Goal: Task Accomplishment & Management: Manage account settings

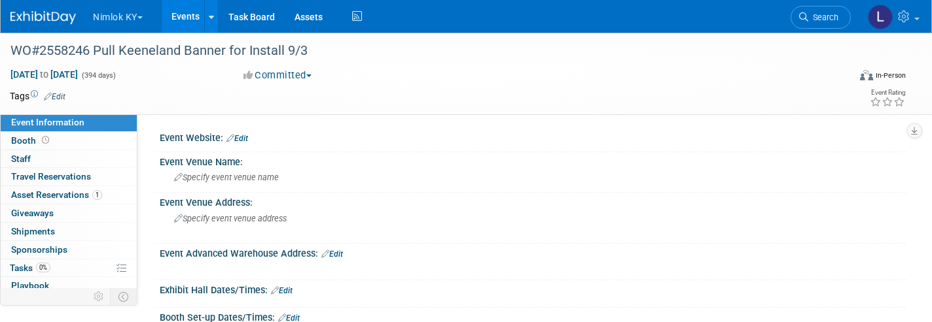
click at [115, 12] on button "Nimlok KY" at bounding box center [125, 14] width 67 height 29
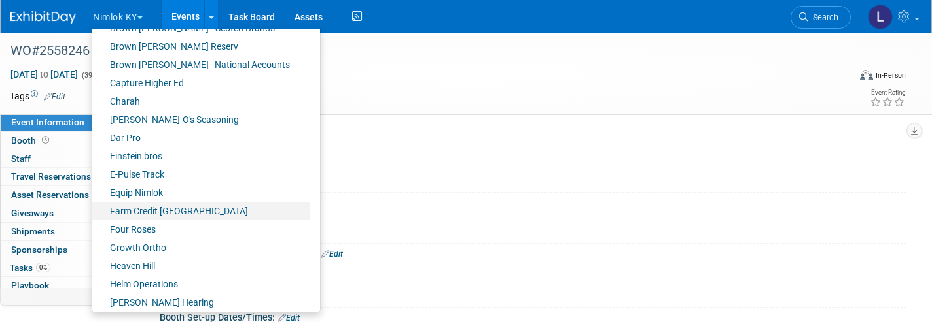
scroll to position [237, 0]
click at [148, 220] on link "Four Roses" at bounding box center [201, 228] width 218 height 18
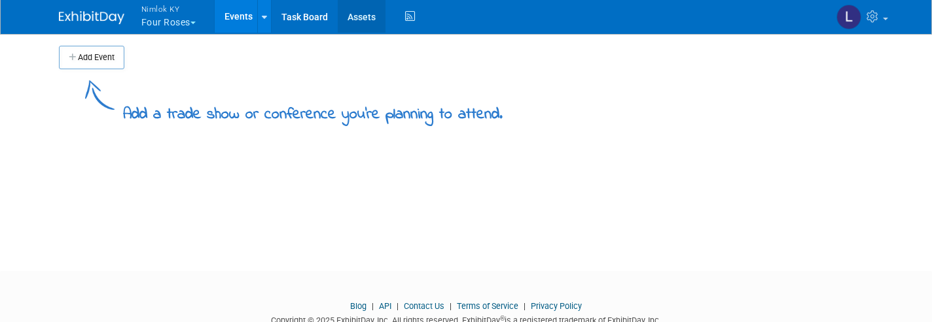
click at [363, 15] on link "Assets" at bounding box center [362, 16] width 48 height 33
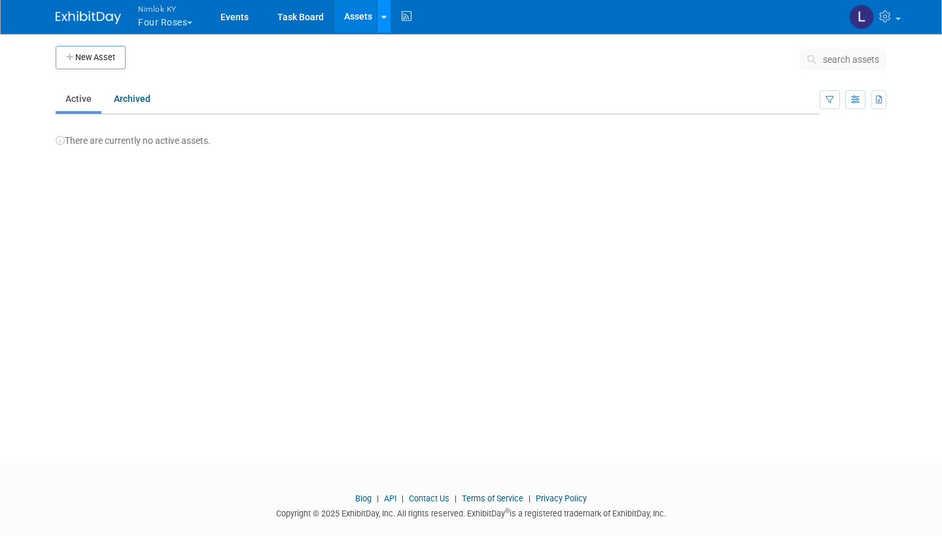
click at [382, 18] on link at bounding box center [384, 16] width 14 height 33
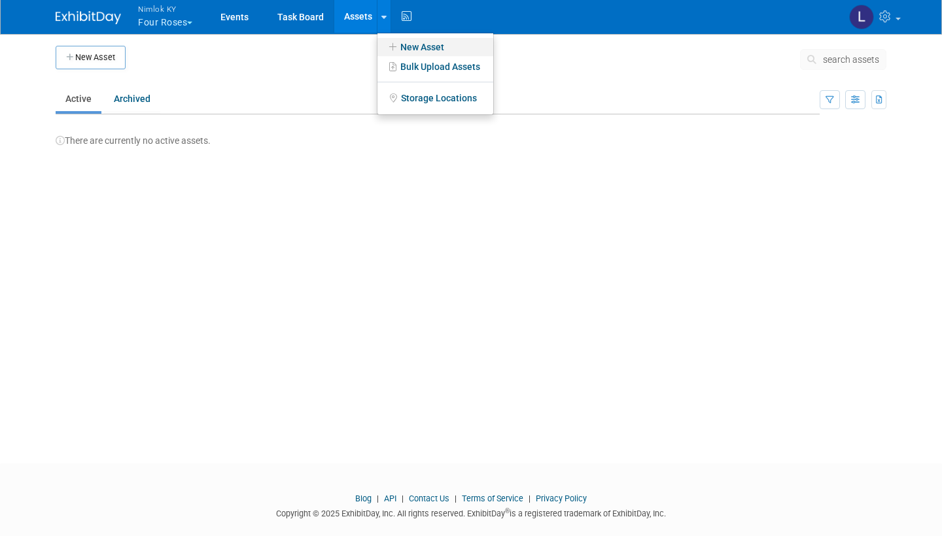
click at [430, 44] on link "New Asset" at bounding box center [435, 47] width 116 height 18
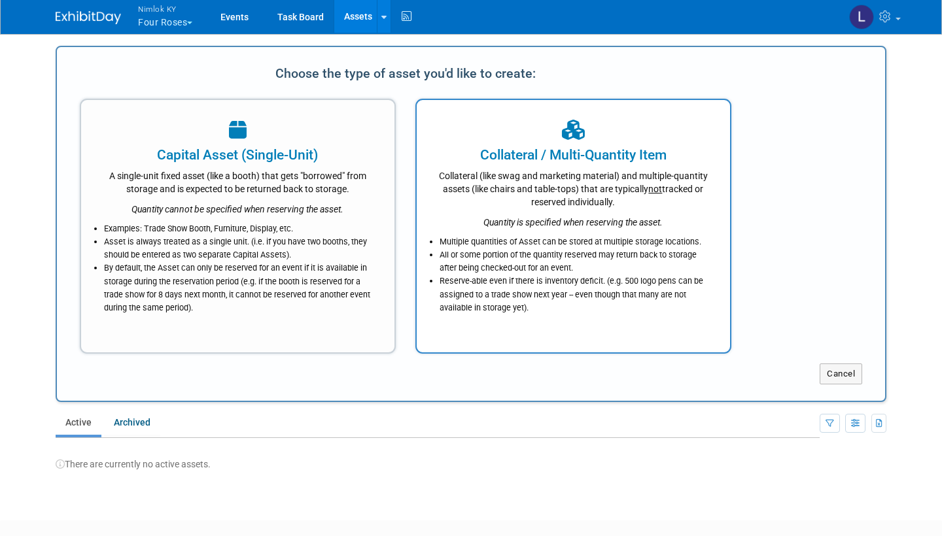
click at [555, 190] on div "Collateral (like swag and marketing material) and multiple-quantity assets (lik…" at bounding box center [573, 187] width 281 height 44
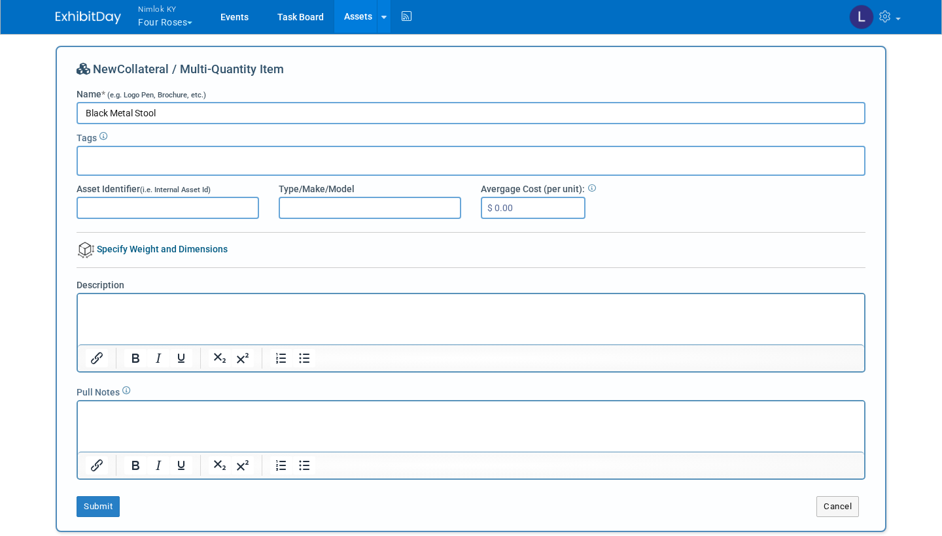
scroll to position [1, 0]
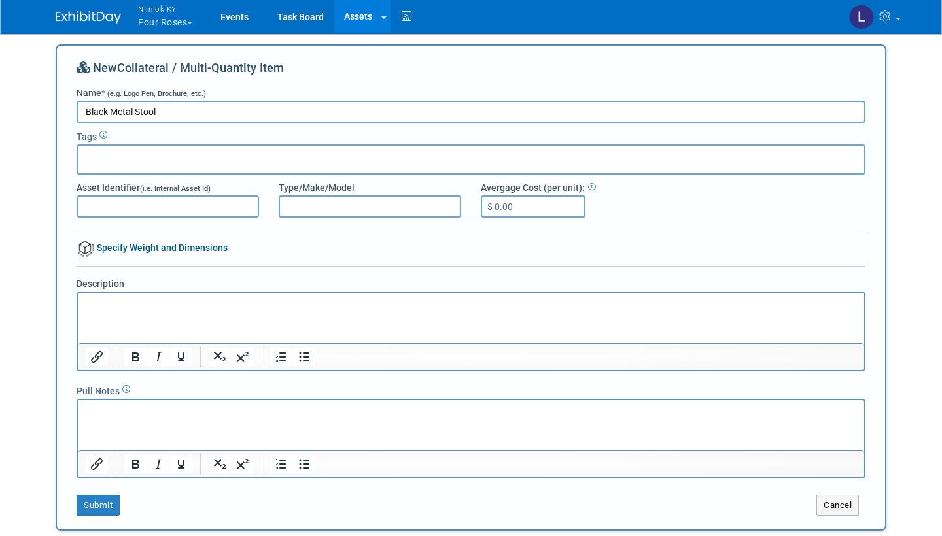
type input "Black Metal Stool"
click at [119, 309] on p "Rich Text Area. Press ALT-0 for help." at bounding box center [471, 304] width 771 height 13
click at [99, 322] on button "Submit" at bounding box center [98, 505] width 43 height 21
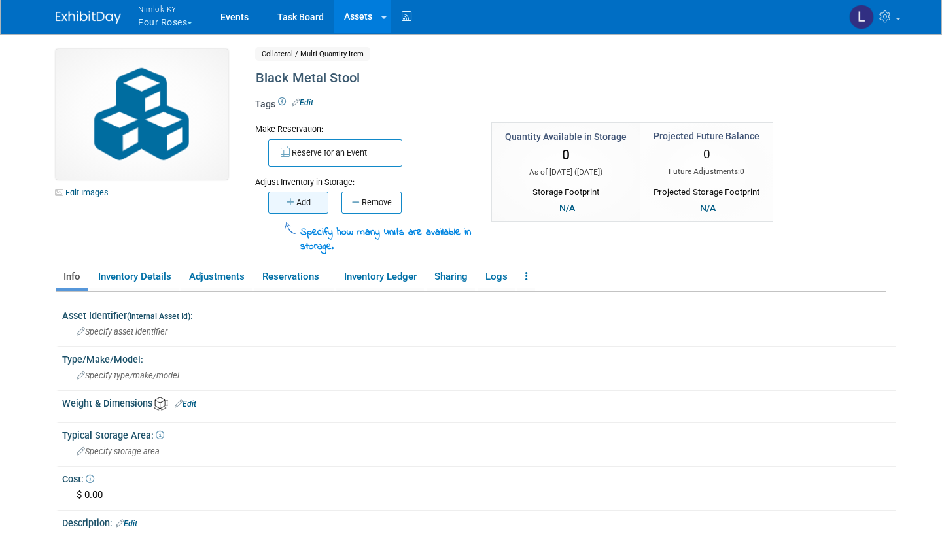
click at [307, 197] on button "Add" at bounding box center [298, 203] width 60 height 22
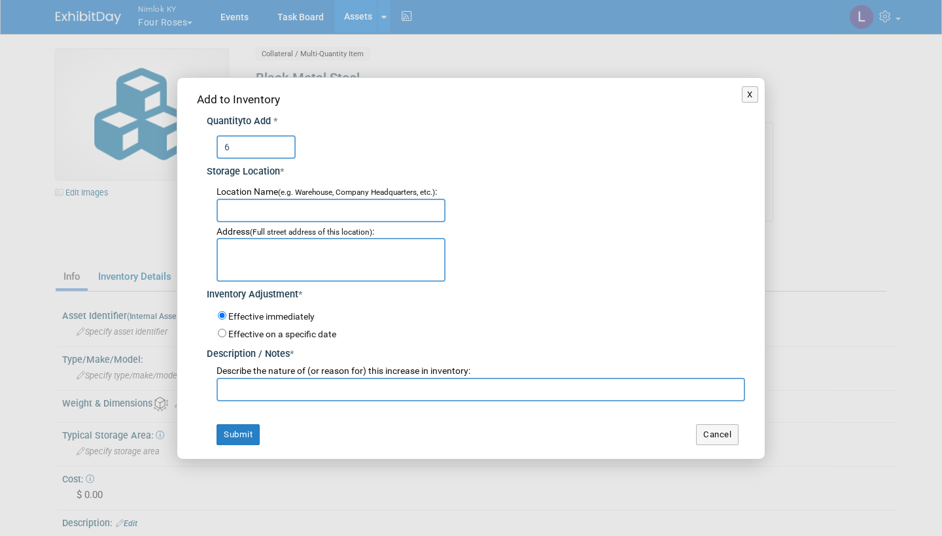
type input "6"
type textarea "A"
drag, startPoint x: 306, startPoint y: 387, endPoint x: 194, endPoint y: 384, distance: 111.9
click at [194, 384] on div "Add to Inventory Quantity to Add * 6 Storage Location * <i class="fas fa-plus" …" at bounding box center [470, 268] width 587 height 381
type input "Adding to inventory"
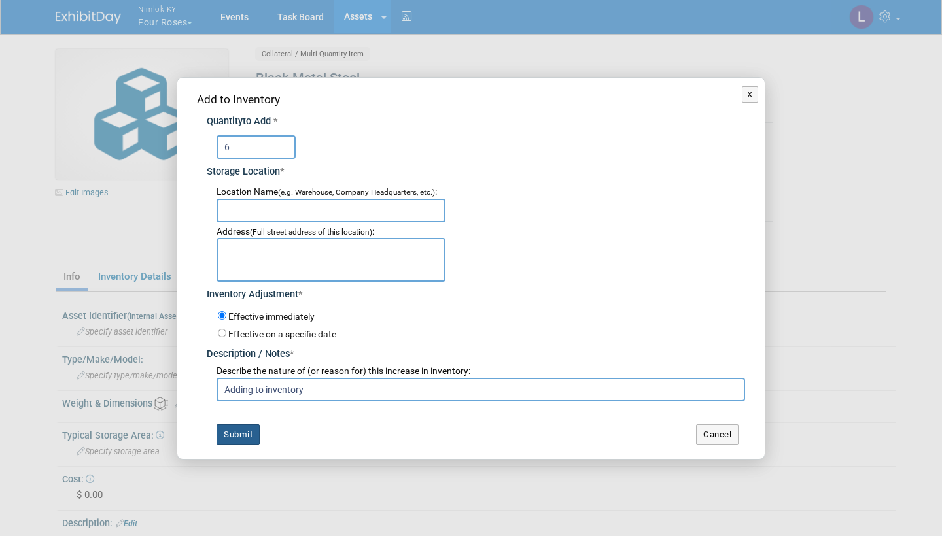
click at [239, 430] on button "Submit" at bounding box center [238, 435] width 43 height 21
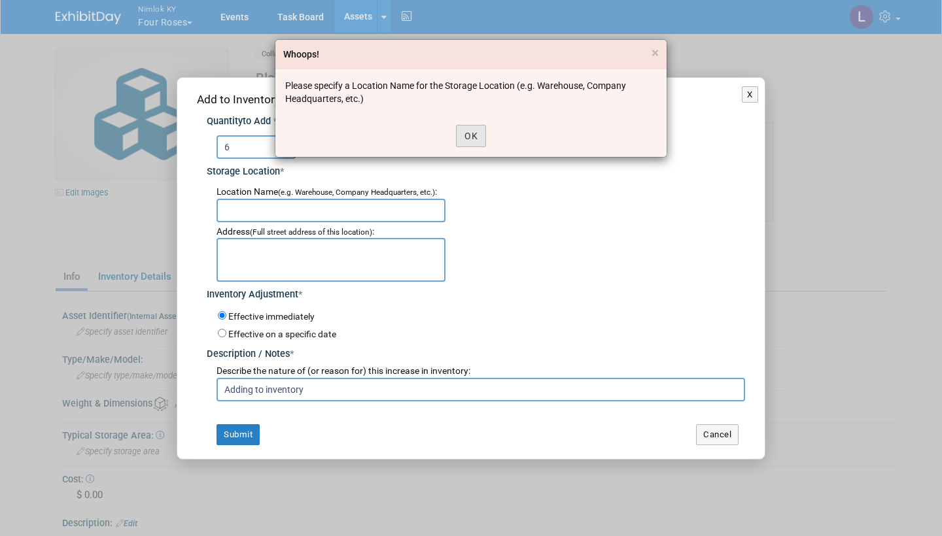
click at [474, 134] on button "OK" at bounding box center [471, 136] width 30 height 22
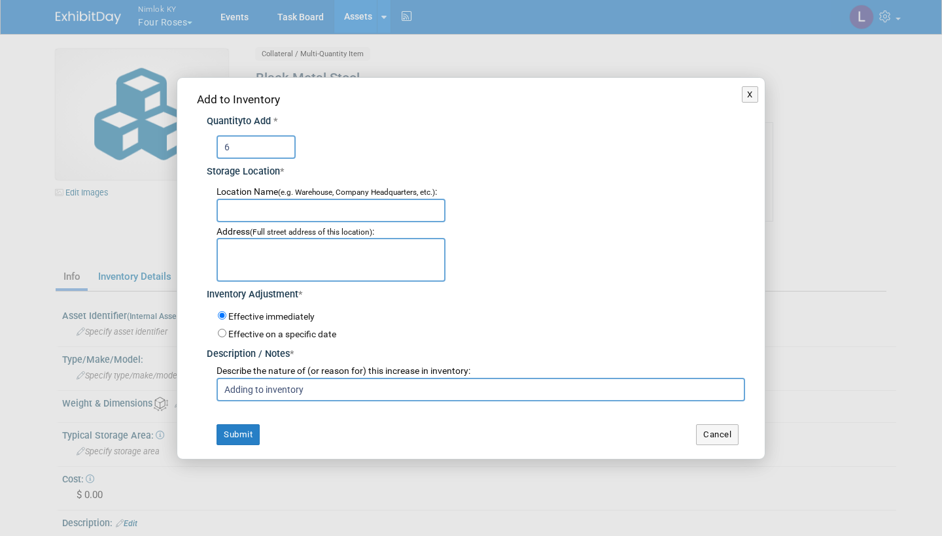
click at [247, 259] on textarea at bounding box center [331, 259] width 229 height 43
click at [249, 213] on input "text" at bounding box center [331, 211] width 229 height 24
type input "Warehouse"
click at [239, 427] on button "Submit" at bounding box center [238, 435] width 43 height 21
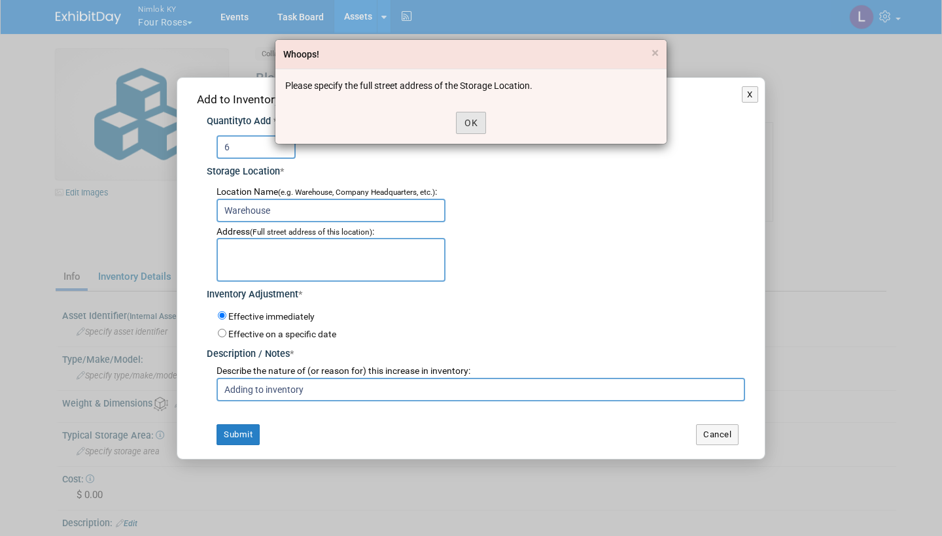
click at [474, 124] on button "OK" at bounding box center [471, 123] width 30 height 22
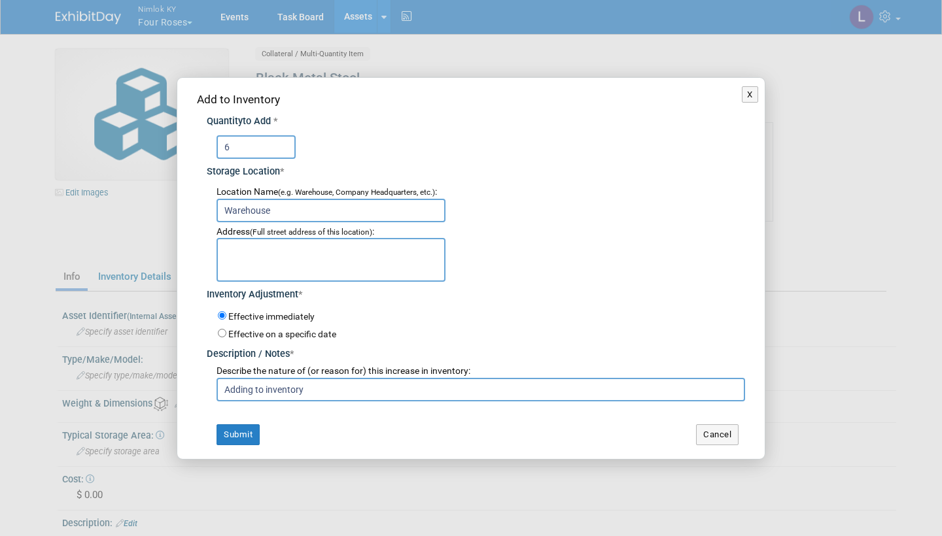
click at [247, 257] on textarea at bounding box center [331, 259] width 229 height 43
type textarea "10501 Bunsen Way"
click at [237, 434] on button "Submit" at bounding box center [238, 435] width 43 height 21
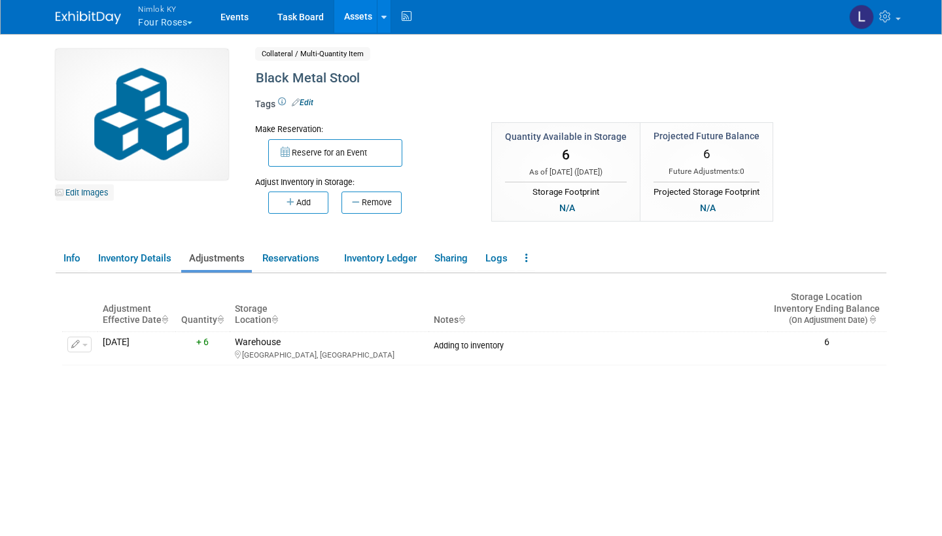
click at [92, 191] on link "Edit Images" at bounding box center [85, 192] width 58 height 16
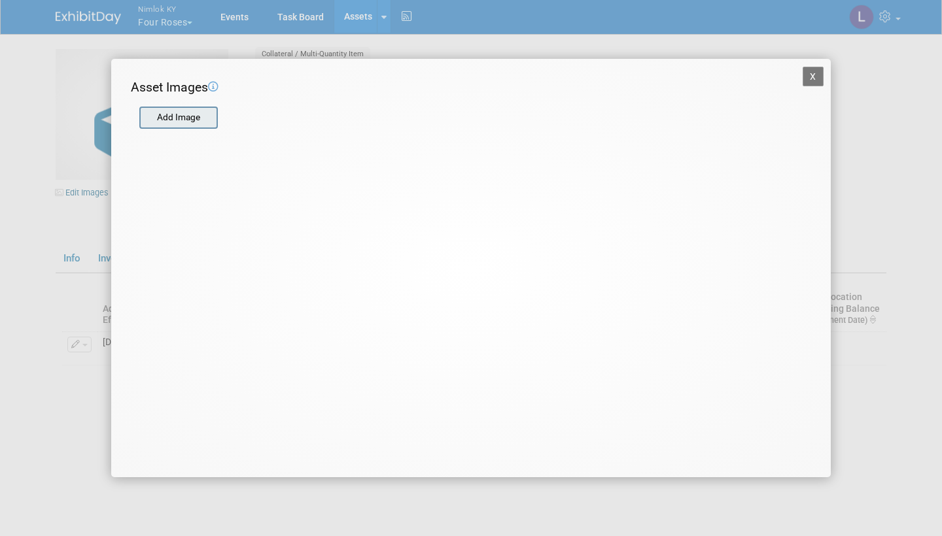
click at [192, 114] on input "file" at bounding box center [139, 118] width 156 height 20
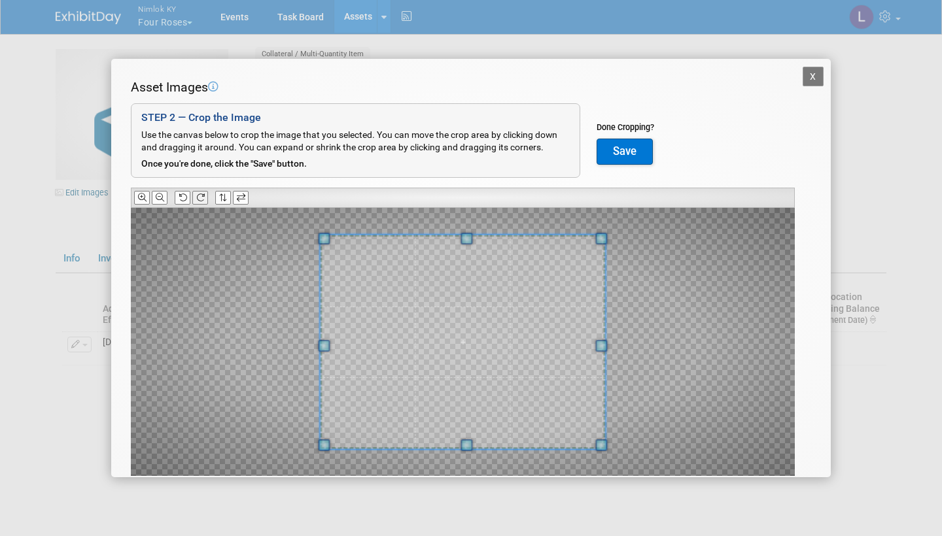
click at [206, 192] on button at bounding box center [200, 198] width 16 height 14
click at [205, 194] on icon at bounding box center [200, 198] width 9 height 9
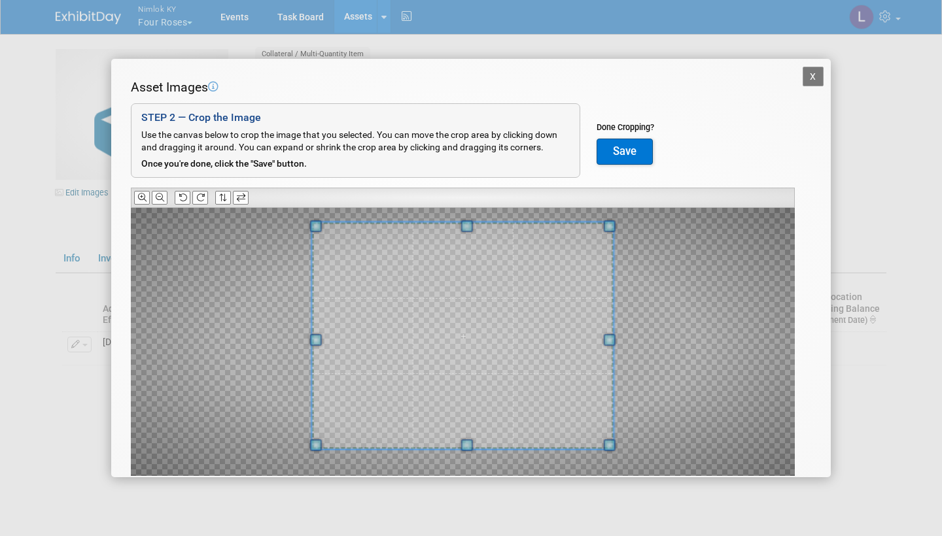
click at [466, 224] on span at bounding box center [467, 226] width 12 height 12
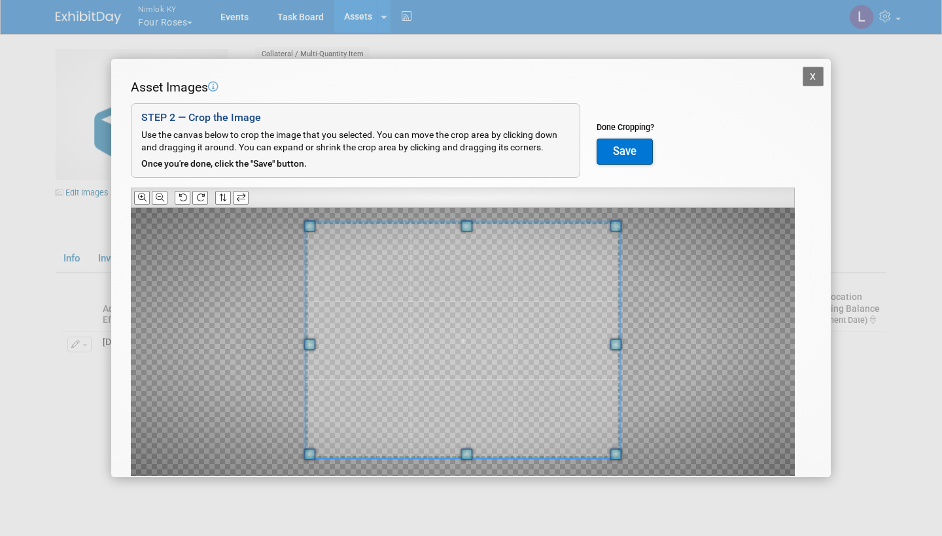
click at [467, 451] on span at bounding box center [467, 455] width 12 height 12
click at [617, 146] on button "Save" at bounding box center [625, 152] width 56 height 26
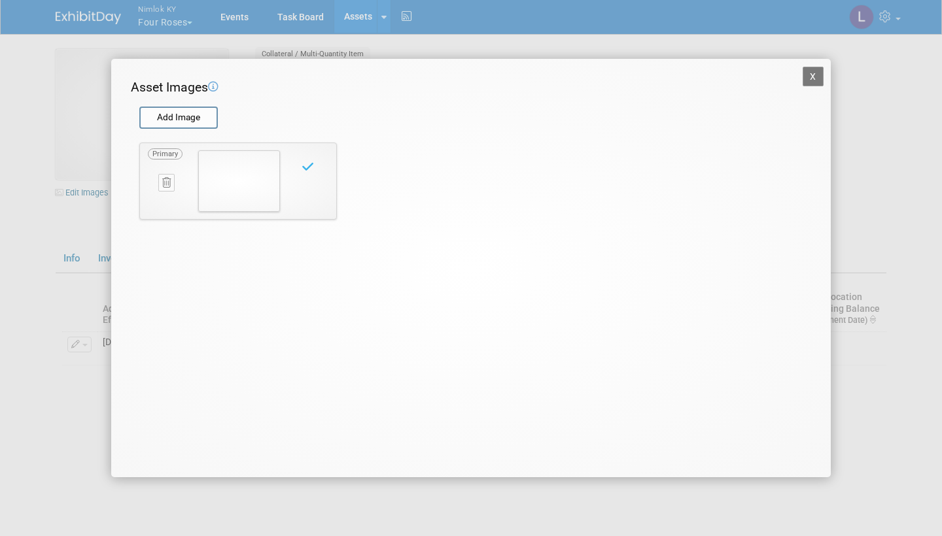
click at [810, 76] on button "X" at bounding box center [813, 77] width 21 height 20
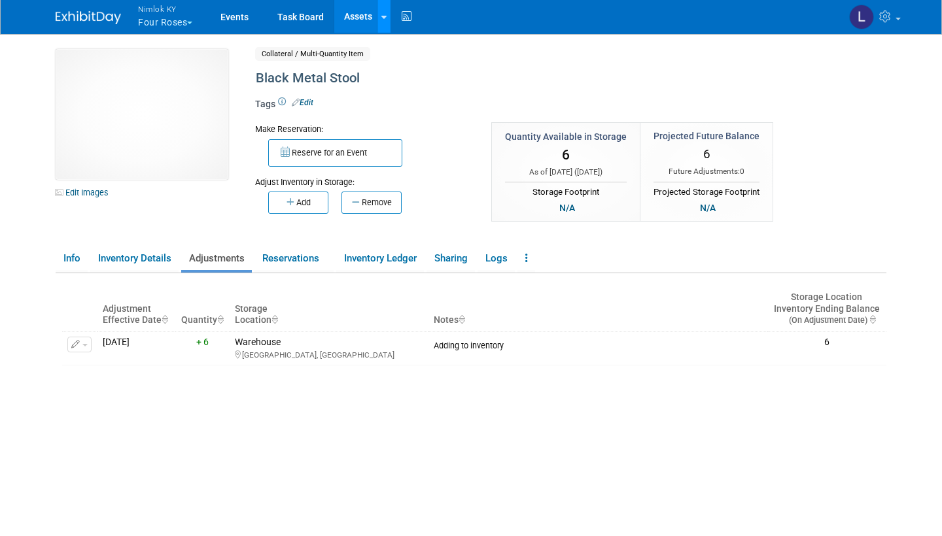
click at [385, 13] on icon at bounding box center [383, 17] width 5 height 9
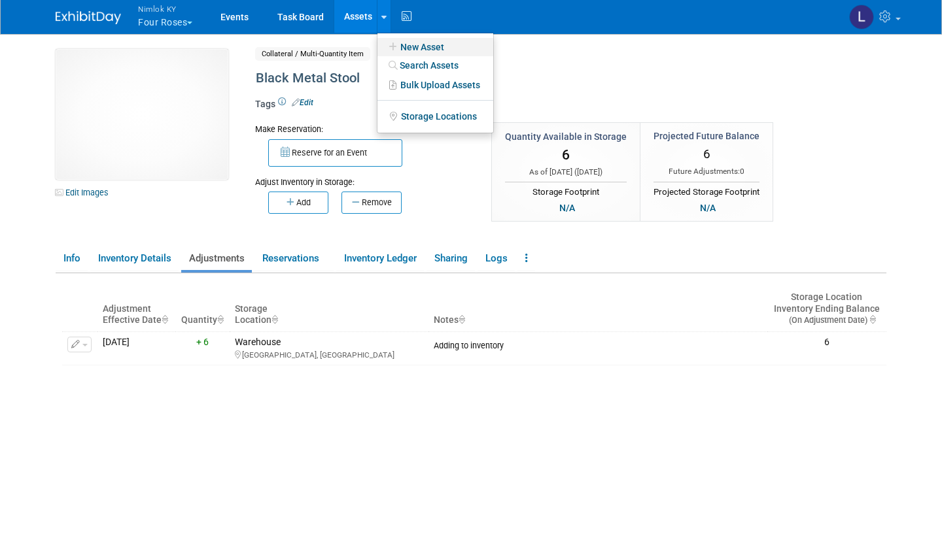
click at [422, 47] on link "New Asset" at bounding box center [435, 47] width 116 height 18
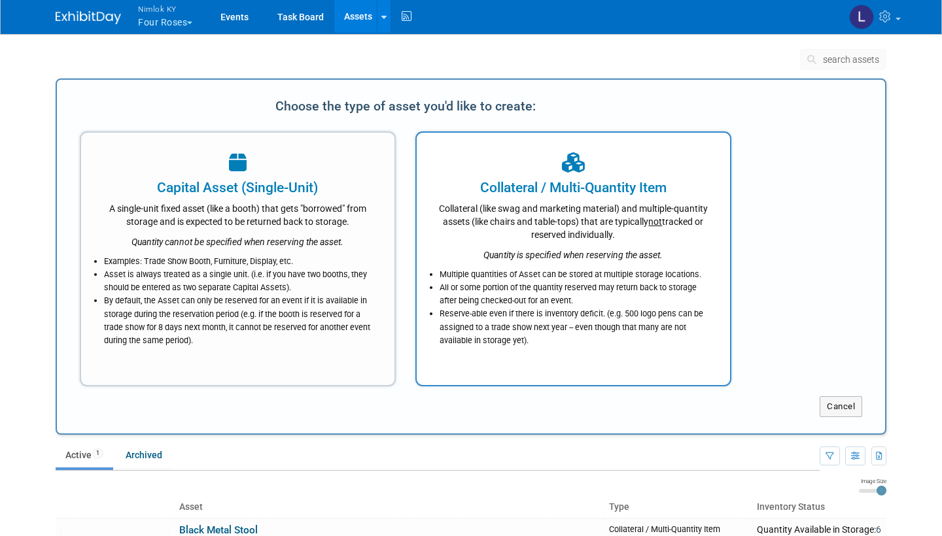
click at [532, 250] on icon "Quantity is specified when reserving the asset." at bounding box center [572, 255] width 179 height 10
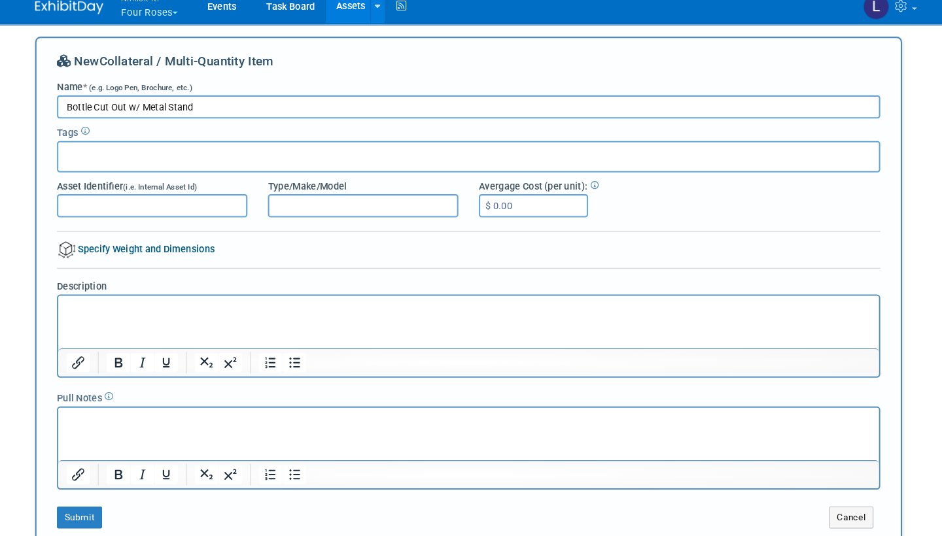
click at [77, 102] on input "Bottle Cut Out w/ Metal Stand" at bounding box center [471, 113] width 789 height 22
type input "4 Roses Bottle Cut Out w/ Metal Stand"
click at [83, 496] on button "Submit" at bounding box center [98, 506] width 43 height 21
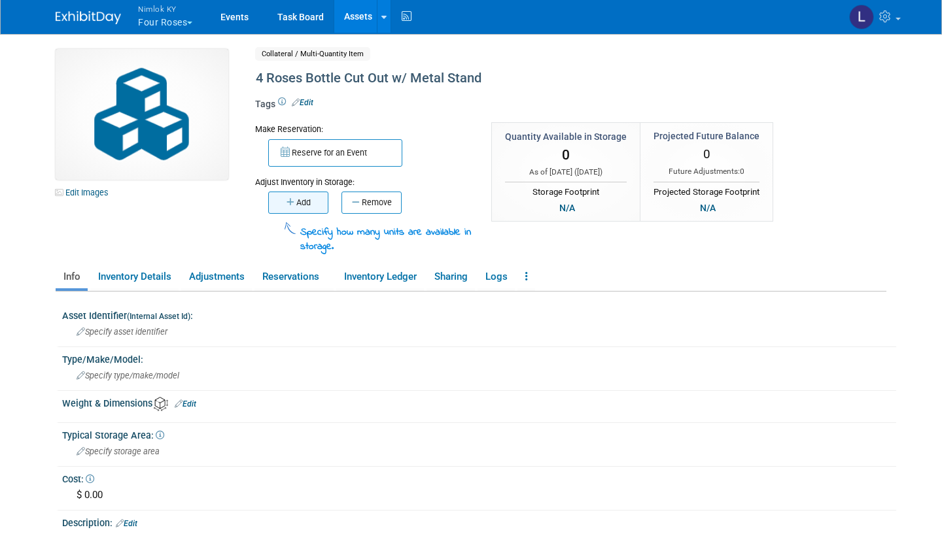
click at [304, 201] on button "Add" at bounding box center [298, 203] width 60 height 22
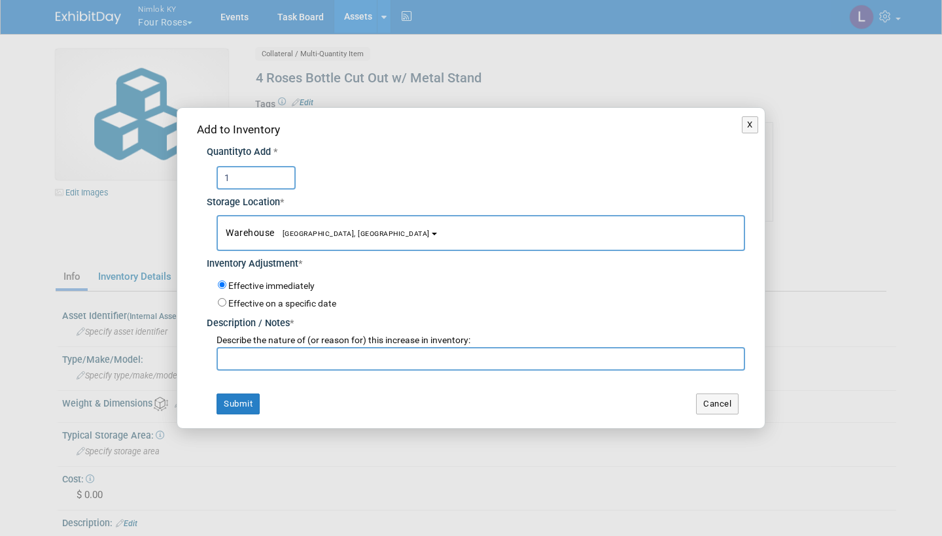
type input "1"
paste input "Adding to inventory"
type input "Adding to inventory"
click at [254, 394] on button "Submit" at bounding box center [238, 404] width 43 height 21
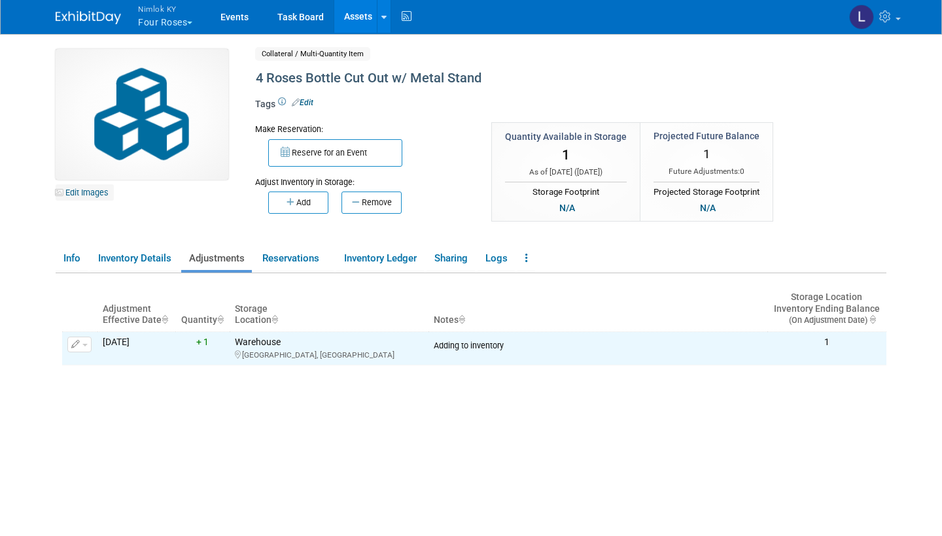
click at [91, 190] on link "Edit Images" at bounding box center [85, 192] width 58 height 16
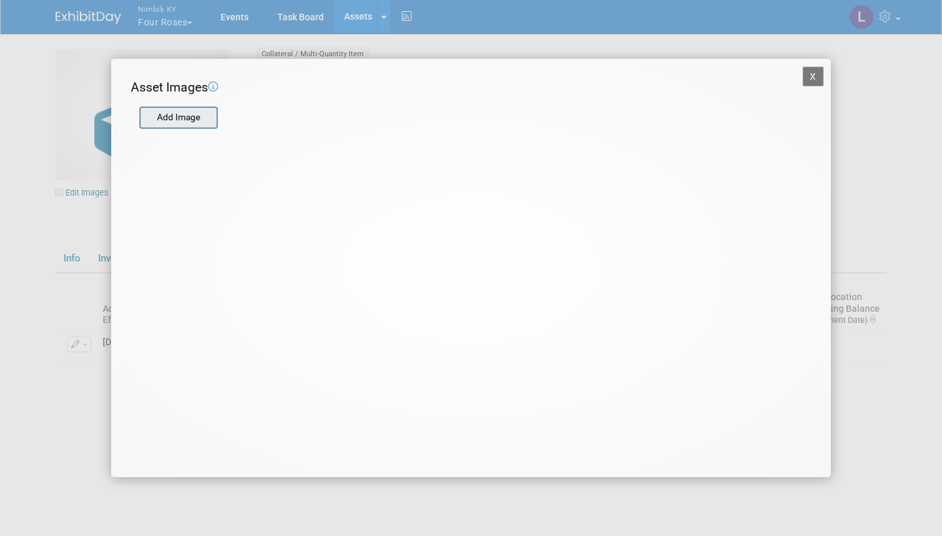
click at [174, 110] on input "file" at bounding box center [139, 118] width 156 height 20
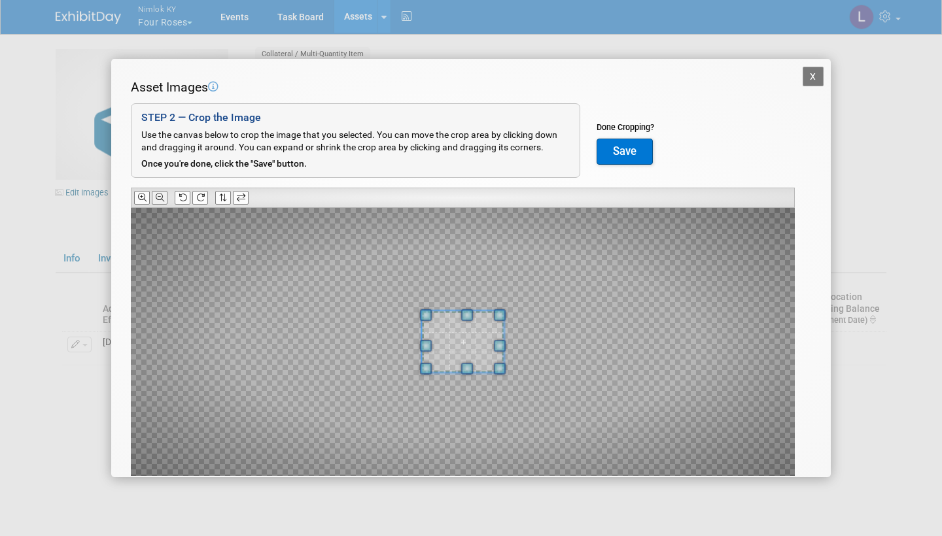
click at [161, 194] on icon at bounding box center [160, 198] width 9 height 9
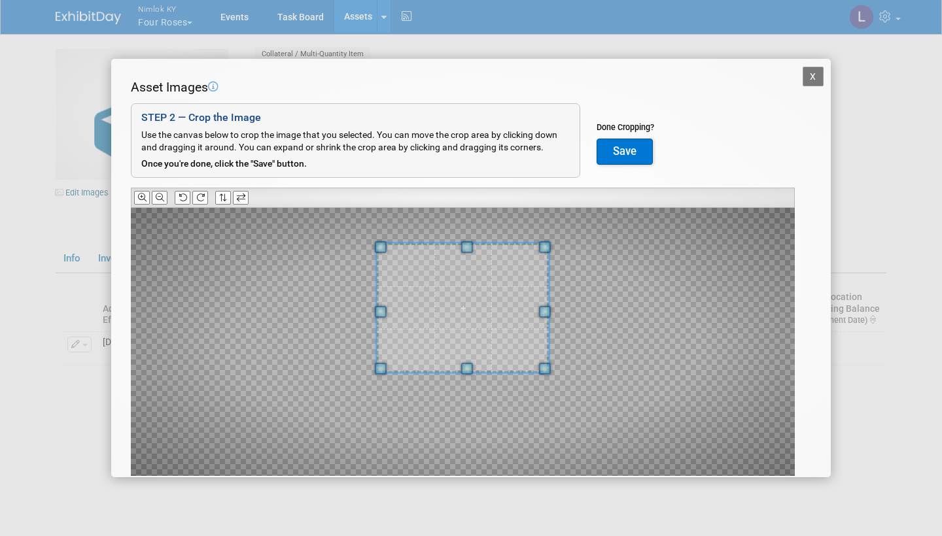
click at [476, 243] on div at bounding box center [463, 308] width 172 height 130
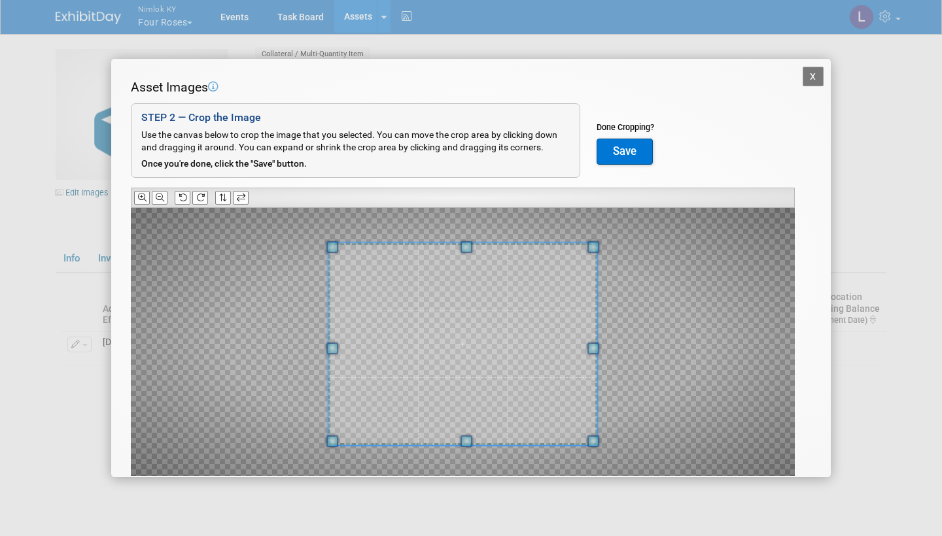
click at [472, 440] on span at bounding box center [467, 442] width 12 height 12
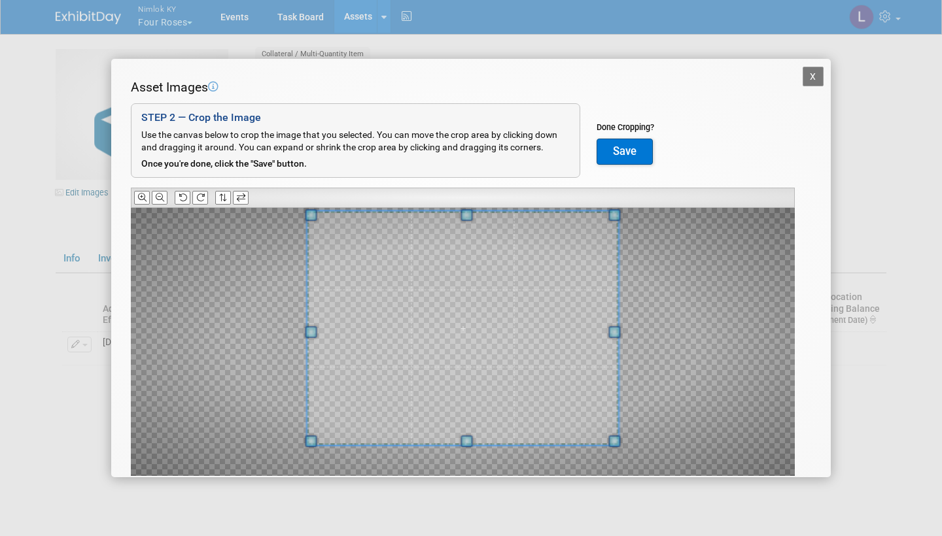
click at [468, 209] on span at bounding box center [467, 215] width 12 height 12
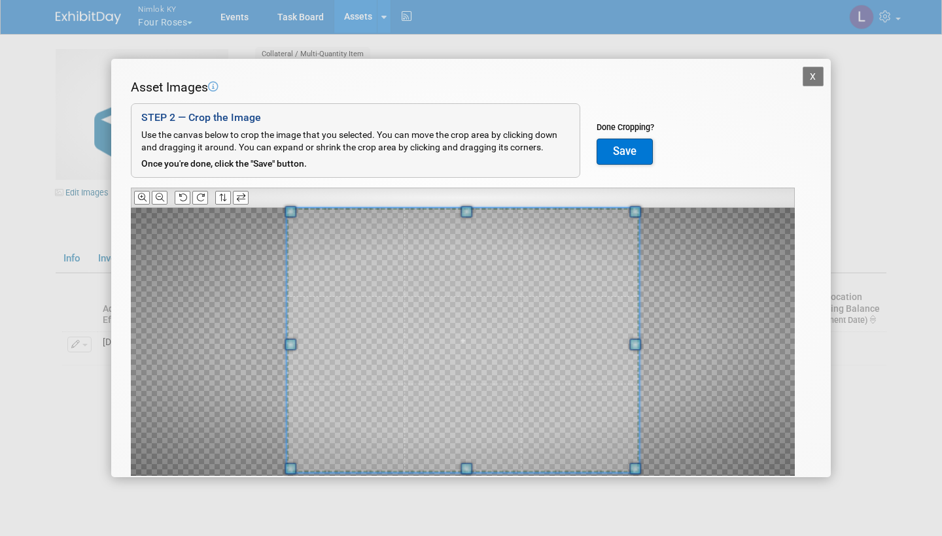
click at [470, 469] on span at bounding box center [467, 469] width 12 height 12
click at [627, 146] on button "Save" at bounding box center [625, 152] width 56 height 26
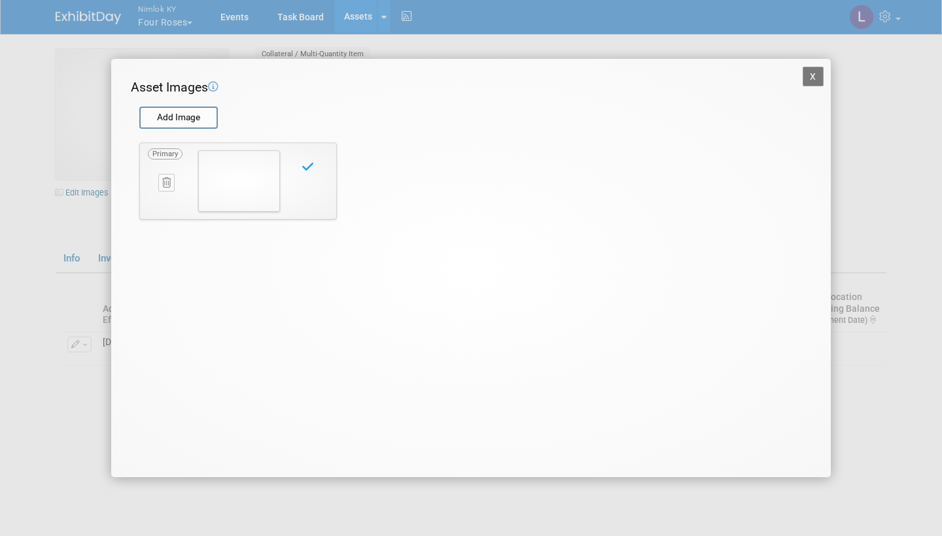
click at [817, 73] on button "X" at bounding box center [813, 77] width 21 height 20
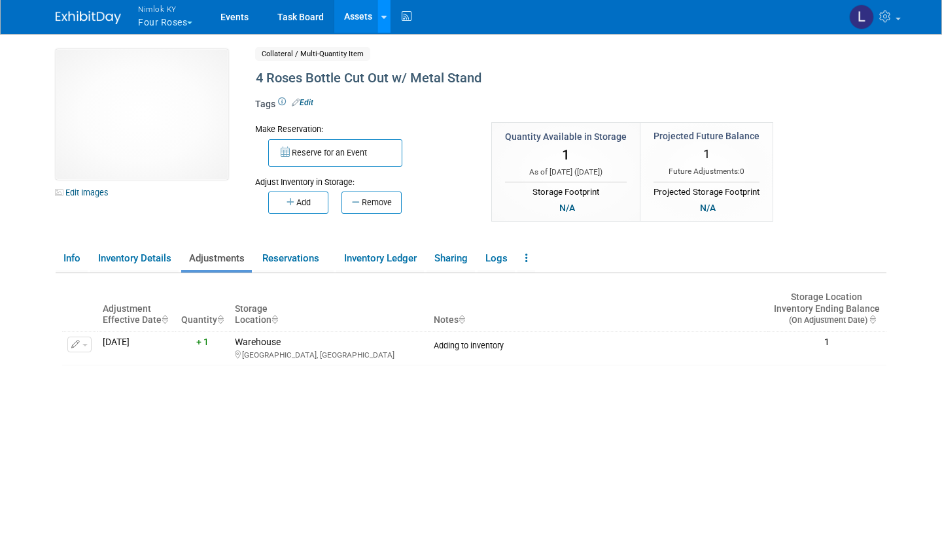
click at [386, 13] on icon at bounding box center [383, 17] width 5 height 9
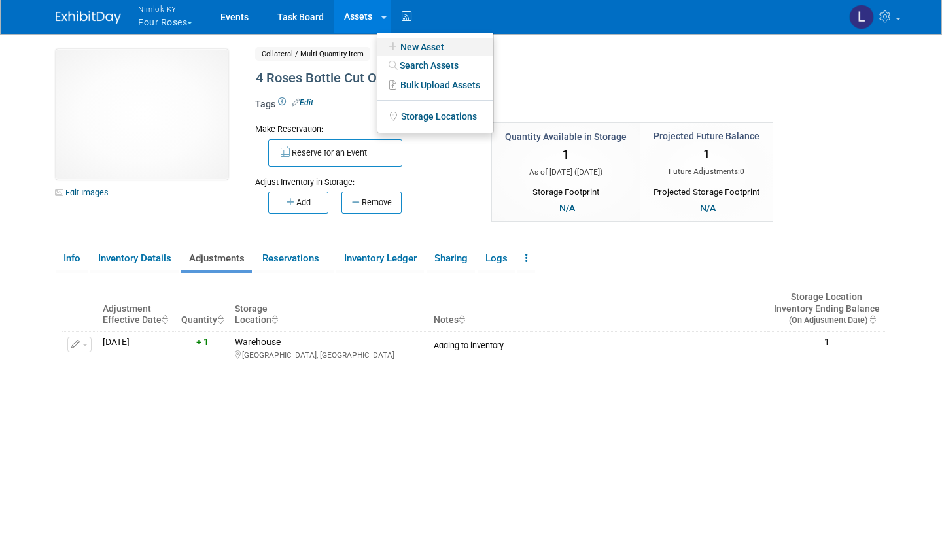
click at [428, 44] on link "New Asset" at bounding box center [435, 47] width 116 height 18
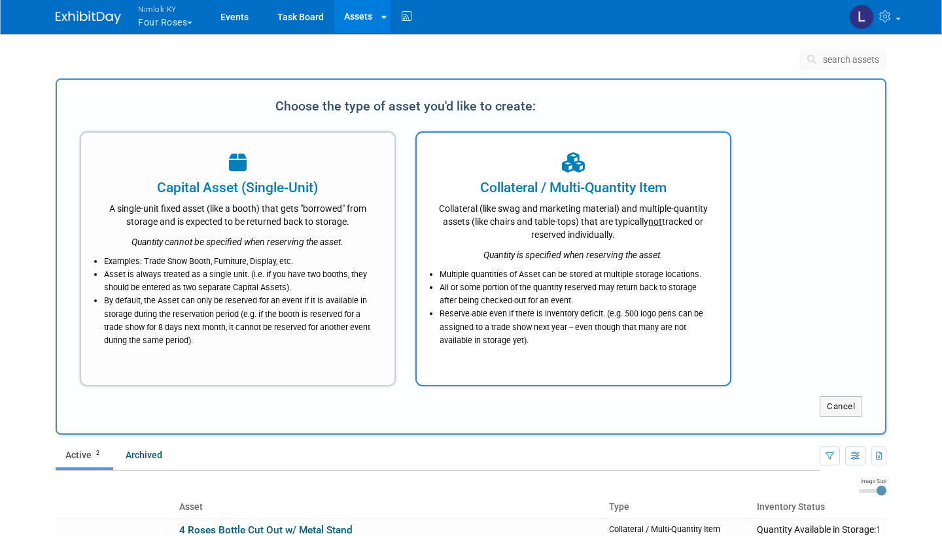
click at [537, 228] on div "Collateral (like swag and marketing material) and multiple-quantity assets (lik…" at bounding box center [573, 220] width 281 height 44
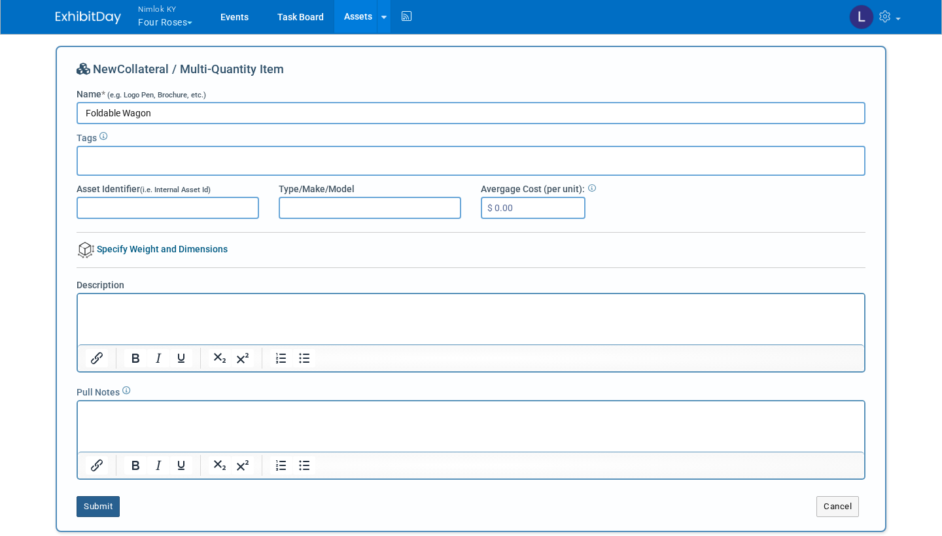
type input "Foldable Wagon"
click at [105, 506] on button "Submit" at bounding box center [98, 506] width 43 height 21
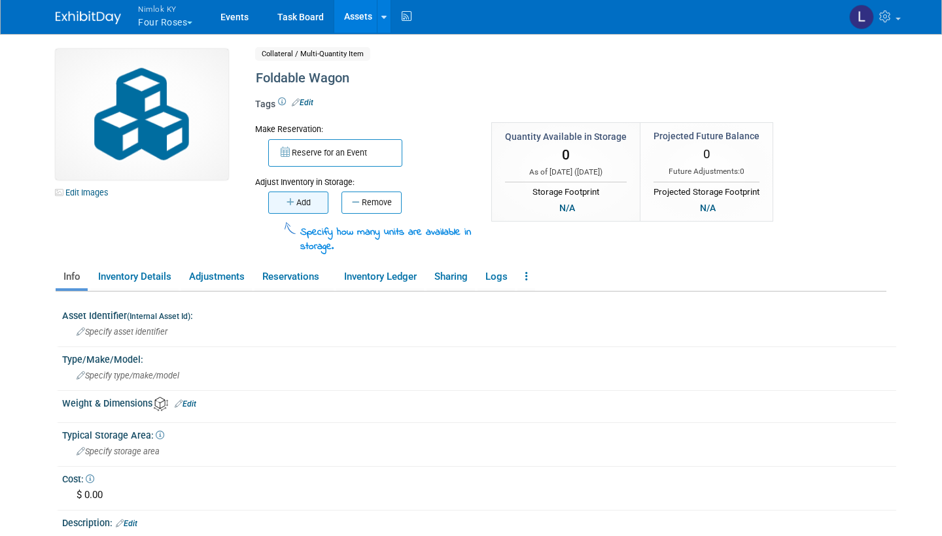
click at [304, 198] on button "Add" at bounding box center [298, 203] width 60 height 22
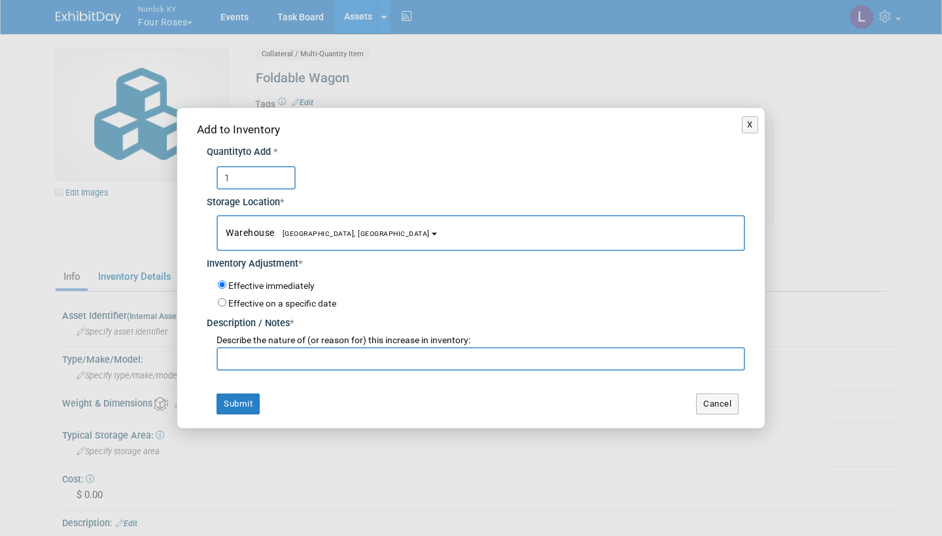
type input "1"
paste input "Adding to inventory"
type input "Adding to inventory"
click at [244, 394] on button "Submit" at bounding box center [238, 404] width 43 height 21
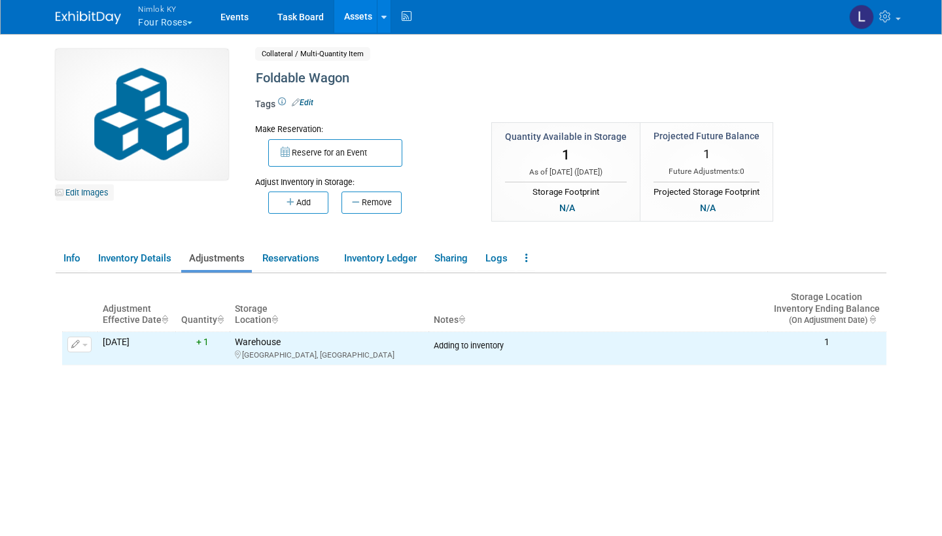
click at [94, 189] on link "Edit Images" at bounding box center [85, 192] width 58 height 16
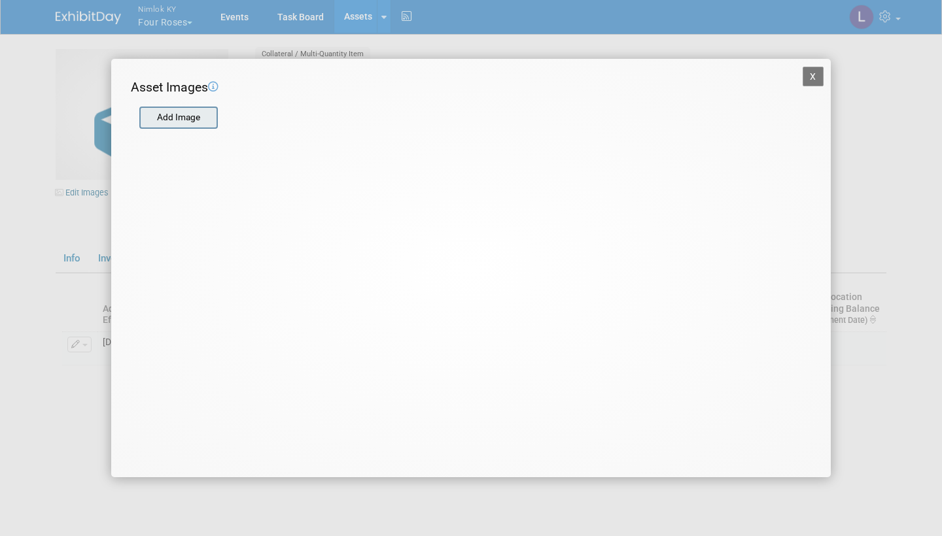
click at [191, 115] on input "file" at bounding box center [139, 118] width 156 height 20
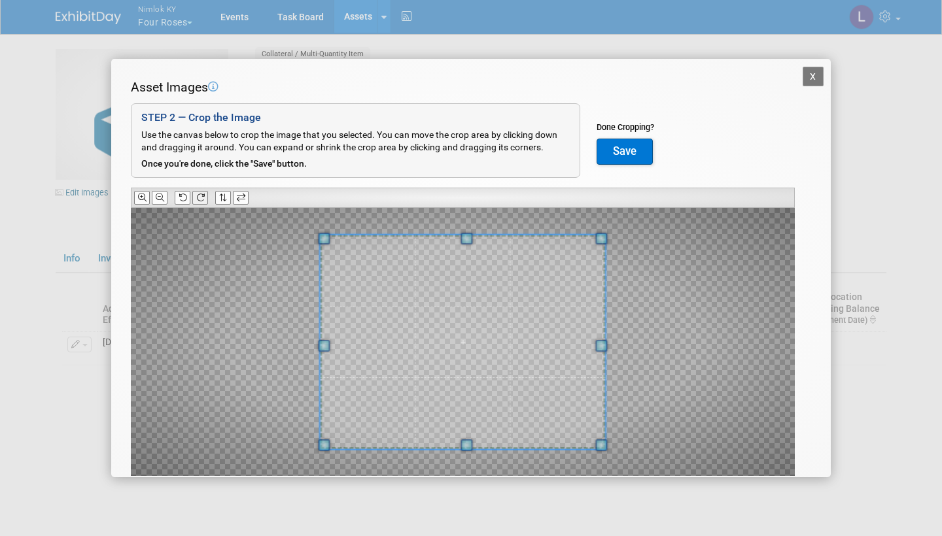
click at [199, 194] on icon at bounding box center [200, 198] width 9 height 9
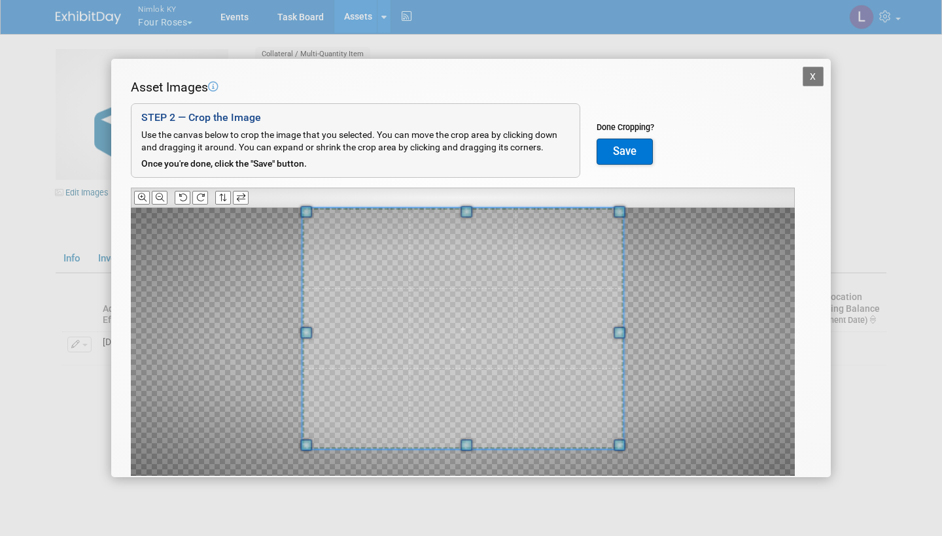
click at [469, 190] on div "Asset Images Add Image STEP 2 — Crop the Image Use the canvas below to crop the…" at bounding box center [471, 297] width 680 height 439
click at [629, 143] on button "Save" at bounding box center [625, 152] width 56 height 26
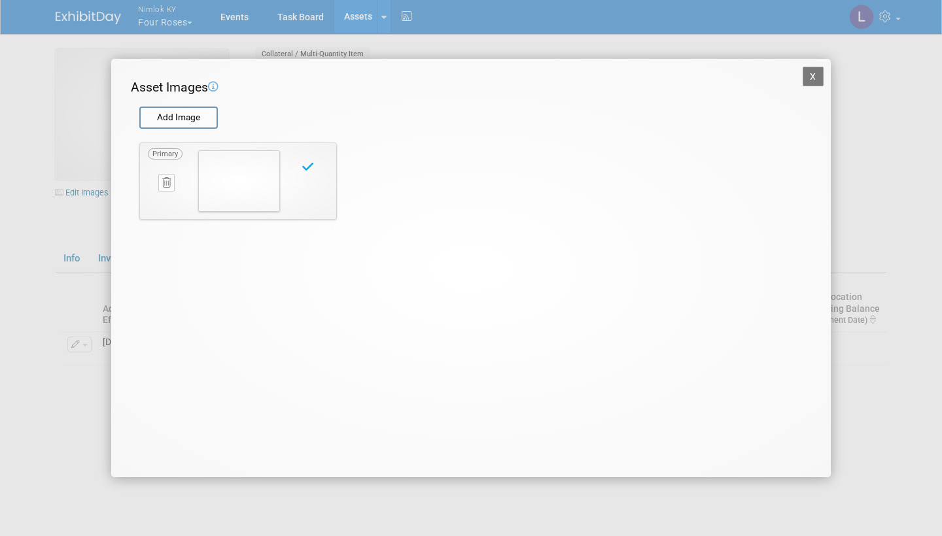
click at [814, 71] on button "X" at bounding box center [813, 77] width 21 height 20
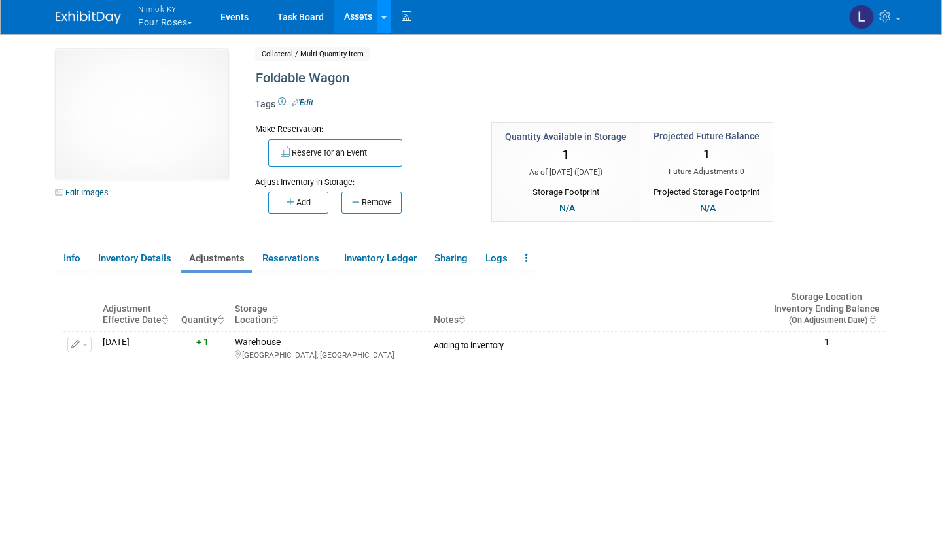
click at [385, 10] on div at bounding box center [383, 16] width 5 height 13
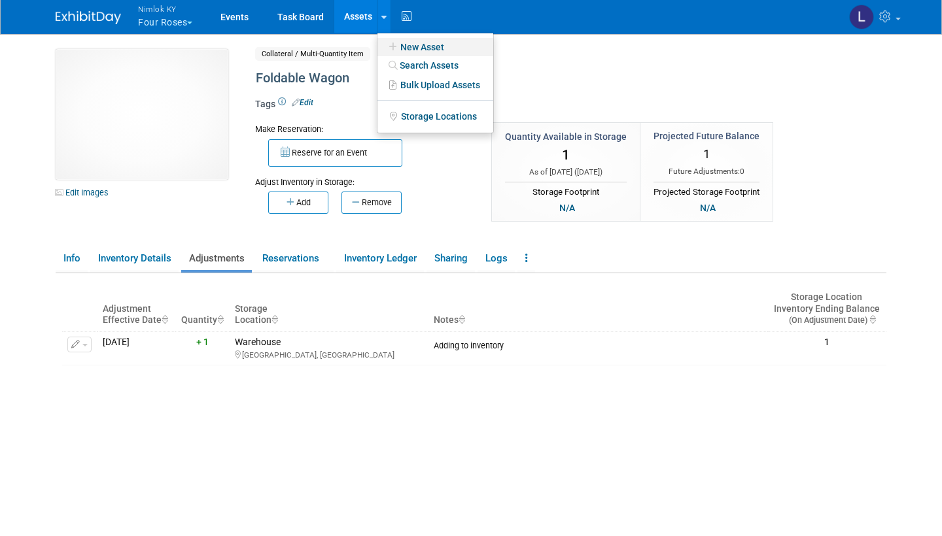
click at [411, 44] on link "New Asset" at bounding box center [435, 47] width 116 height 18
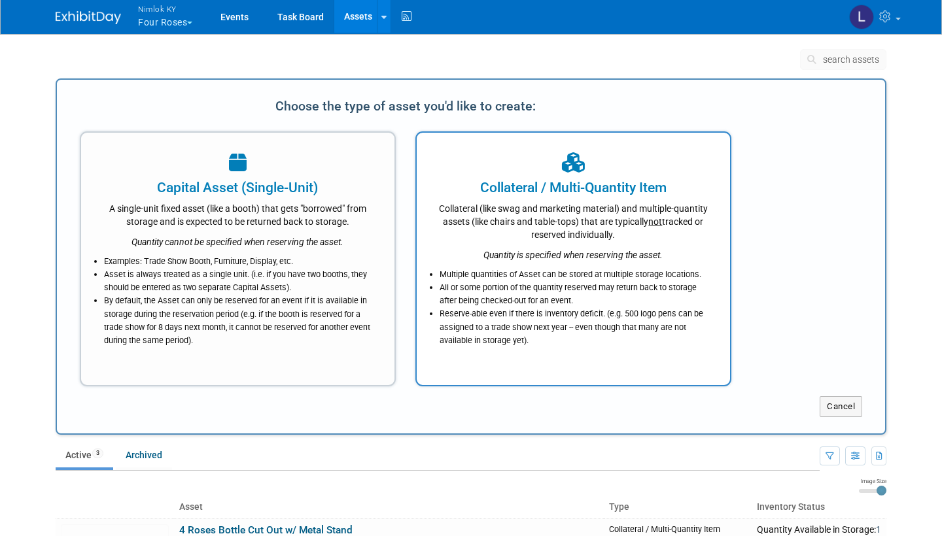
click at [563, 235] on div "Collateral (like swag and marketing material) and multiple-quantity assets (lik…" at bounding box center [573, 220] width 281 height 44
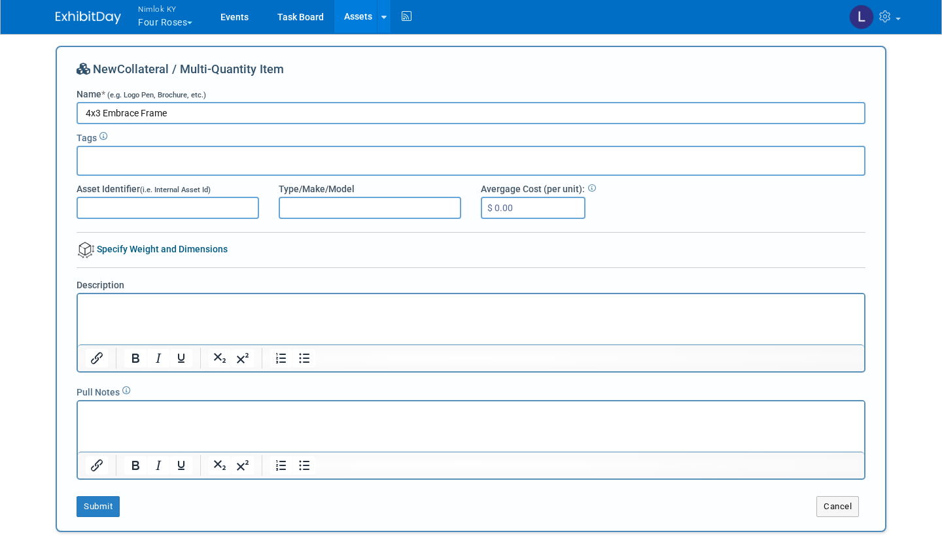
type input "4x3 Embrace Frame"
click at [110, 310] on p "Rich Text Area. Press ALT-0 for help." at bounding box center [471, 306] width 771 height 13
click at [100, 503] on button "Submit" at bounding box center [98, 506] width 43 height 21
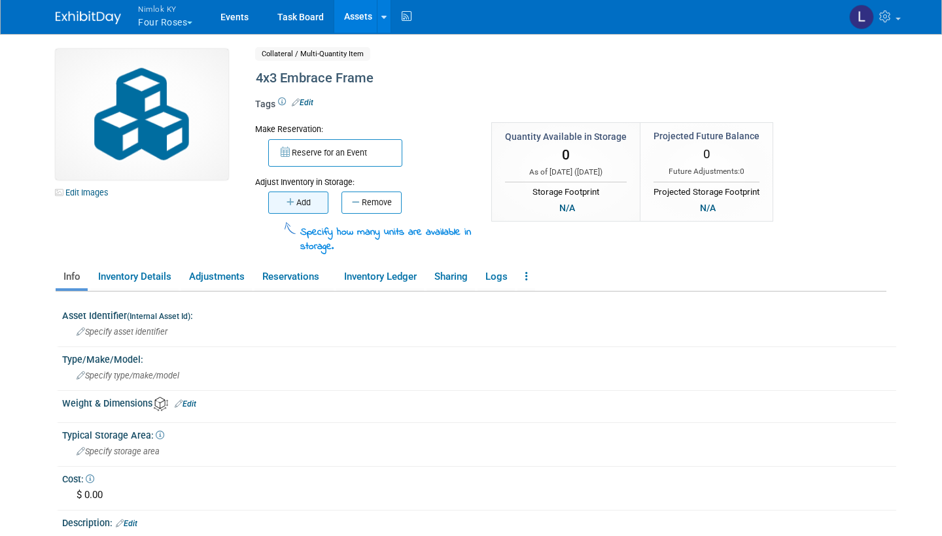
click at [309, 197] on button "Add" at bounding box center [298, 203] width 60 height 22
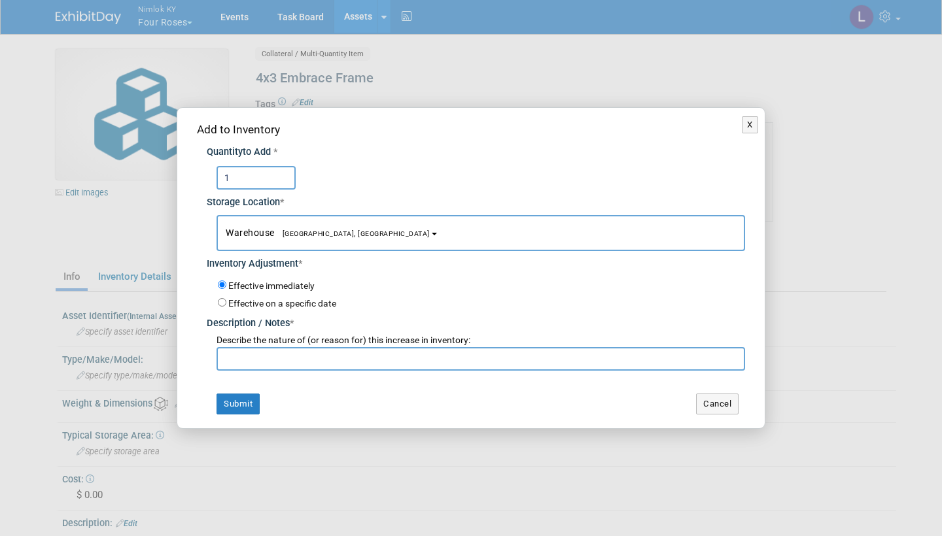
type input "1"
paste input "Adding to inventory"
type input "Adding to inventory"
click at [244, 399] on button "Submit" at bounding box center [238, 404] width 43 height 21
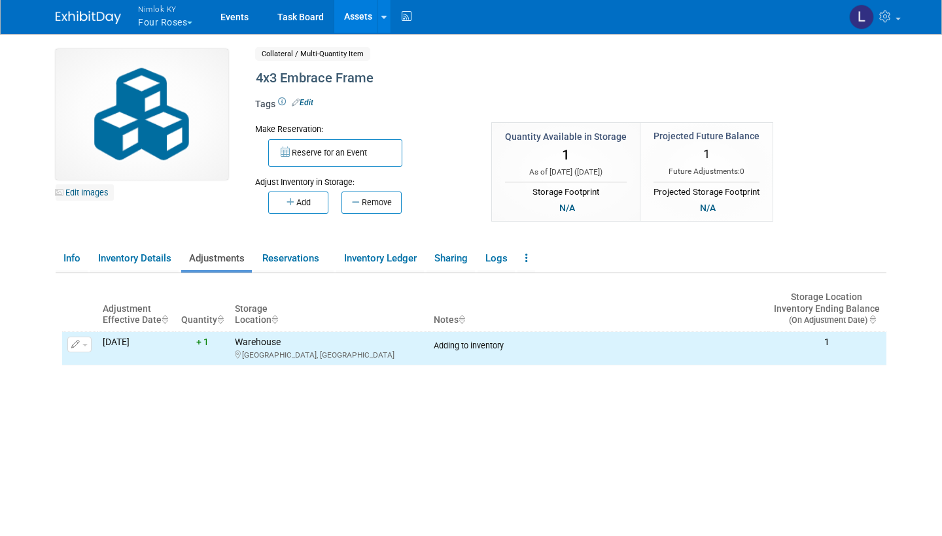
click at [95, 191] on link "Edit Images" at bounding box center [85, 192] width 58 height 16
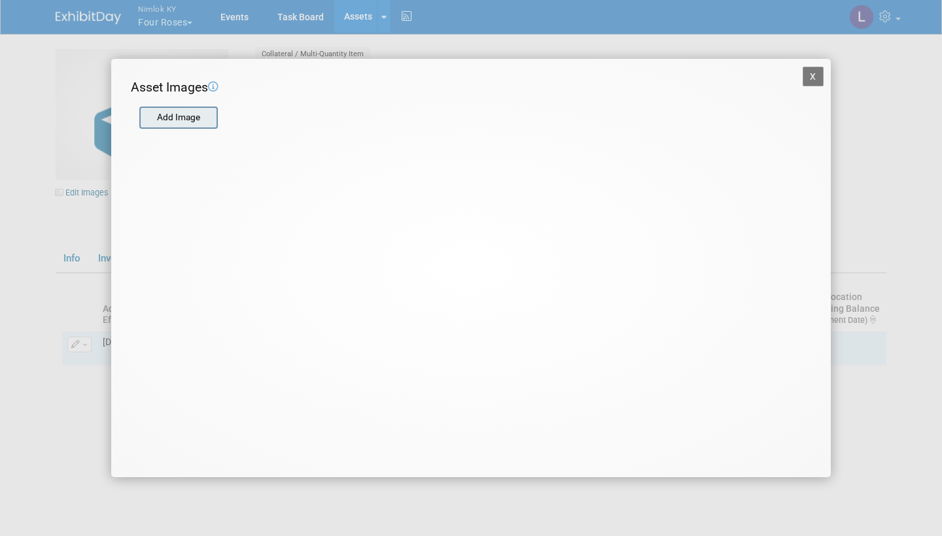
click at [186, 115] on input "file" at bounding box center [139, 118] width 156 height 20
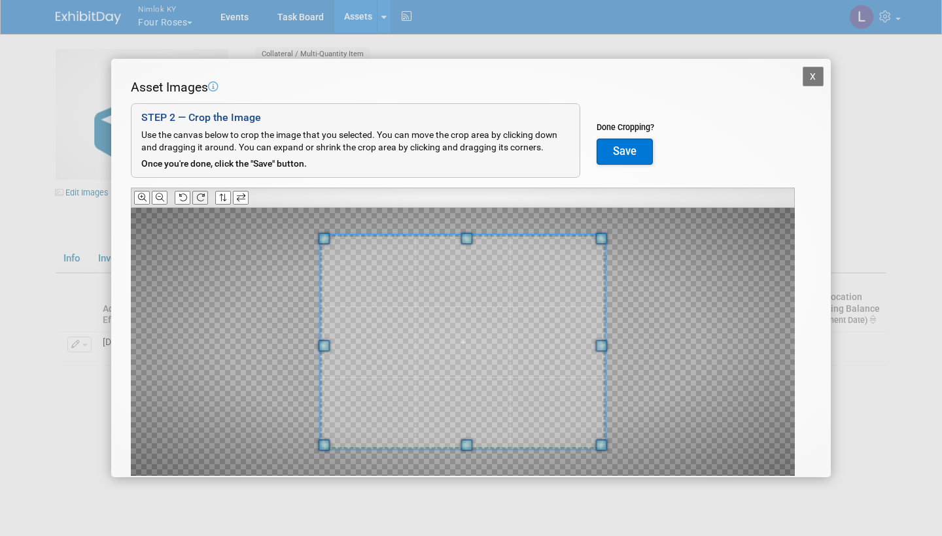
click at [200, 194] on icon at bounding box center [200, 198] width 9 height 9
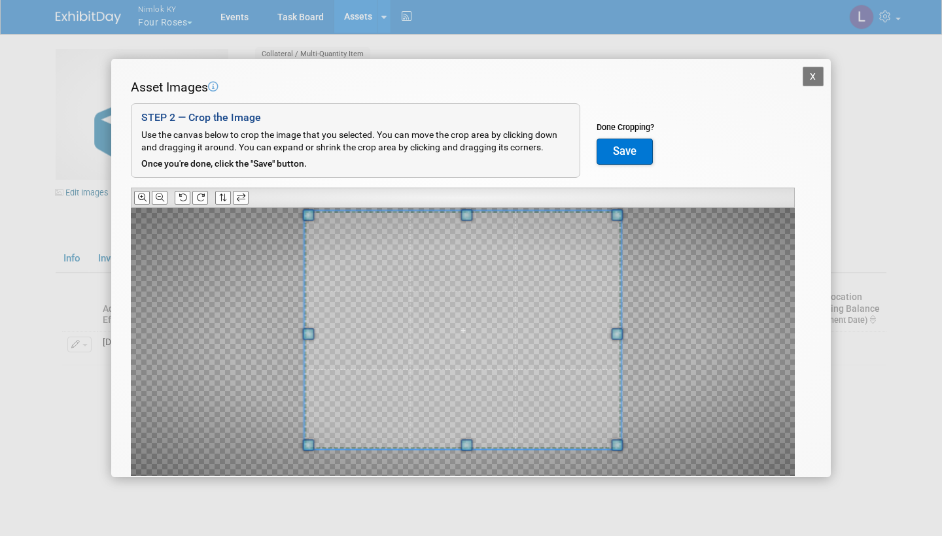
click at [467, 209] on span at bounding box center [467, 215] width 12 height 12
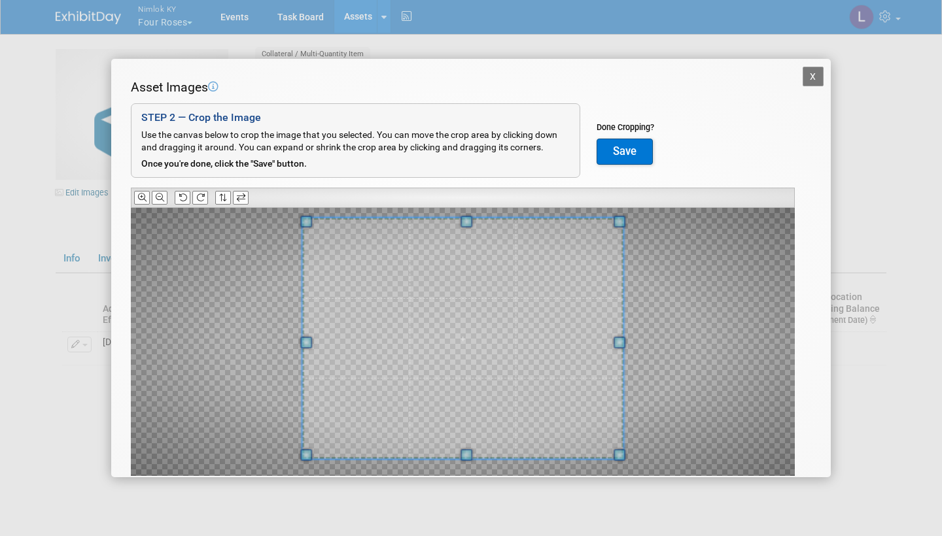
click at [467, 447] on span at bounding box center [462, 338] width 321 height 241
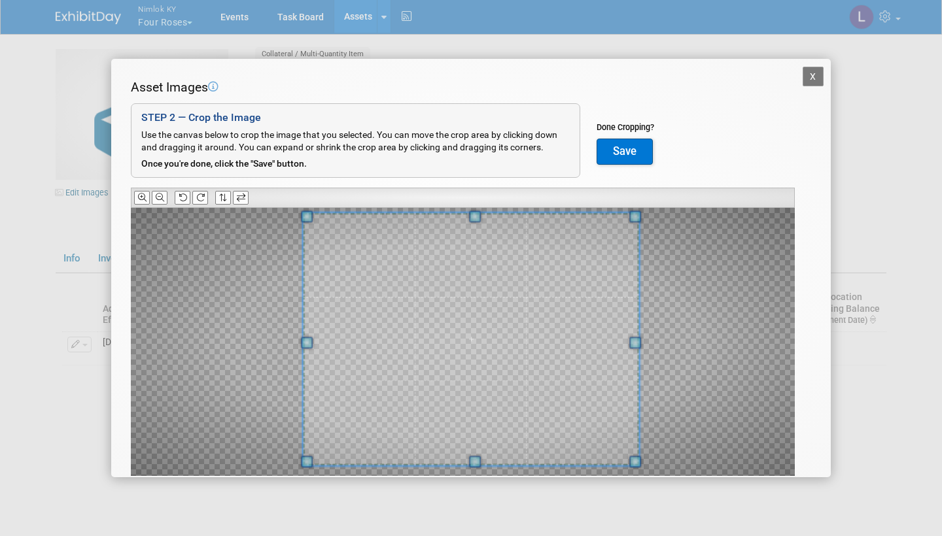
click at [636, 341] on span at bounding box center [635, 344] width 12 height 12
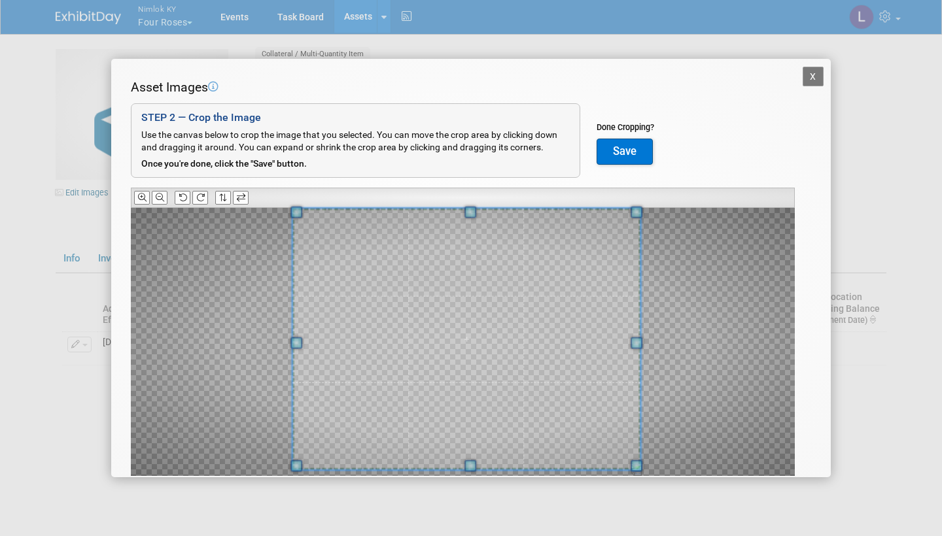
click at [297, 341] on span at bounding box center [296, 344] width 12 height 12
click at [623, 150] on button "Save" at bounding box center [625, 152] width 56 height 26
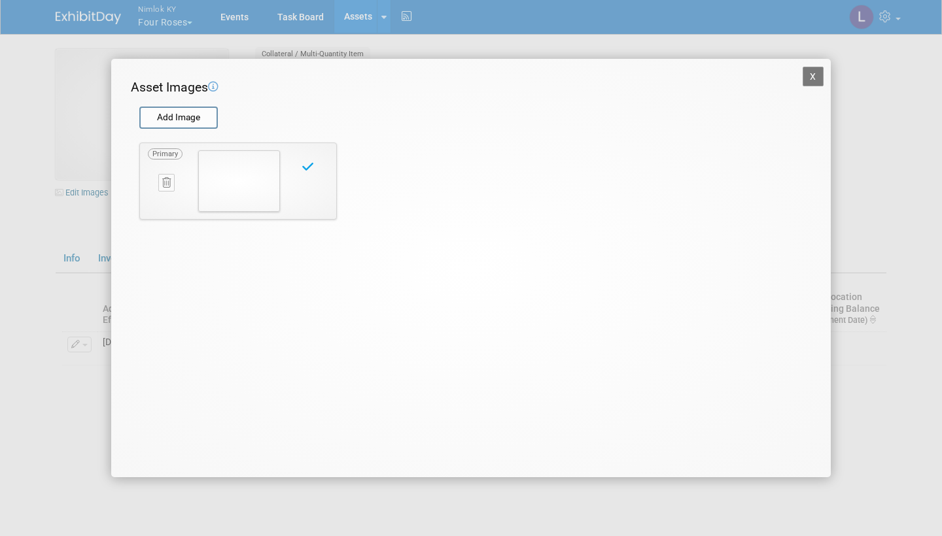
click at [811, 74] on button "X" at bounding box center [813, 77] width 21 height 20
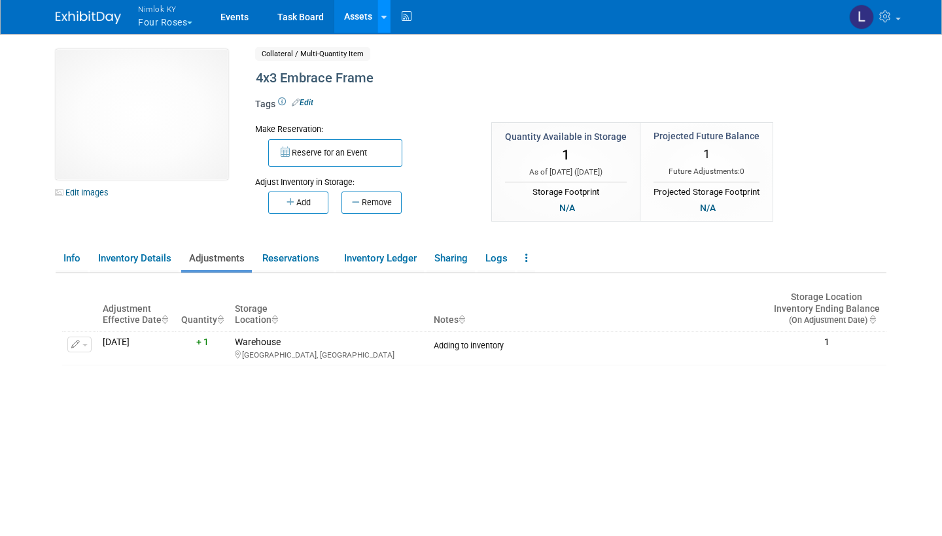
click at [383, 5] on link at bounding box center [384, 16] width 14 height 33
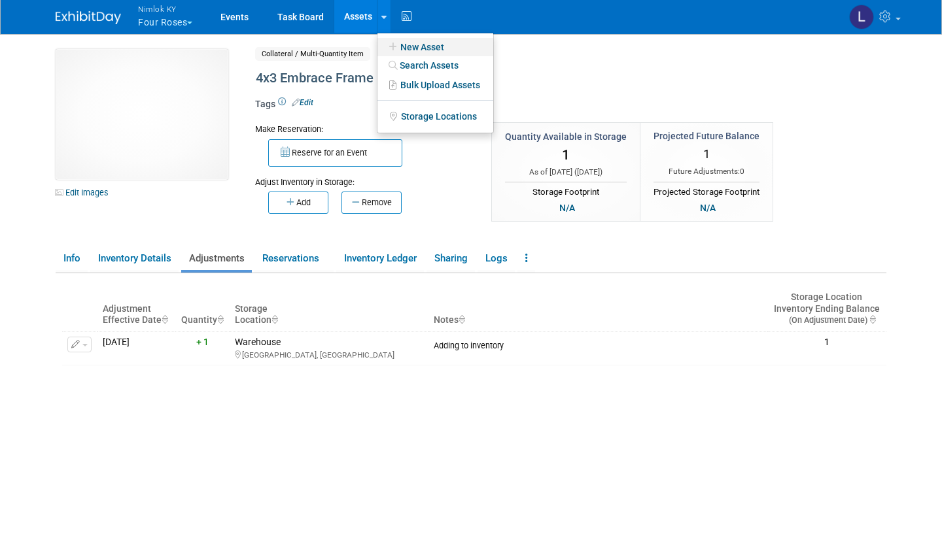
click at [416, 45] on link "New Asset" at bounding box center [435, 47] width 116 height 18
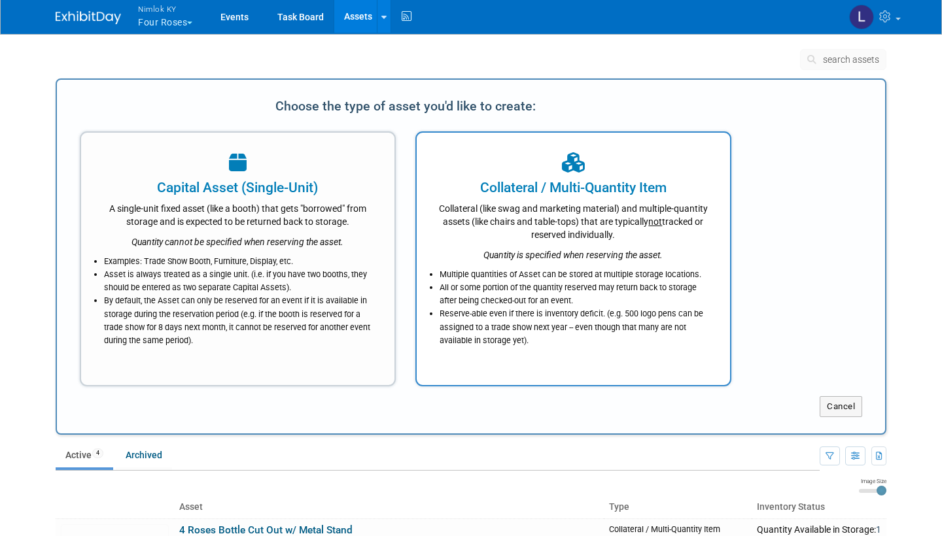
click at [523, 235] on div "Collateral (like swag and marketing material) and multiple-quantity assets (lik…" at bounding box center [573, 220] width 281 height 44
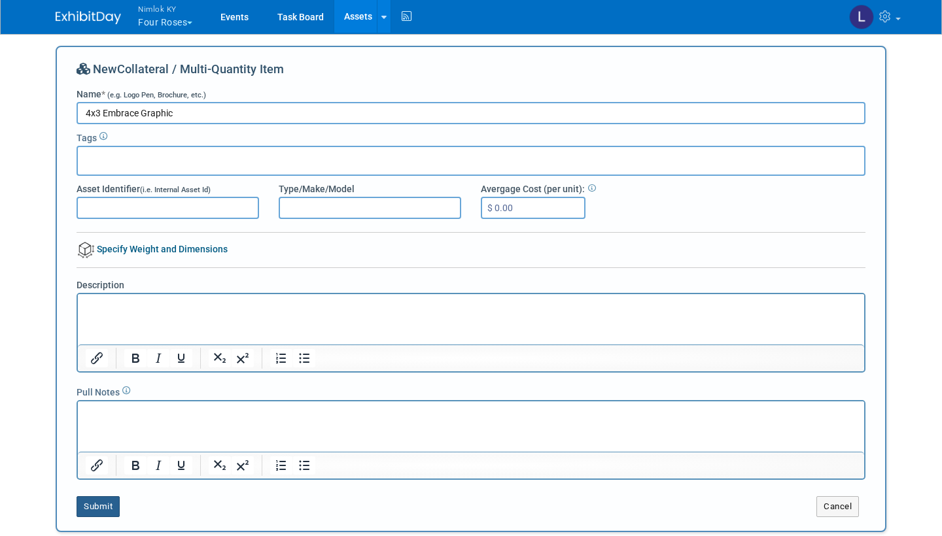
type input "4x3 Embrace Graphic"
click at [101, 504] on button "Submit" at bounding box center [98, 506] width 43 height 21
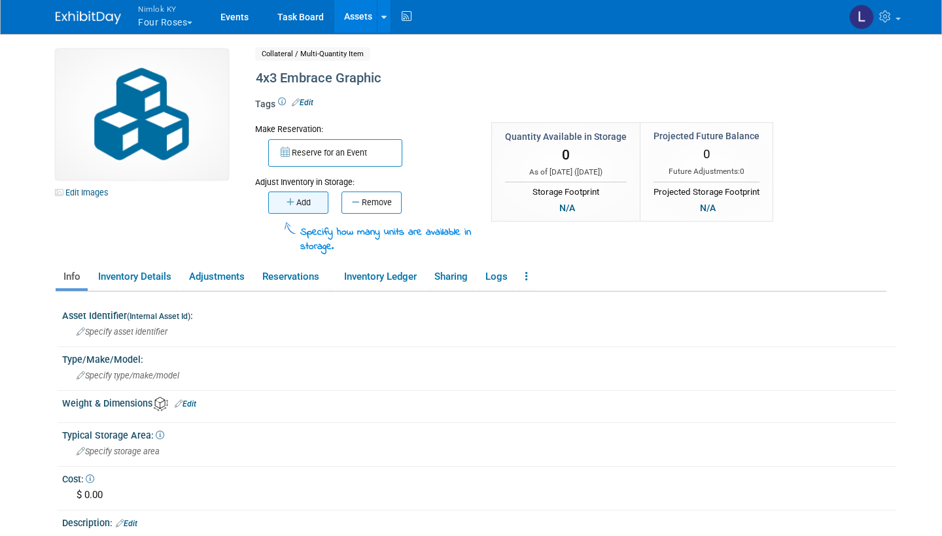
click at [305, 199] on button "Add" at bounding box center [298, 203] width 60 height 22
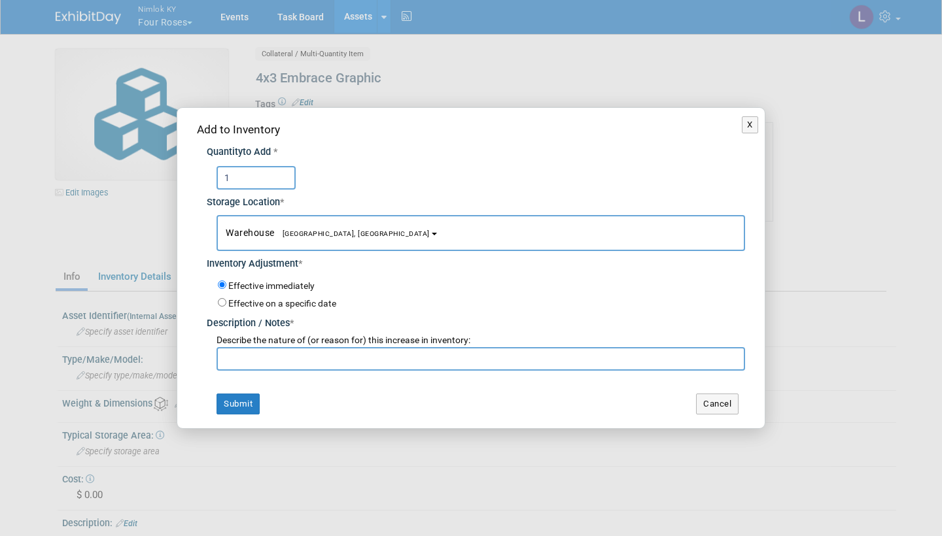
type input "1"
paste input "Adding to inventory"
type input "Adding to inventory"
click at [243, 396] on button "Submit" at bounding box center [238, 404] width 43 height 21
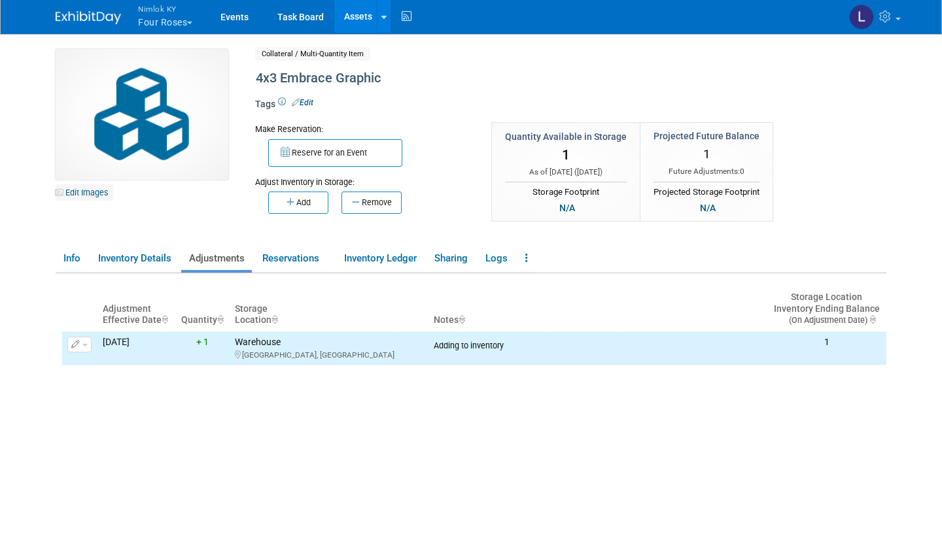
click at [94, 190] on link "Edit Images" at bounding box center [85, 192] width 58 height 16
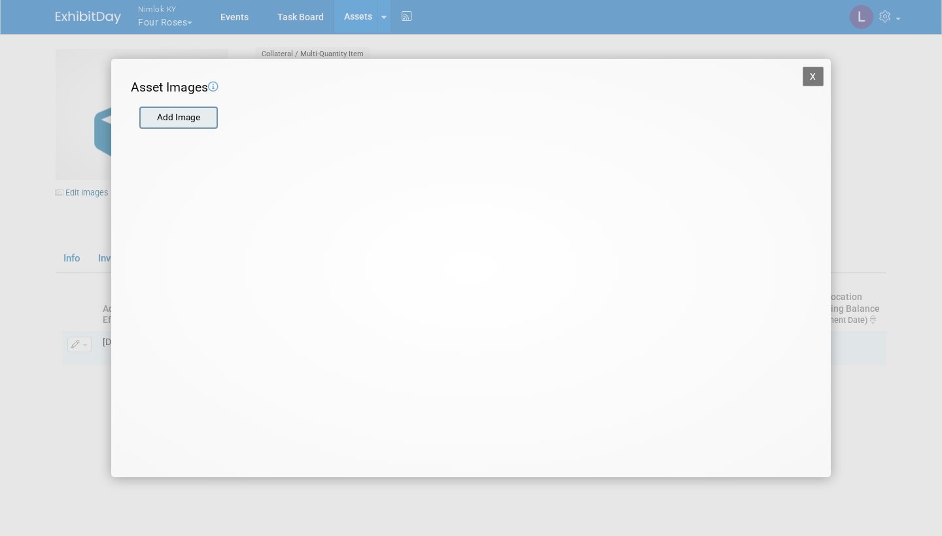
click at [185, 116] on input "file" at bounding box center [139, 118] width 156 height 20
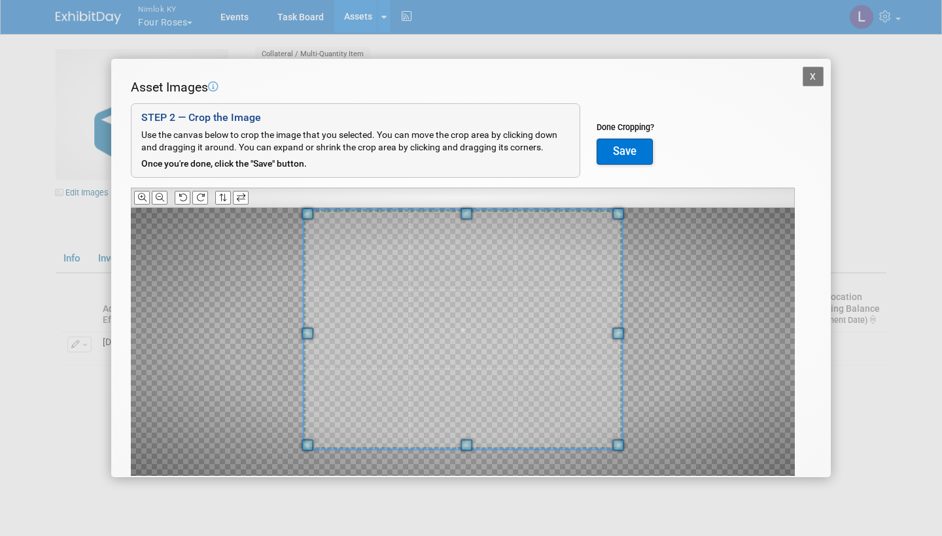
click at [466, 208] on span at bounding box center [467, 214] width 12 height 12
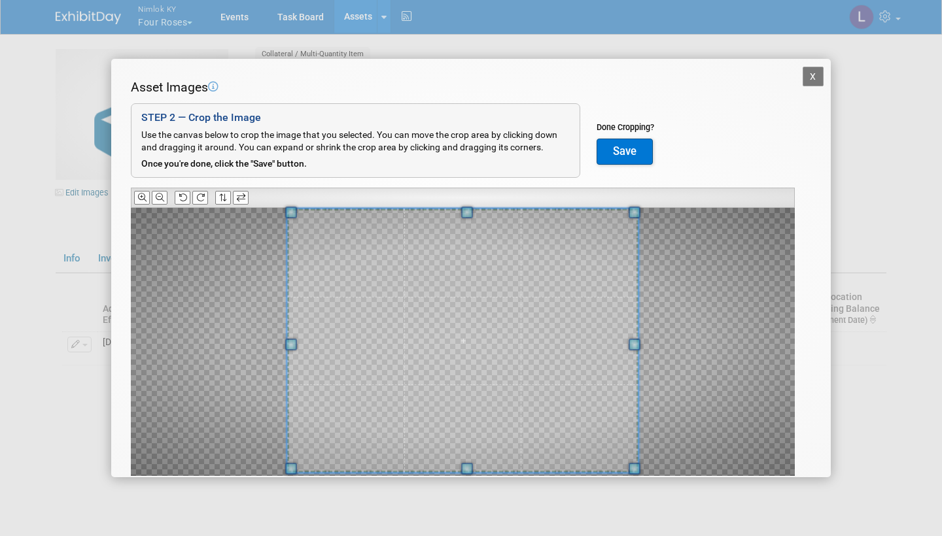
click at [472, 468] on span at bounding box center [467, 469] width 12 height 12
click at [636, 340] on span at bounding box center [637, 346] width 12 height 12
click at [628, 148] on button "Save" at bounding box center [625, 152] width 56 height 26
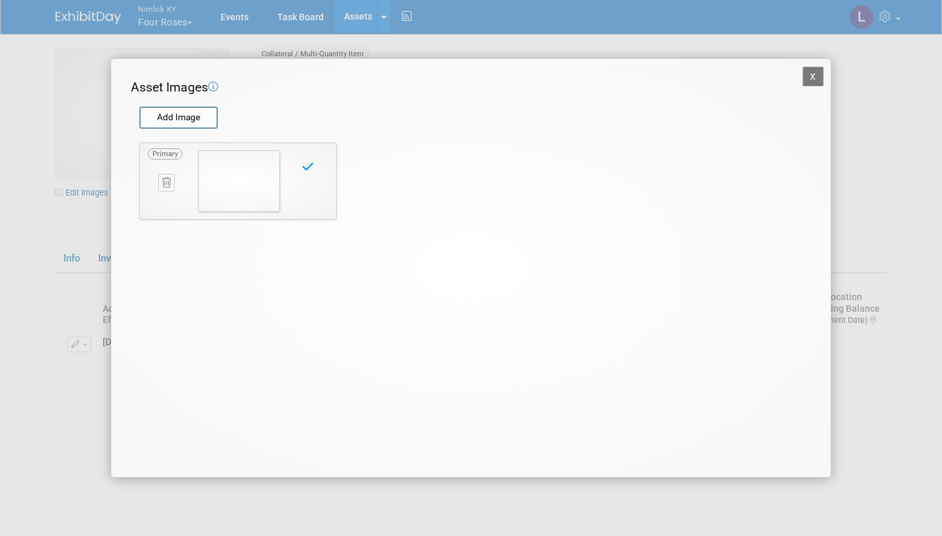
click at [811, 73] on button "X" at bounding box center [813, 77] width 21 height 20
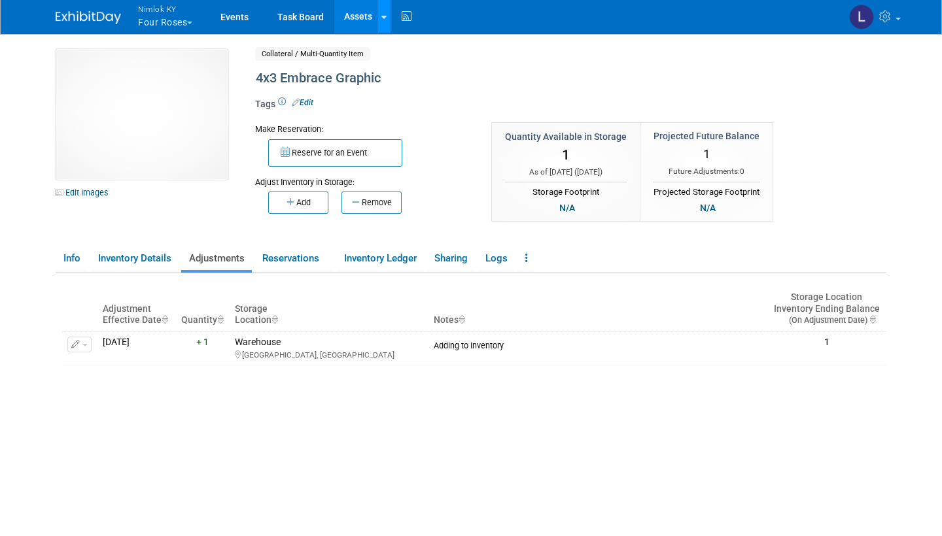
click at [385, 11] on div at bounding box center [383, 16] width 5 height 13
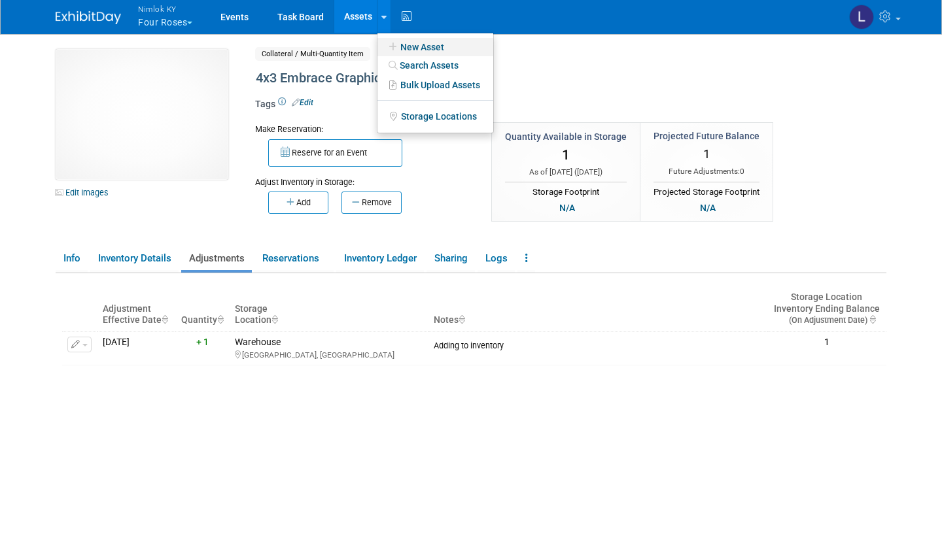
click at [430, 46] on link "New Asset" at bounding box center [435, 47] width 116 height 18
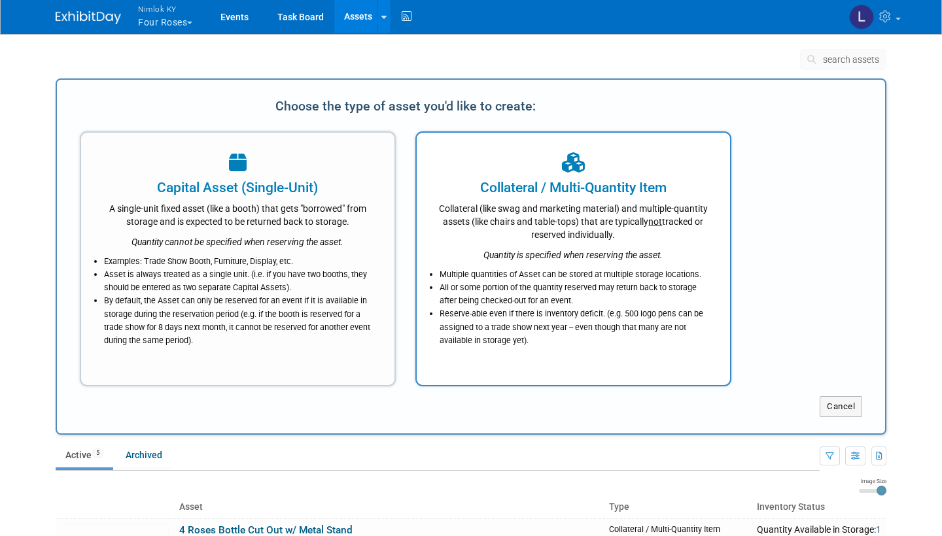
click at [531, 175] on div at bounding box center [573, 163] width 281 height 29
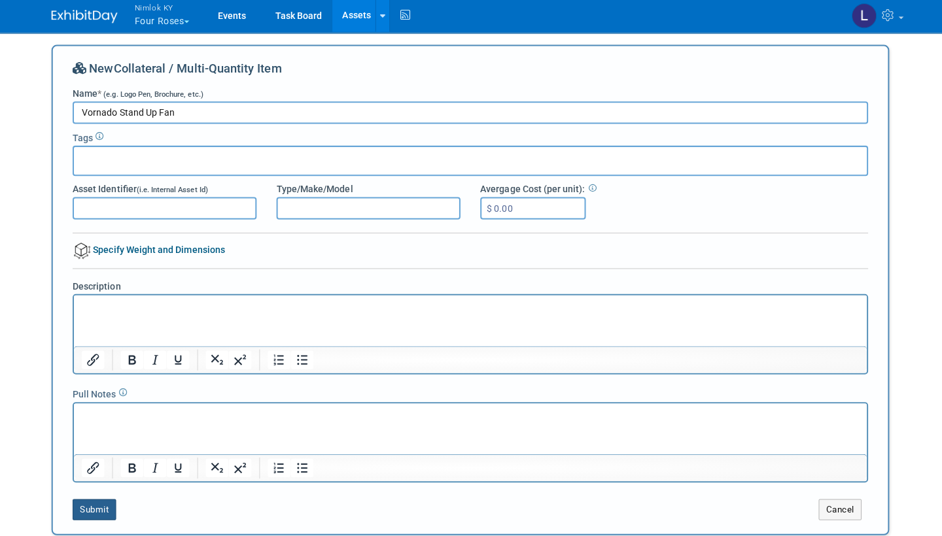
type input "Vornado Stand Up Fan"
click at [102, 499] on button "Submit" at bounding box center [98, 506] width 43 height 21
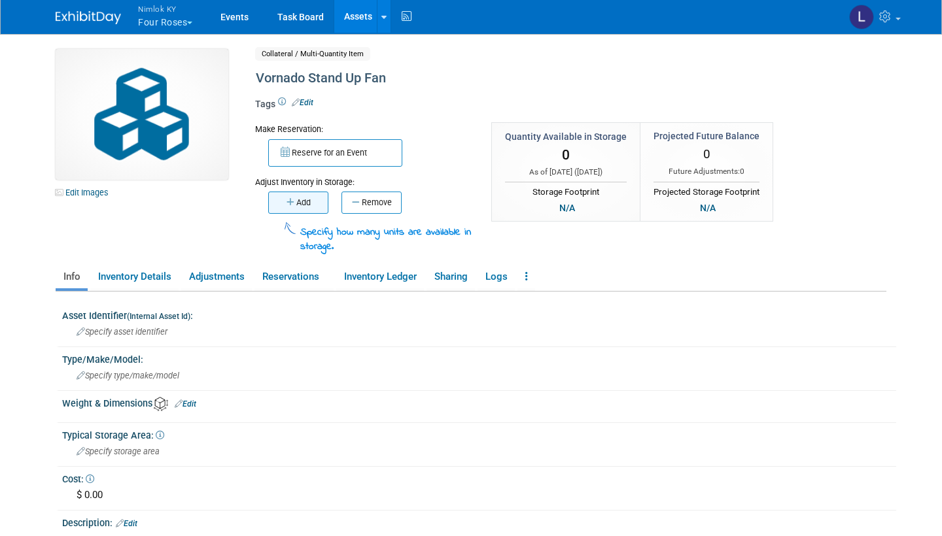
click at [300, 201] on button "Add" at bounding box center [298, 203] width 60 height 22
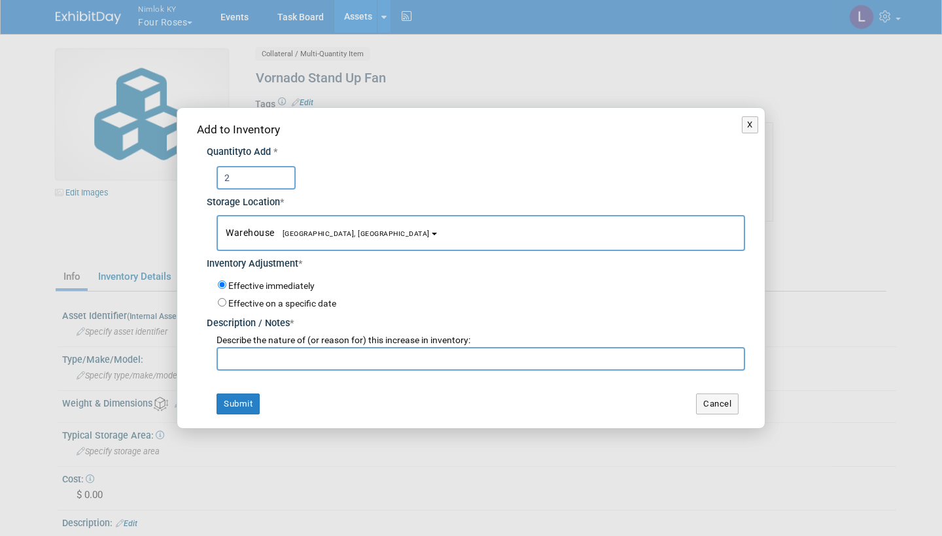
type input "2"
paste input "Adding to inventory"
type input "Adding to inventory"
click at [235, 396] on button "Submit" at bounding box center [238, 404] width 43 height 21
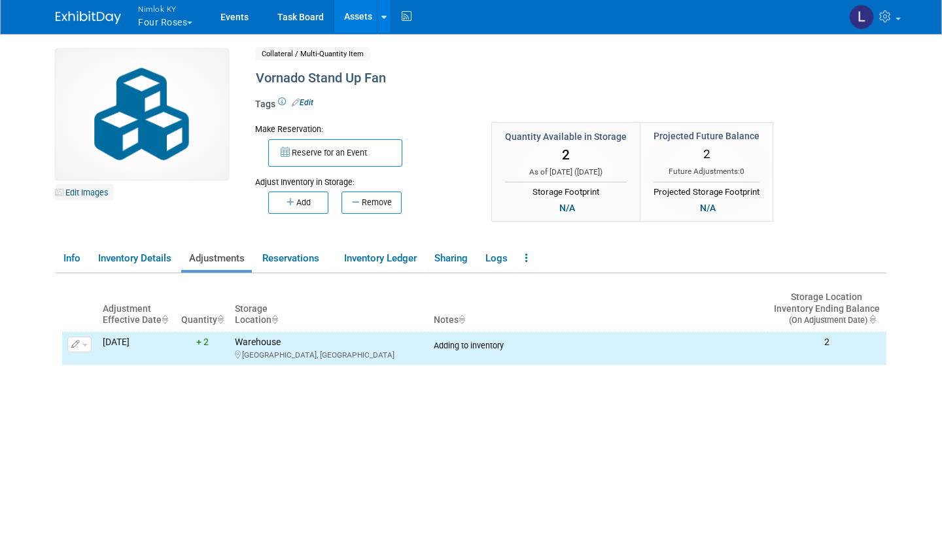
click at [97, 190] on link "Edit Images" at bounding box center [85, 192] width 58 height 16
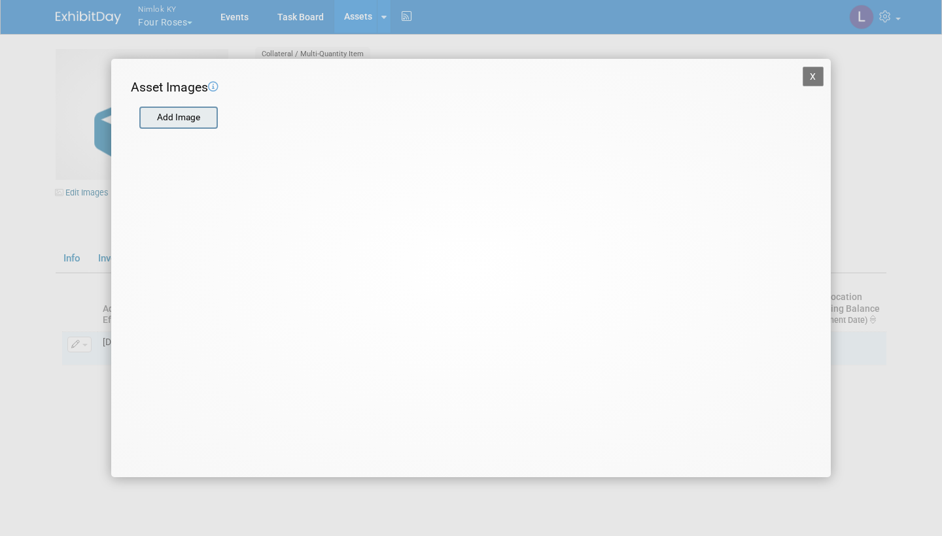
click at [176, 119] on input "file" at bounding box center [139, 118] width 156 height 20
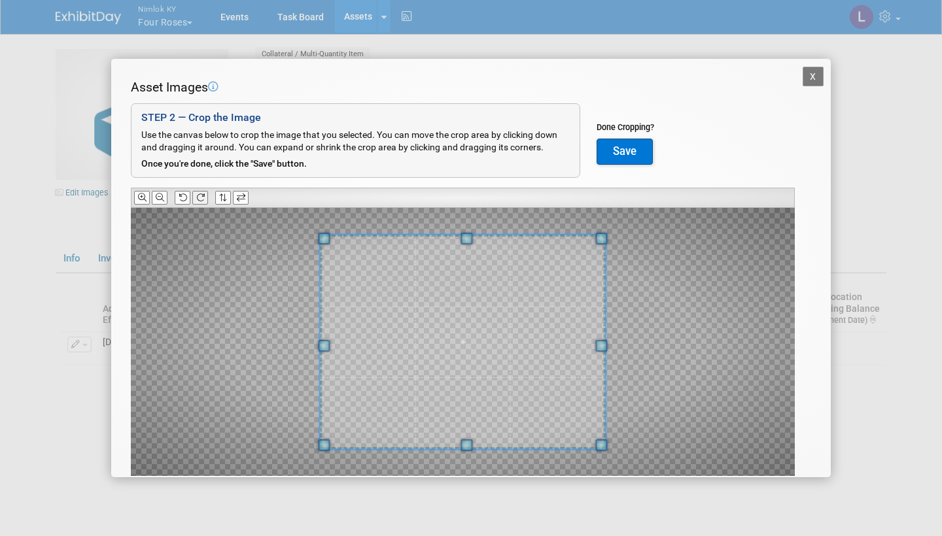
click at [200, 194] on icon at bounding box center [200, 198] width 9 height 9
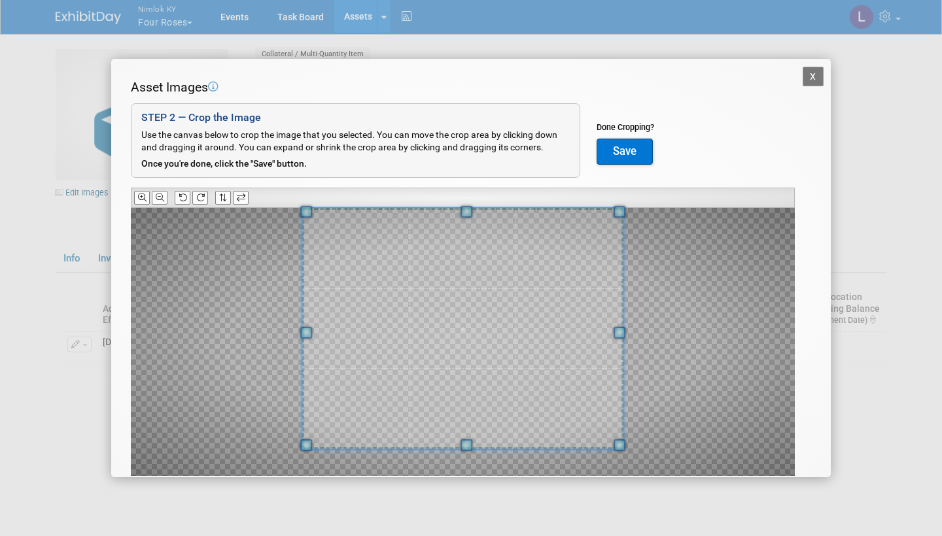
click at [470, 169] on div "Asset Images Add Image STEP 2 — Crop the Image Use the canvas below to crop the…" at bounding box center [471, 297] width 680 height 439
click at [468, 444] on span at bounding box center [467, 450] width 12 height 12
click at [634, 144] on button "Save" at bounding box center [625, 152] width 56 height 26
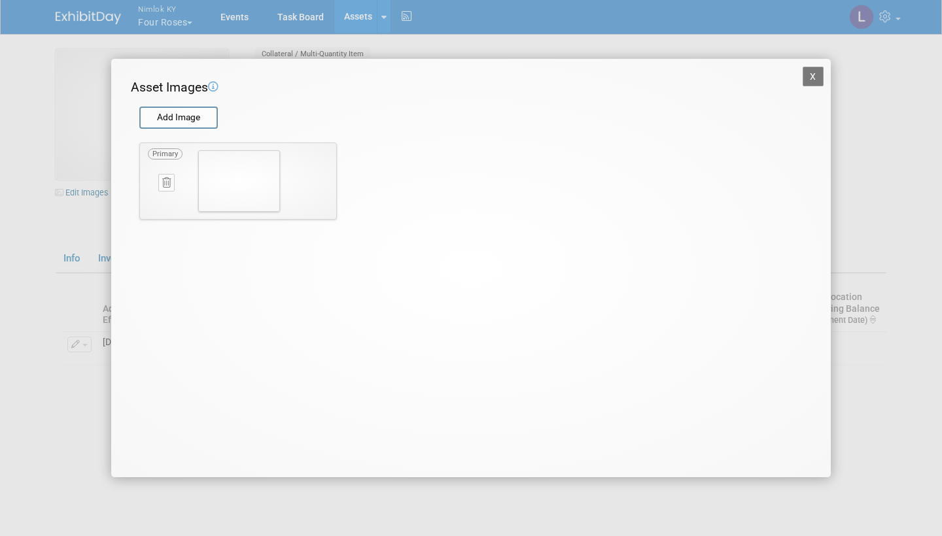
click at [168, 179] on icon at bounding box center [166, 183] width 9 height 10
click at [160, 192] on button "button" at bounding box center [159, 197] width 23 height 17
click at [188, 114] on input "file" at bounding box center [139, 118] width 156 height 20
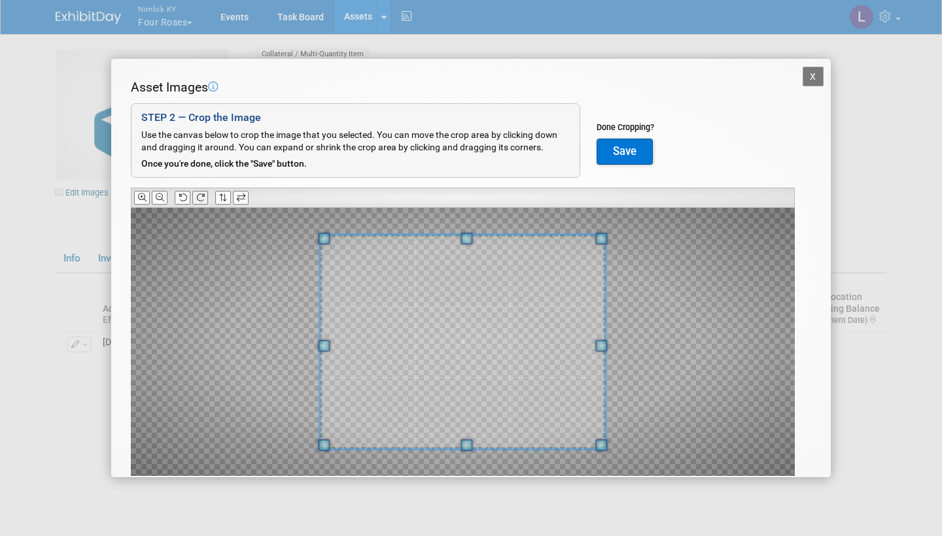
click at [203, 194] on icon at bounding box center [200, 198] width 9 height 9
click at [158, 194] on icon at bounding box center [160, 198] width 9 height 9
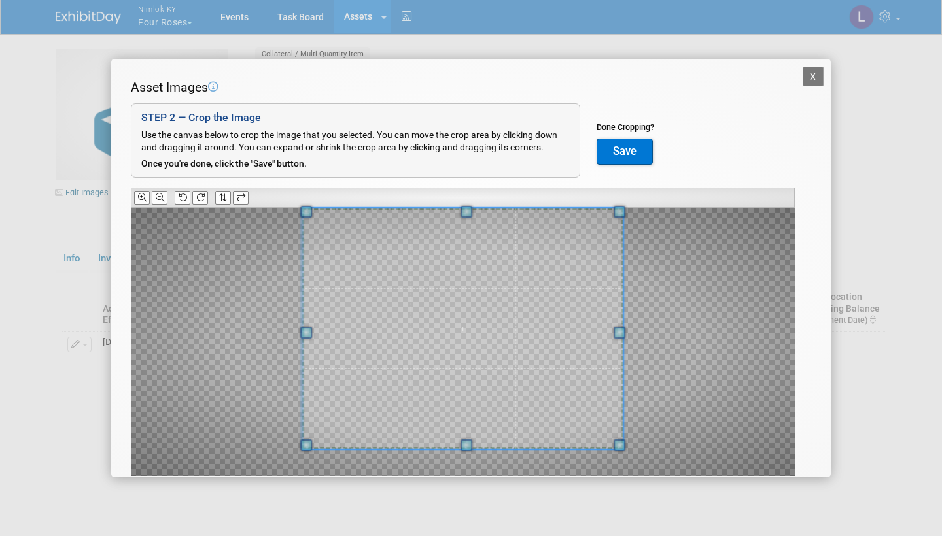
click at [469, 187] on div "Asset Images Add Image STEP 2 — Crop the Image Use the canvas below to crop the…" at bounding box center [471, 297] width 680 height 439
click at [623, 146] on button "Save" at bounding box center [625, 152] width 56 height 26
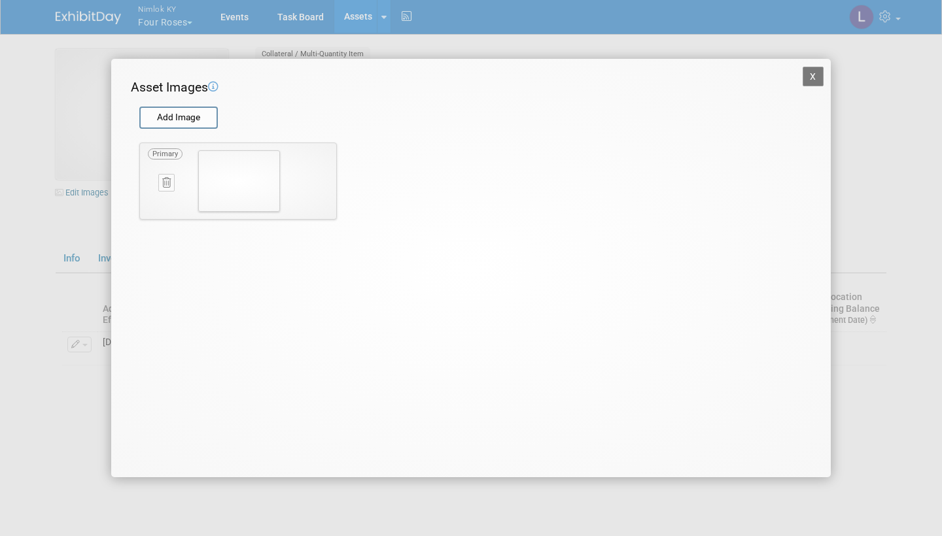
click at [812, 73] on button "X" at bounding box center [813, 77] width 21 height 20
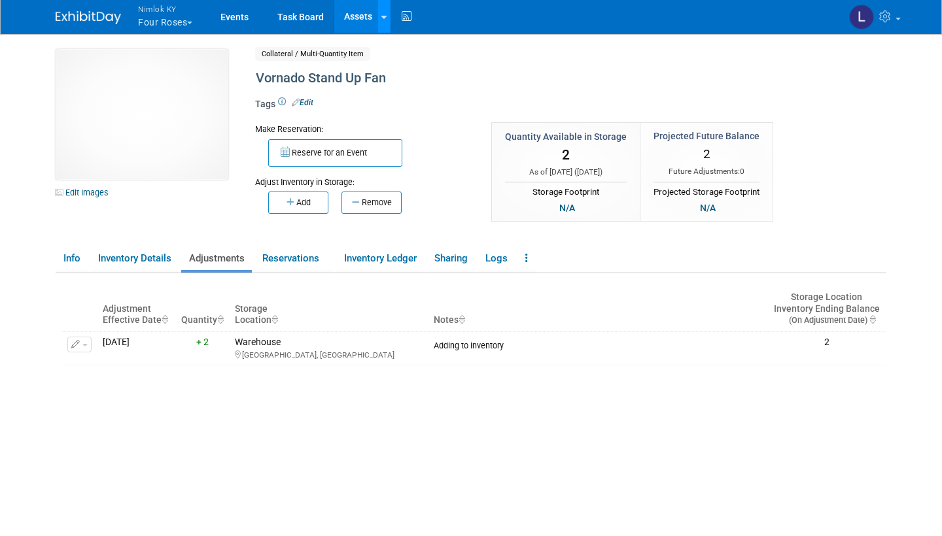
click at [382, 10] on link at bounding box center [384, 16] width 14 height 33
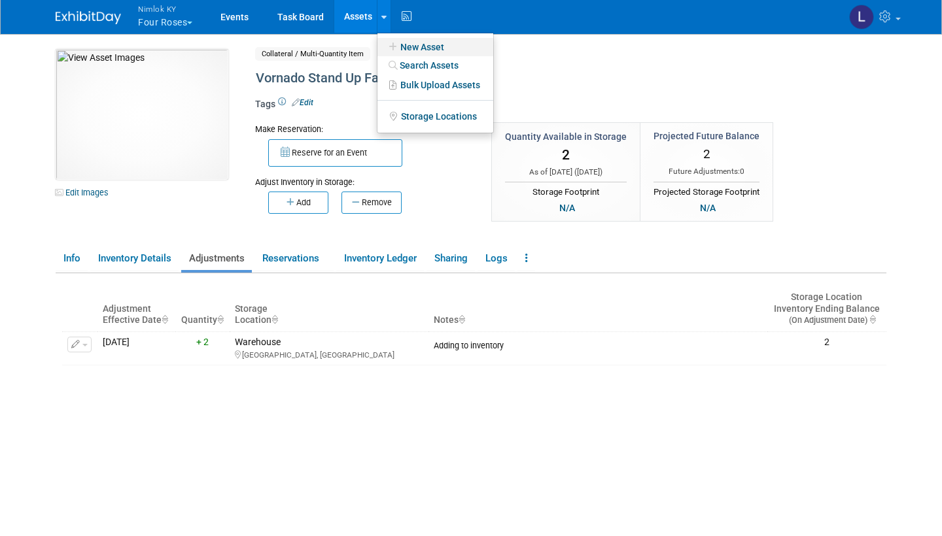
click at [422, 47] on link "New Asset" at bounding box center [435, 47] width 116 height 18
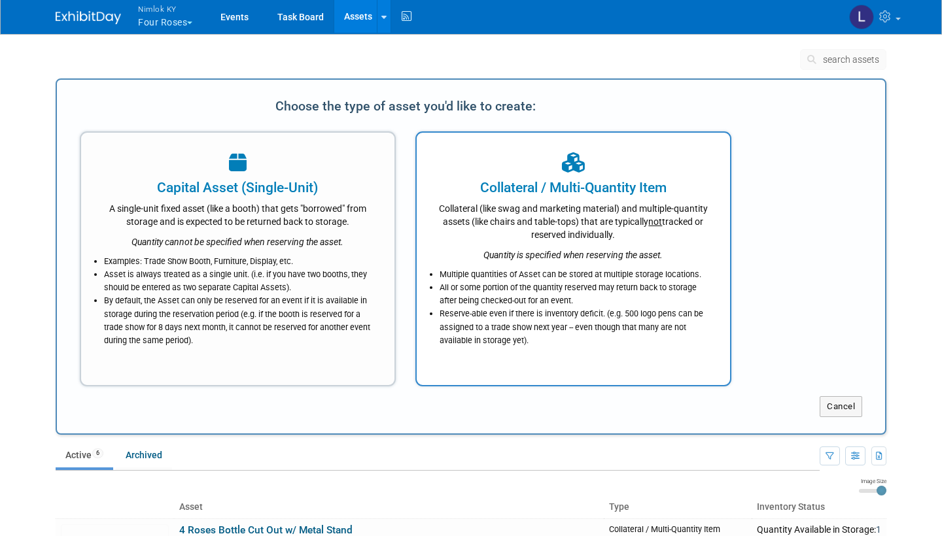
click at [507, 201] on div "Collateral (like swag and marketing material) and multiple-quantity assets (lik…" at bounding box center [573, 220] width 281 height 44
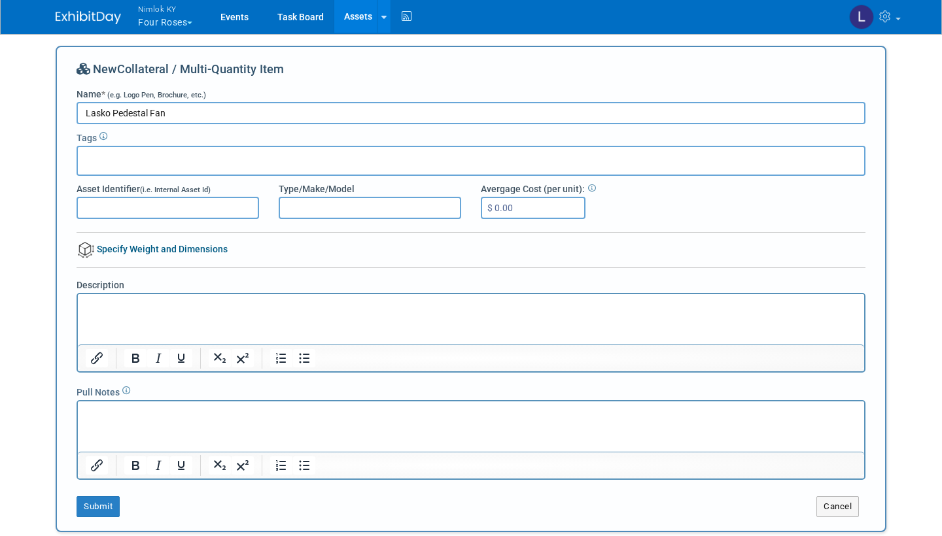
type input "Lasko Pedestal Fan"
click at [117, 307] on p "Rich Text Area. Press ALT-0 for help." at bounding box center [471, 306] width 771 height 13
click at [103, 506] on button "Submit" at bounding box center [98, 506] width 43 height 21
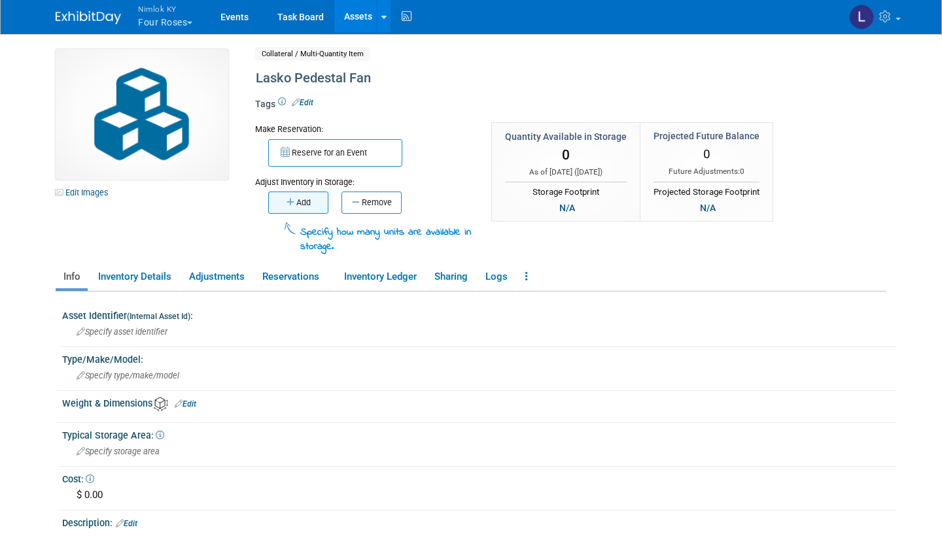
click at [304, 200] on button "Add" at bounding box center [298, 203] width 60 height 22
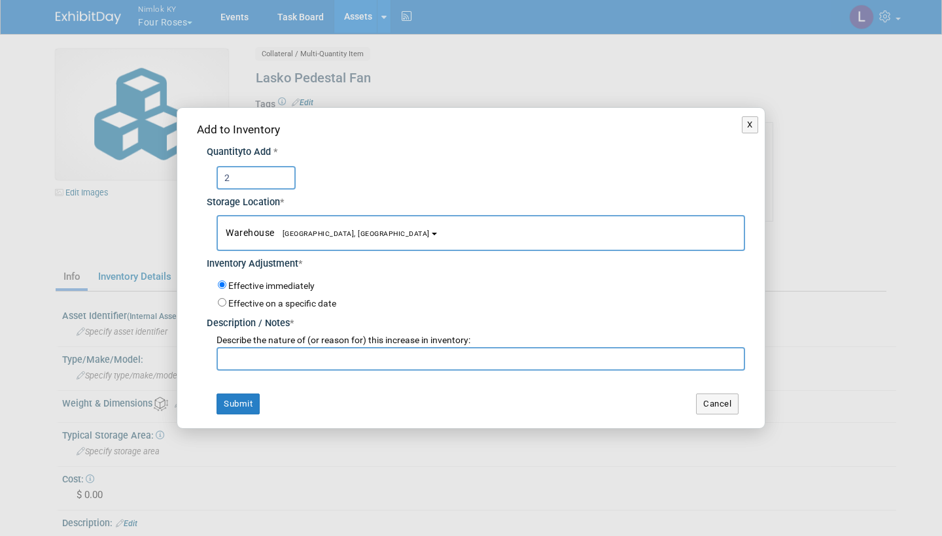
type input "2"
paste input "Adding to inventory"
type input "Adding to inventory"
click at [244, 398] on button "Submit" at bounding box center [238, 404] width 43 height 21
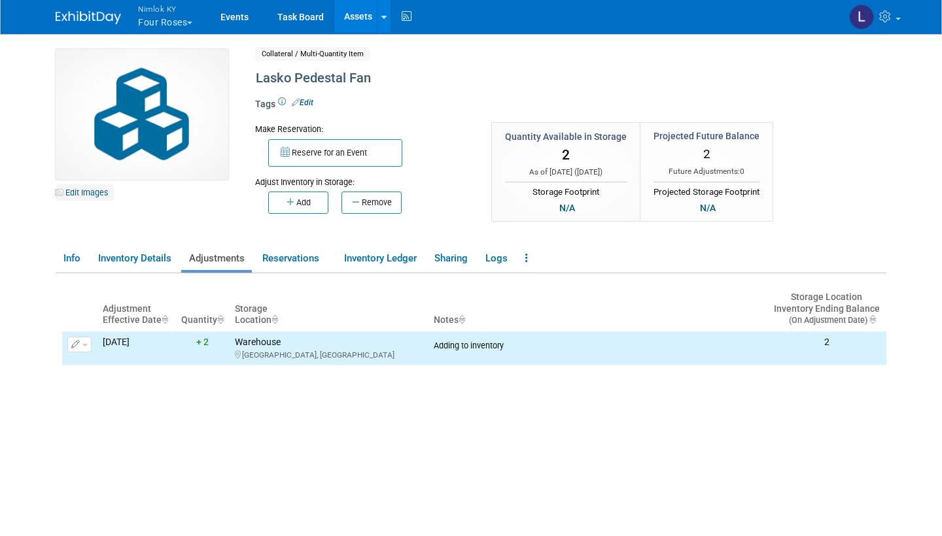
click at [97, 190] on link "Edit Images" at bounding box center [85, 192] width 58 height 16
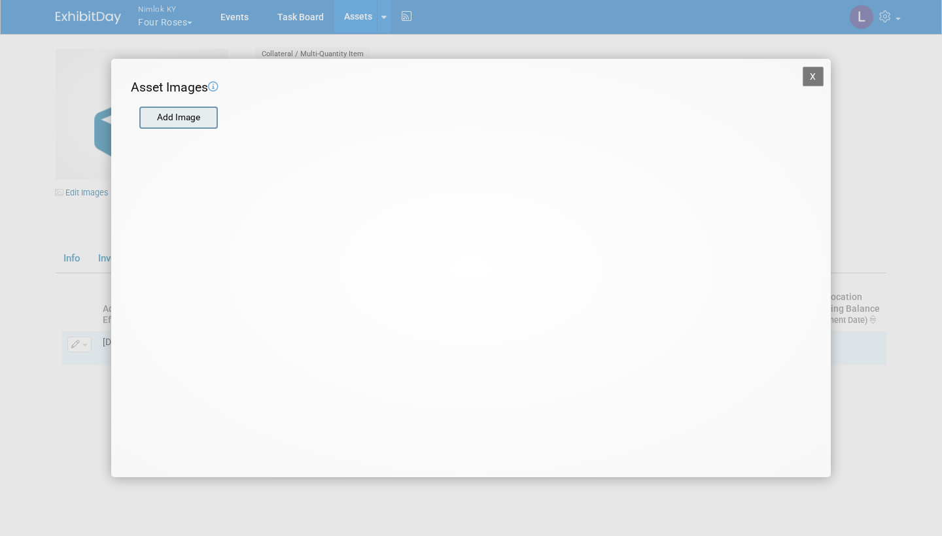
click at [172, 113] on input "file" at bounding box center [139, 118] width 156 height 20
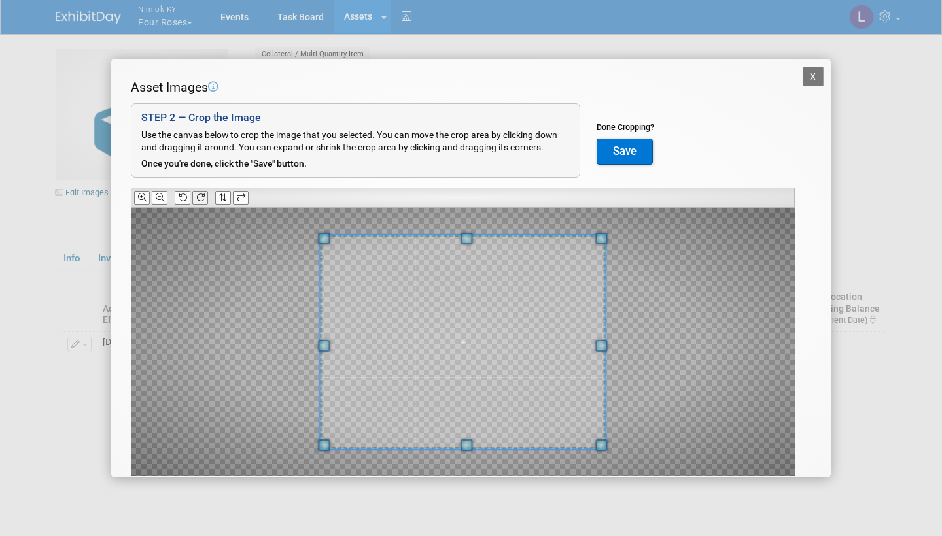
click at [203, 194] on icon at bounding box center [200, 198] width 9 height 9
click at [160, 194] on icon at bounding box center [160, 198] width 9 height 9
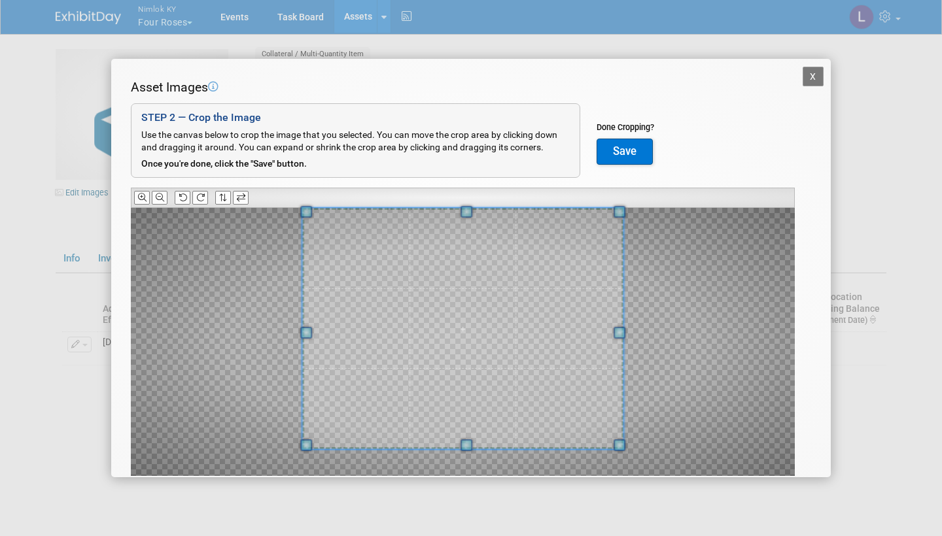
click at [471, 199] on div "Asset Images Add Image STEP 2 — Crop the Image Use the canvas below to crop the…" at bounding box center [471, 297] width 680 height 439
click at [625, 146] on button "Save" at bounding box center [625, 152] width 56 height 26
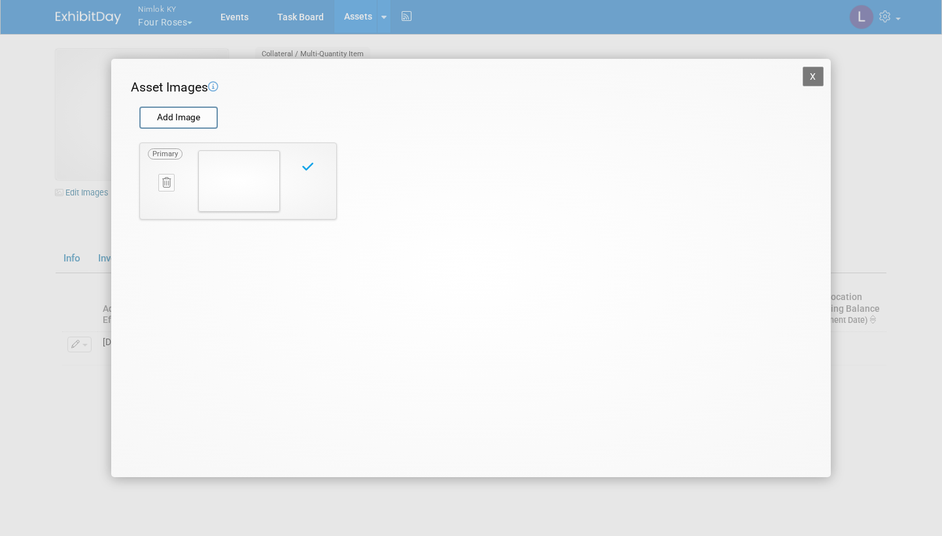
click at [811, 74] on button "X" at bounding box center [813, 77] width 21 height 20
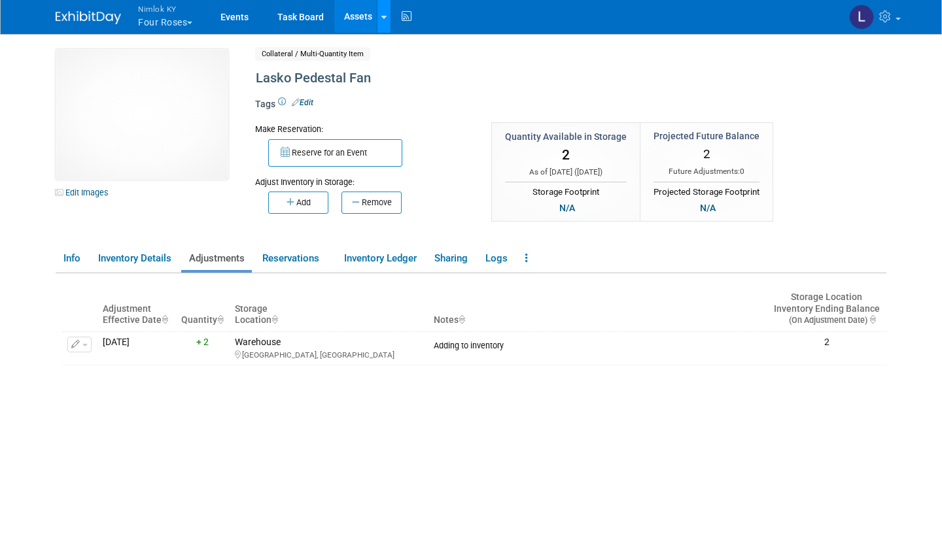
click at [385, 5] on link at bounding box center [384, 16] width 14 height 33
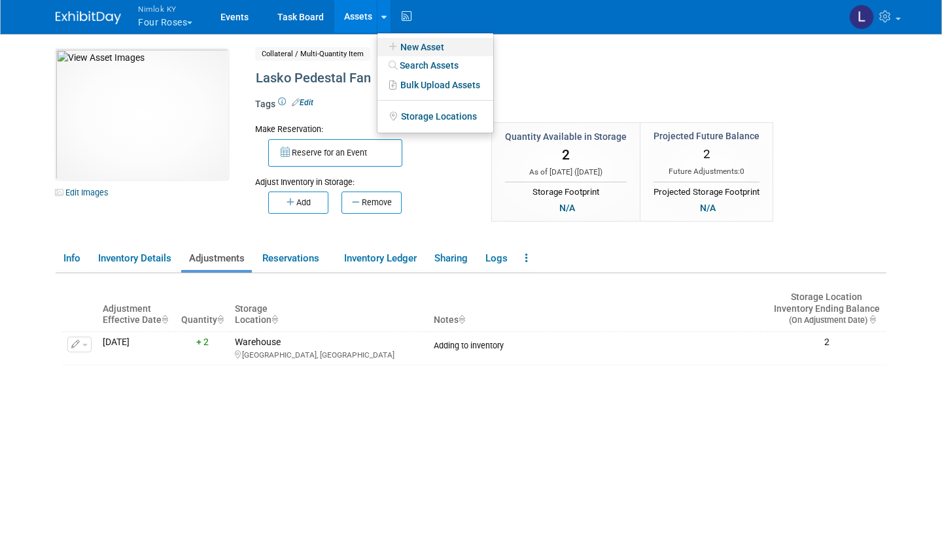
click at [434, 44] on link "New Asset" at bounding box center [435, 47] width 116 height 18
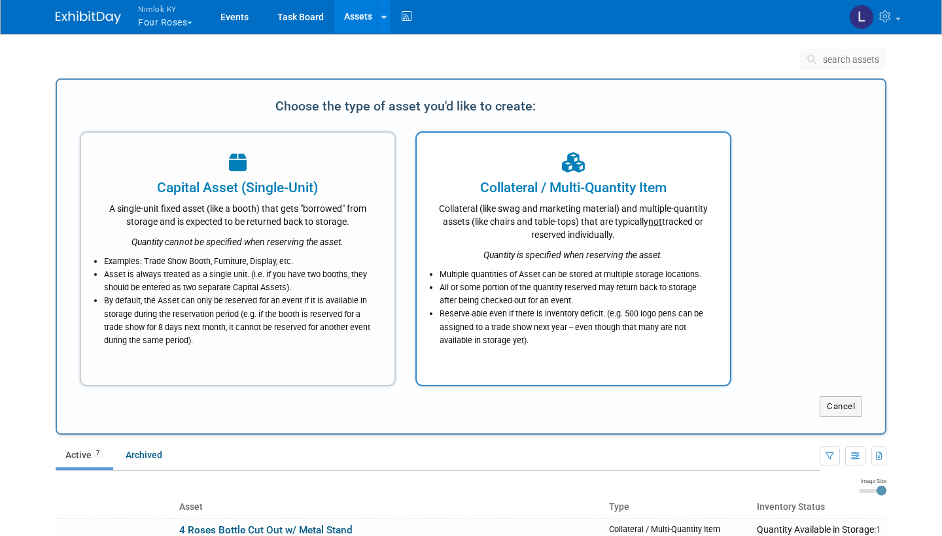
click at [538, 244] on div "Quantity is specified when reserving the asset." at bounding box center [573, 251] width 281 height 20
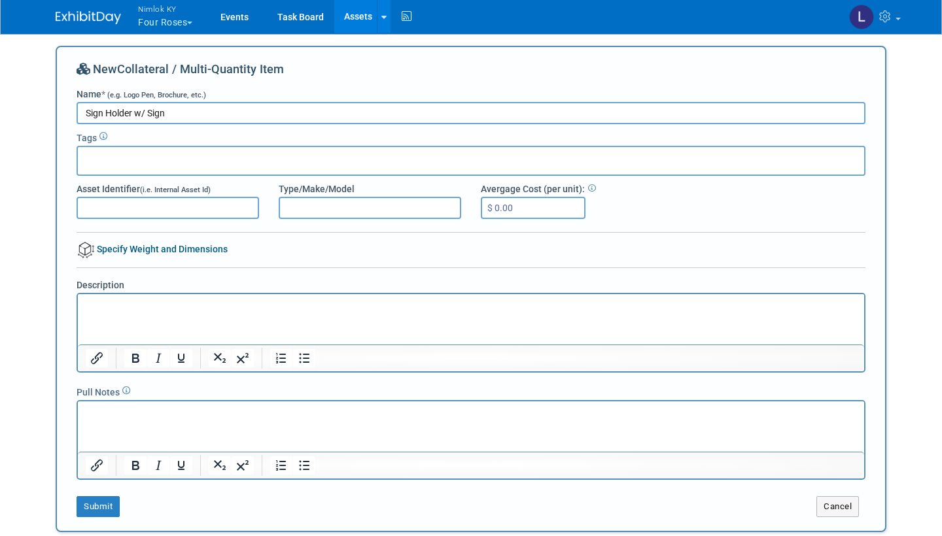
type input "Sign Holder w/ Sign"
click at [110, 306] on p "Rich Text Area. Press ALT-0 for help." at bounding box center [471, 306] width 771 height 13
click at [105, 503] on button "Submit" at bounding box center [98, 506] width 43 height 21
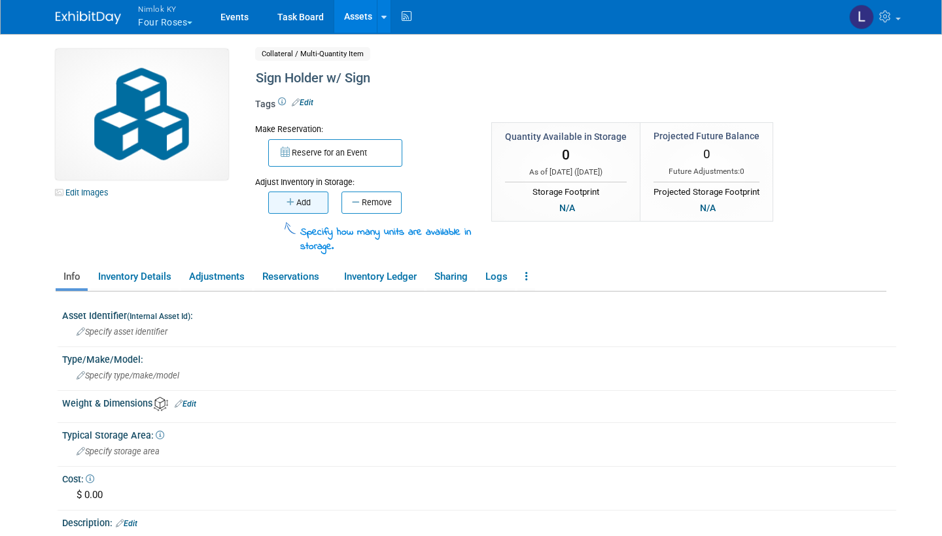
click at [309, 197] on button "Add" at bounding box center [298, 203] width 60 height 22
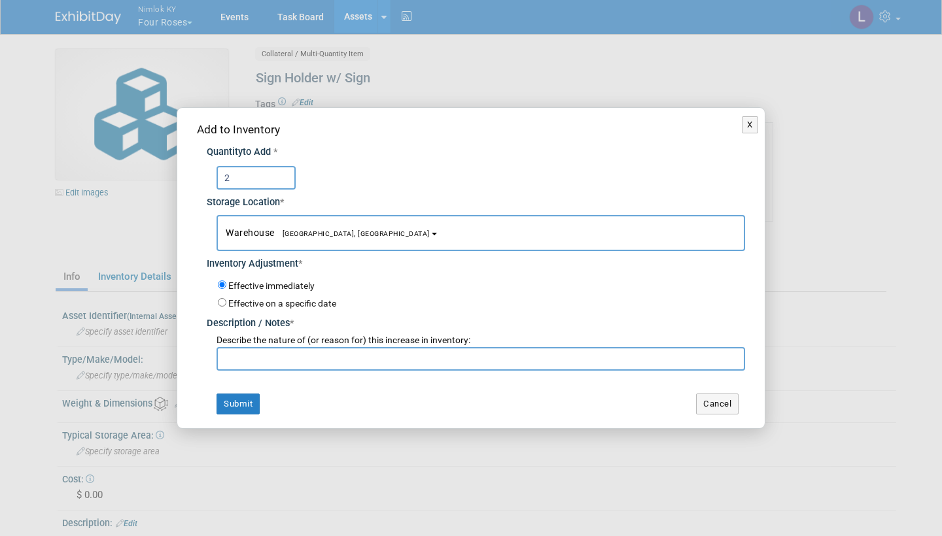
type input "2"
paste input "Adding to inventory"
type input "Adding to inventory"
click at [239, 398] on button "Submit" at bounding box center [238, 404] width 43 height 21
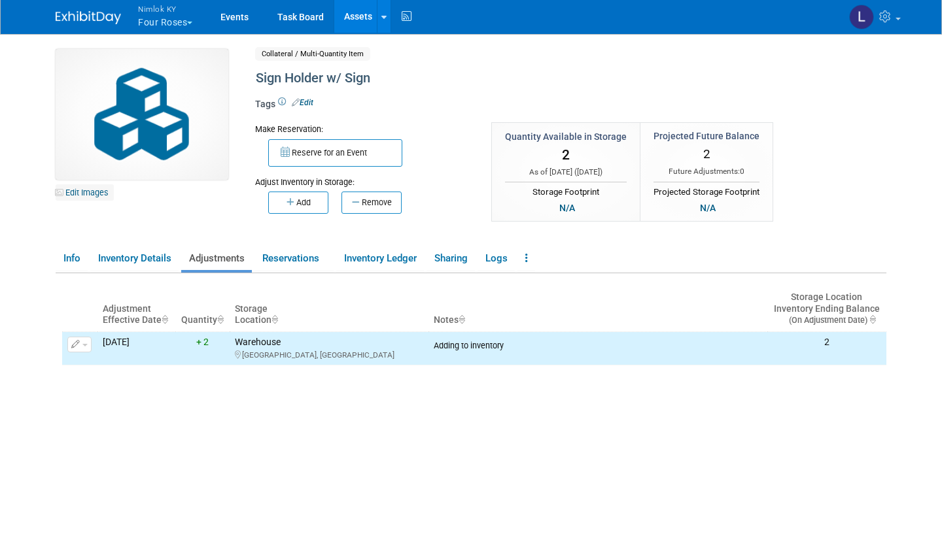
click at [88, 187] on link "Edit Images" at bounding box center [85, 192] width 58 height 16
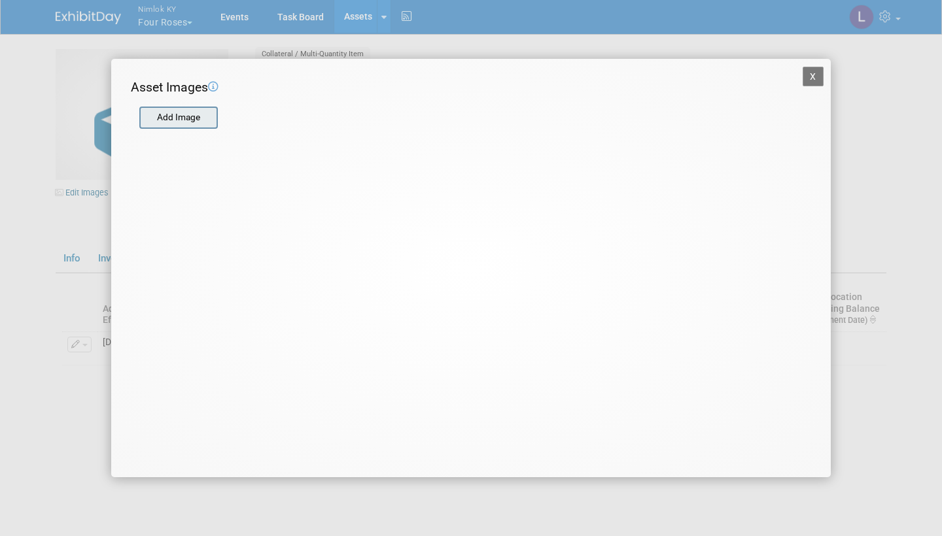
click at [185, 118] on input "file" at bounding box center [139, 118] width 156 height 20
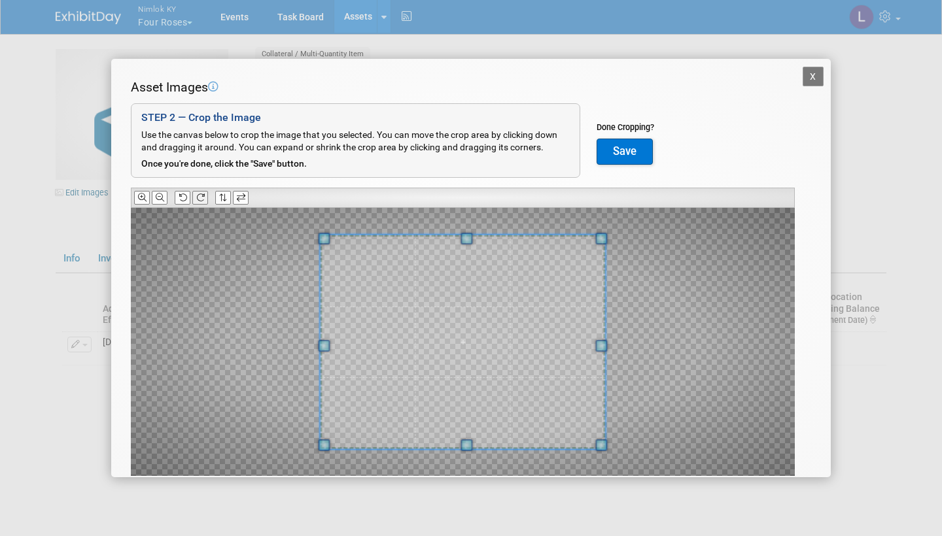
click at [202, 194] on icon at bounding box center [200, 198] width 9 height 9
click at [160, 194] on icon at bounding box center [160, 198] width 9 height 9
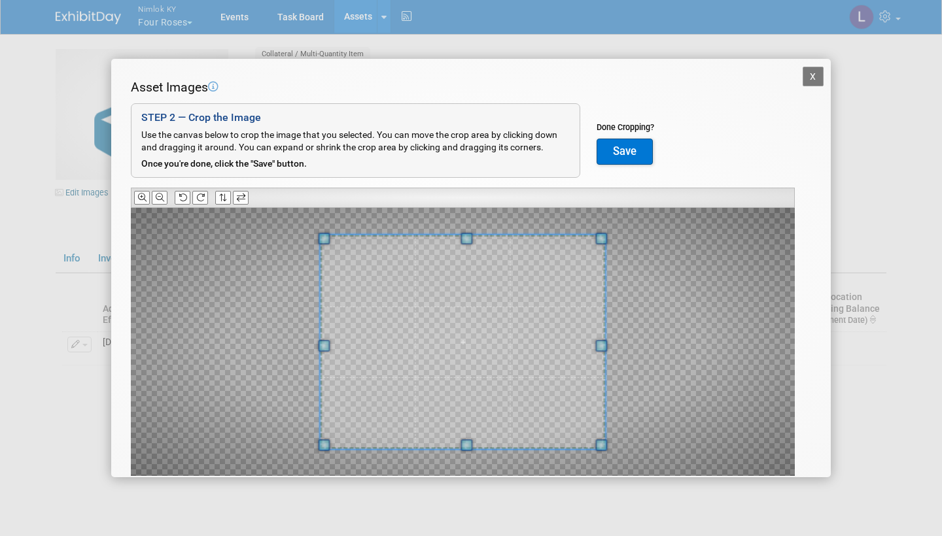
click at [466, 233] on span at bounding box center [467, 239] width 12 height 12
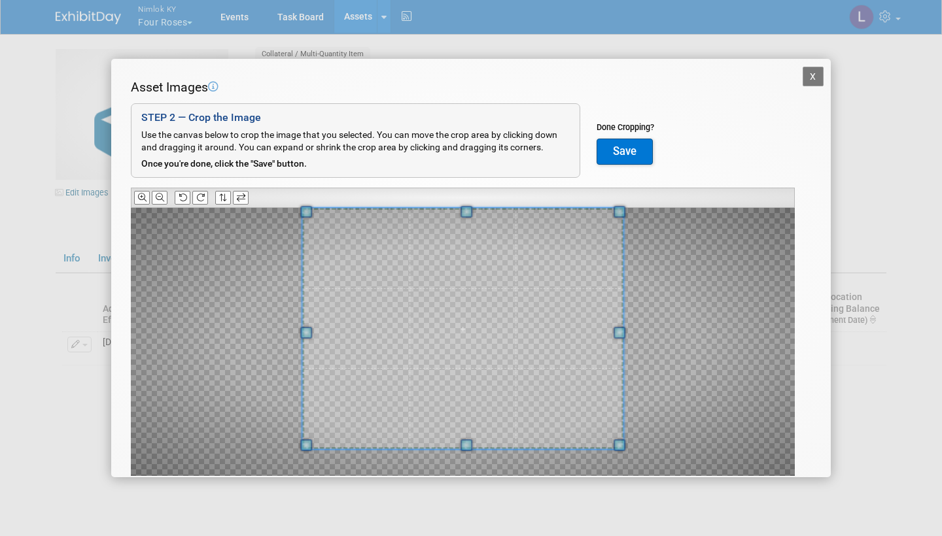
click at [468, 156] on div "Asset Images Add Image STEP 2 — Crop the Image Use the canvas below to crop the…" at bounding box center [471, 297] width 680 height 439
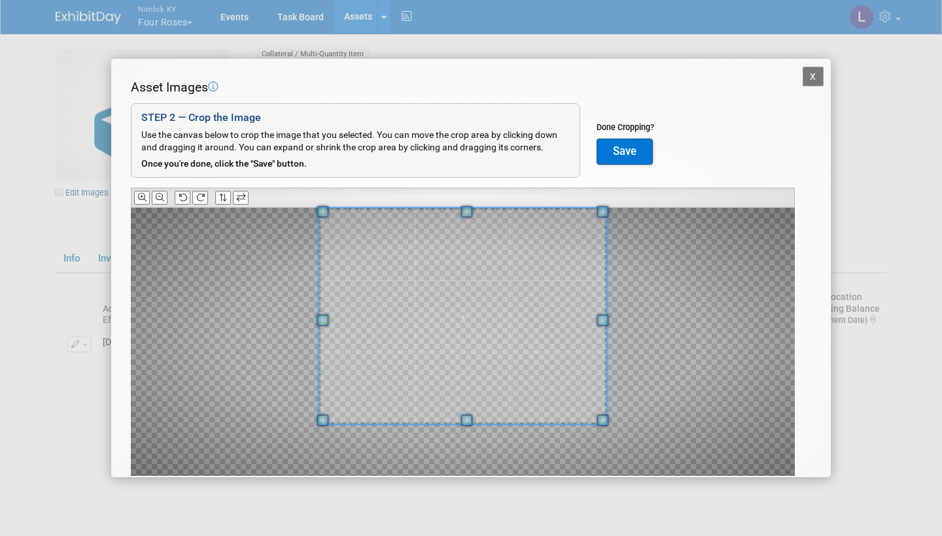
click at [467, 418] on span at bounding box center [467, 421] width 12 height 12
click at [627, 142] on button "Save" at bounding box center [625, 152] width 56 height 26
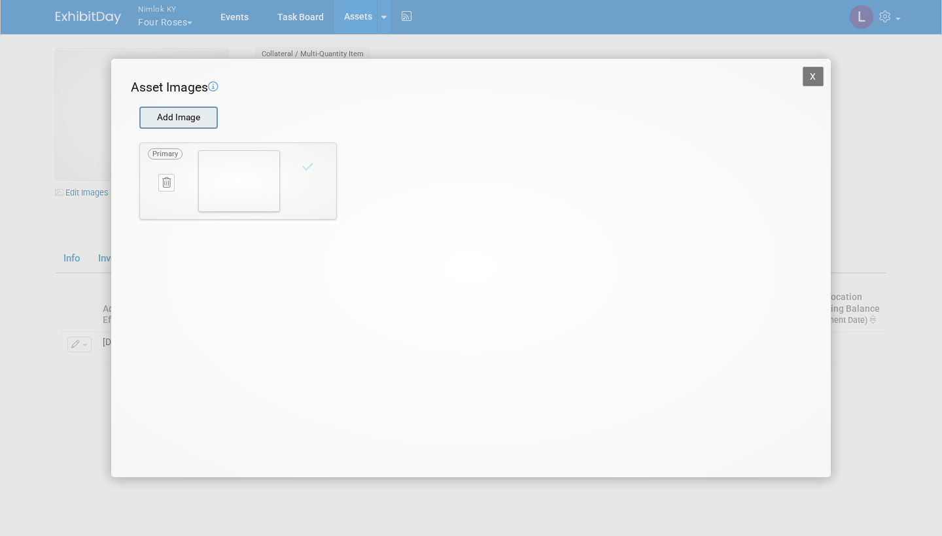
click at [175, 111] on input "file" at bounding box center [139, 118] width 156 height 20
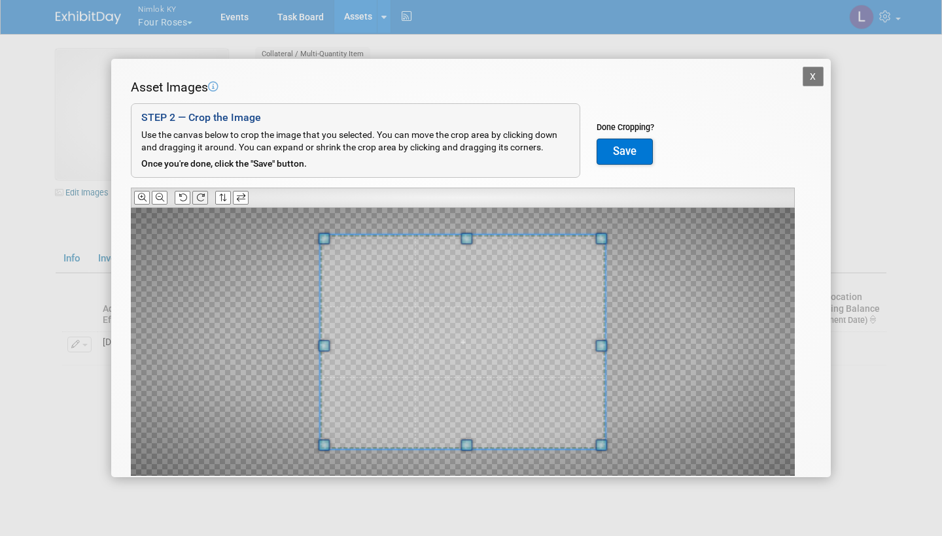
click at [203, 198] on icon at bounding box center [200, 198] width 9 height 9
click at [158, 194] on icon at bounding box center [160, 198] width 9 height 9
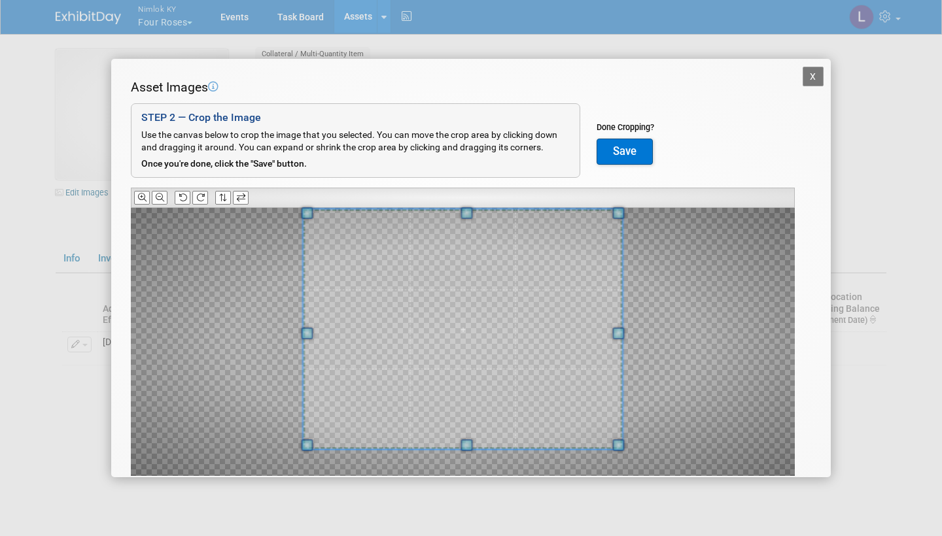
click at [472, 193] on div "Asset Images Add Image STEP 2 — Crop the Image Use the canvas below to crop the…" at bounding box center [471, 297] width 680 height 439
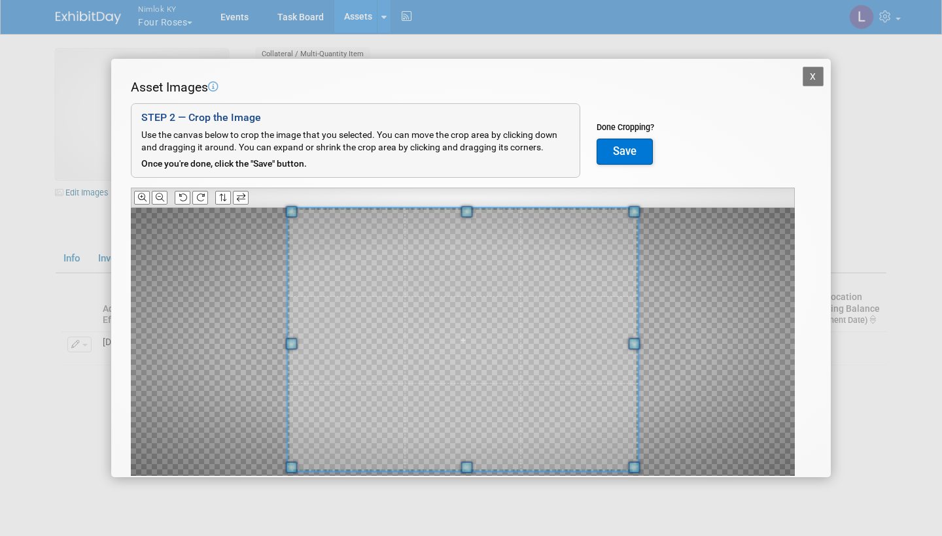
click at [472, 465] on span at bounding box center [467, 468] width 12 height 12
click at [630, 147] on button "Save" at bounding box center [625, 152] width 56 height 26
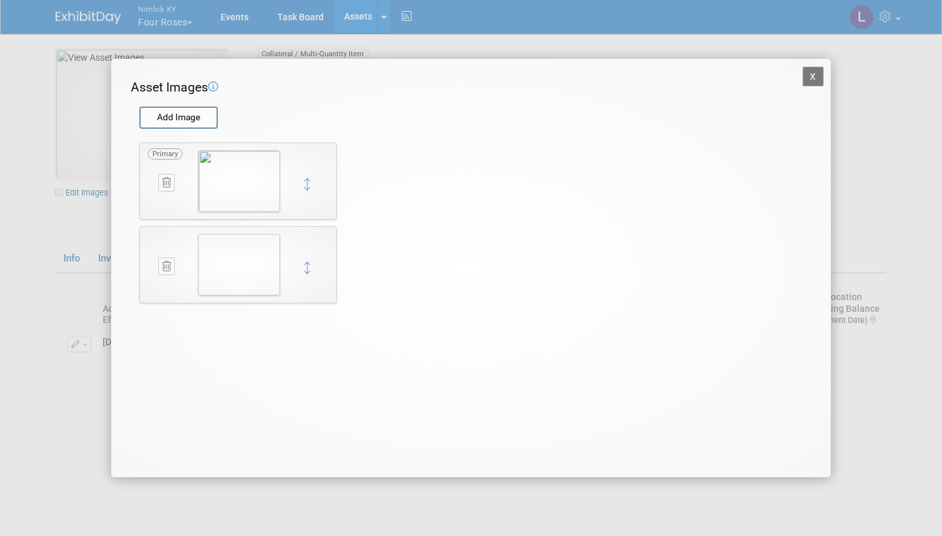
click at [814, 71] on button "X" at bounding box center [813, 77] width 21 height 20
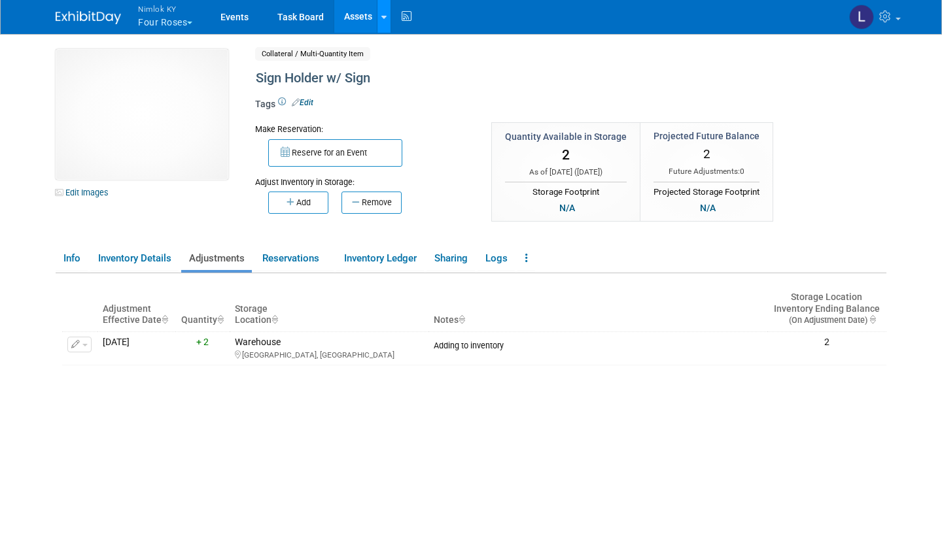
click at [384, 7] on link at bounding box center [384, 16] width 14 height 33
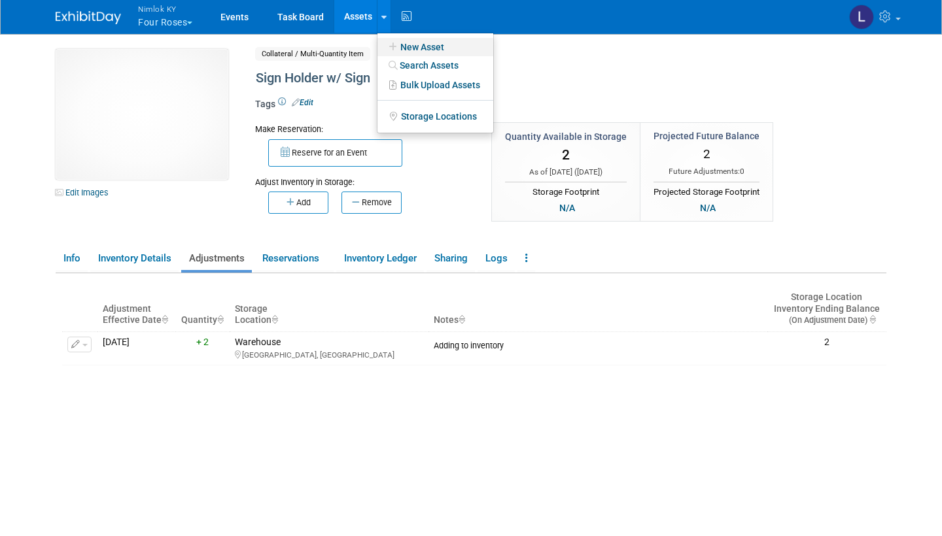
click at [434, 44] on link "New Asset" at bounding box center [435, 47] width 116 height 18
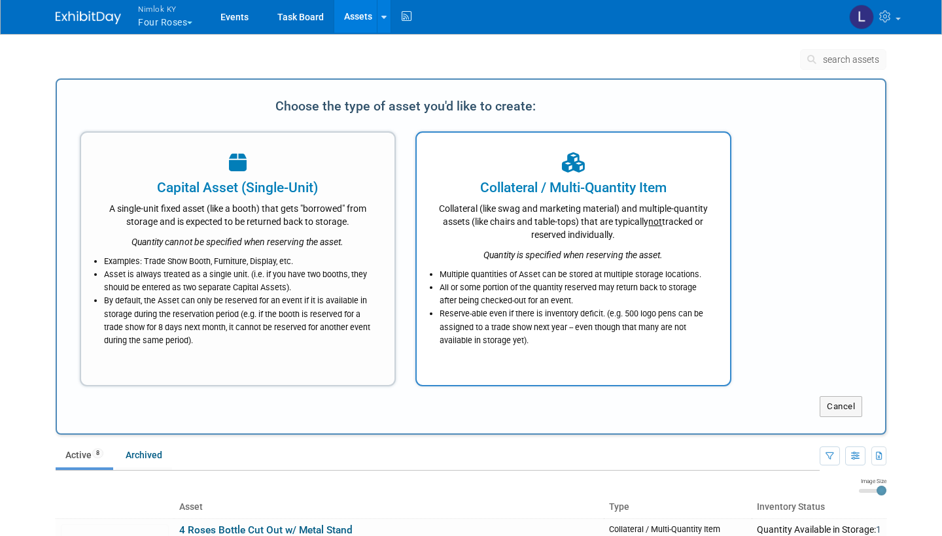
click at [514, 222] on div "Collateral (like swag and marketing material) and multiple-quantity assets (lik…" at bounding box center [573, 220] width 281 height 44
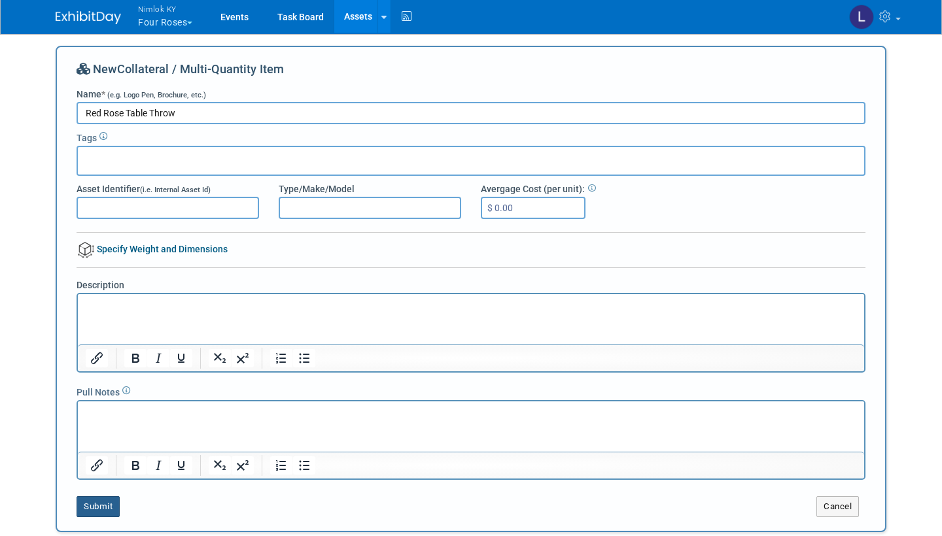
type input "Red Rose Table Throw"
click at [101, 502] on button "Submit" at bounding box center [98, 506] width 43 height 21
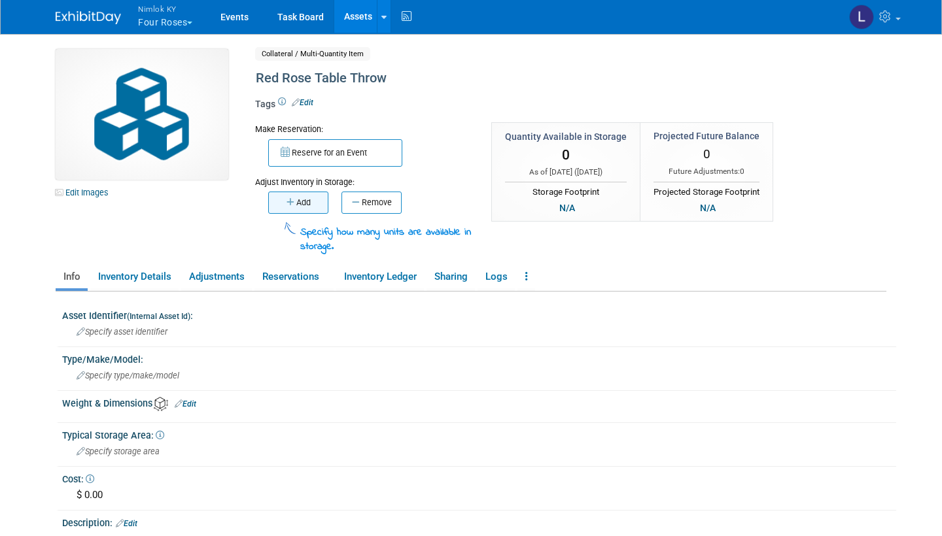
click at [307, 199] on button "Add" at bounding box center [298, 203] width 60 height 22
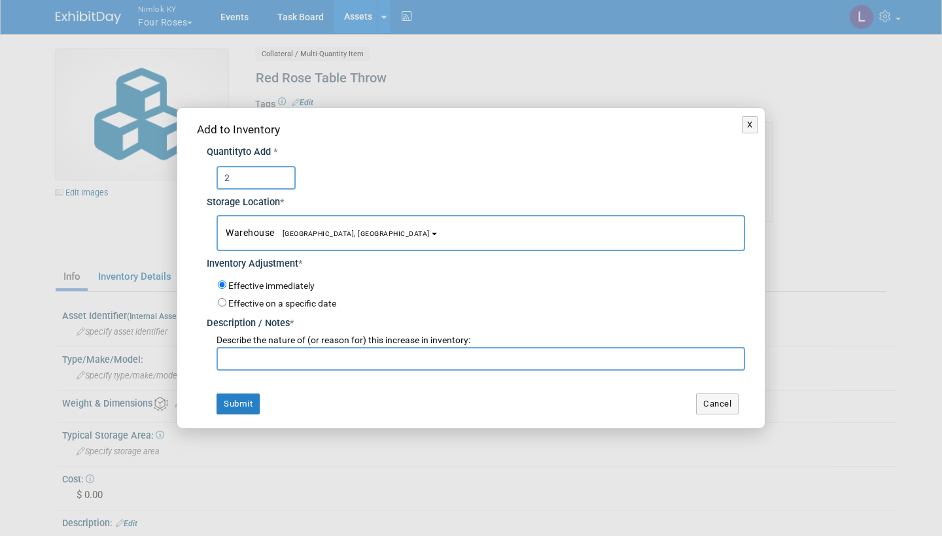
type input "2"
paste input "Adding to inventory"
type input "Adding to inventory"
click at [244, 400] on button "Submit" at bounding box center [238, 404] width 43 height 21
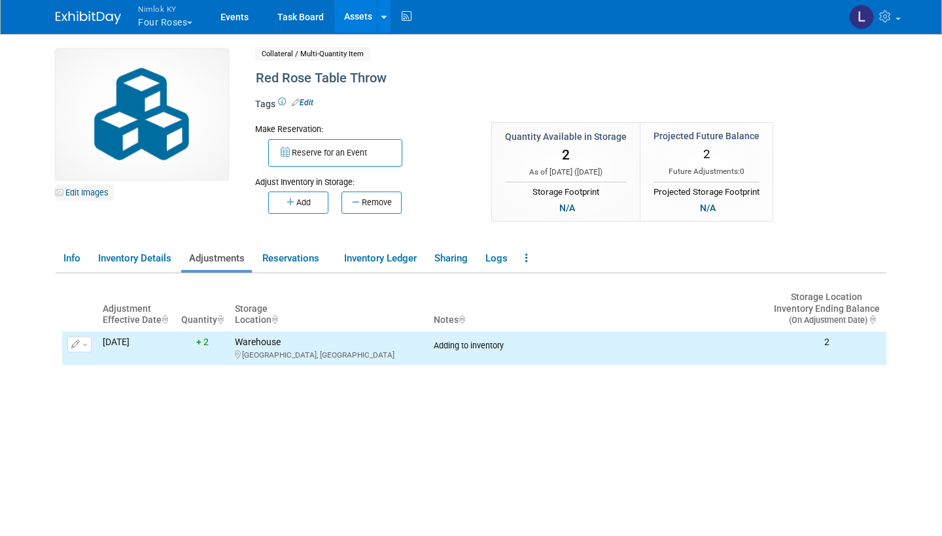
click at [93, 192] on link "Edit Images" at bounding box center [85, 192] width 58 height 16
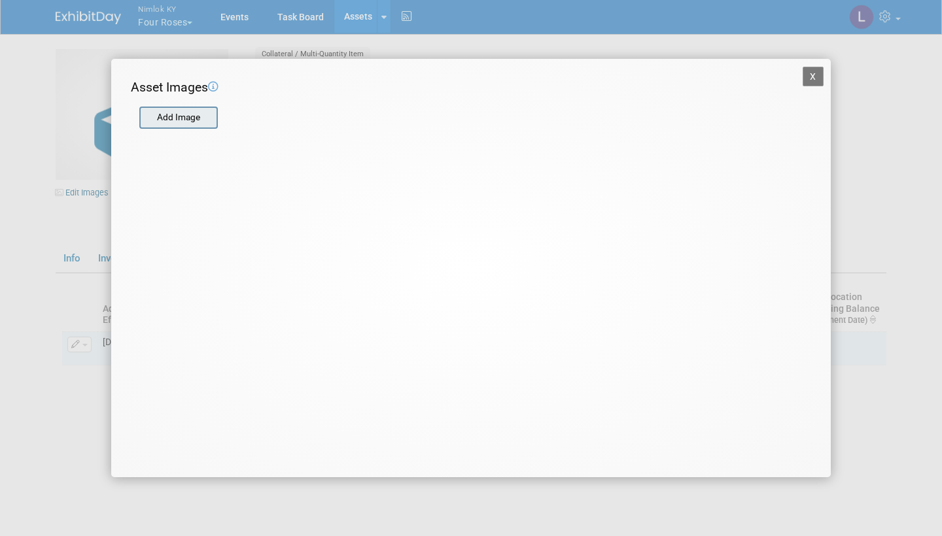
click at [184, 112] on input "file" at bounding box center [139, 118] width 156 height 20
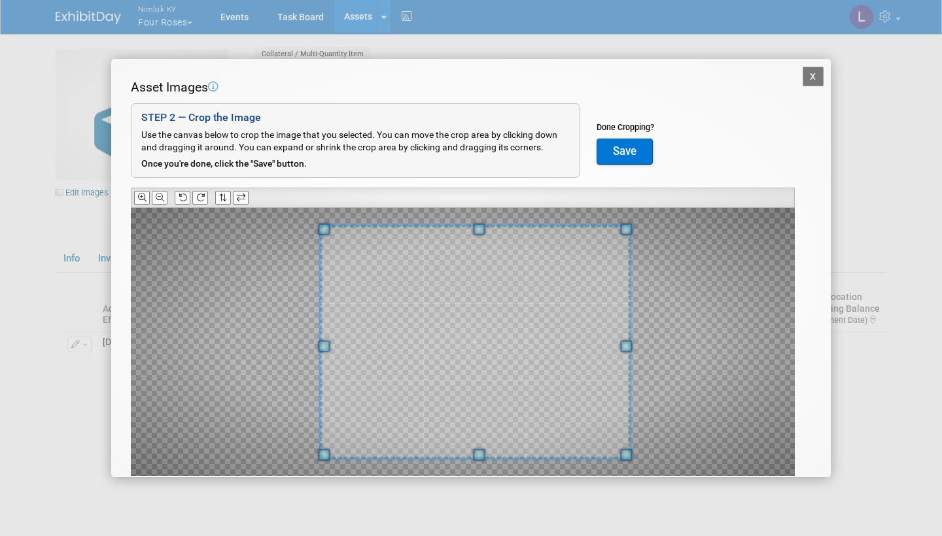
click at [625, 345] on span at bounding box center [627, 346] width 12 height 12
click at [316, 343] on span at bounding box center [319, 346] width 12 height 12
click at [627, 149] on button "Save" at bounding box center [625, 152] width 56 height 26
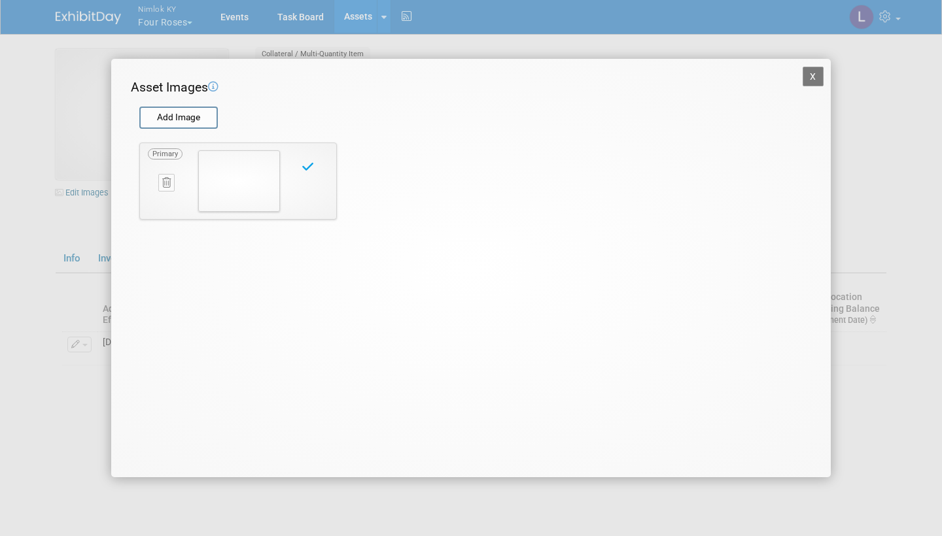
click at [812, 71] on button "X" at bounding box center [813, 77] width 21 height 20
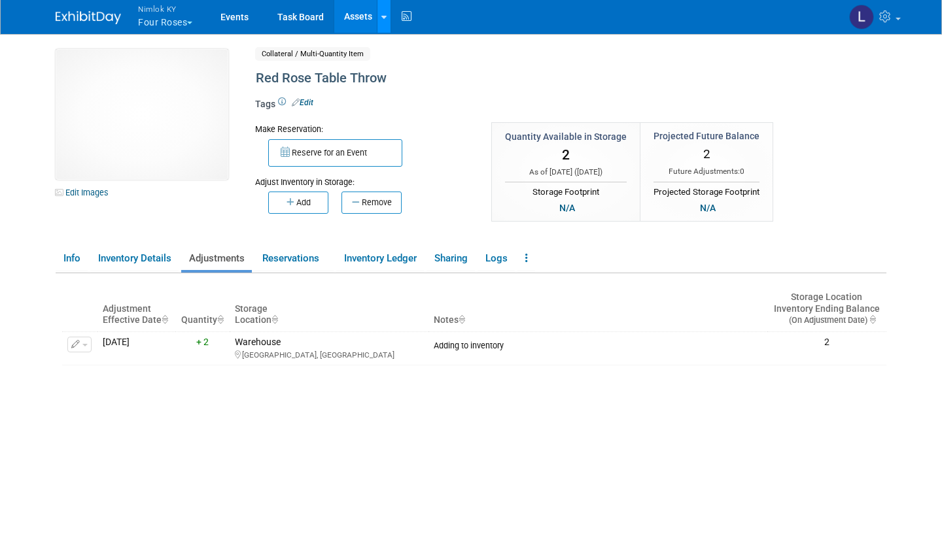
click at [384, 10] on div at bounding box center [383, 16] width 5 height 13
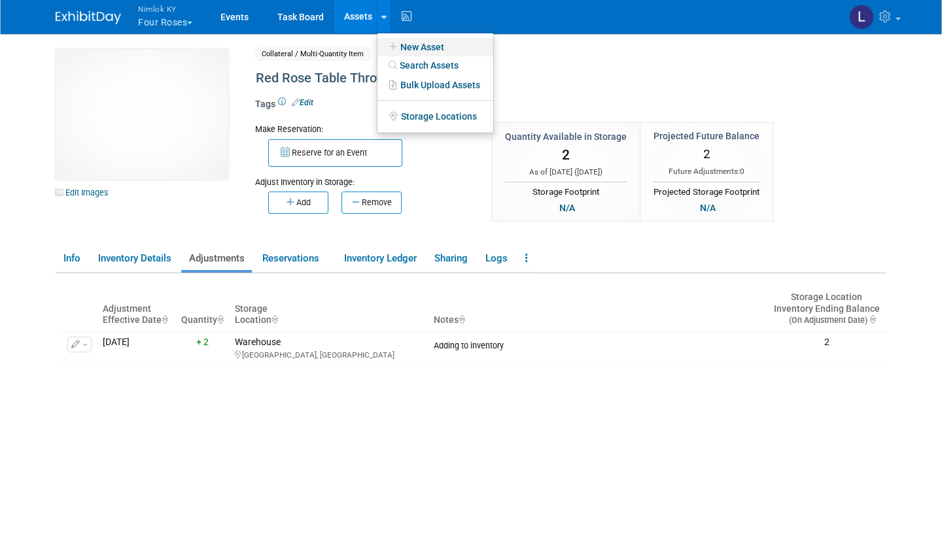
click at [427, 40] on link "New Asset" at bounding box center [435, 47] width 116 height 18
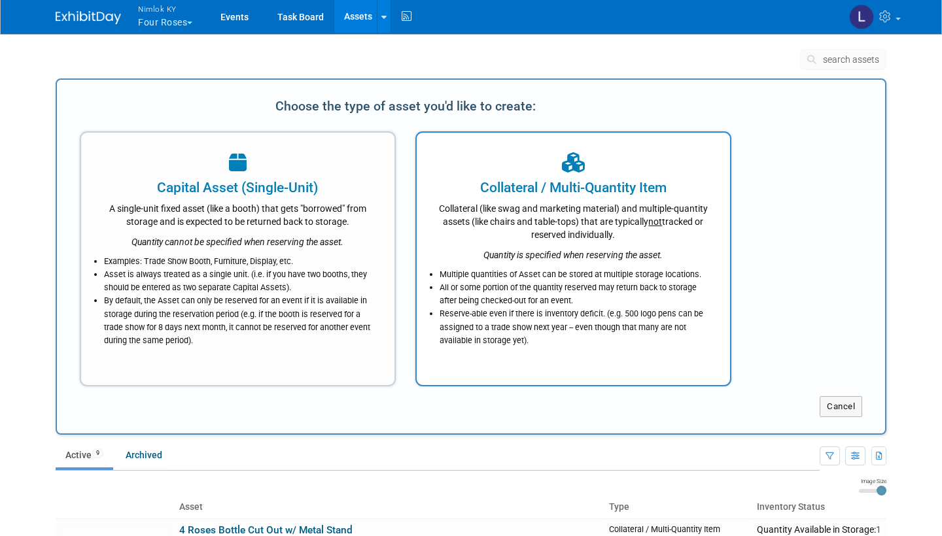
click at [527, 252] on icon "Quantity is specified when reserving the asset." at bounding box center [572, 255] width 179 height 10
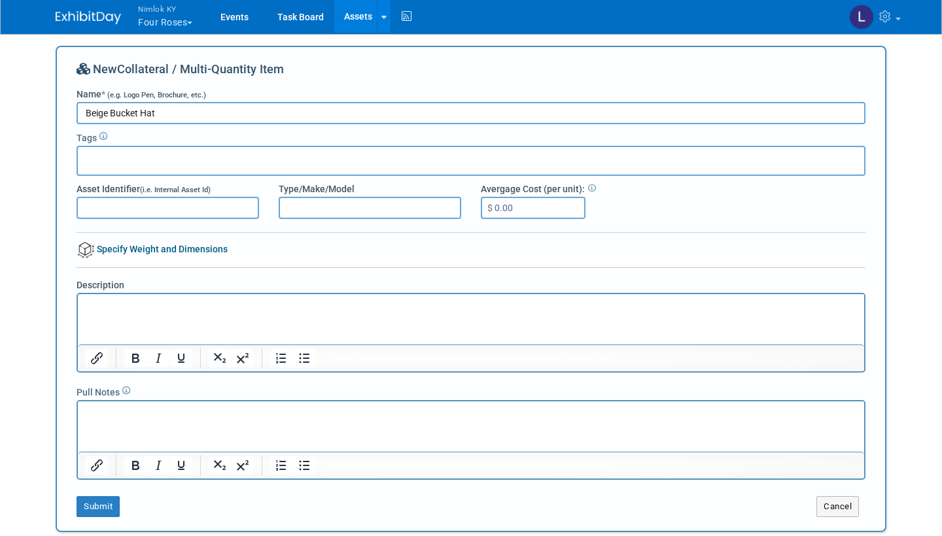
type input "Beige Bucket Hat"
click at [113, 313] on html at bounding box center [471, 303] width 786 height 18
click at [108, 504] on button "Submit" at bounding box center [98, 506] width 43 height 21
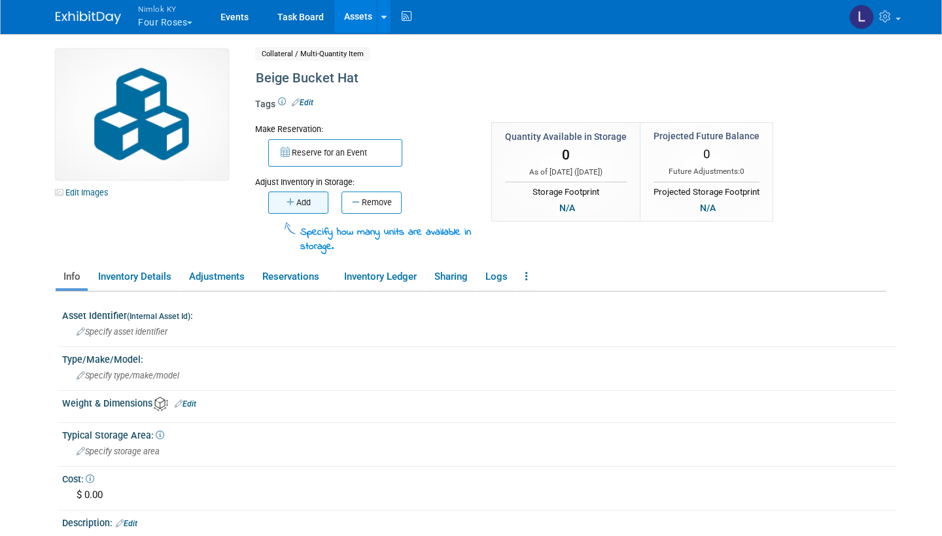
click at [309, 203] on button "Add" at bounding box center [298, 203] width 60 height 22
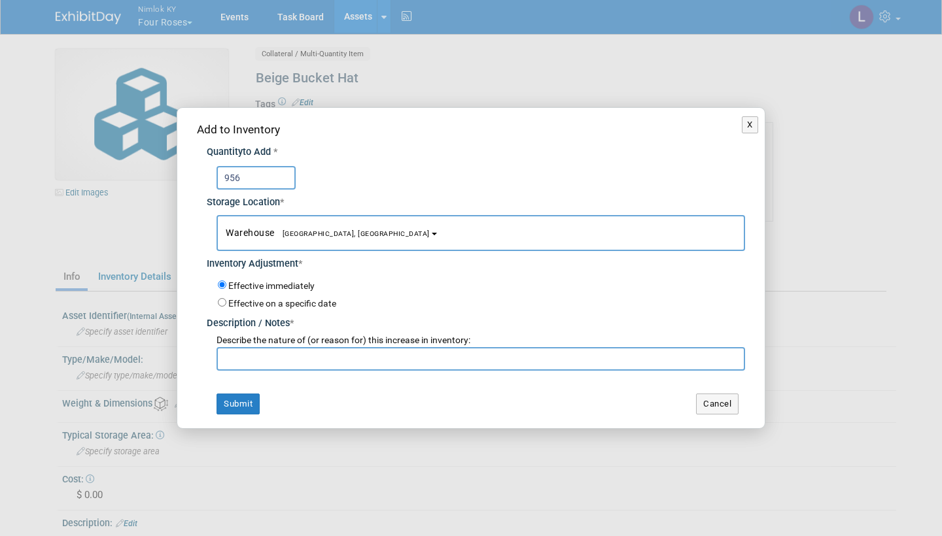
type input "956"
paste input "Adding to inventory"
type input "Adding to inventory"
click at [244, 403] on button "Submit" at bounding box center [238, 404] width 43 height 21
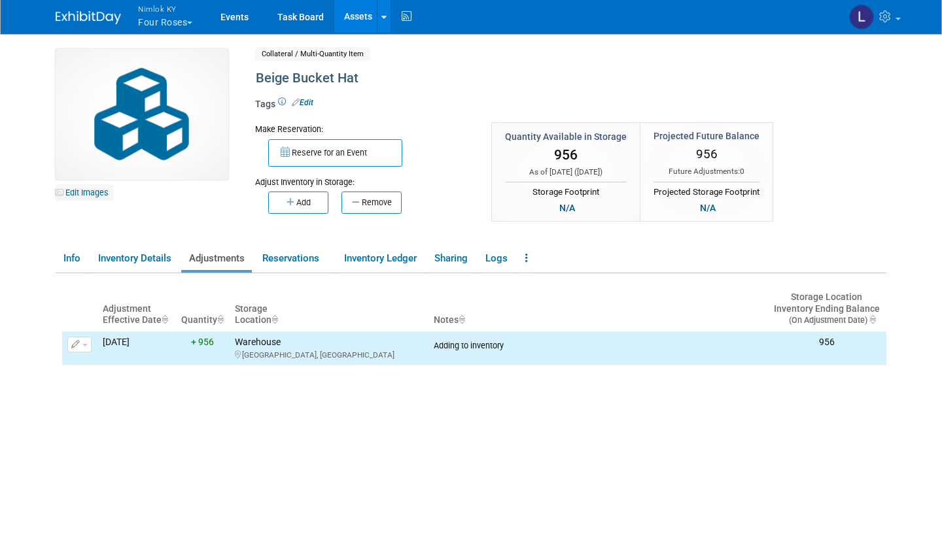
click at [90, 190] on link "Edit Images" at bounding box center [85, 192] width 58 height 16
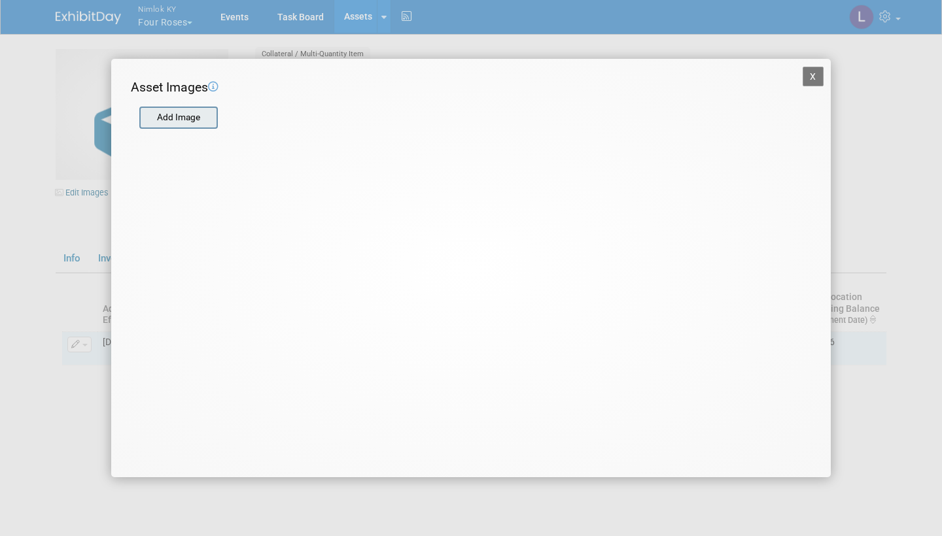
click at [192, 116] on input "file" at bounding box center [139, 118] width 156 height 20
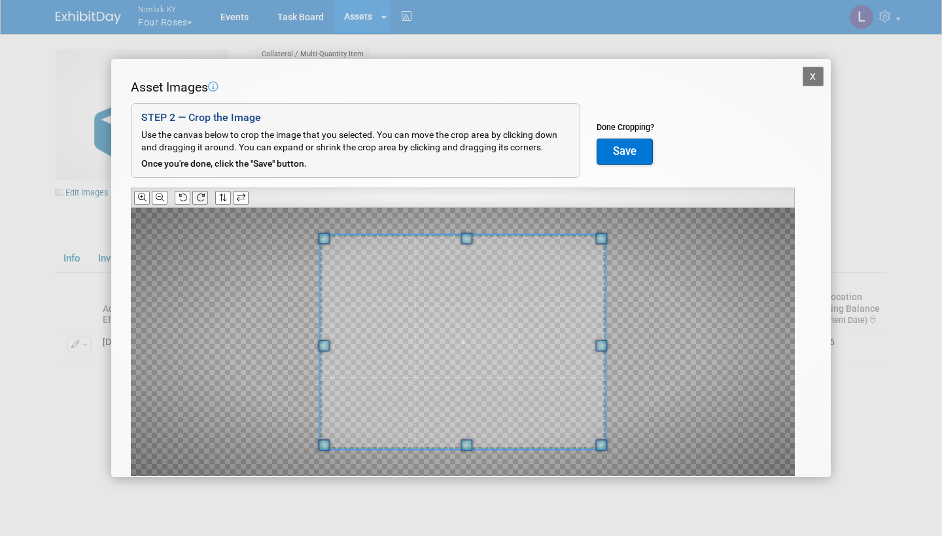
click at [202, 196] on icon at bounding box center [200, 198] width 9 height 9
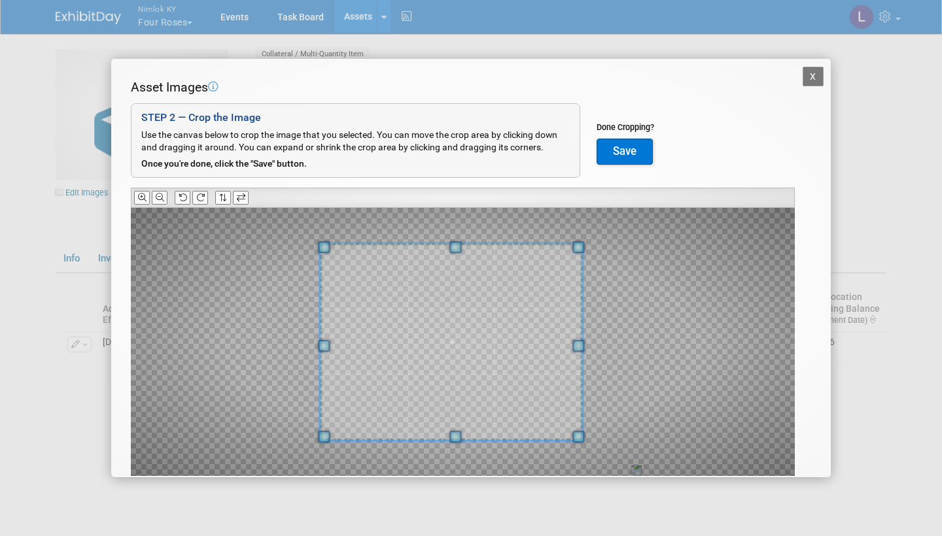
click at [582, 346] on span at bounding box center [579, 346] width 12 height 12
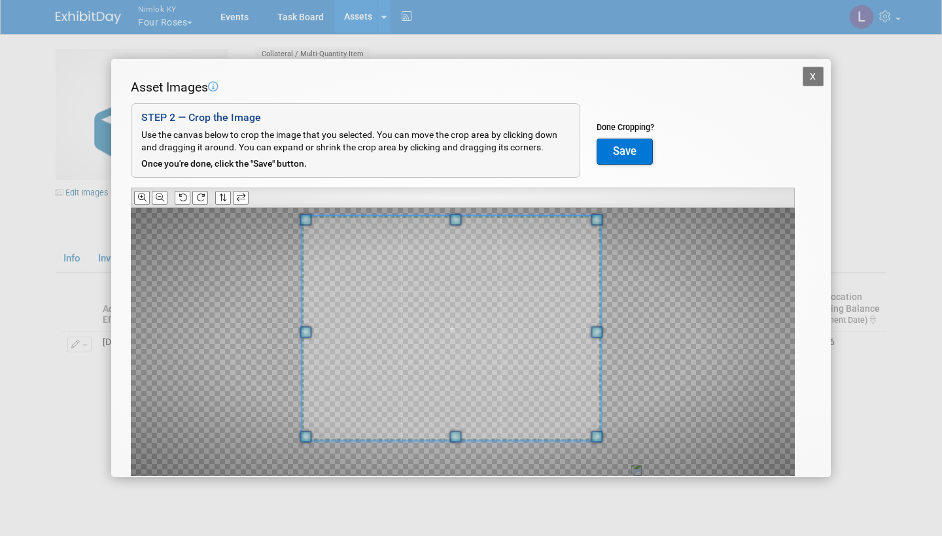
click at [451, 216] on span at bounding box center [455, 220] width 12 height 12
click at [627, 148] on button "Save" at bounding box center [625, 152] width 56 height 26
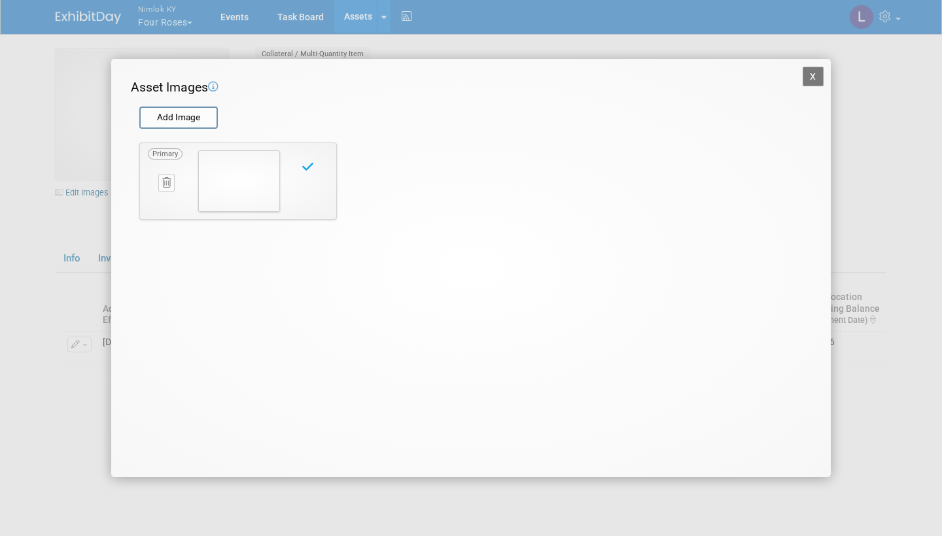
click at [818, 71] on button "X" at bounding box center [813, 77] width 21 height 20
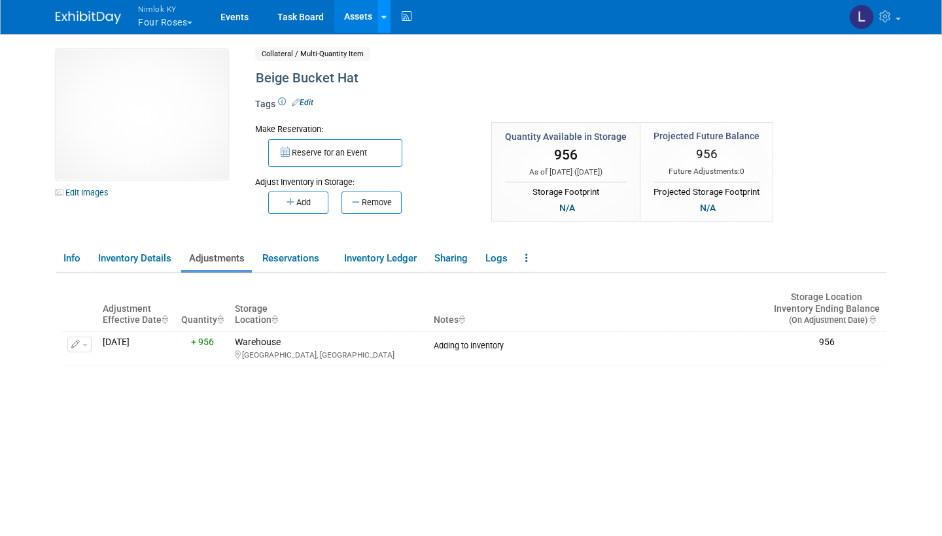
click at [383, 12] on div at bounding box center [383, 16] width 5 height 13
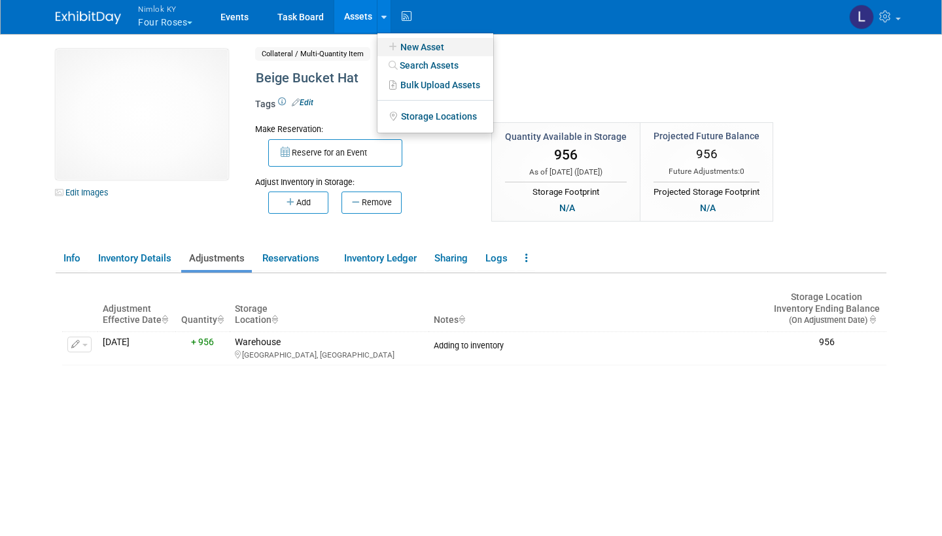
click at [419, 46] on link "New Asset" at bounding box center [435, 47] width 116 height 18
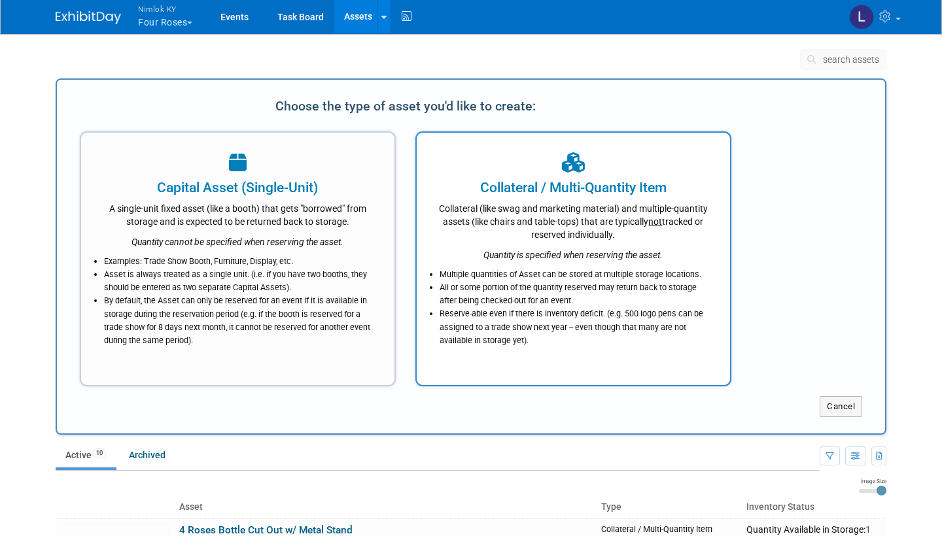
click at [512, 262] on div "Multiple quantities of Asset can be stored at multiple storage locations. All o…" at bounding box center [573, 305] width 281 height 86
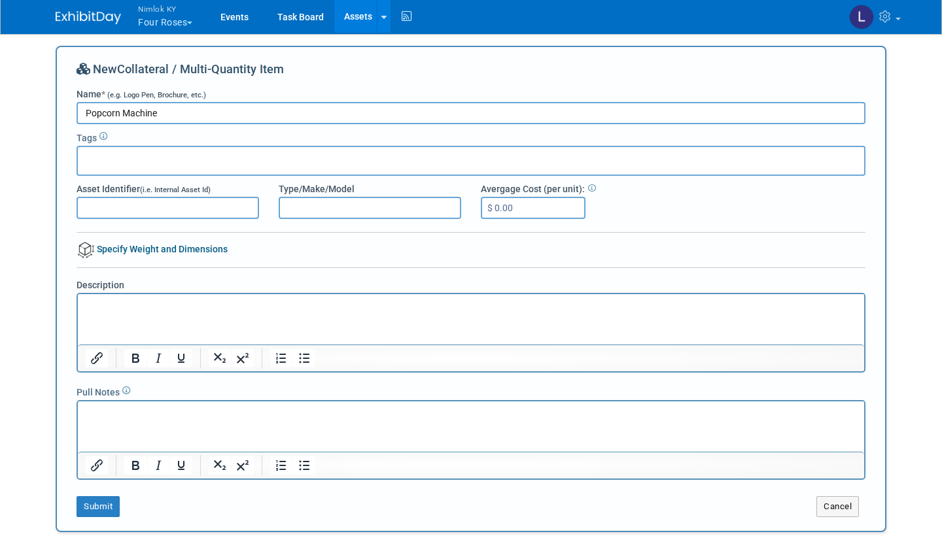
type input "Popcorn Machine"
click at [118, 313] on html at bounding box center [471, 303] width 786 height 18
click at [99, 501] on button "Submit" at bounding box center [98, 506] width 43 height 21
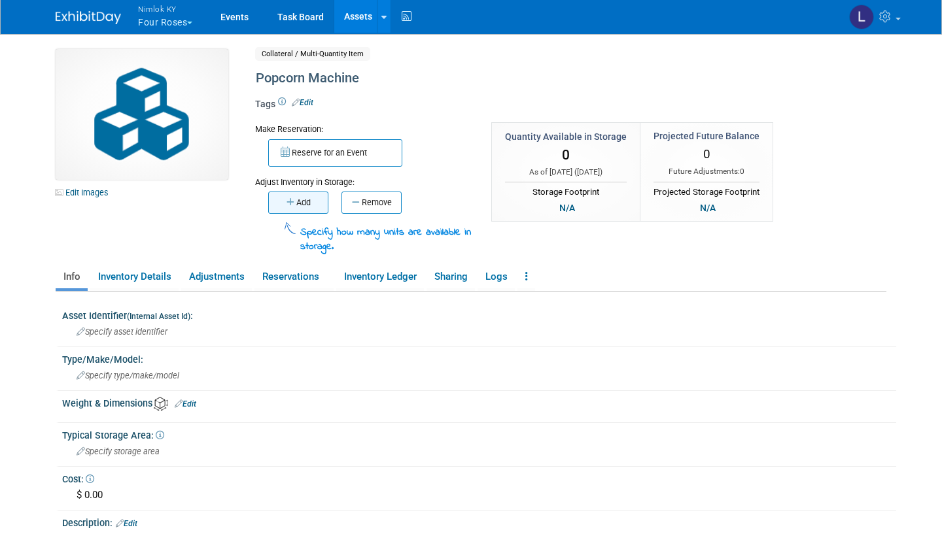
click at [302, 194] on button "Add" at bounding box center [298, 203] width 60 height 22
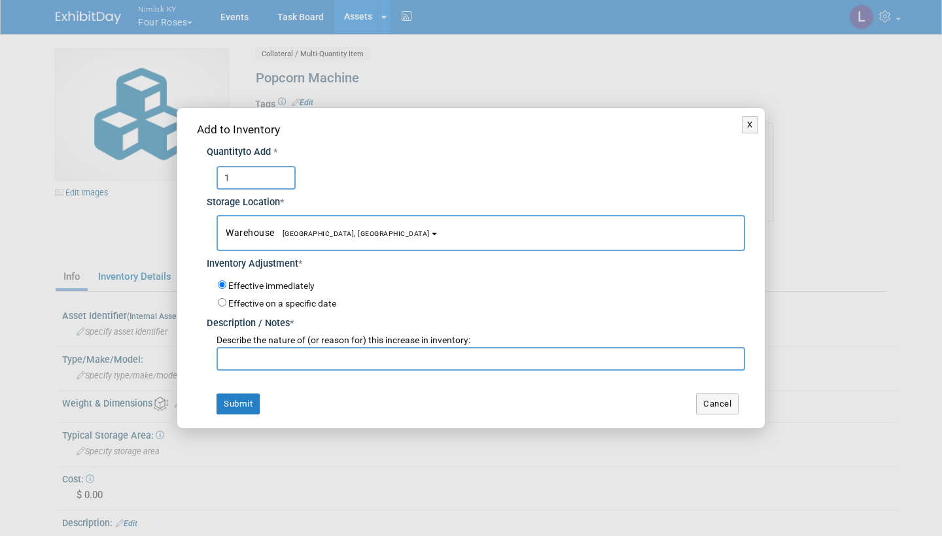
type input "1"
paste input "Adding to inventory"
type input "Adding to inventory"
click at [239, 398] on button "Submit" at bounding box center [238, 404] width 43 height 21
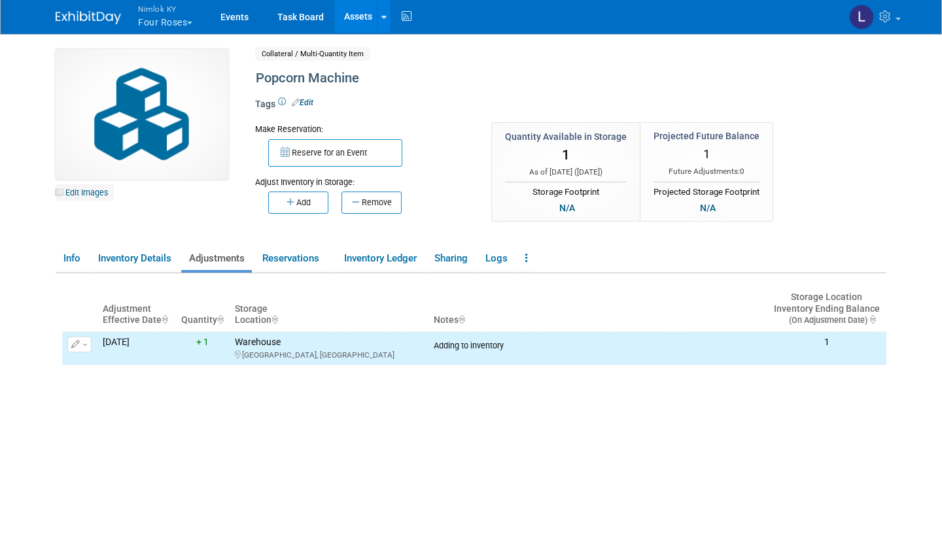
click at [94, 191] on link "Edit Images" at bounding box center [85, 192] width 58 height 16
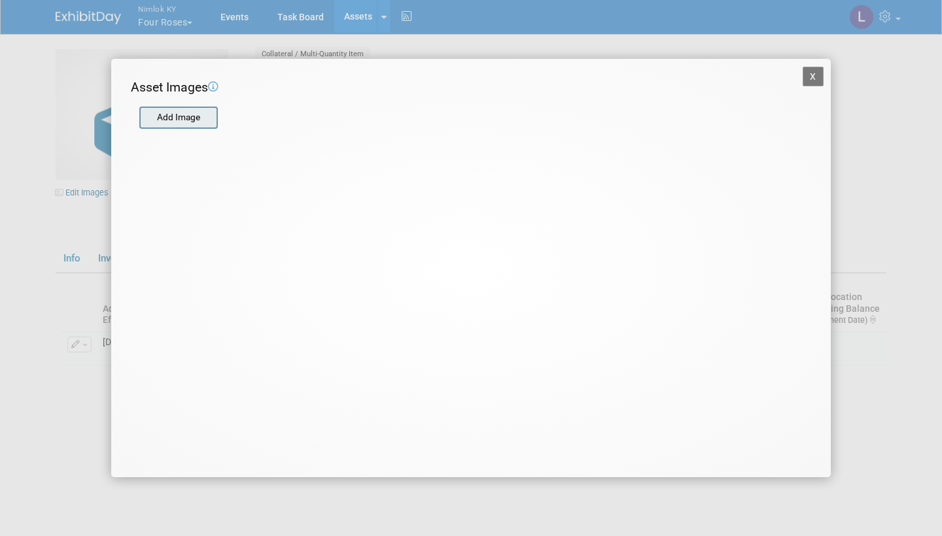
click at [190, 122] on input "file" at bounding box center [139, 118] width 156 height 20
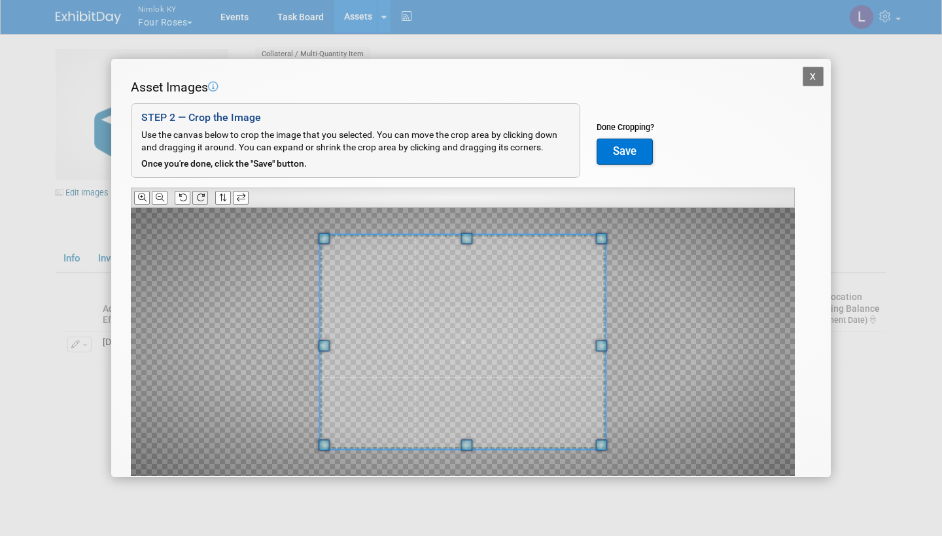
click at [200, 196] on icon at bounding box center [200, 198] width 9 height 9
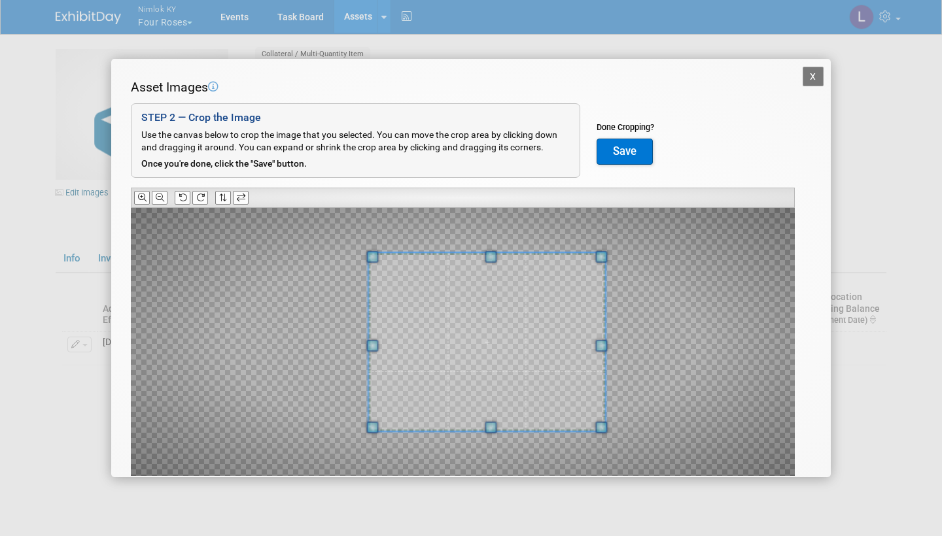
click at [371, 332] on div at bounding box center [486, 342] width 237 height 178
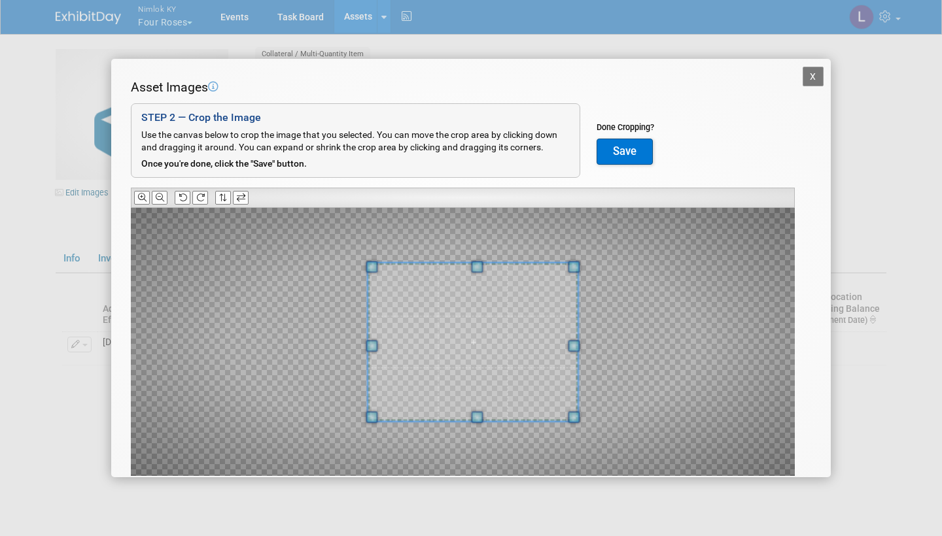
click at [568, 334] on div at bounding box center [473, 342] width 210 height 158
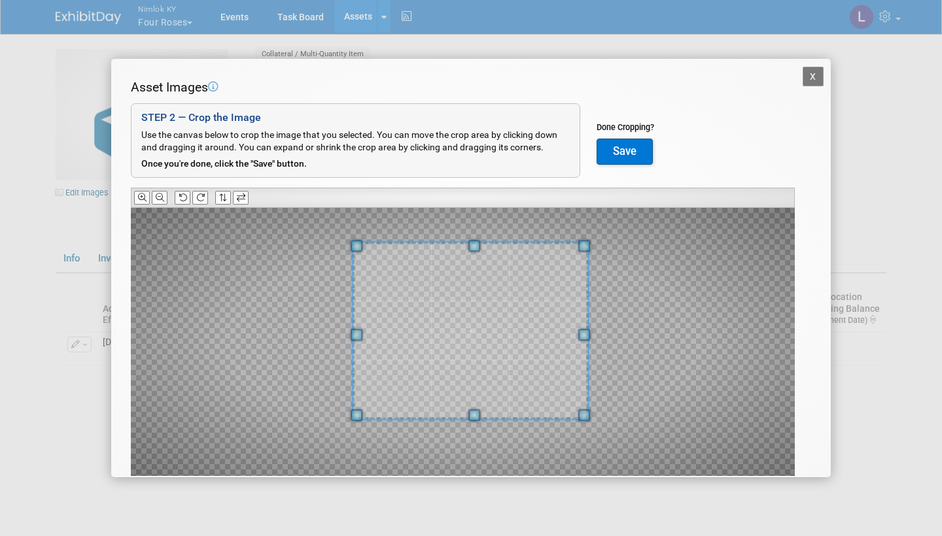
click at [472, 241] on span at bounding box center [474, 246] width 12 height 12
click at [627, 144] on button "Save" at bounding box center [625, 152] width 56 height 26
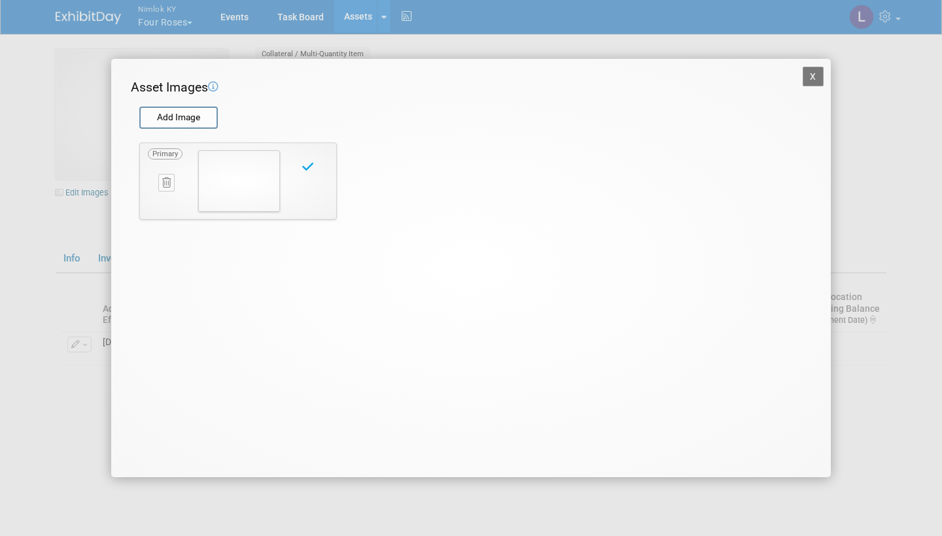
click at [814, 73] on button "X" at bounding box center [813, 77] width 21 height 20
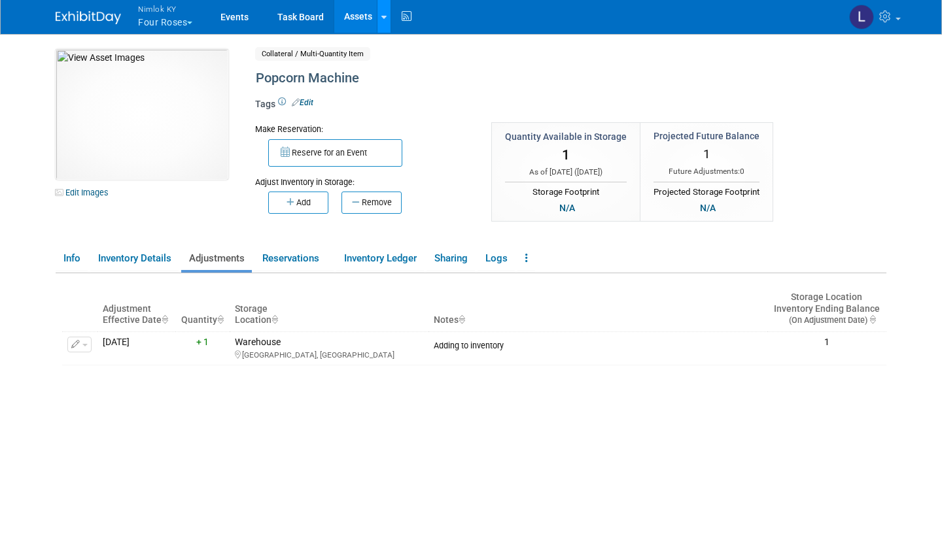
click at [383, 10] on div at bounding box center [383, 16] width 5 height 13
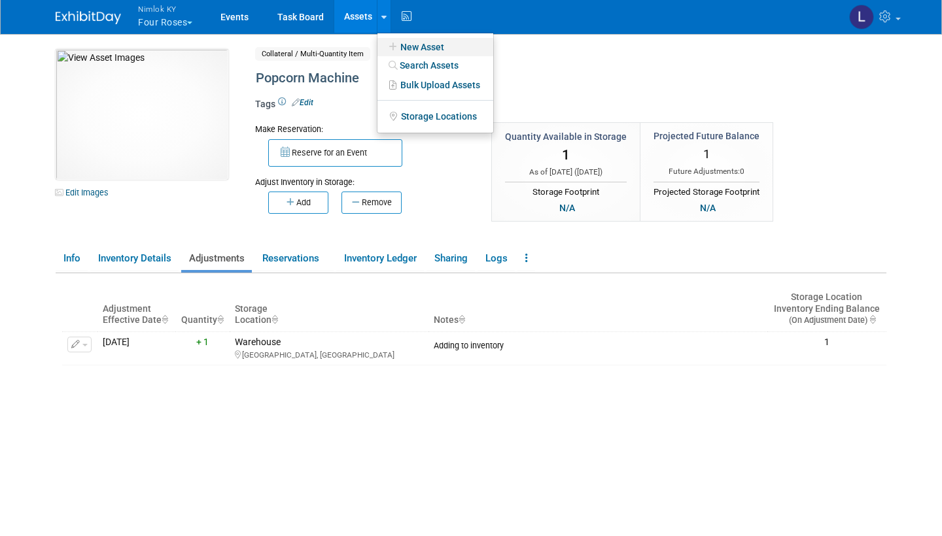
click at [426, 41] on link "New Asset" at bounding box center [435, 47] width 116 height 18
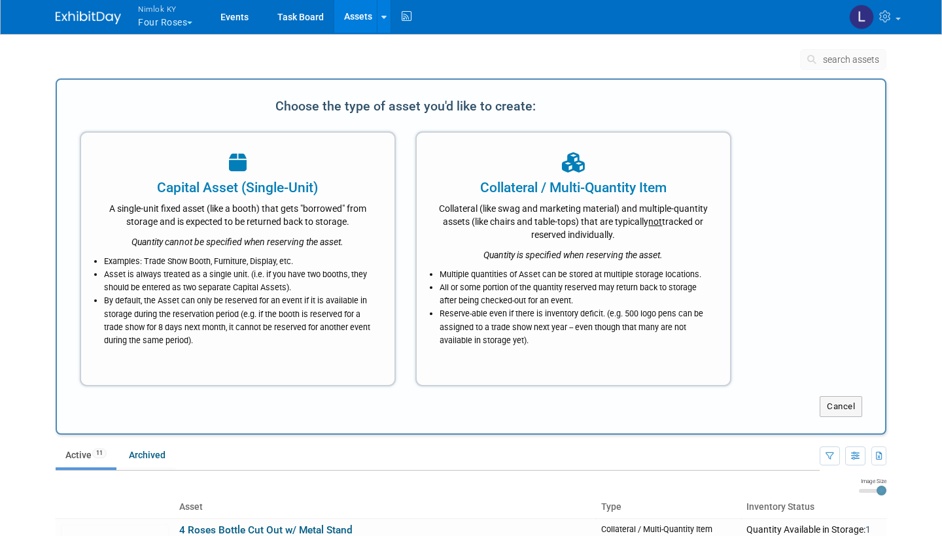
click at [535, 239] on div "Collateral (like swag and marketing material) and multiple-quantity assets (lik…" at bounding box center [573, 220] width 281 height 44
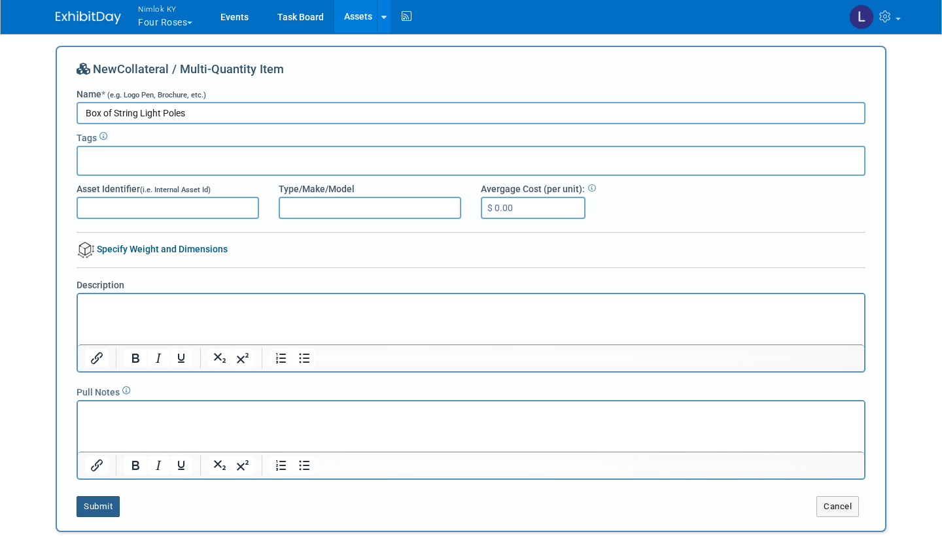
type input "Box of String Light Poles"
click at [99, 505] on button "Submit" at bounding box center [98, 506] width 43 height 21
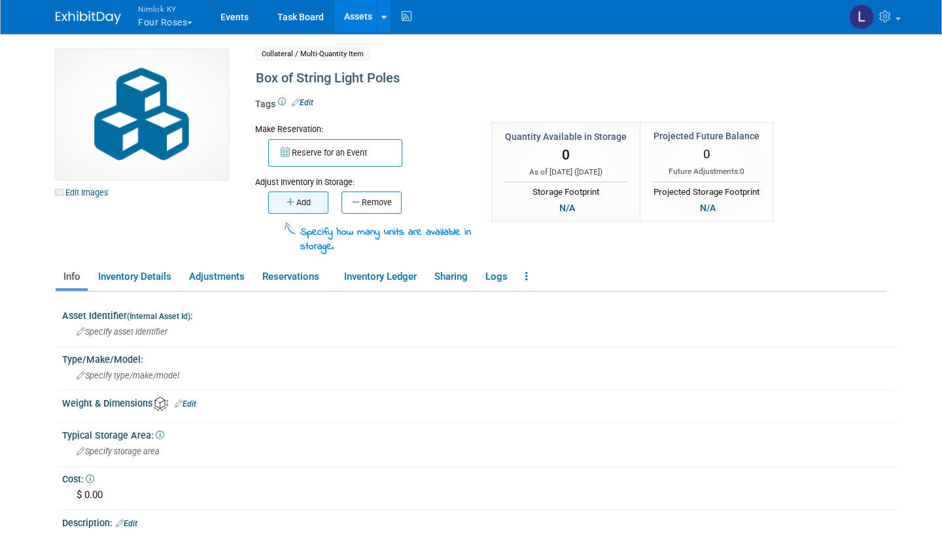
click at [301, 198] on button "Add" at bounding box center [298, 203] width 60 height 22
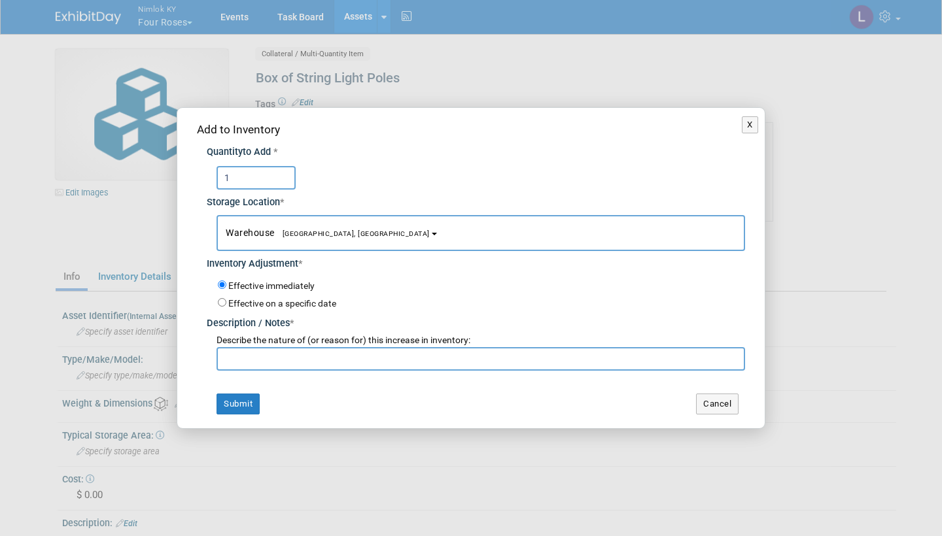
type input "1"
paste input "Adding to inventory"
type input "Adding to inventory"
click at [239, 400] on button "Submit" at bounding box center [238, 404] width 43 height 21
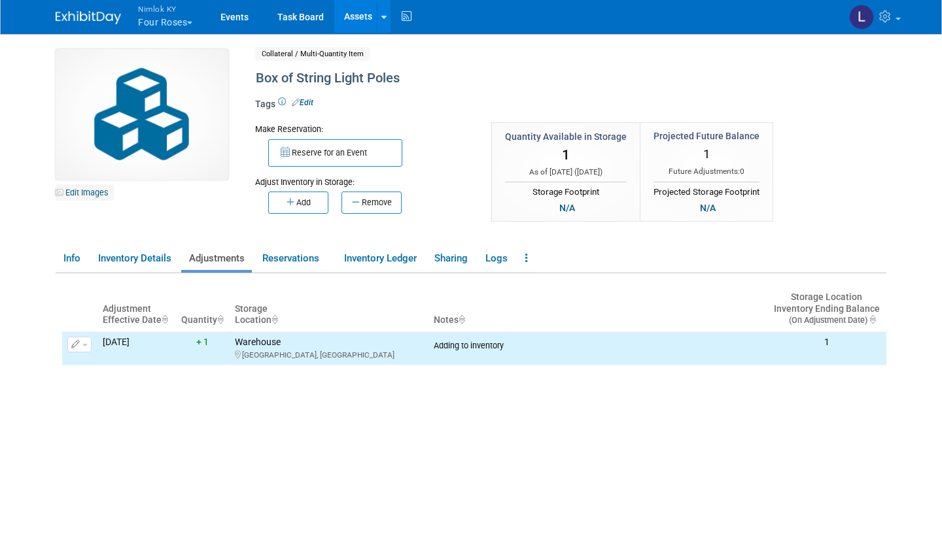
click at [94, 186] on link "Edit Images" at bounding box center [85, 192] width 58 height 16
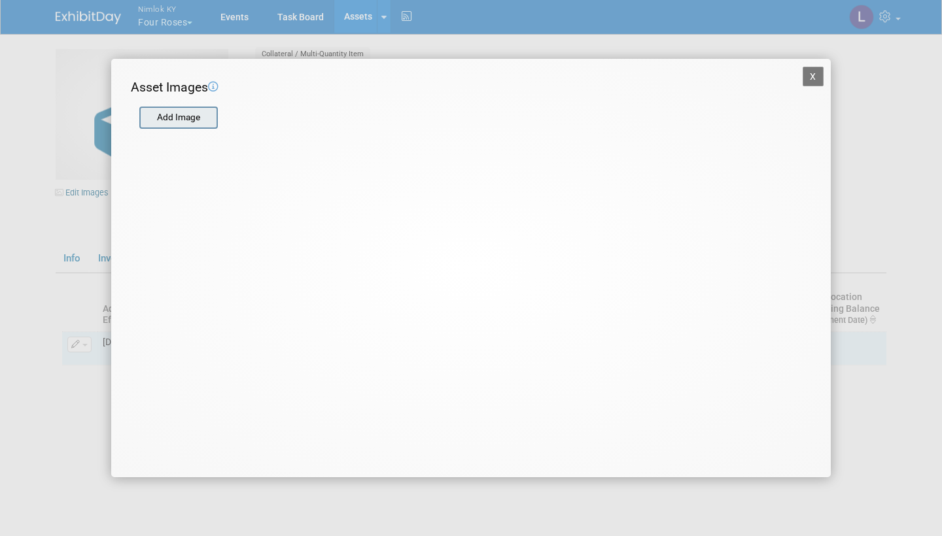
click at [178, 118] on input "file" at bounding box center [139, 118] width 156 height 20
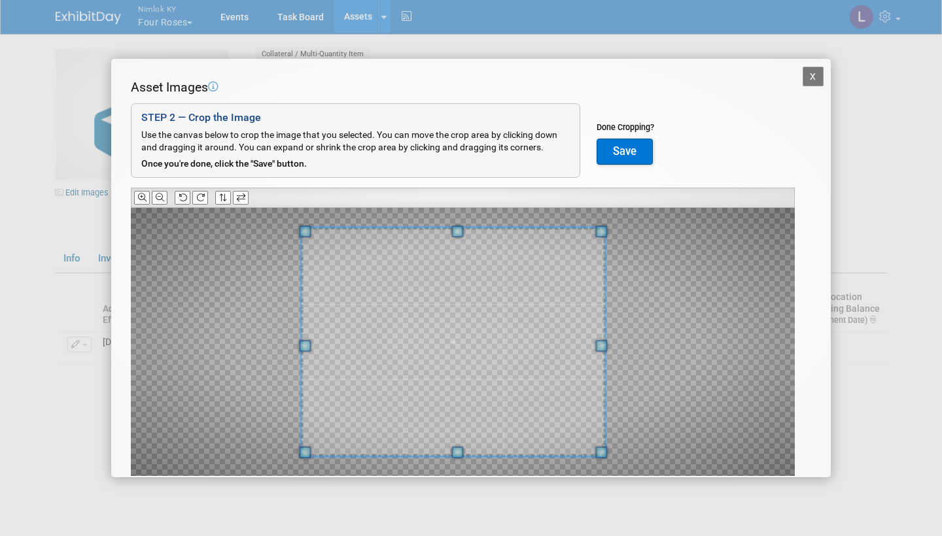
click at [305, 345] on span at bounding box center [305, 346] width 12 height 12
click at [623, 149] on button "Save" at bounding box center [625, 152] width 56 height 26
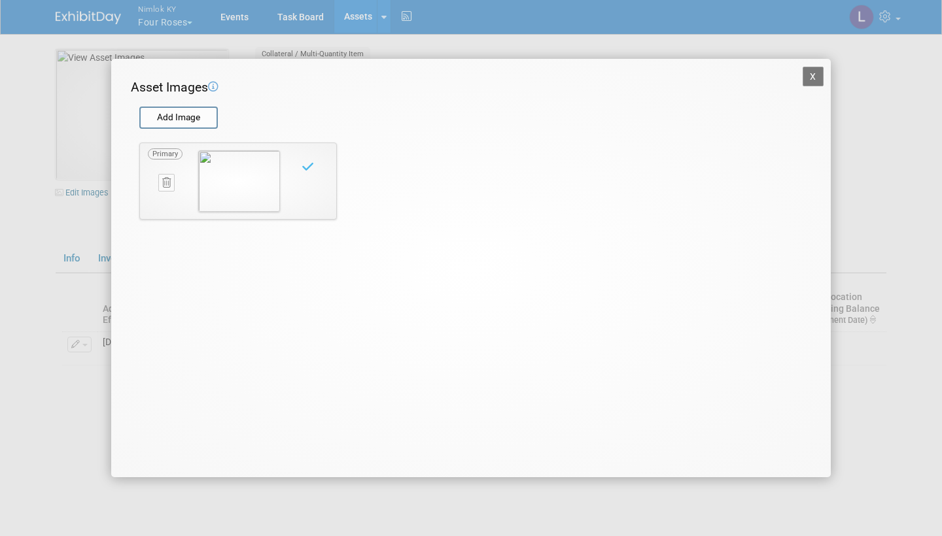
click at [812, 72] on button "X" at bounding box center [813, 77] width 21 height 20
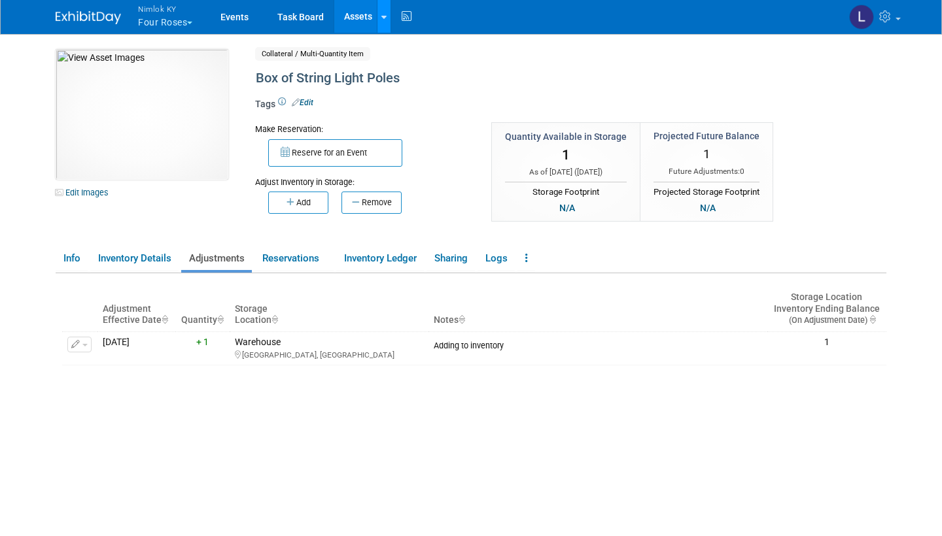
click at [385, 16] on icon at bounding box center [383, 17] width 5 height 9
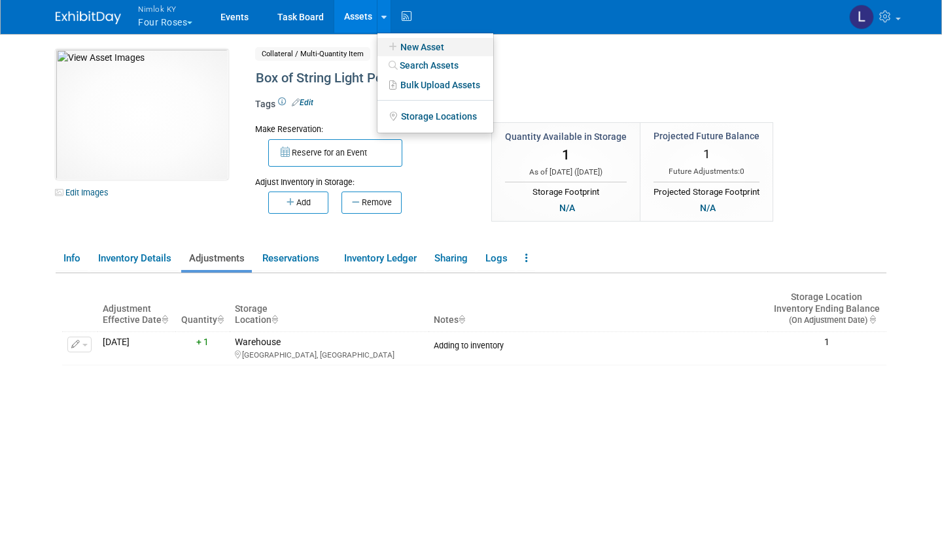
click at [427, 46] on link "New Asset" at bounding box center [435, 47] width 116 height 18
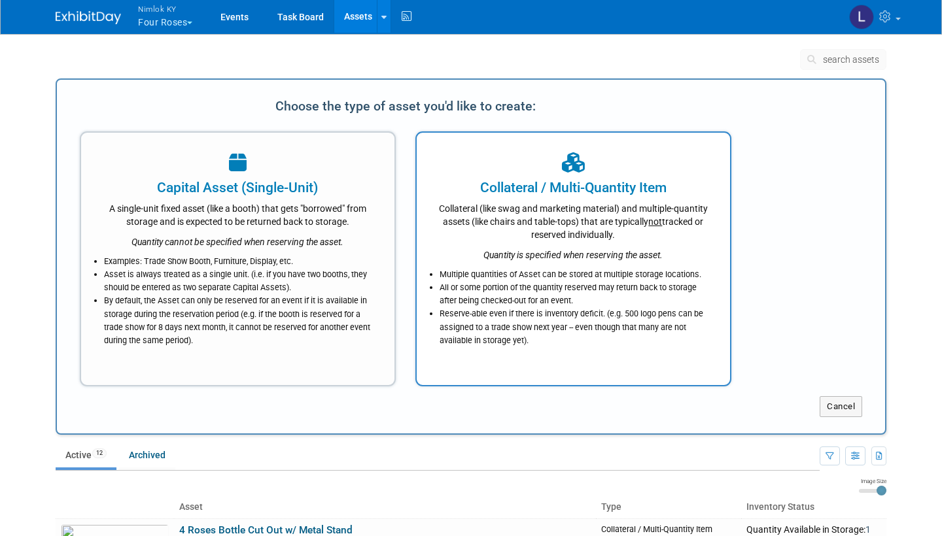
click at [523, 252] on icon "Quantity is specified when reserving the asset." at bounding box center [572, 255] width 179 height 10
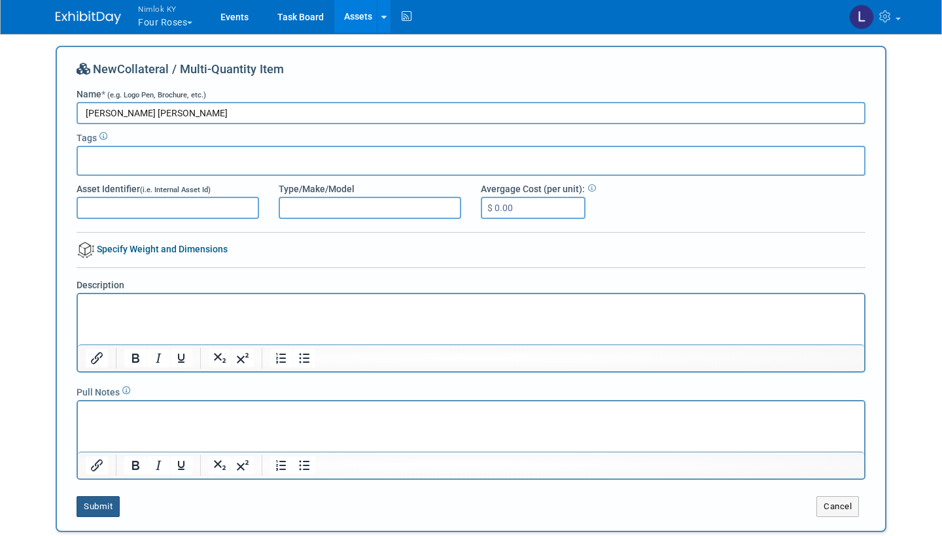
type input "[PERSON_NAME] [PERSON_NAME]"
click at [100, 500] on button "Submit" at bounding box center [98, 506] width 43 height 21
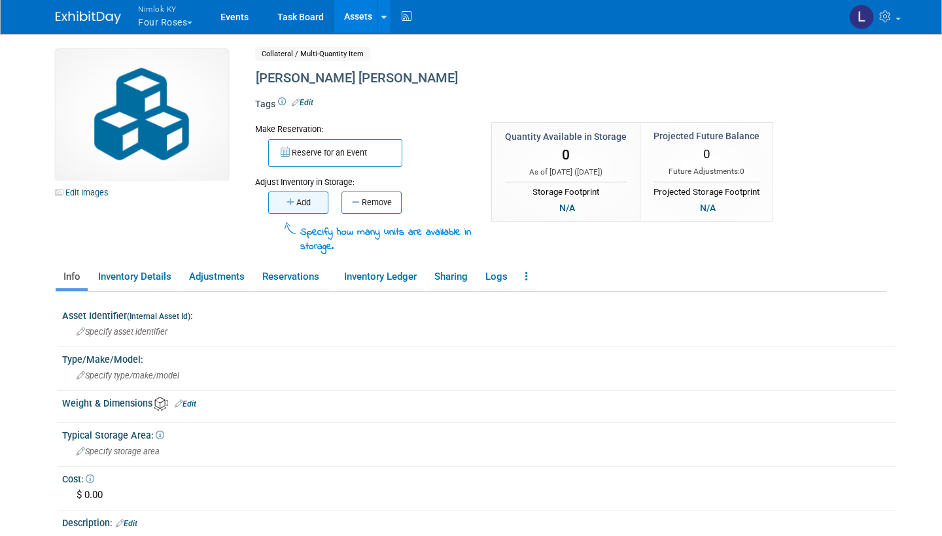
click at [300, 196] on button "Add" at bounding box center [298, 203] width 60 height 22
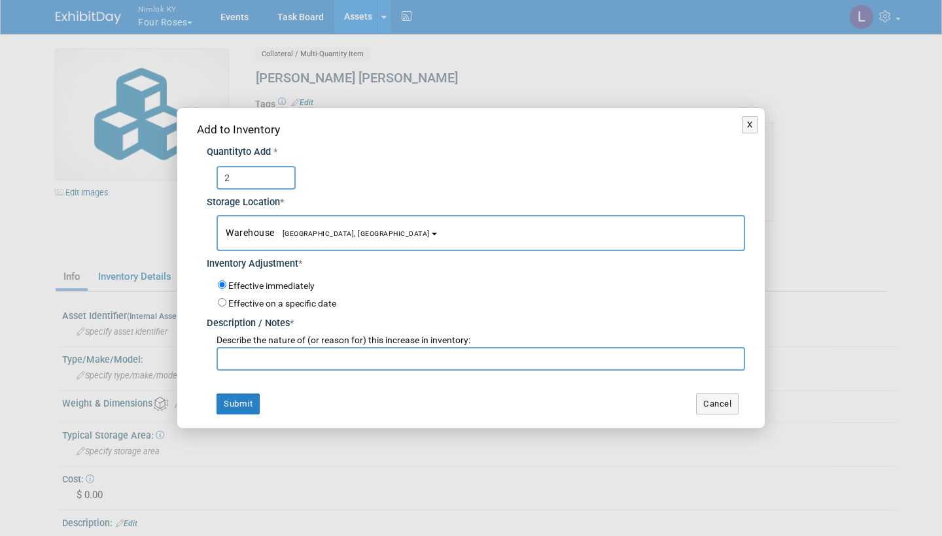
type input "2"
paste input "Adding to inventory"
type input "Adding to inventory"
click at [244, 400] on button "Submit" at bounding box center [238, 404] width 43 height 21
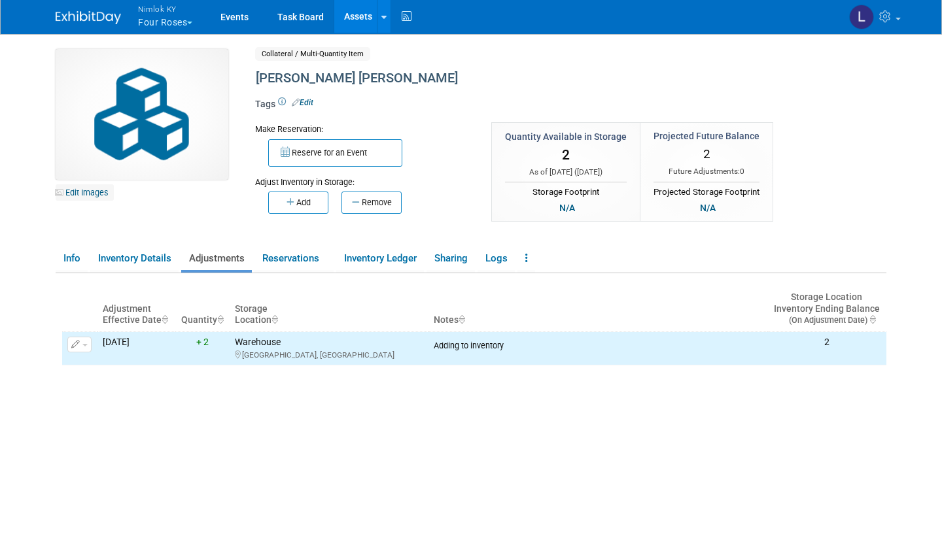
click at [86, 193] on link "Edit Images" at bounding box center [85, 192] width 58 height 16
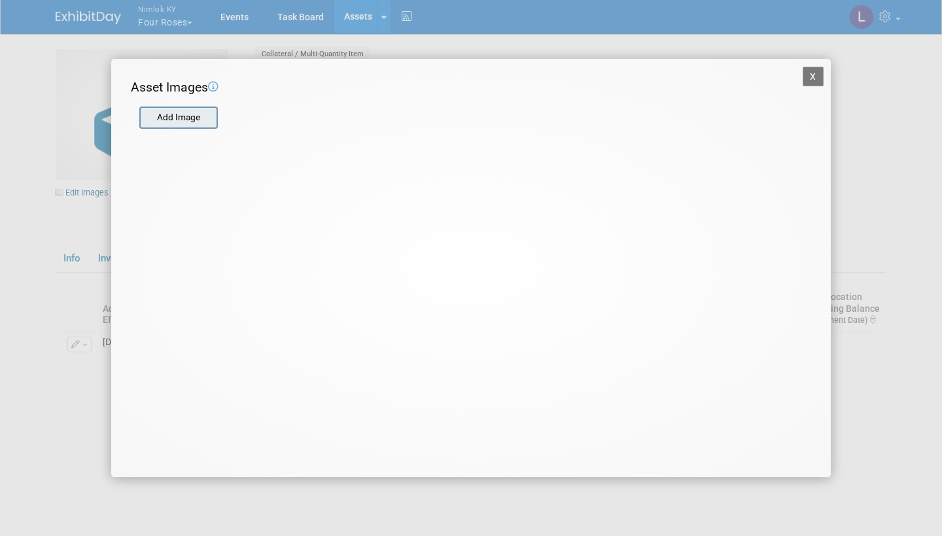
click at [171, 120] on input "file" at bounding box center [139, 118] width 156 height 20
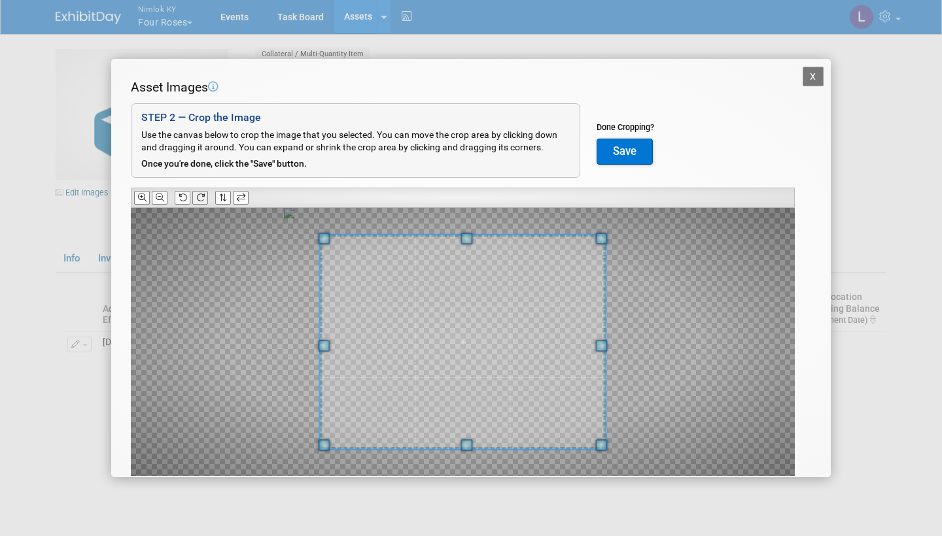
click at [201, 194] on icon at bounding box center [200, 198] width 9 height 9
click at [158, 194] on icon at bounding box center [160, 198] width 9 height 9
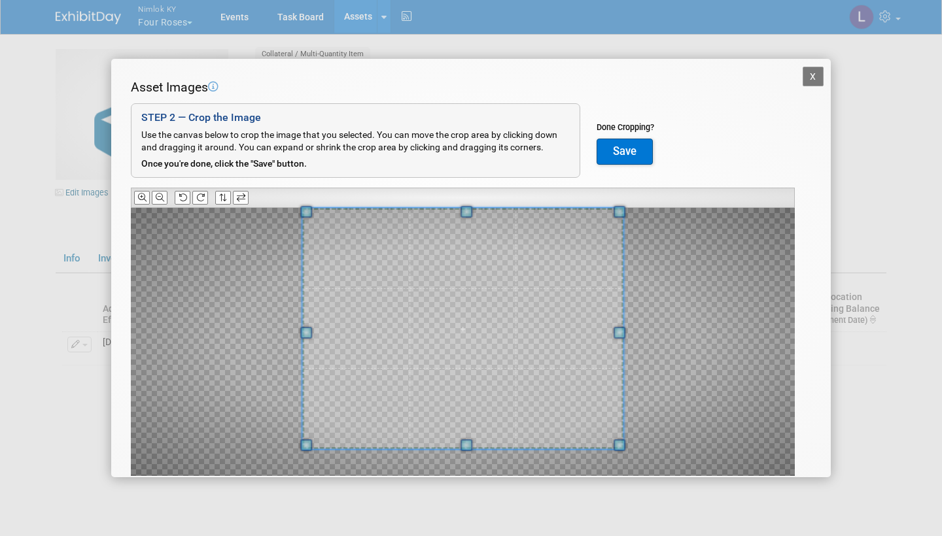
click at [464, 180] on div "Asset Images Add Image STEP 2 — Crop the Image Use the canvas below to crop the…" at bounding box center [471, 297] width 680 height 439
click at [618, 146] on button "Save" at bounding box center [625, 152] width 56 height 26
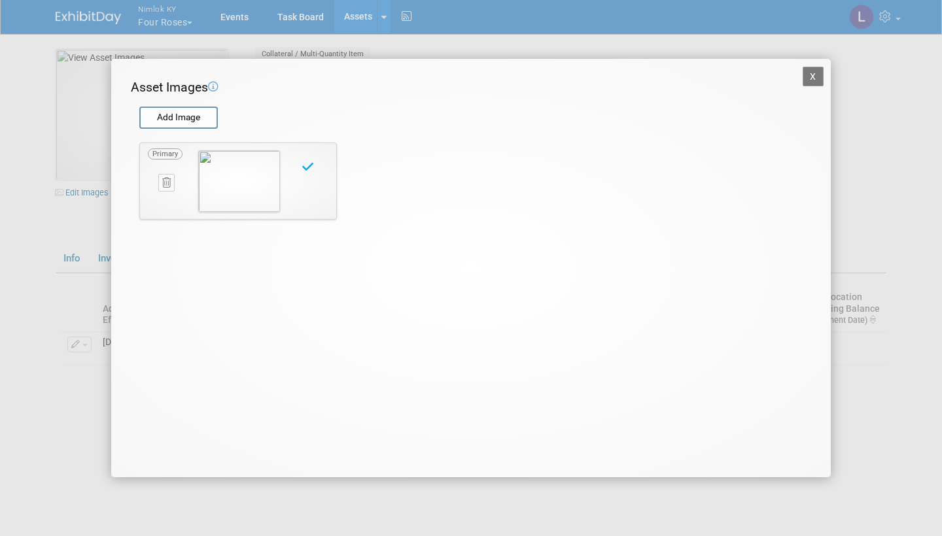
click at [809, 69] on button "X" at bounding box center [813, 77] width 21 height 20
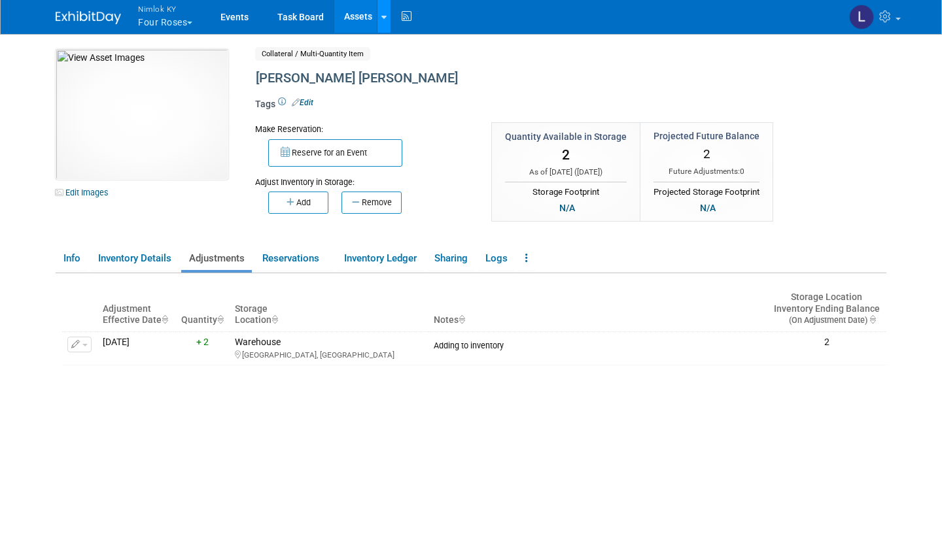
click at [385, 10] on div at bounding box center [383, 16] width 5 height 13
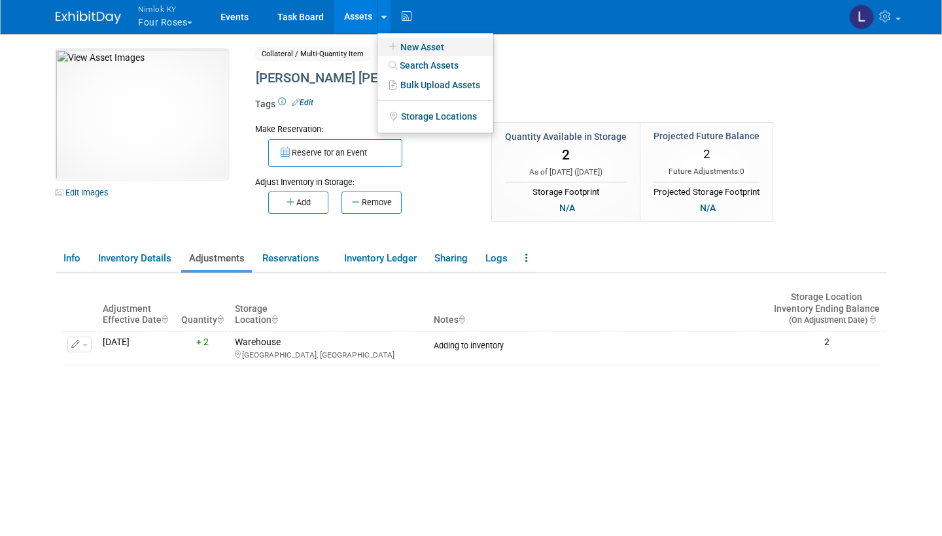
click at [434, 43] on link "New Asset" at bounding box center [435, 47] width 116 height 18
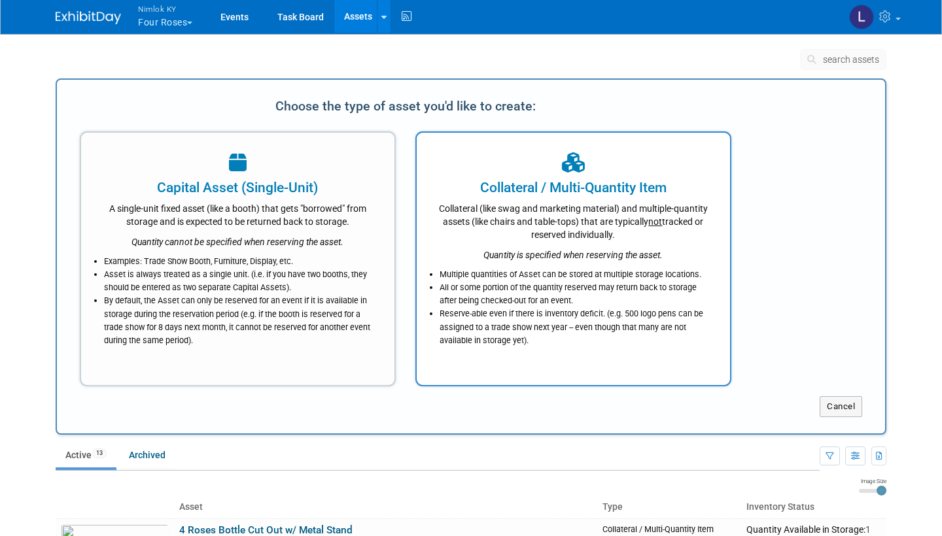
click at [536, 224] on div "Collateral (like swag and marketing material) and multiple-quantity assets (lik…" at bounding box center [573, 220] width 281 height 44
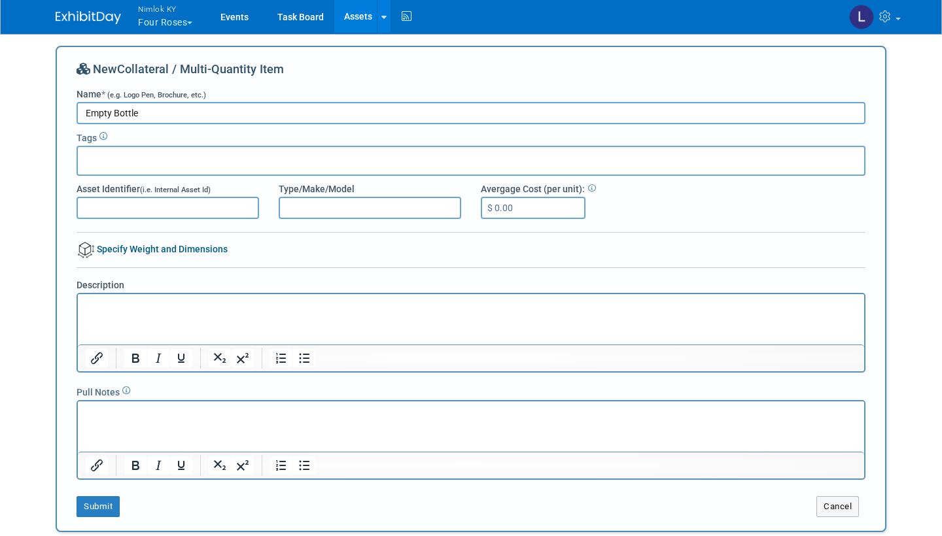
type input "Empty Bottle"
click at [107, 311] on p "Rich Text Area. Press ALT-0 for help." at bounding box center [471, 306] width 771 height 13
click at [110, 502] on button "Submit" at bounding box center [98, 506] width 43 height 21
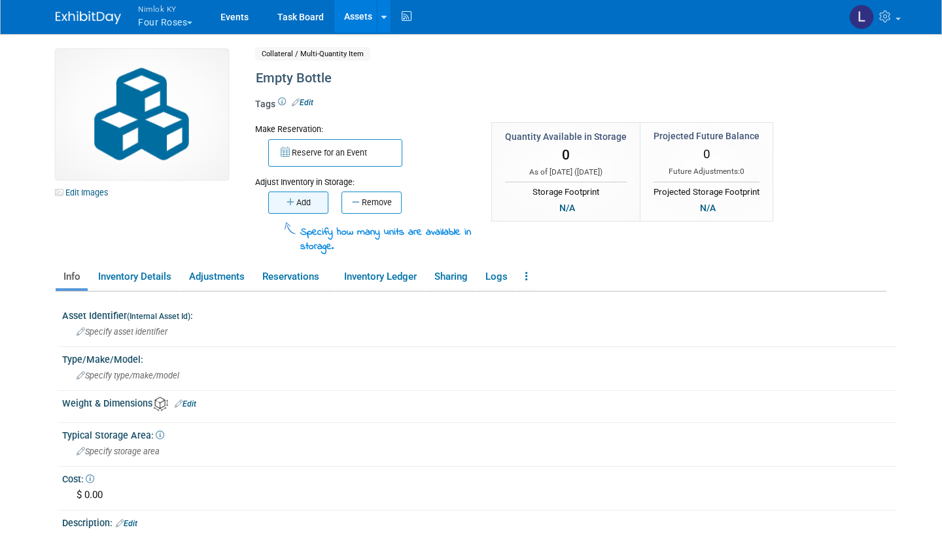
click at [304, 196] on button "Add" at bounding box center [298, 203] width 60 height 22
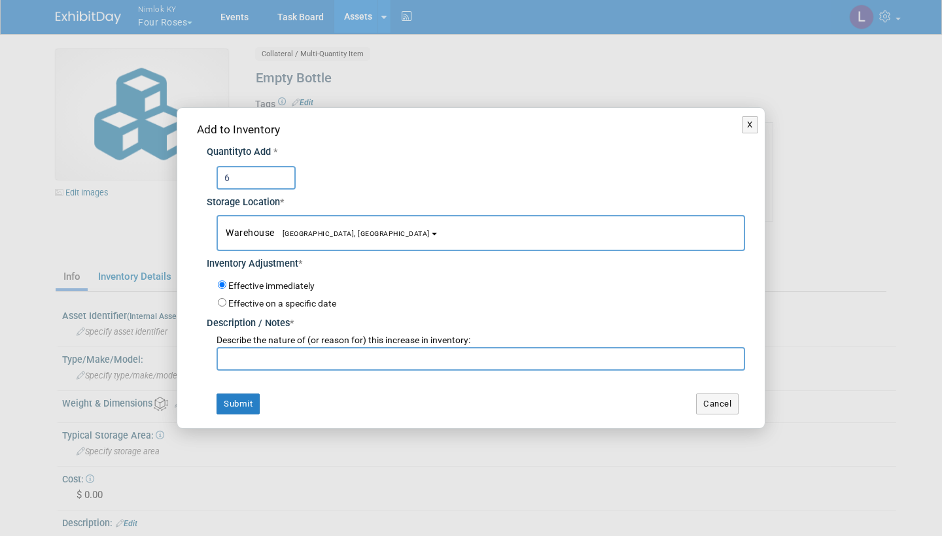
type input "6"
paste input "Adding to inventory"
type input "Adding to inventory"
click at [243, 394] on button "Submit" at bounding box center [238, 404] width 43 height 21
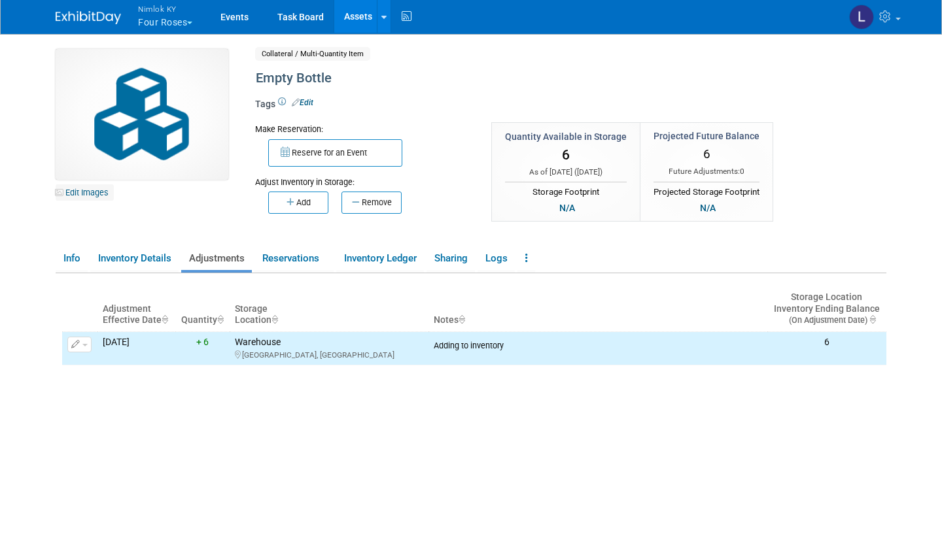
click at [92, 192] on link "Edit Images" at bounding box center [85, 192] width 58 height 16
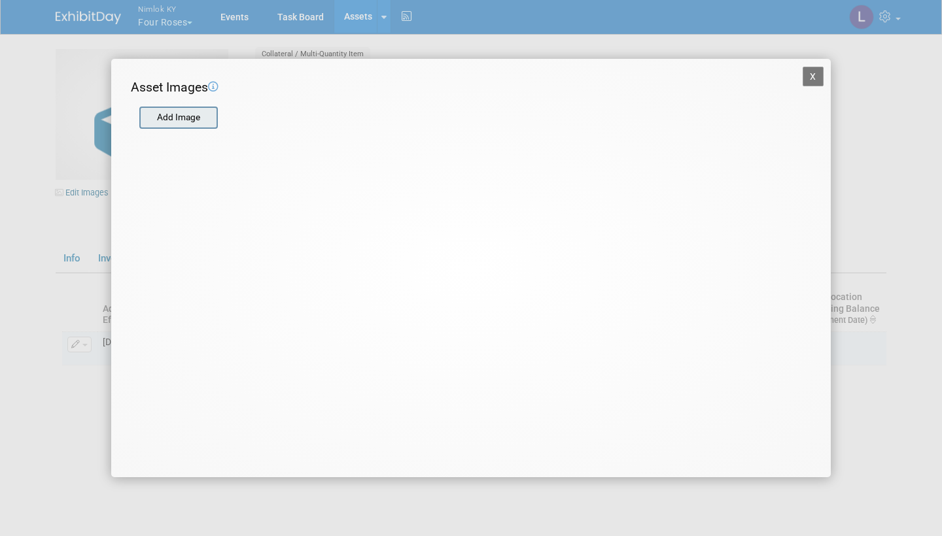
click at [180, 112] on input "file" at bounding box center [139, 118] width 156 height 20
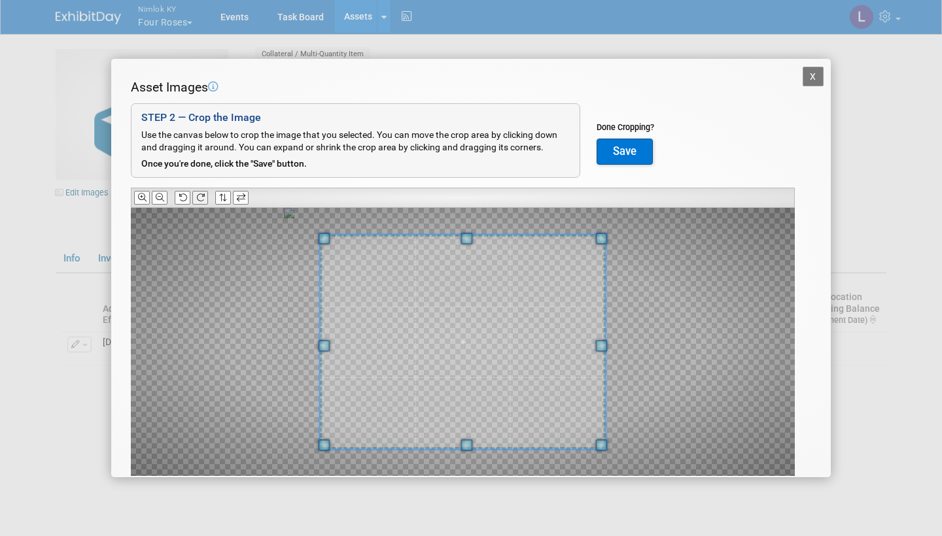
click at [203, 196] on icon at bounding box center [200, 198] width 9 height 9
click at [160, 197] on icon at bounding box center [160, 198] width 9 height 9
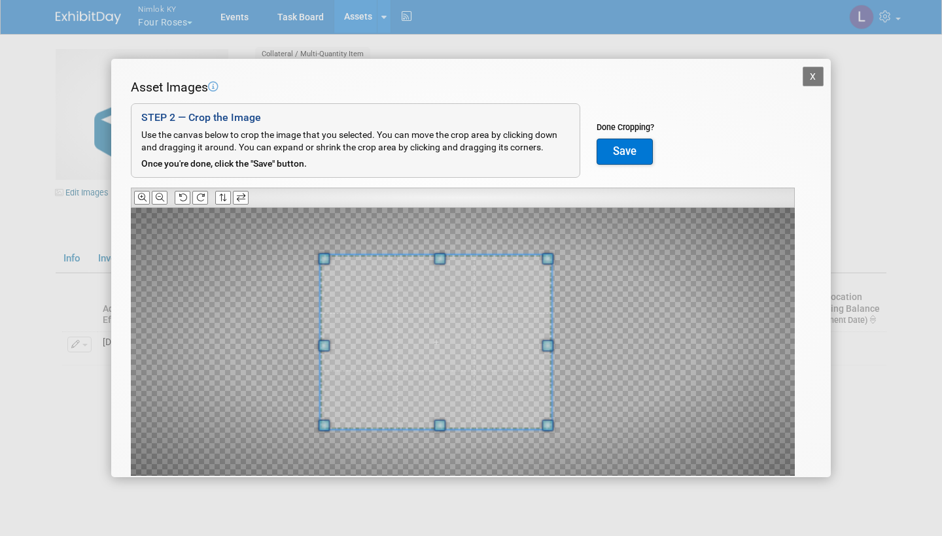
click at [551, 331] on div at bounding box center [436, 342] width 232 height 174
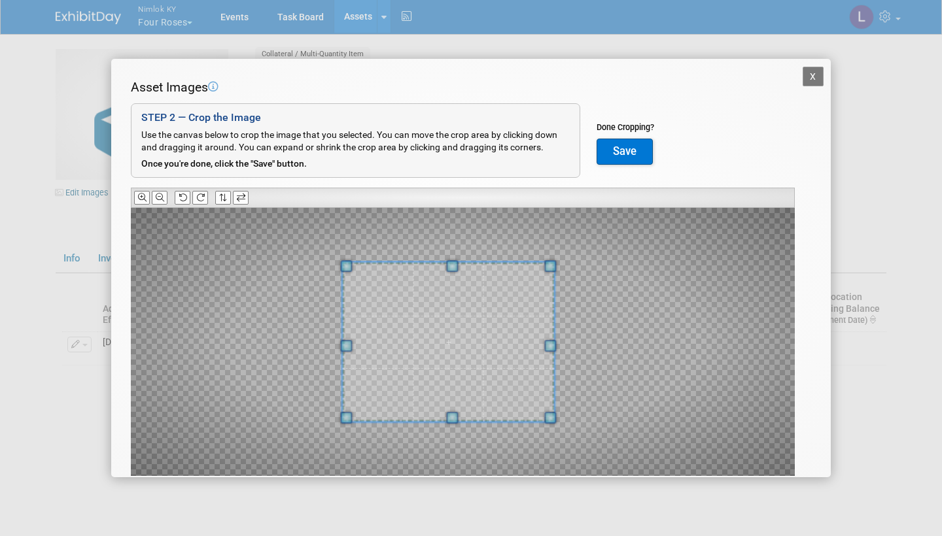
click at [349, 346] on span at bounding box center [346, 346] width 12 height 12
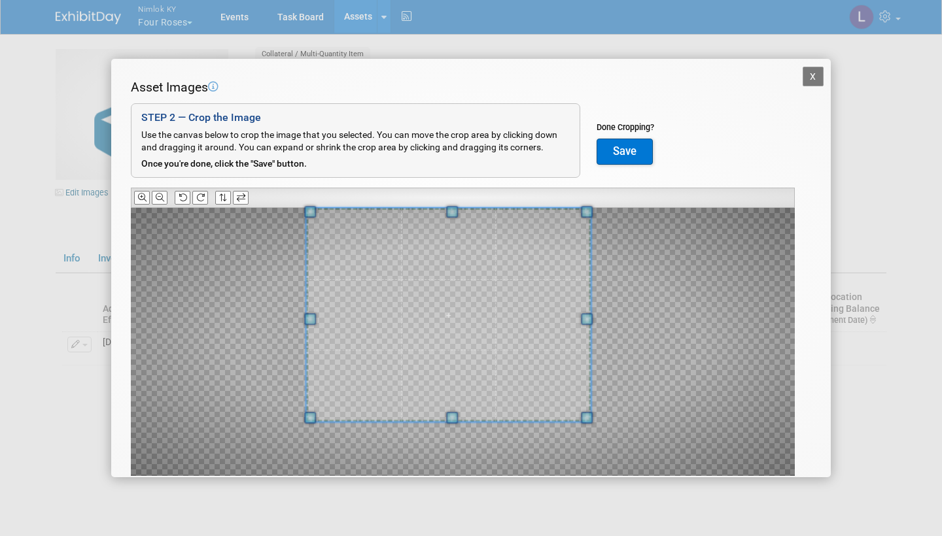
click at [454, 213] on span at bounding box center [452, 212] width 12 height 12
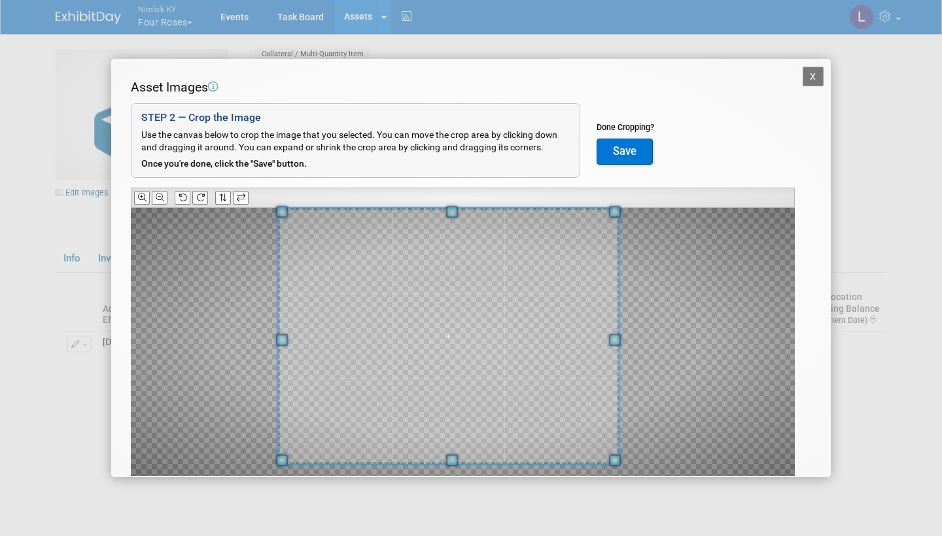
click at [450, 461] on span at bounding box center [452, 461] width 12 height 12
click at [621, 147] on button "Save" at bounding box center [625, 152] width 56 height 26
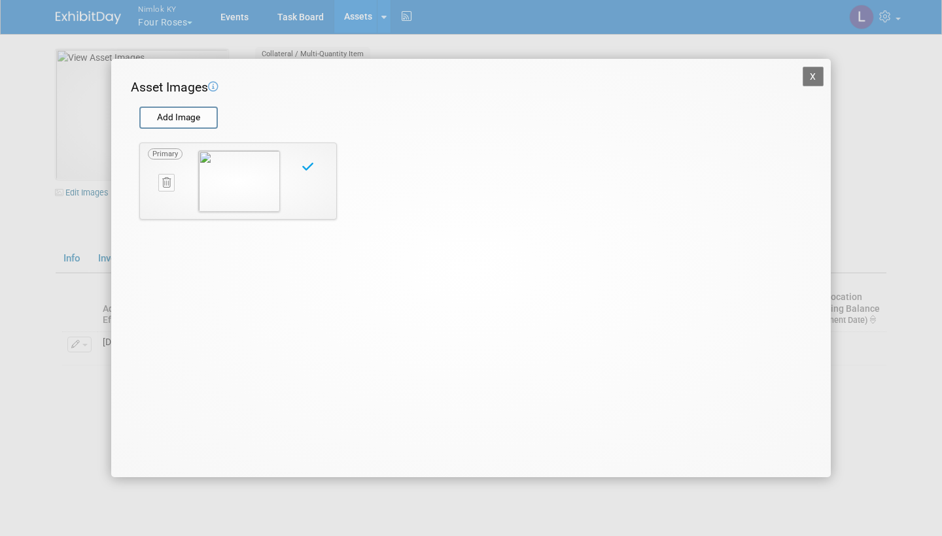
click at [815, 73] on button "X" at bounding box center [813, 77] width 21 height 20
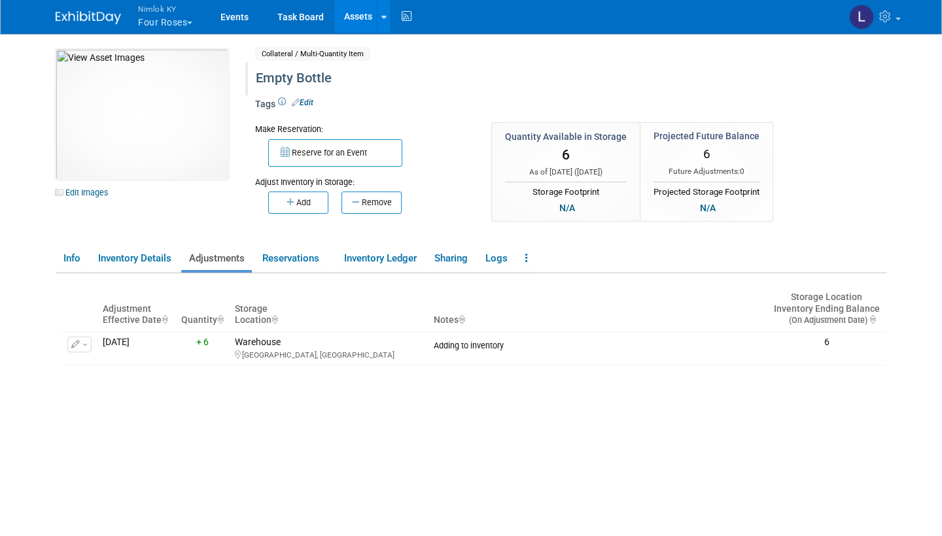
click at [340, 75] on div "Empty Bottle" at bounding box center [526, 79] width 551 height 24
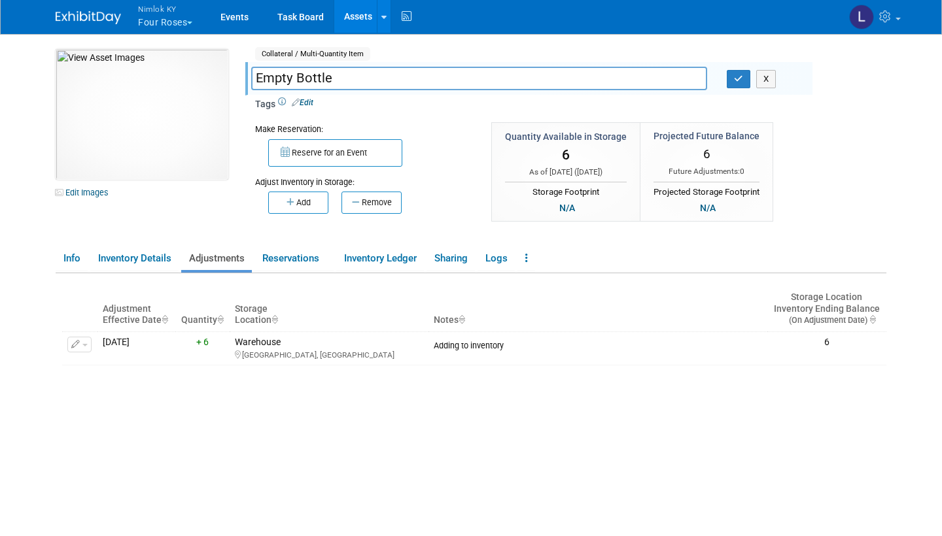
click at [256, 78] on input "Empty Bottle" at bounding box center [479, 78] width 456 height 23
type input "4 Roses Empty Bottle"
click at [740, 77] on icon "button" at bounding box center [738, 79] width 9 height 9
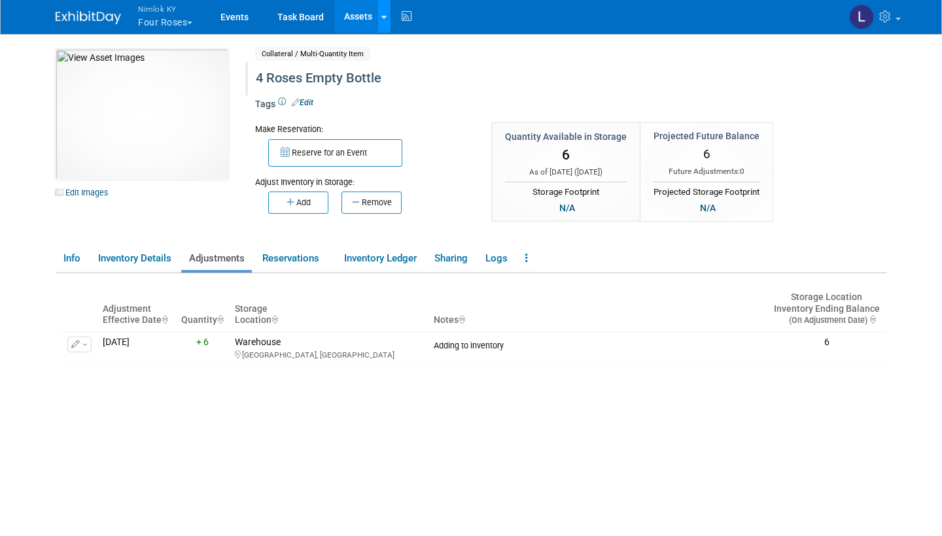
click at [385, 9] on link at bounding box center [384, 16] width 14 height 33
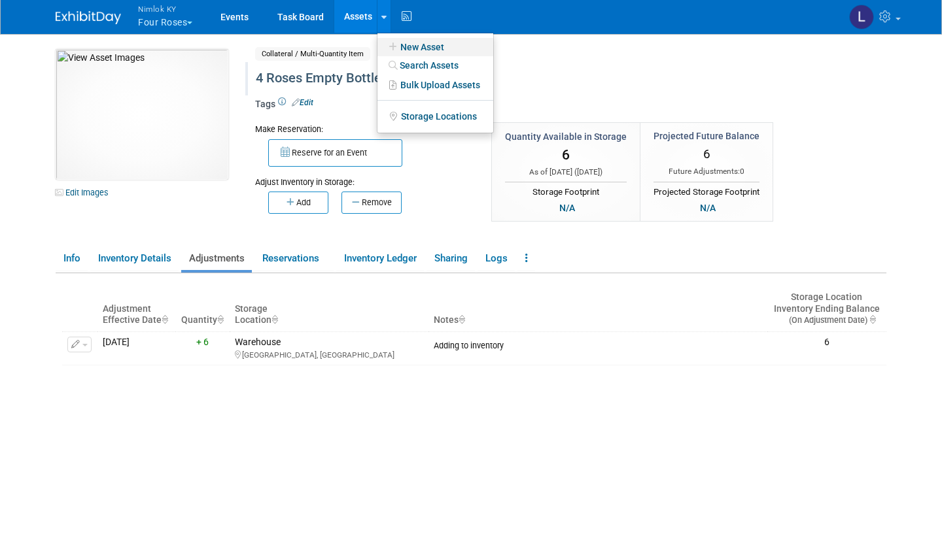
click at [427, 48] on link "New Asset" at bounding box center [435, 47] width 116 height 18
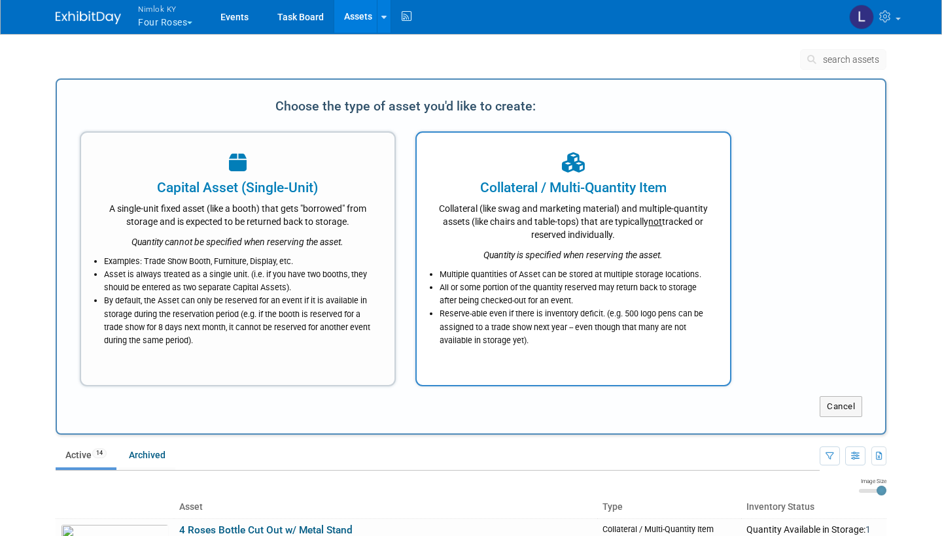
click at [568, 264] on div "Multiple quantities of Asset can be stored at multiple storage locations. All o…" at bounding box center [573, 305] width 281 height 86
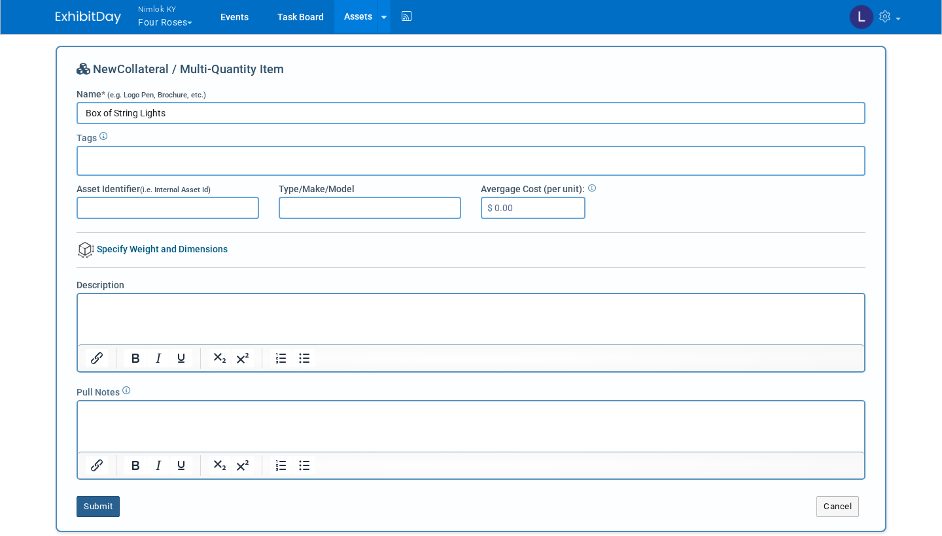
type input "Box of String Lights"
click at [107, 500] on button "Submit" at bounding box center [98, 506] width 43 height 21
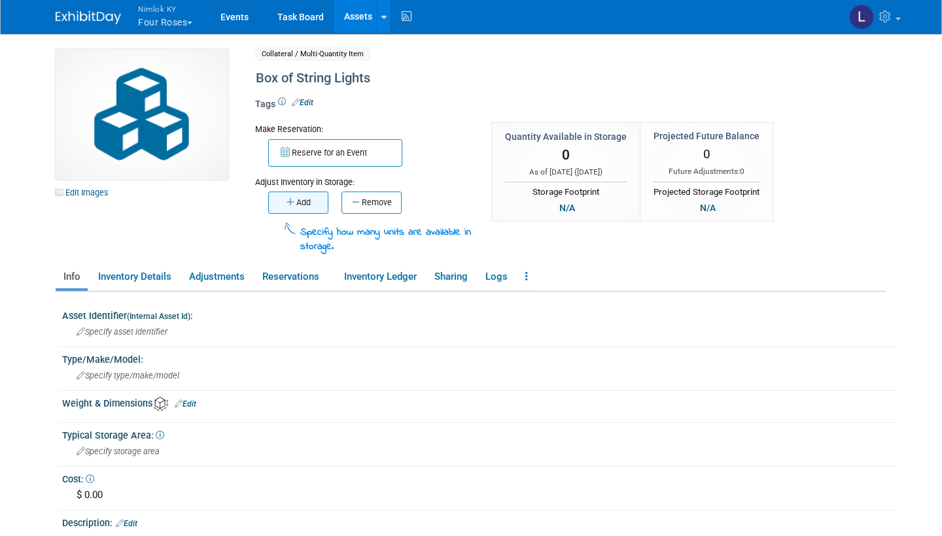
click at [307, 195] on button "Add" at bounding box center [298, 203] width 60 height 22
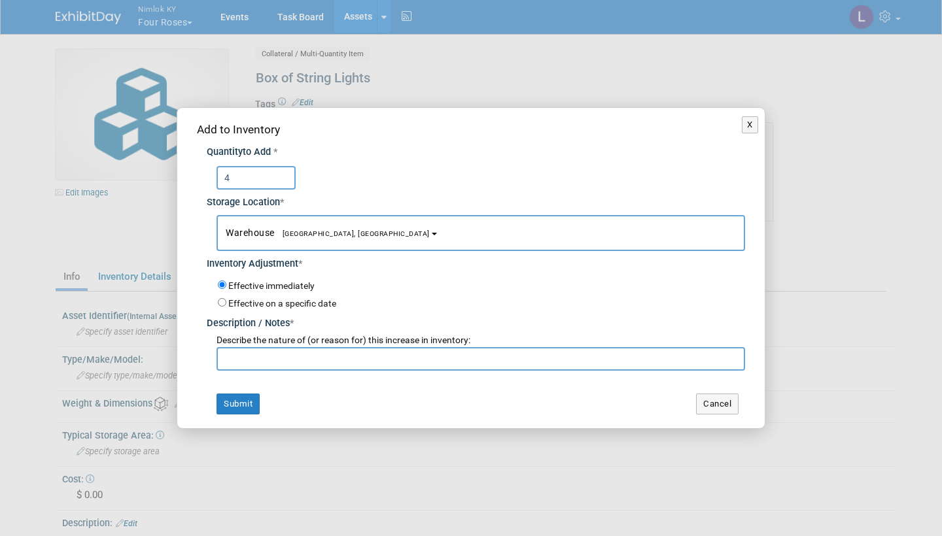
type input "4"
paste input "Adding to inventory"
type input "Adding to inventory"
click at [243, 395] on button "Submit" at bounding box center [238, 404] width 43 height 21
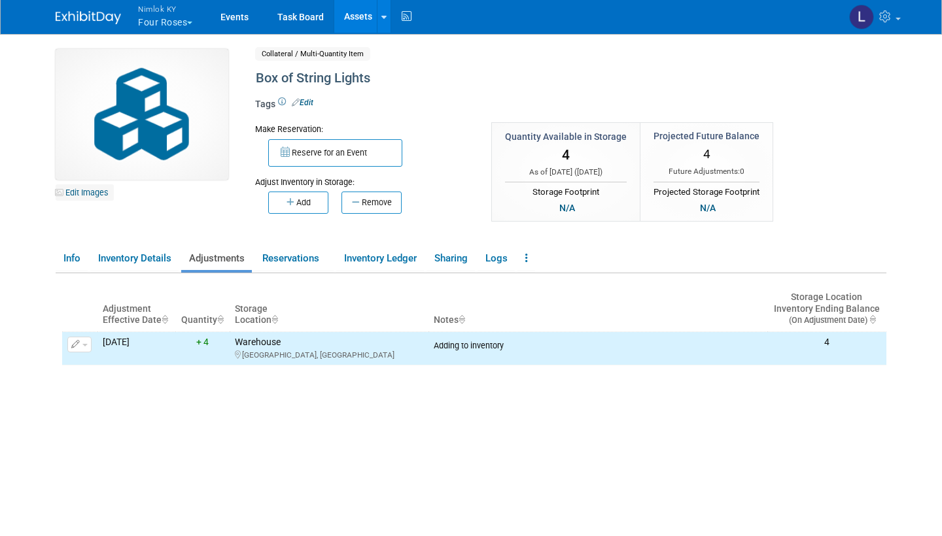
click at [96, 192] on link "Edit Images" at bounding box center [85, 192] width 58 height 16
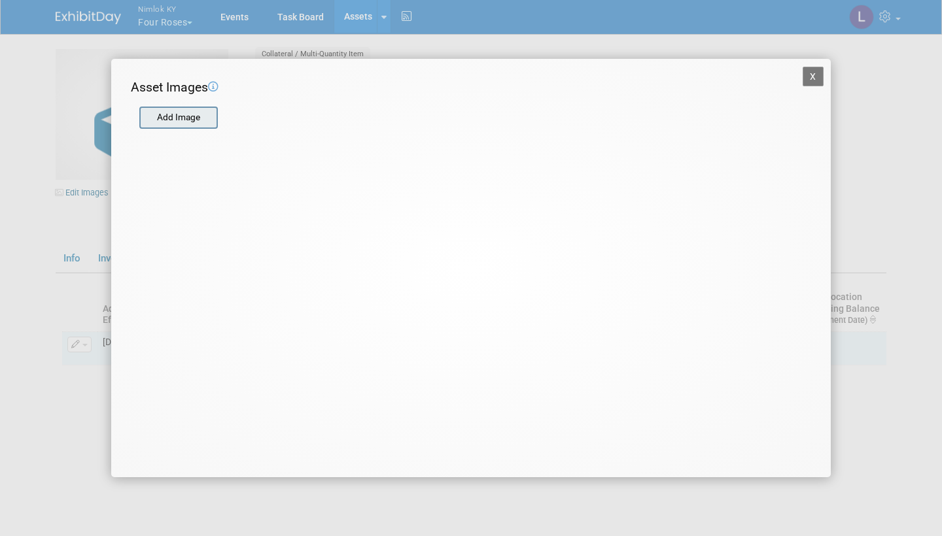
click at [174, 115] on input "file" at bounding box center [139, 118] width 156 height 20
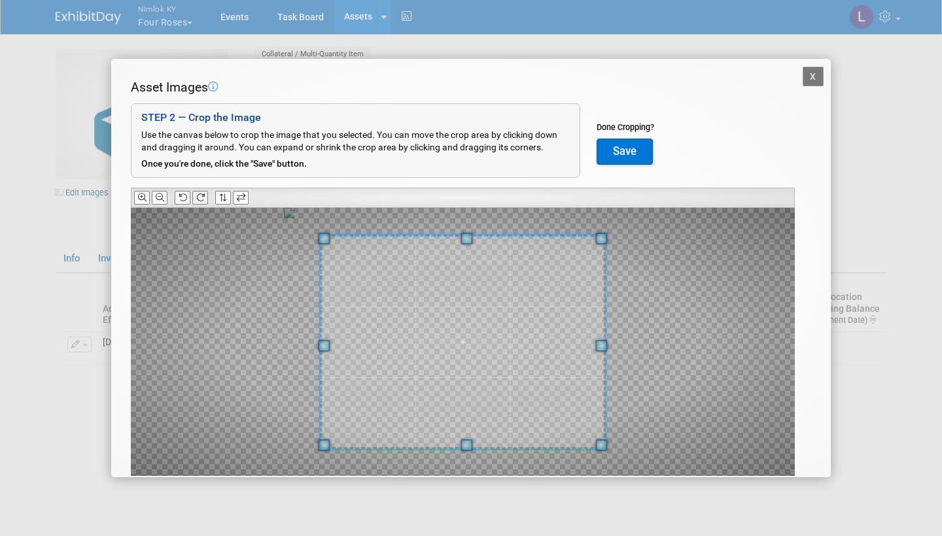
click at [204, 195] on icon at bounding box center [200, 198] width 9 height 9
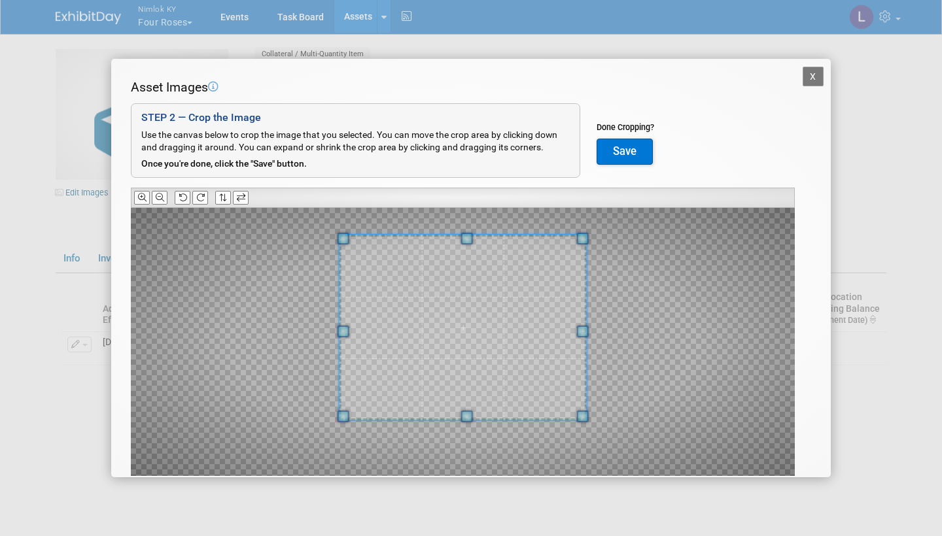
click at [457, 413] on div at bounding box center [463, 328] width 247 height 186
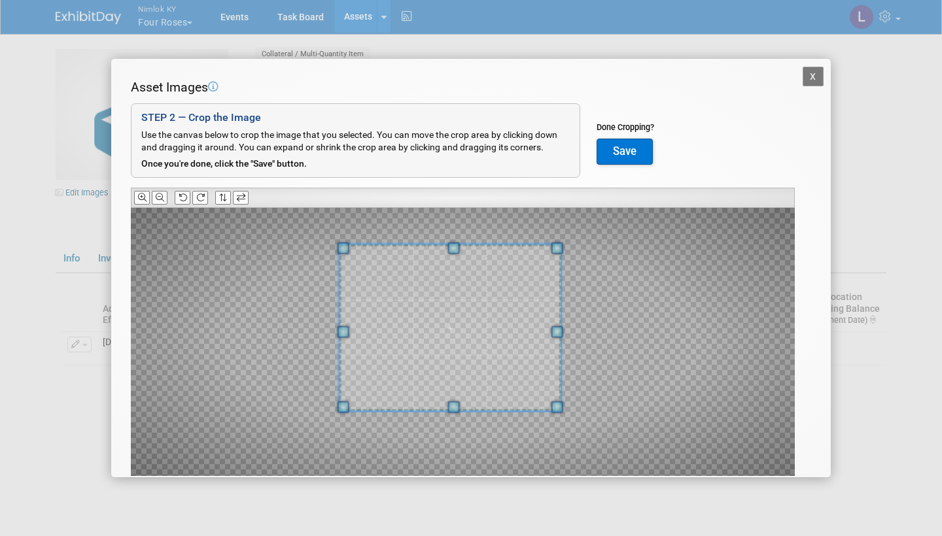
click at [557, 332] on span at bounding box center [557, 332] width 12 height 12
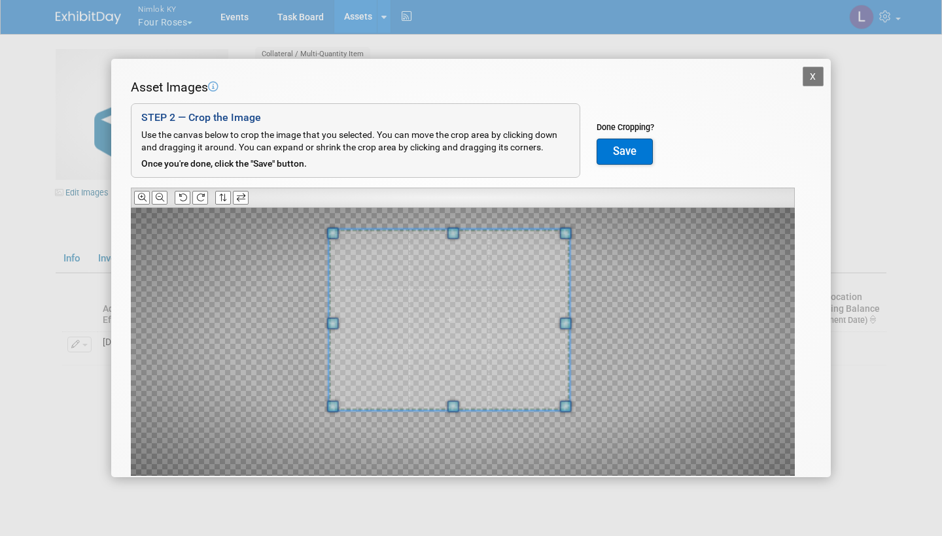
click at [450, 233] on span at bounding box center [453, 234] width 12 height 12
click at [619, 152] on button "Save" at bounding box center [625, 152] width 56 height 26
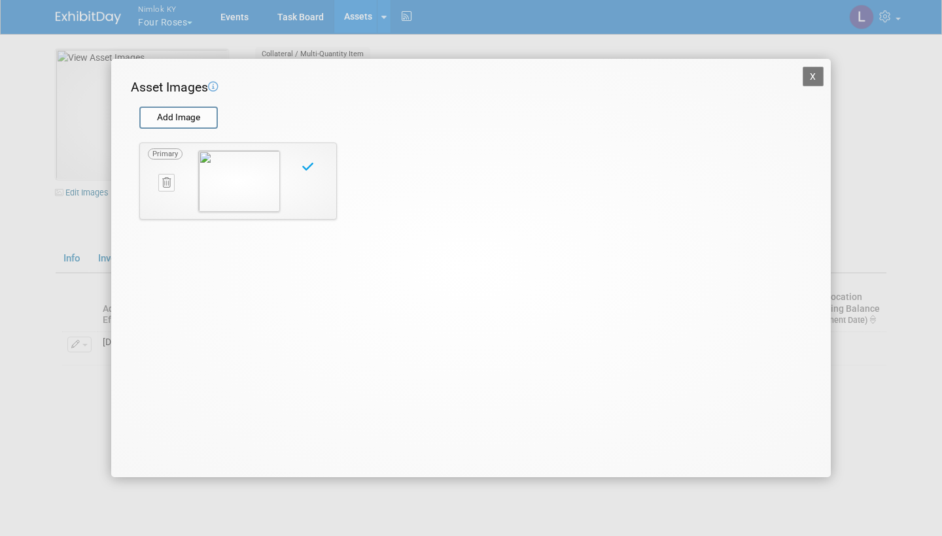
click at [814, 72] on button "X" at bounding box center [813, 77] width 21 height 20
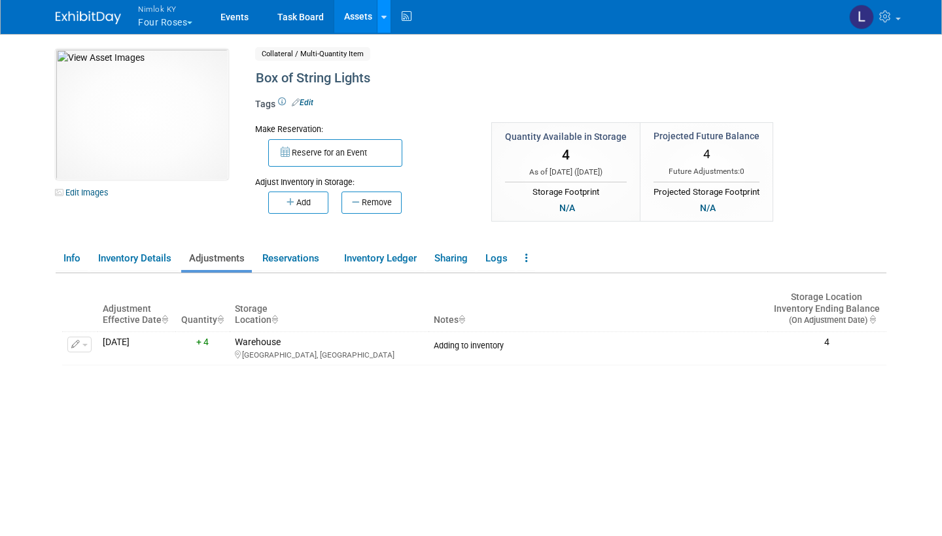
click at [389, 16] on link at bounding box center [384, 16] width 14 height 33
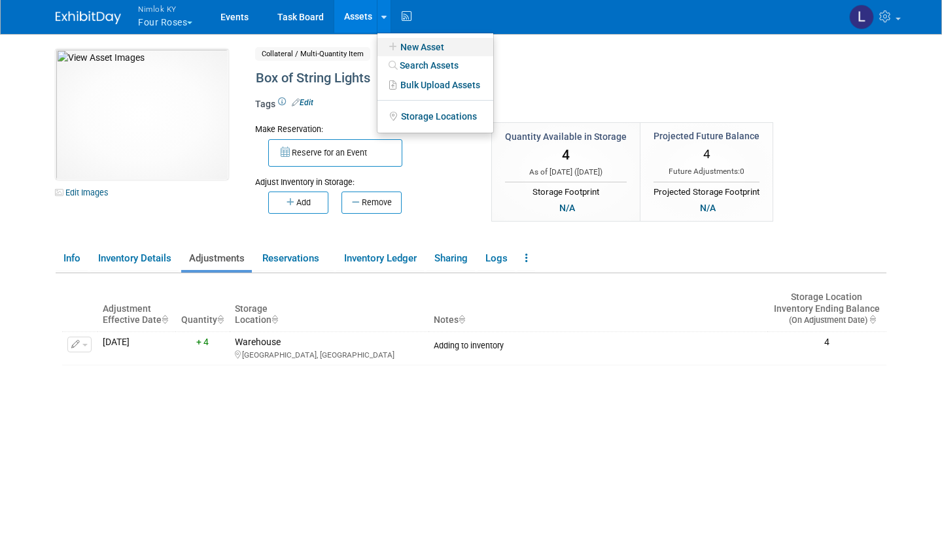
click at [428, 43] on link "New Asset" at bounding box center [435, 47] width 116 height 18
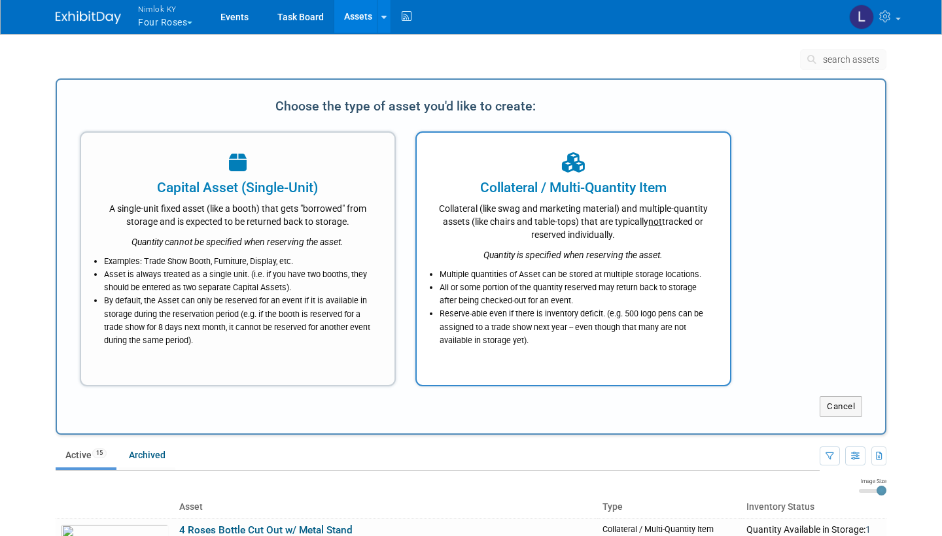
click at [543, 254] on icon "Quantity is specified when reserving the asset." at bounding box center [572, 255] width 179 height 10
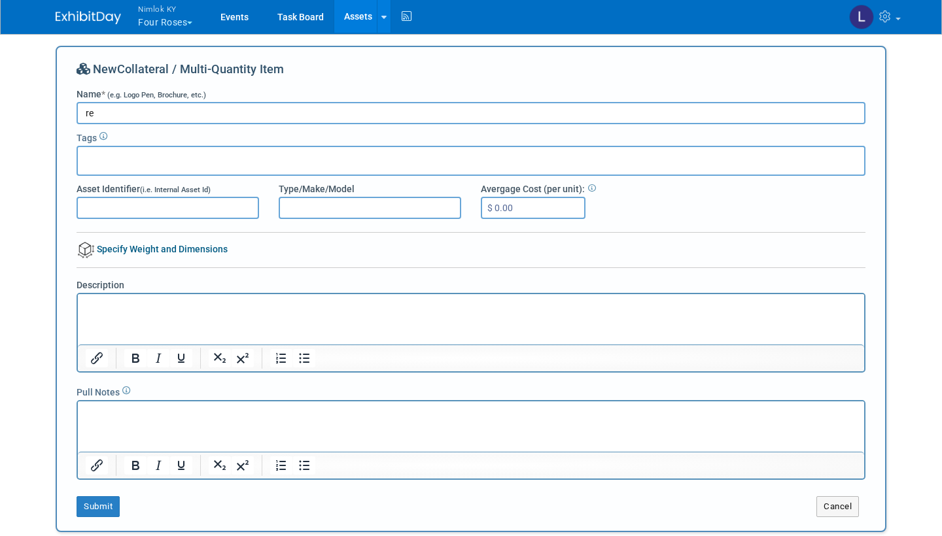
type input "r"
type input "Red Pillow"
click at [107, 505] on button "Submit" at bounding box center [98, 506] width 43 height 21
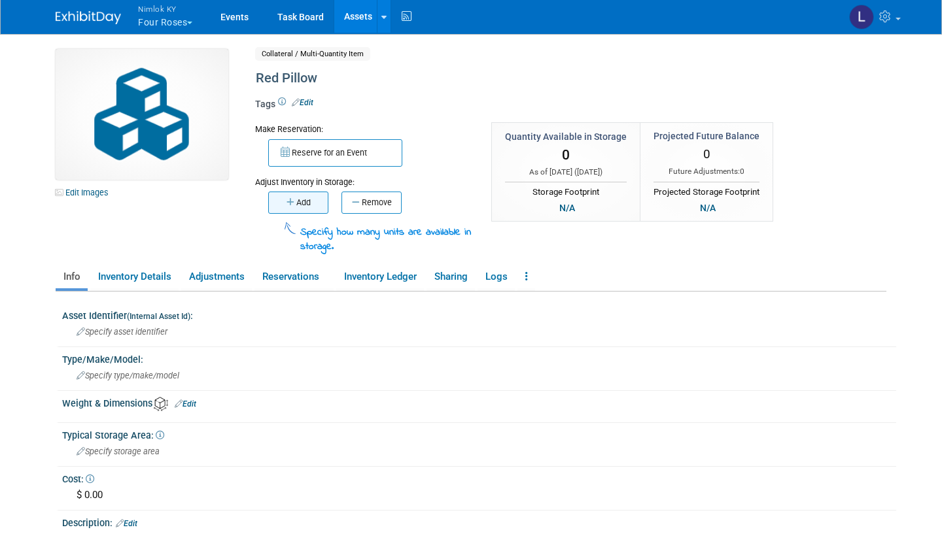
click at [305, 198] on button "Add" at bounding box center [298, 203] width 60 height 22
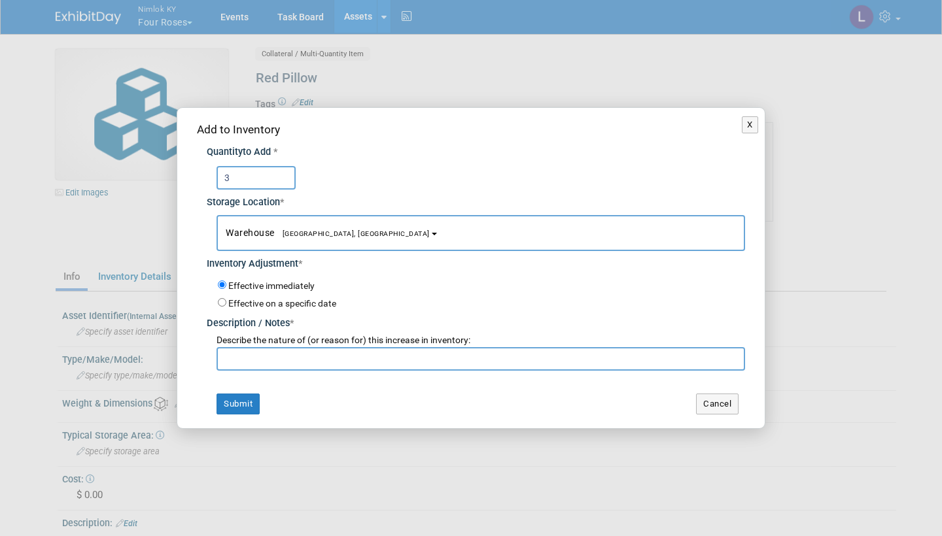
type input "3"
paste input "Adding to inventory"
type input "Adding to inventory"
click at [249, 396] on button "Submit" at bounding box center [238, 404] width 43 height 21
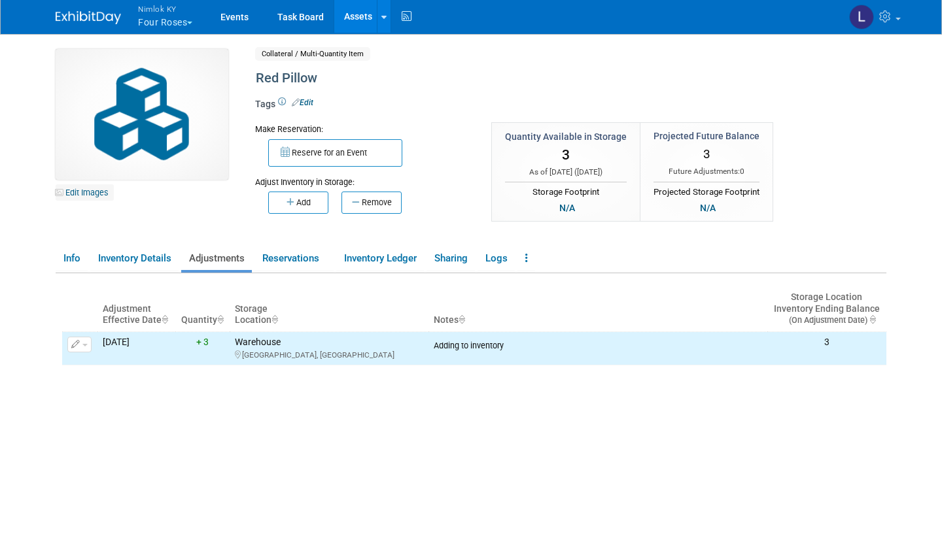
click at [94, 190] on link "Edit Images" at bounding box center [85, 192] width 58 height 16
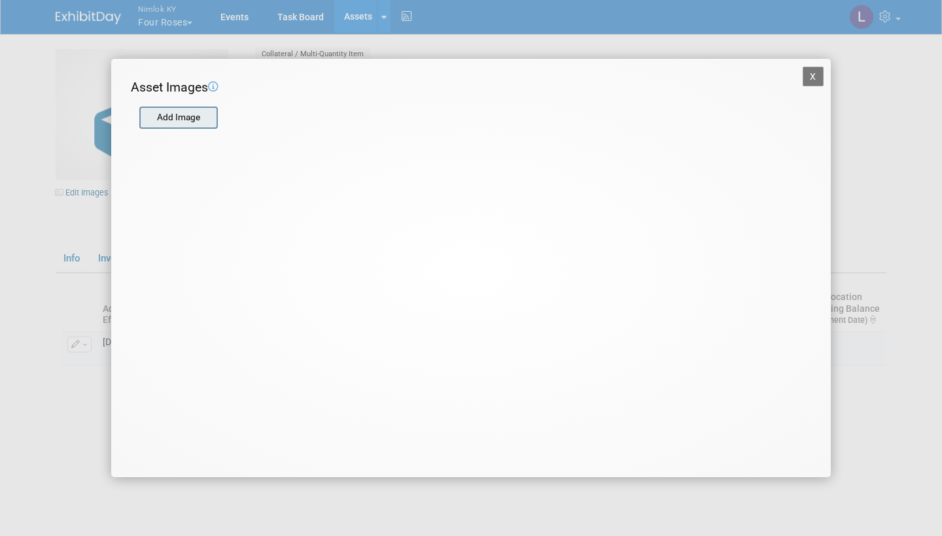
click at [181, 112] on input "file" at bounding box center [139, 118] width 156 height 20
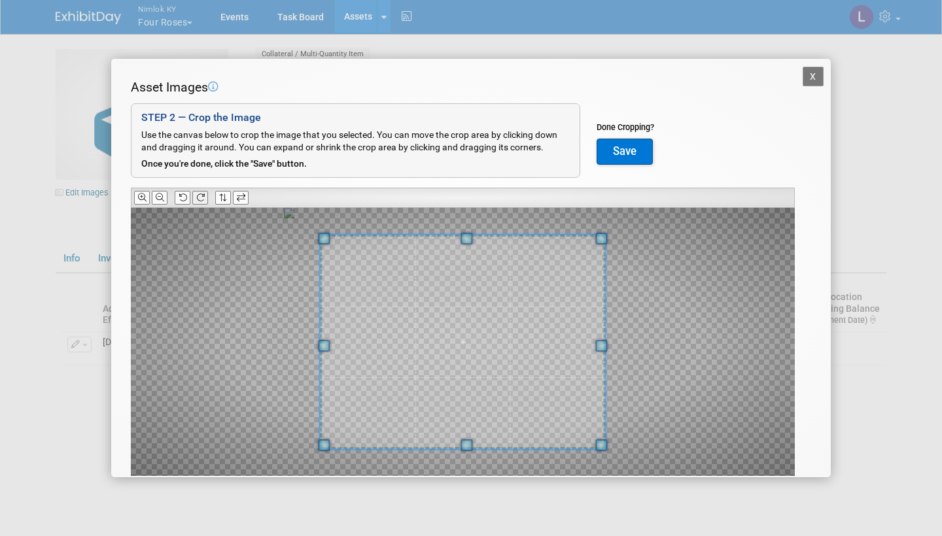
click at [203, 196] on icon at bounding box center [200, 198] width 9 height 9
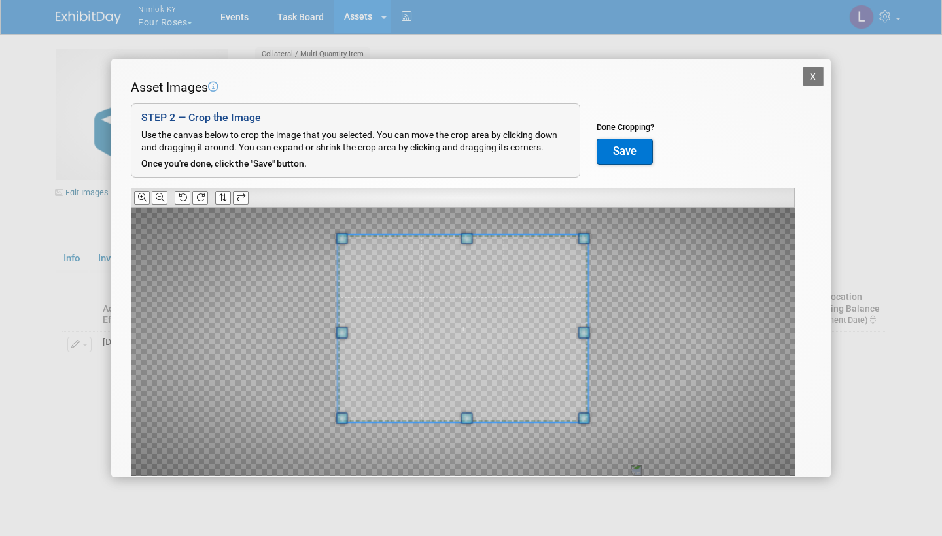
click at [461, 415] on span at bounding box center [467, 419] width 12 height 12
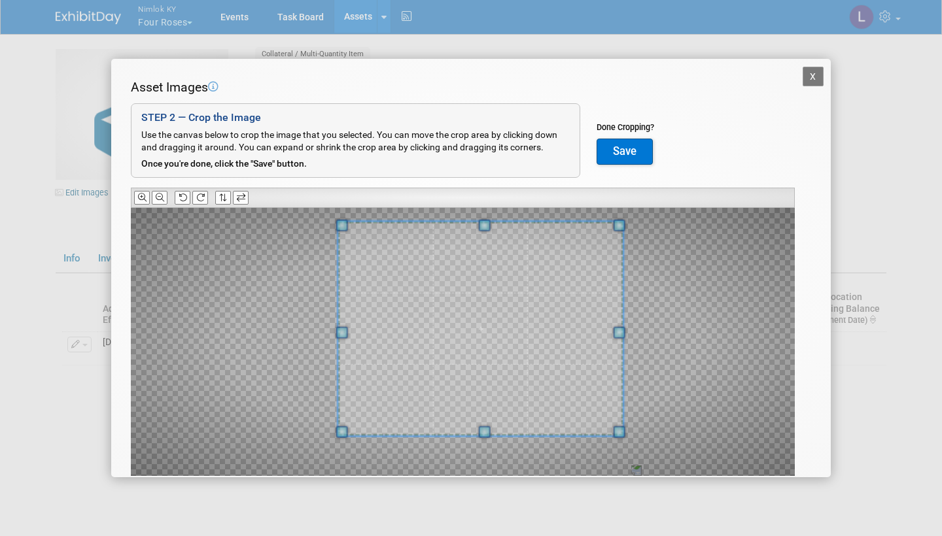
click at [622, 338] on div at bounding box center [480, 329] width 285 height 215
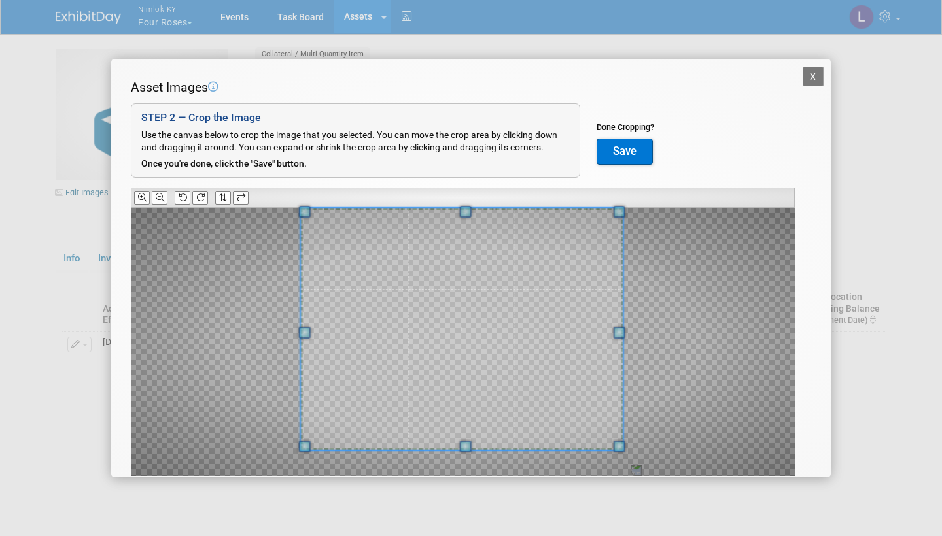
click at [281, 338] on div at bounding box center [463, 342] width 664 height 268
click at [288, 334] on div at bounding box center [463, 342] width 664 height 268
click at [463, 214] on span at bounding box center [466, 217] width 12 height 12
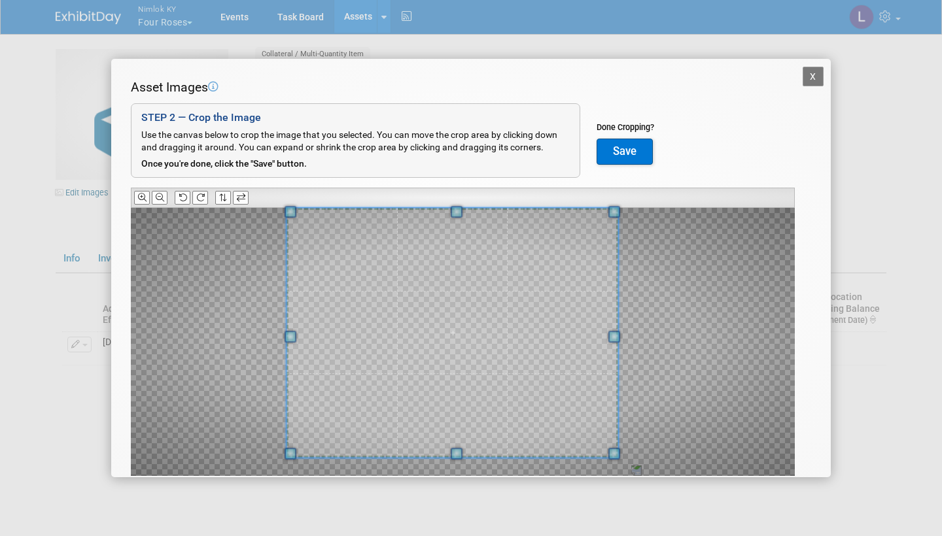
click at [289, 341] on div at bounding box center [453, 332] width 332 height 249
click at [626, 149] on button "Save" at bounding box center [625, 152] width 56 height 26
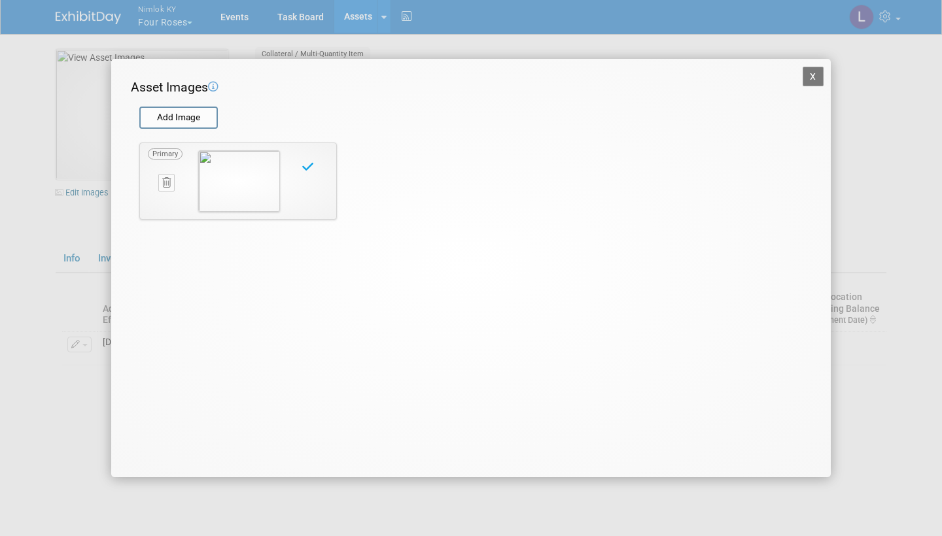
click at [814, 74] on button "X" at bounding box center [813, 77] width 21 height 20
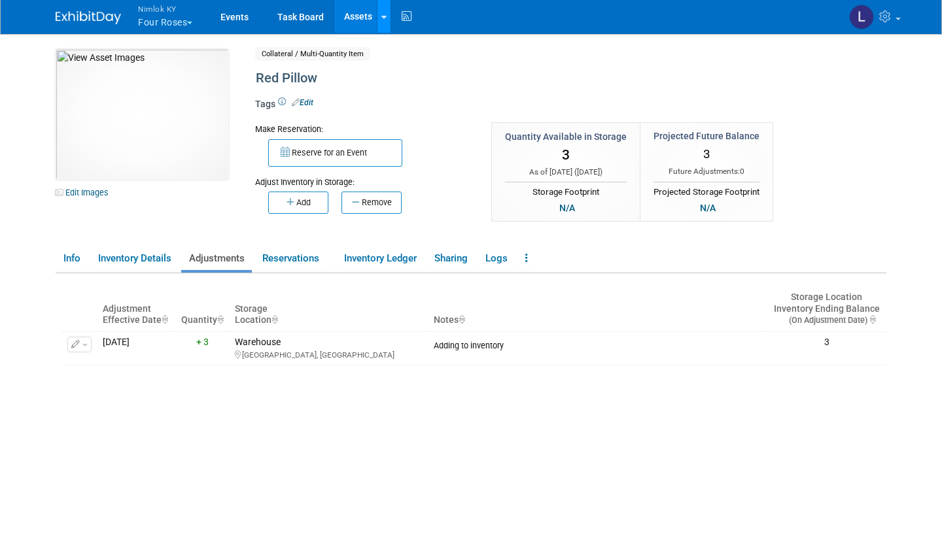
click at [387, 8] on link at bounding box center [384, 16] width 14 height 33
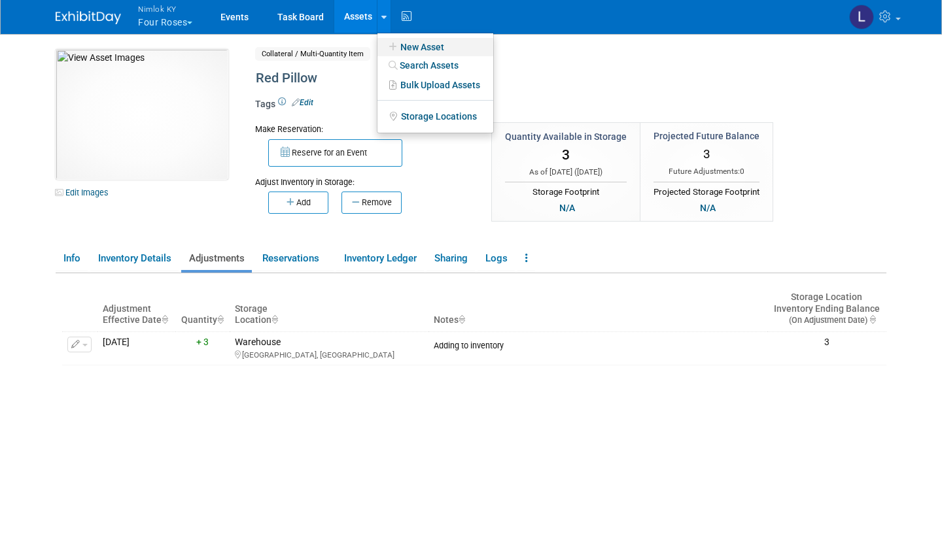
click at [427, 41] on link "New Asset" at bounding box center [435, 47] width 116 height 18
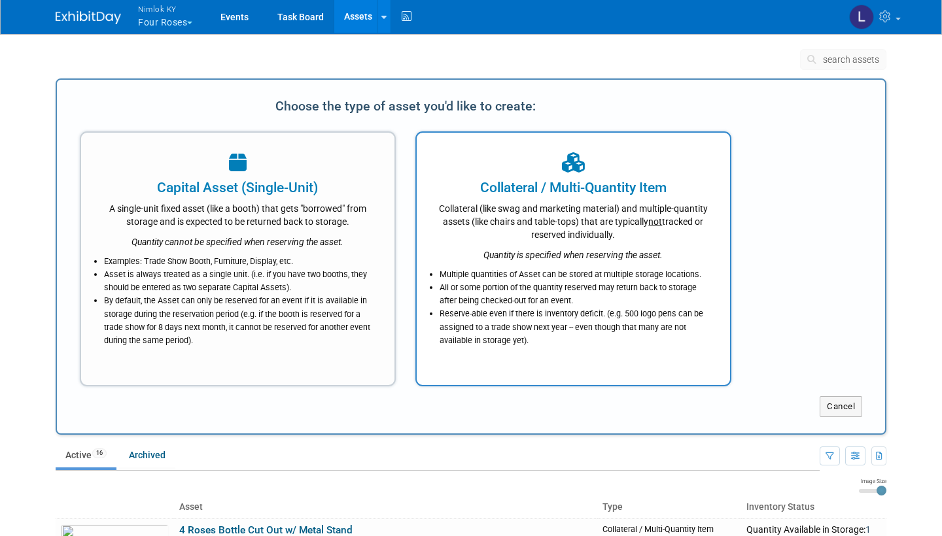
click at [503, 234] on div "Collateral (like swag and marketing material) and multiple-quantity assets (lik…" at bounding box center [573, 220] width 281 height 44
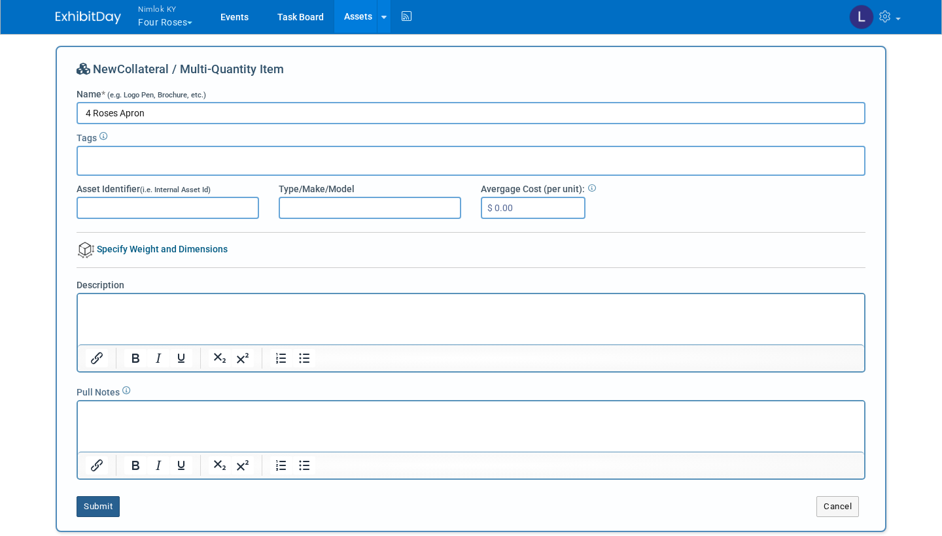
type input "4 Roses Apron"
click at [105, 500] on button "Submit" at bounding box center [98, 506] width 43 height 21
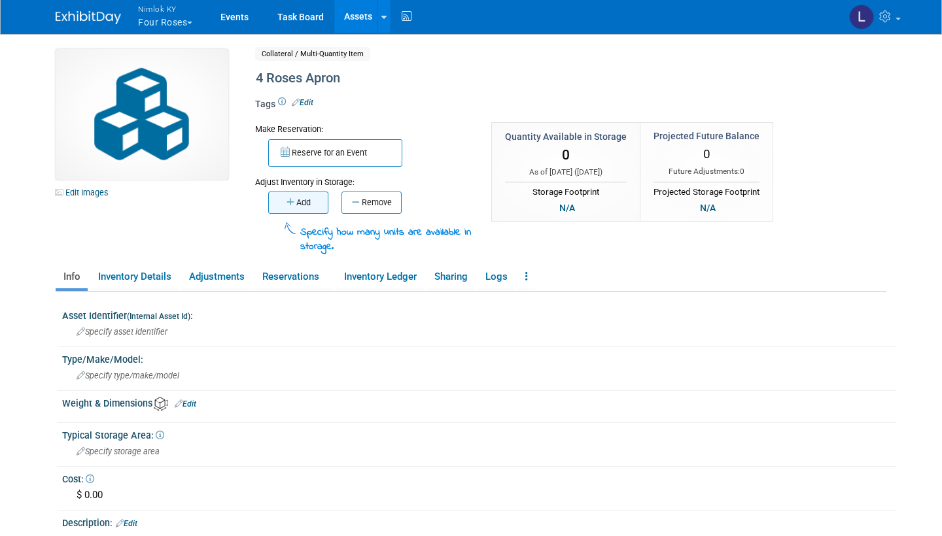
click at [304, 195] on button "Add" at bounding box center [298, 203] width 60 height 22
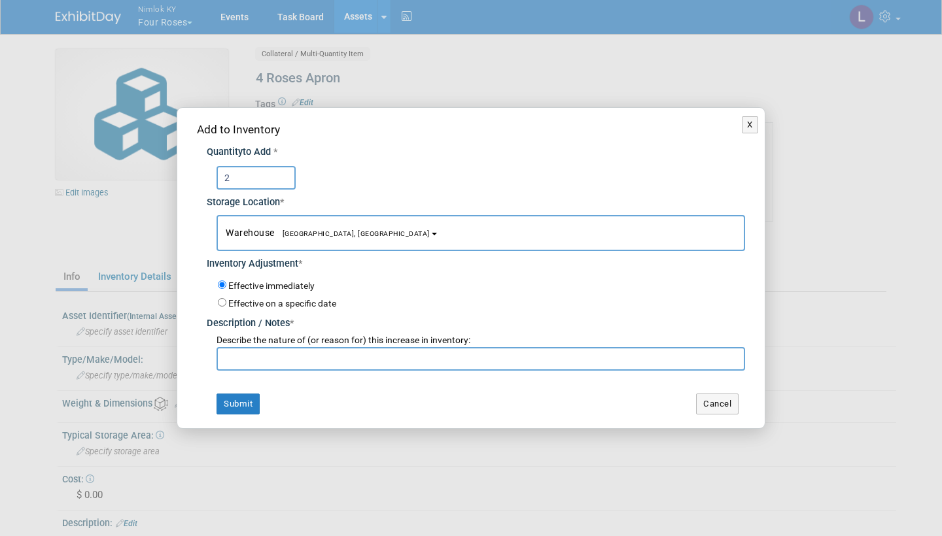
type input "2"
paste input "Adding to inventory"
type input "Adding to inventory"
click at [242, 394] on button "Submit" at bounding box center [238, 404] width 43 height 21
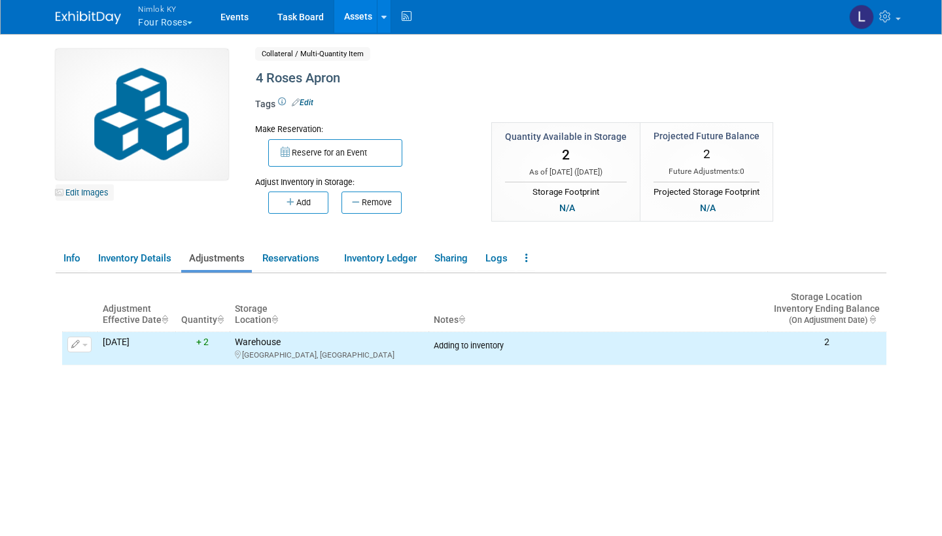
click at [94, 188] on link "Edit Images" at bounding box center [85, 192] width 58 height 16
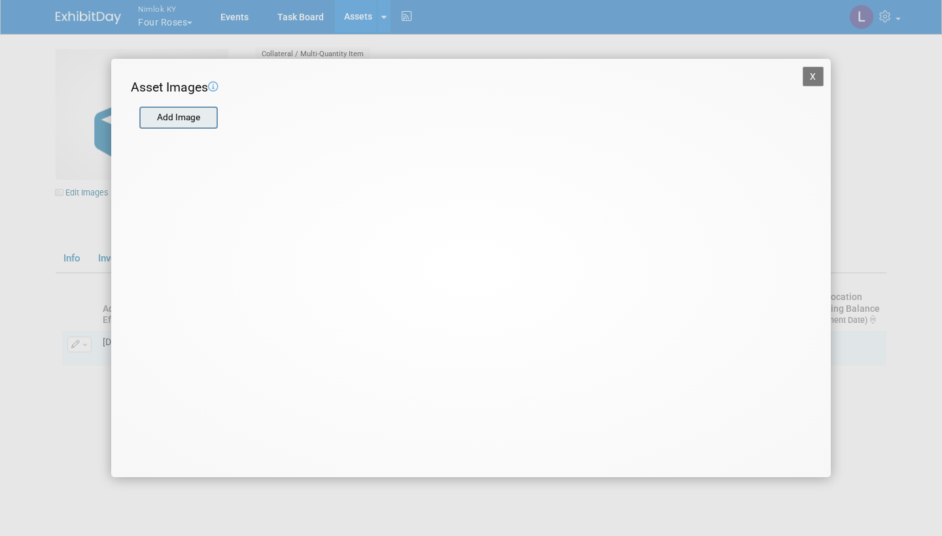
click at [183, 113] on input "file" at bounding box center [139, 118] width 156 height 20
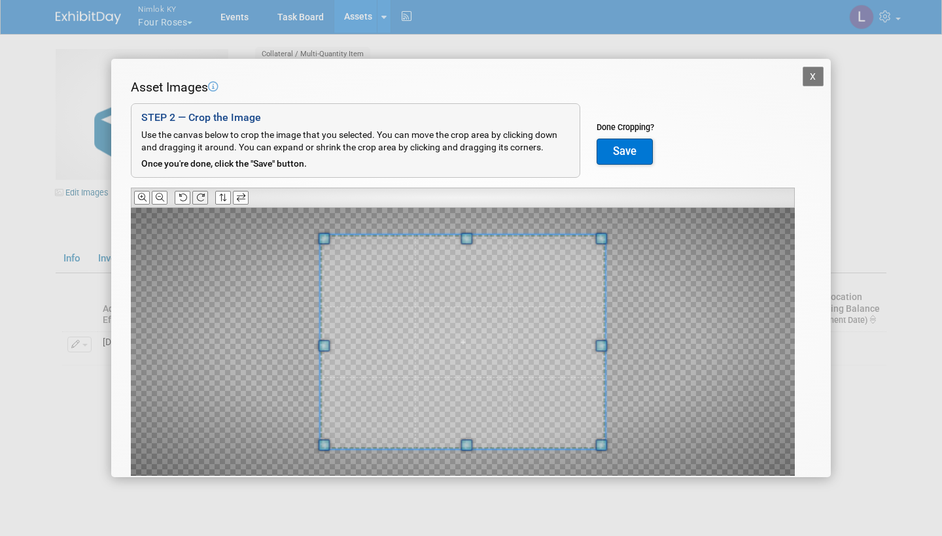
click at [203, 191] on button at bounding box center [200, 198] width 16 height 14
click at [162, 195] on icon at bounding box center [160, 198] width 9 height 9
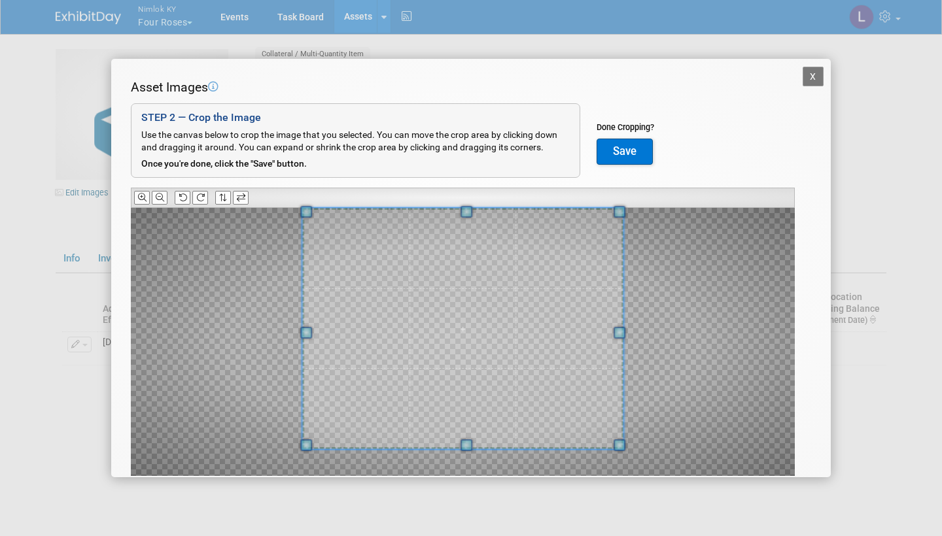
click at [463, 198] on div "Asset Images Add Image STEP 2 — Crop the Image Use the canvas below to crop the…" at bounding box center [471, 297] width 680 height 439
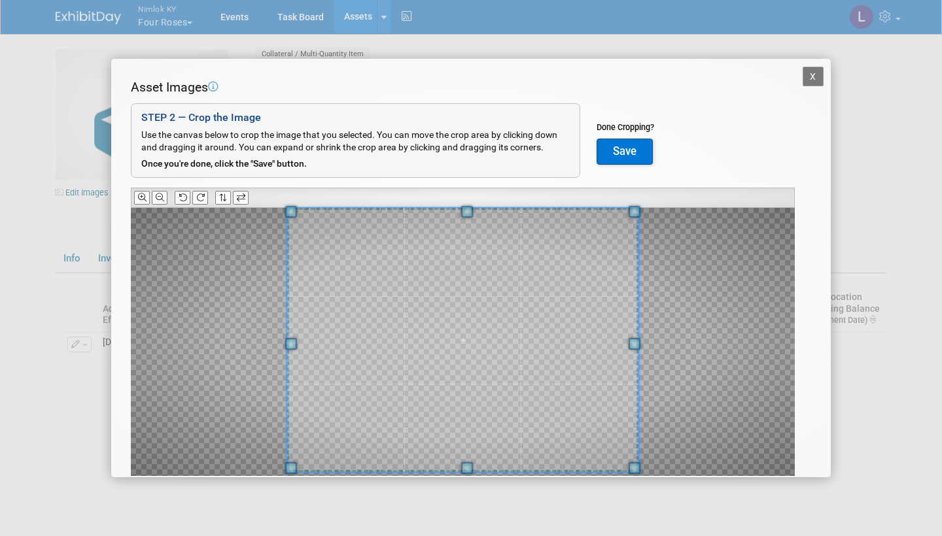
click at [472, 464] on span at bounding box center [467, 468] width 12 height 12
click at [630, 148] on button "Save" at bounding box center [625, 152] width 56 height 26
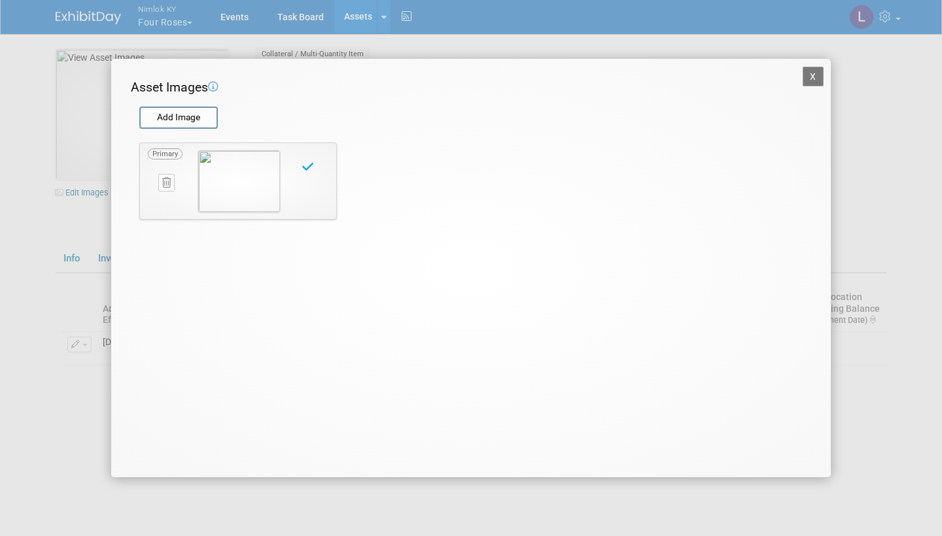
click at [810, 74] on button "X" at bounding box center [813, 77] width 21 height 20
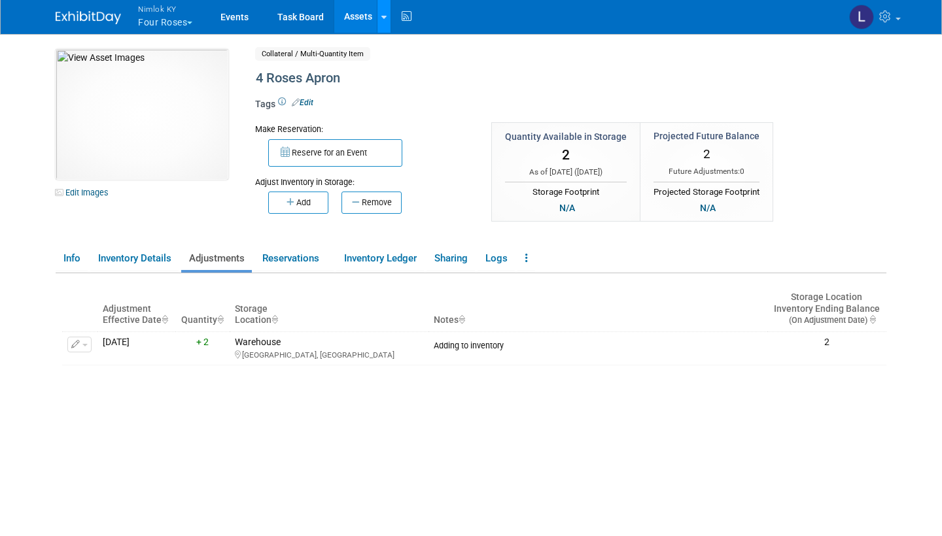
click at [381, 14] on link at bounding box center [384, 16] width 14 height 33
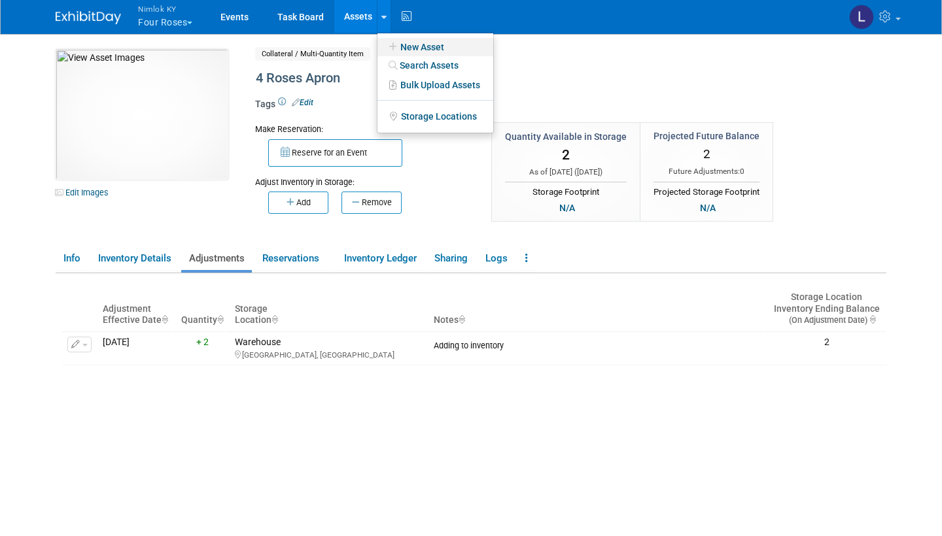
click at [419, 44] on link "New Asset" at bounding box center [435, 47] width 116 height 18
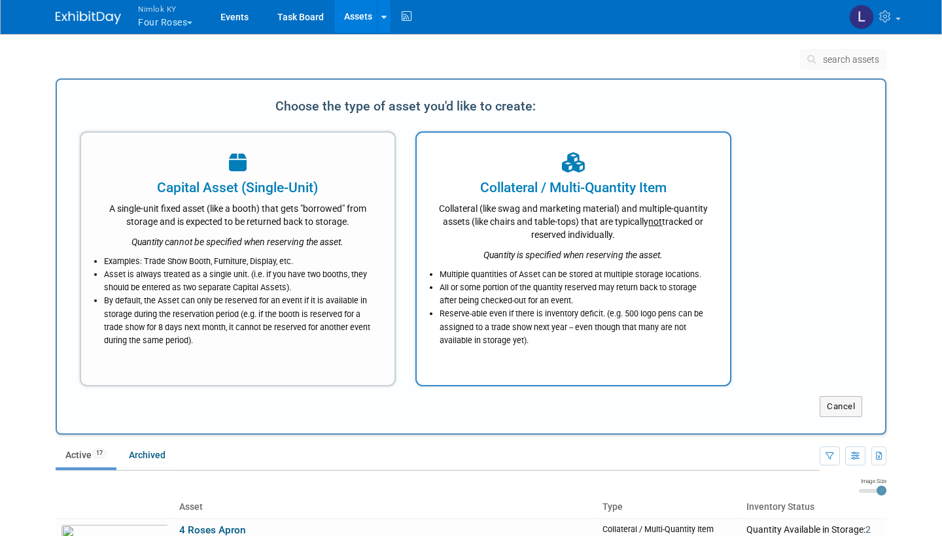
click at [542, 244] on div "Quantity is specified when reserving the asset." at bounding box center [573, 251] width 281 height 20
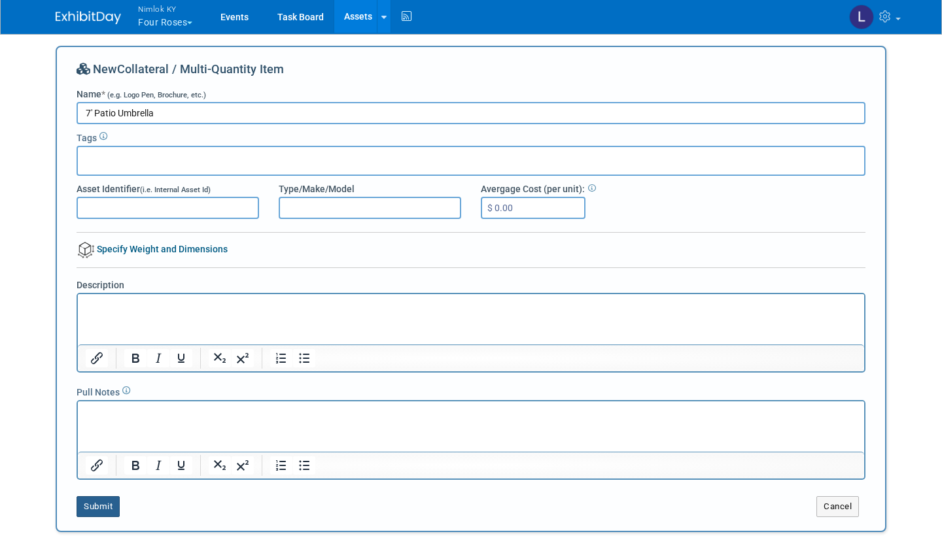
type input "7' Patio Umbrella"
click at [99, 500] on button "Submit" at bounding box center [98, 506] width 43 height 21
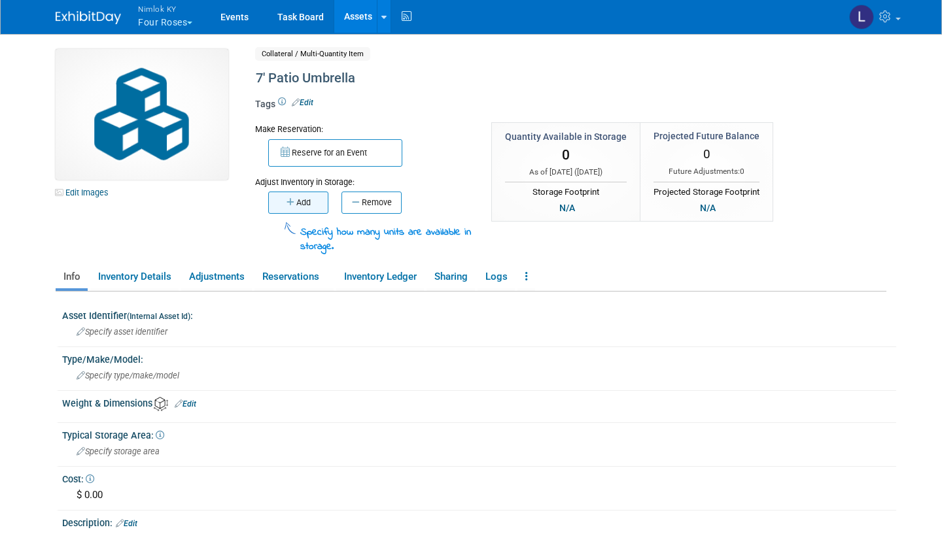
click at [300, 200] on button "Add" at bounding box center [298, 203] width 60 height 22
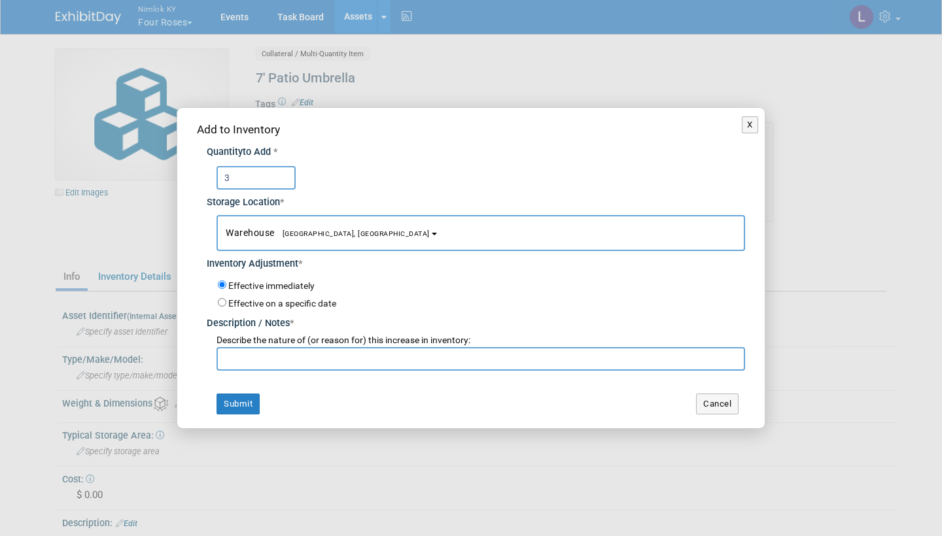
type input "3"
paste input "Adding to inventory"
type input "Adding to inventory"
click at [234, 400] on button "Submit" at bounding box center [238, 404] width 43 height 21
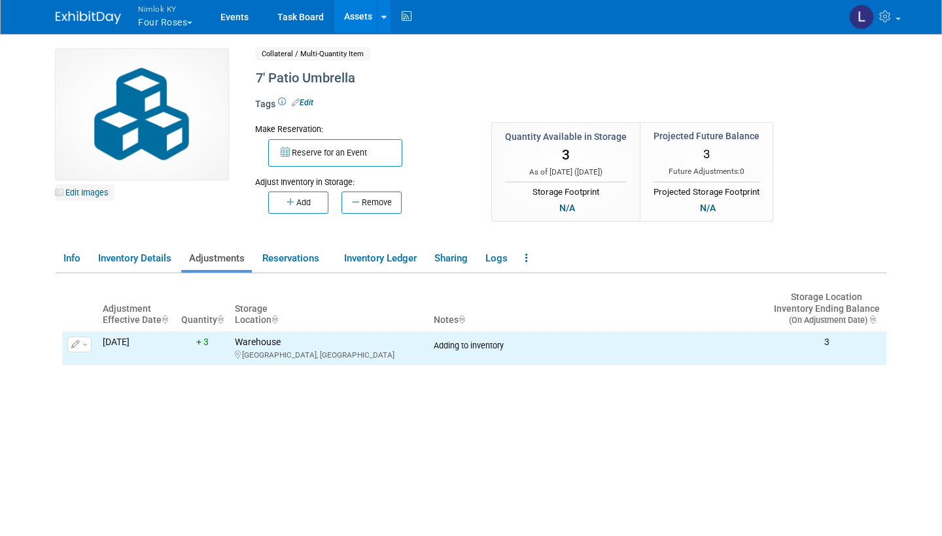
click at [90, 193] on link "Edit Images" at bounding box center [85, 192] width 58 height 16
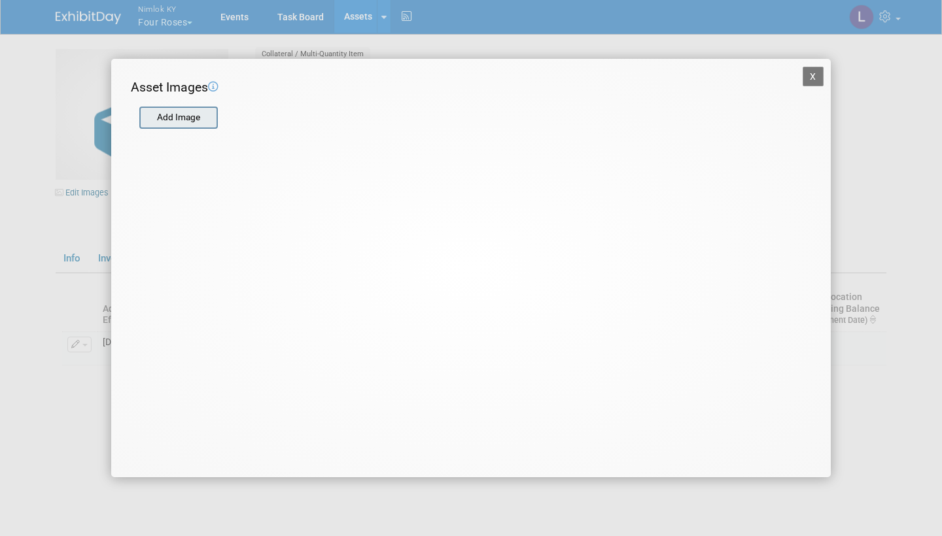
click at [184, 114] on input "file" at bounding box center [139, 118] width 156 height 20
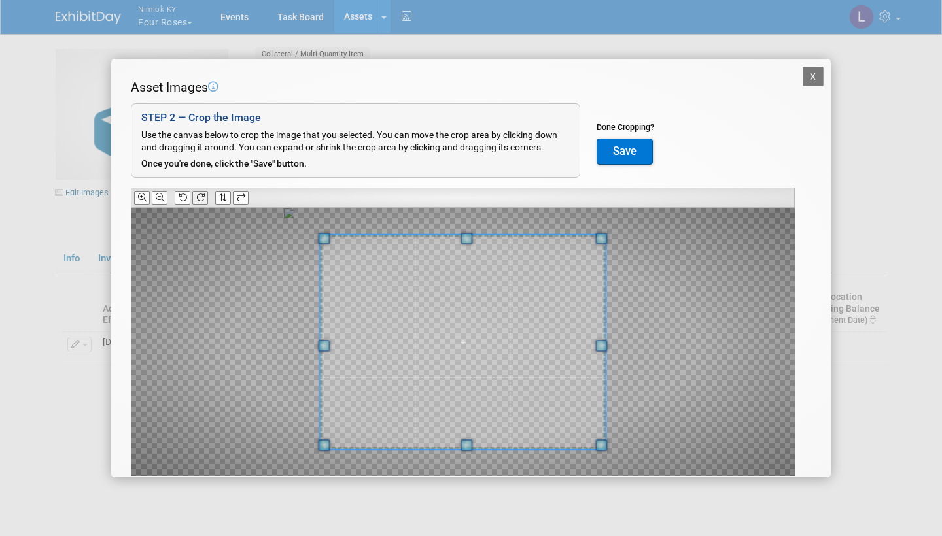
click at [201, 194] on icon at bounding box center [200, 198] width 9 height 9
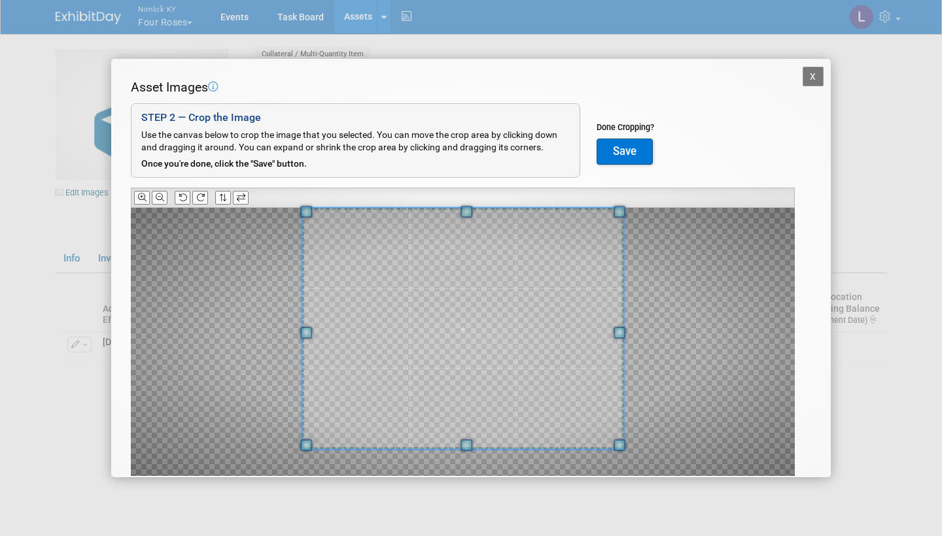
click at [470, 182] on div "Asset Images Add Image STEP 2 — Crop the Image Use the canvas below to crop the…" at bounding box center [471, 297] width 680 height 439
click at [631, 147] on button "Save" at bounding box center [625, 152] width 56 height 26
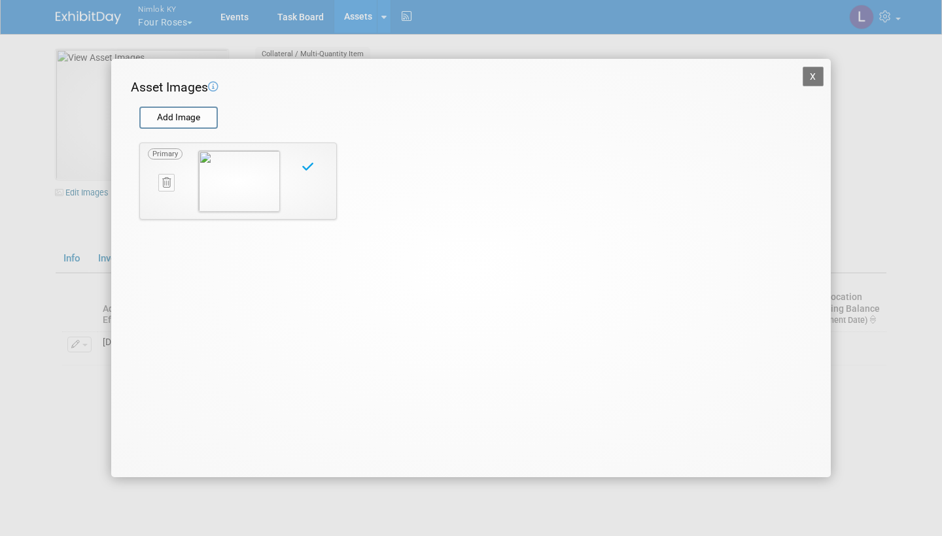
click at [813, 71] on button "X" at bounding box center [813, 77] width 21 height 20
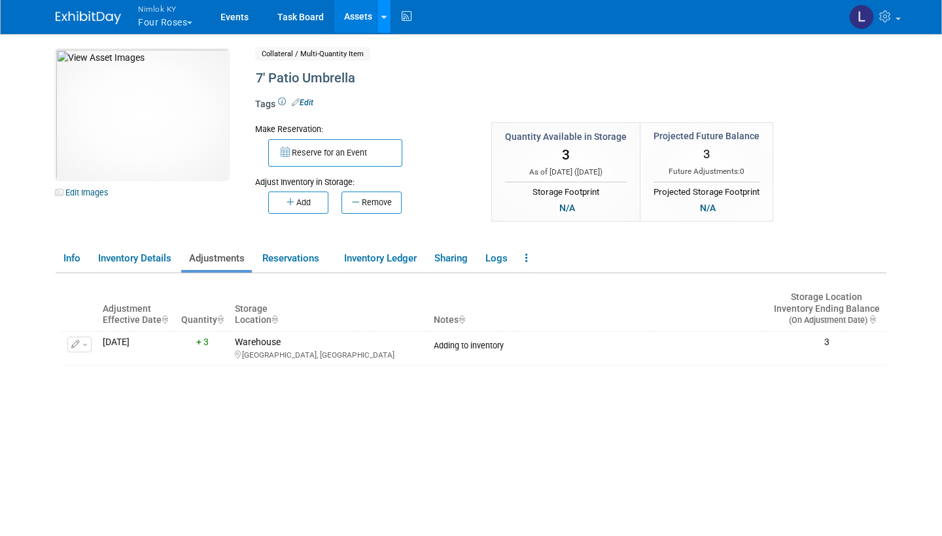
click at [387, 12] on div at bounding box center [383, 16] width 5 height 13
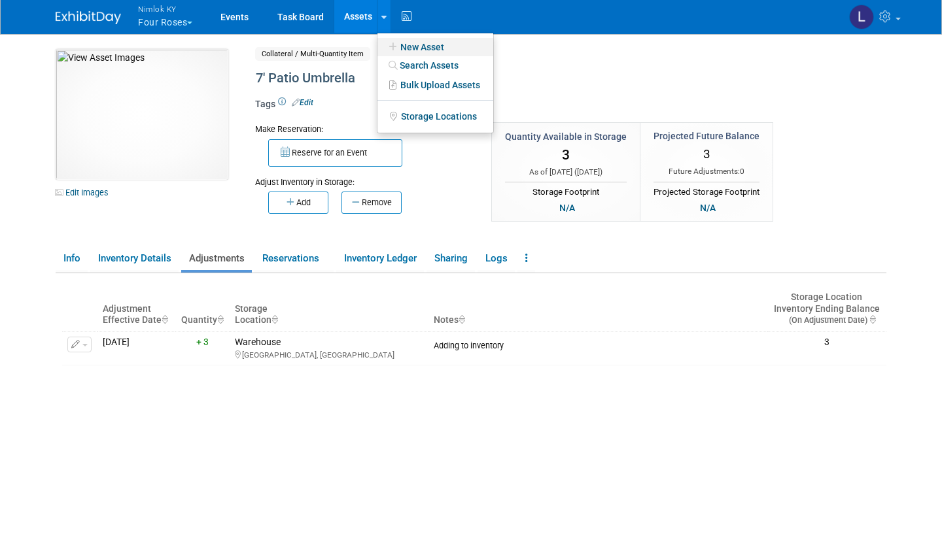
click at [421, 44] on link "New Asset" at bounding box center [435, 47] width 116 height 18
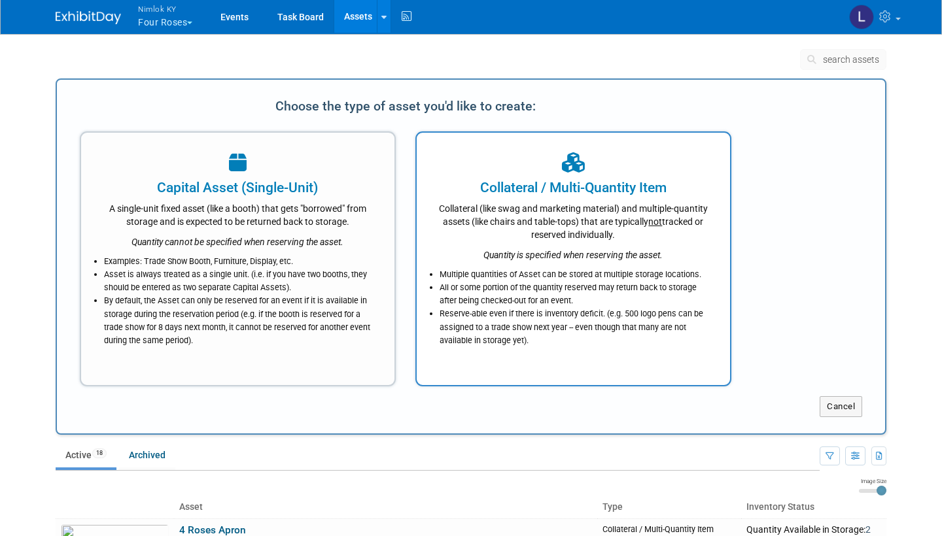
click at [501, 205] on div "Collateral (like swag and marketing material) and multiple-quantity assets (lik…" at bounding box center [573, 220] width 281 height 44
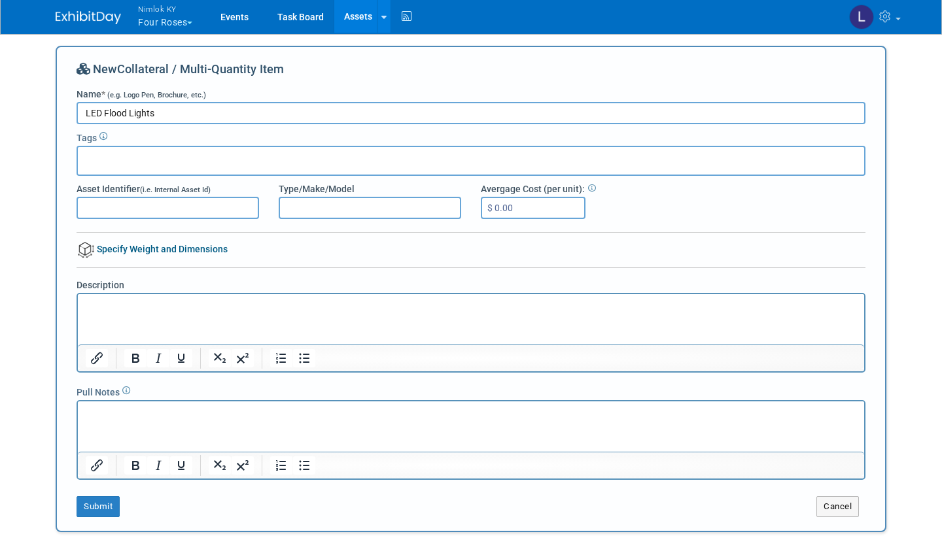
type input "LED Flood Lights"
click at [133, 306] on p "Rich Text Area. Press ALT-0 for help." at bounding box center [471, 306] width 771 height 13
click at [103, 502] on button "Submit" at bounding box center [98, 506] width 43 height 21
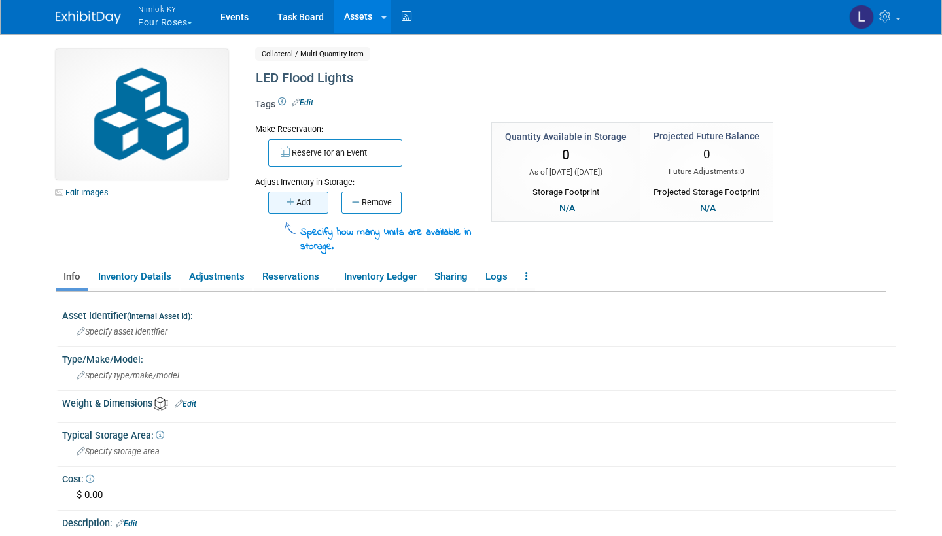
click at [294, 200] on icon "button" at bounding box center [292, 202] width 10 height 9
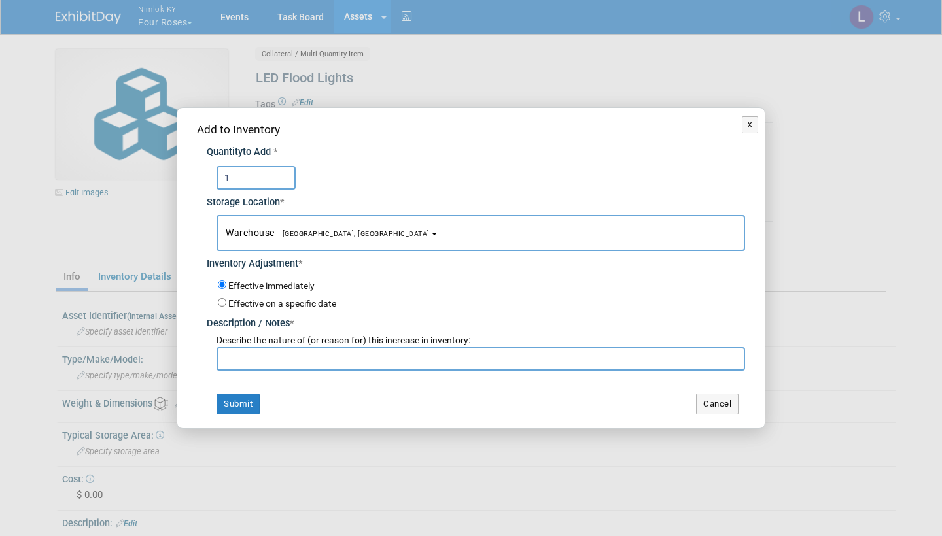
type input "1"
paste input "Adding to inventory"
type input "Adding to inventory"
click at [239, 398] on button "Submit" at bounding box center [238, 404] width 43 height 21
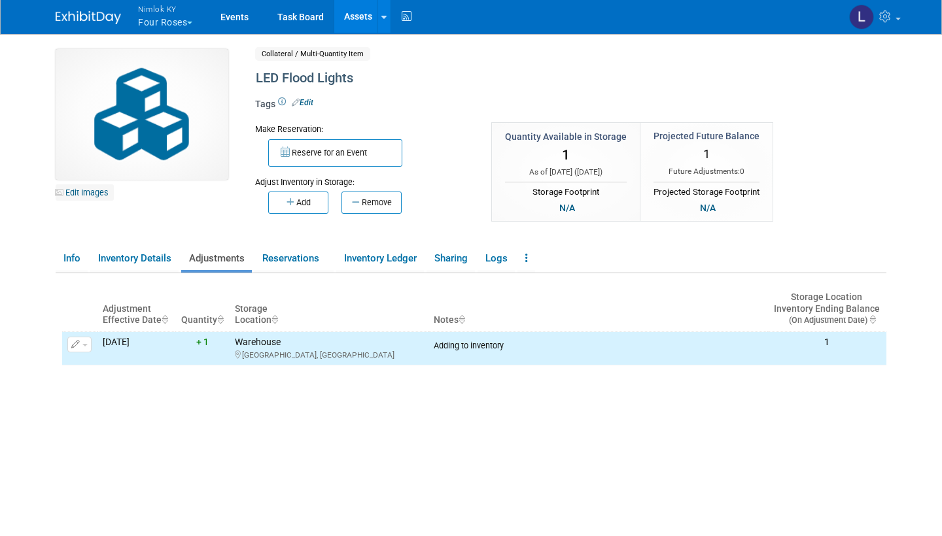
click at [88, 193] on link "Edit Images" at bounding box center [85, 192] width 58 height 16
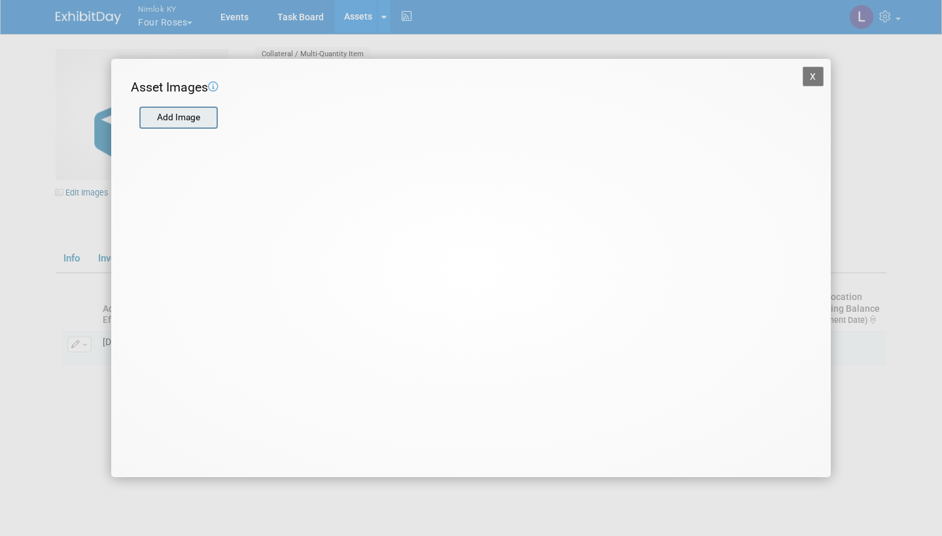
click at [199, 118] on input "file" at bounding box center [139, 118] width 156 height 20
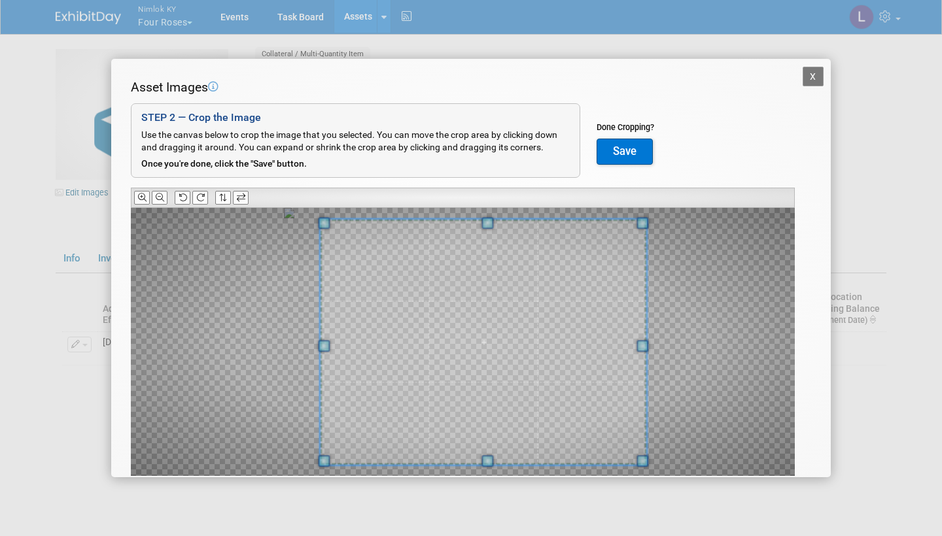
click at [636, 357] on div at bounding box center [483, 342] width 326 height 245
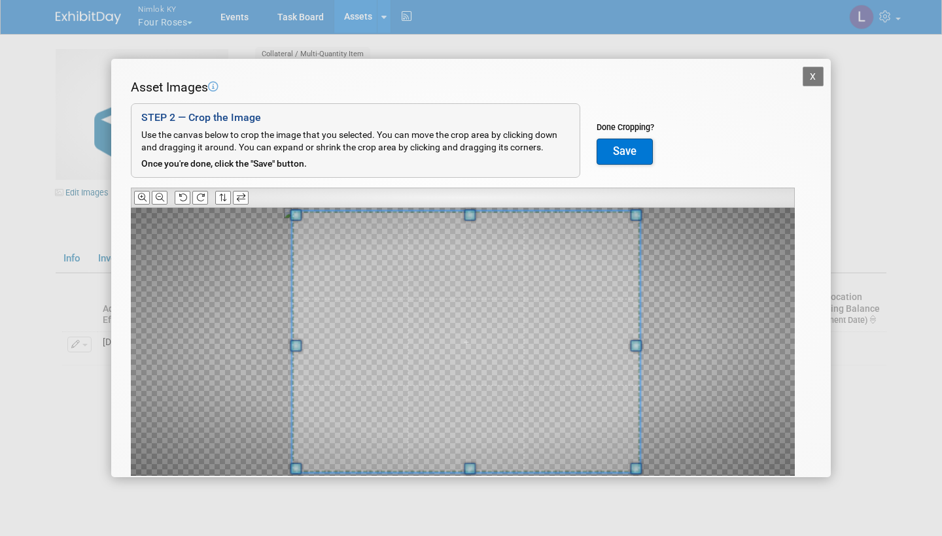
click at [295, 338] on div at bounding box center [466, 342] width 348 height 262
click at [619, 150] on button "Save" at bounding box center [625, 152] width 56 height 26
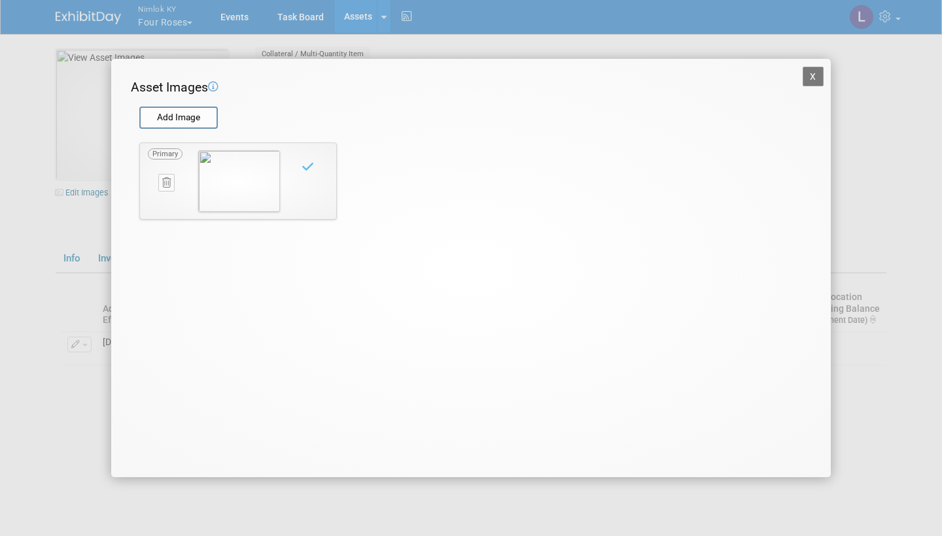
click at [814, 67] on button "X" at bounding box center [813, 77] width 21 height 20
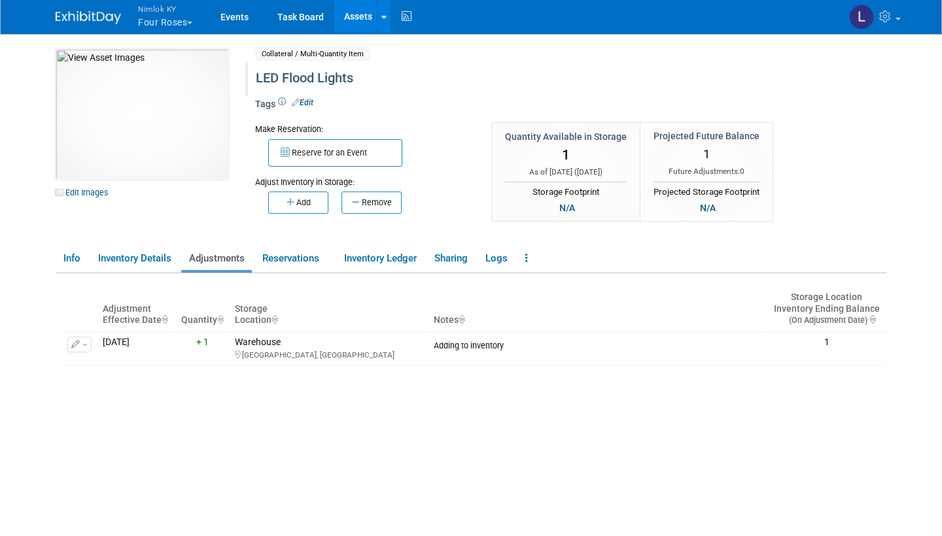
click at [357, 80] on div "LED Flood Lights" at bounding box center [526, 79] width 551 height 24
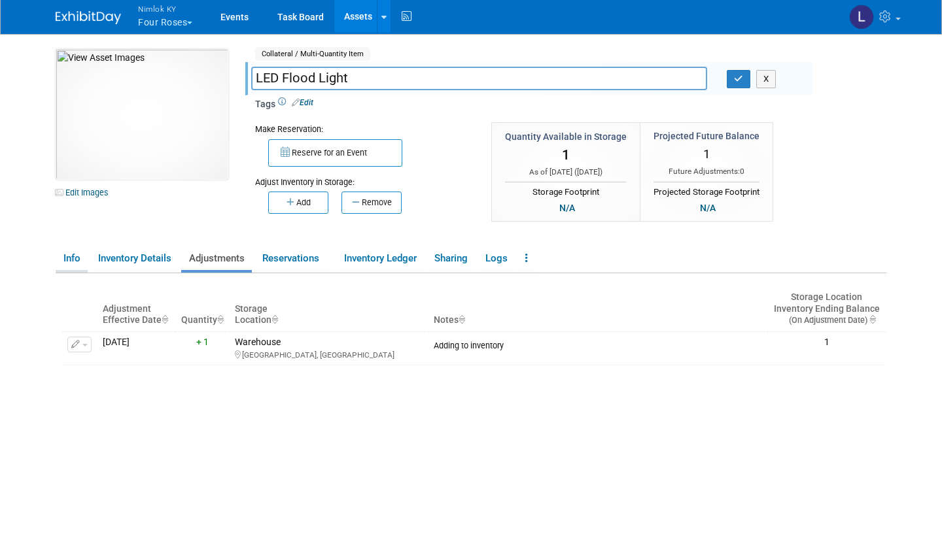
type input "LED Flood Light"
click at [69, 254] on link "Info" at bounding box center [72, 258] width 32 height 23
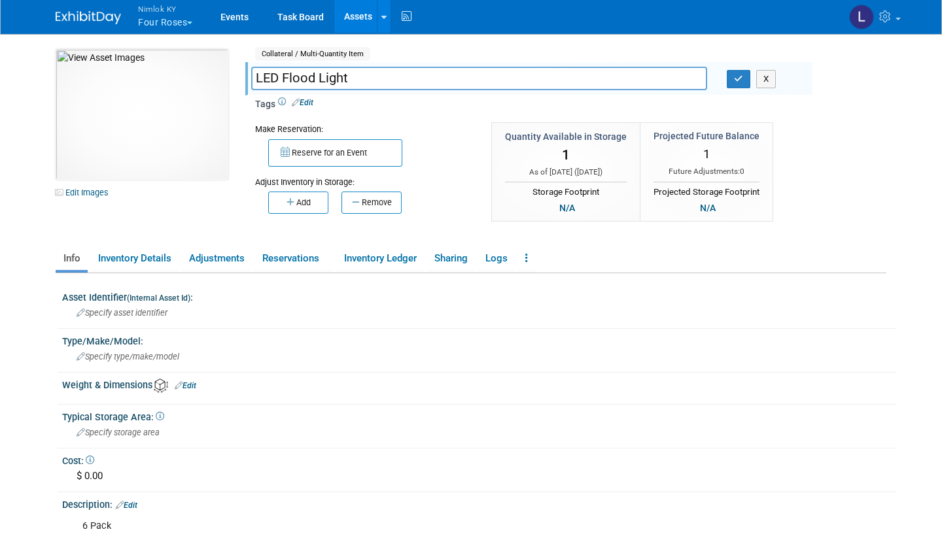
click at [131, 501] on link "Edit" at bounding box center [127, 505] width 22 height 9
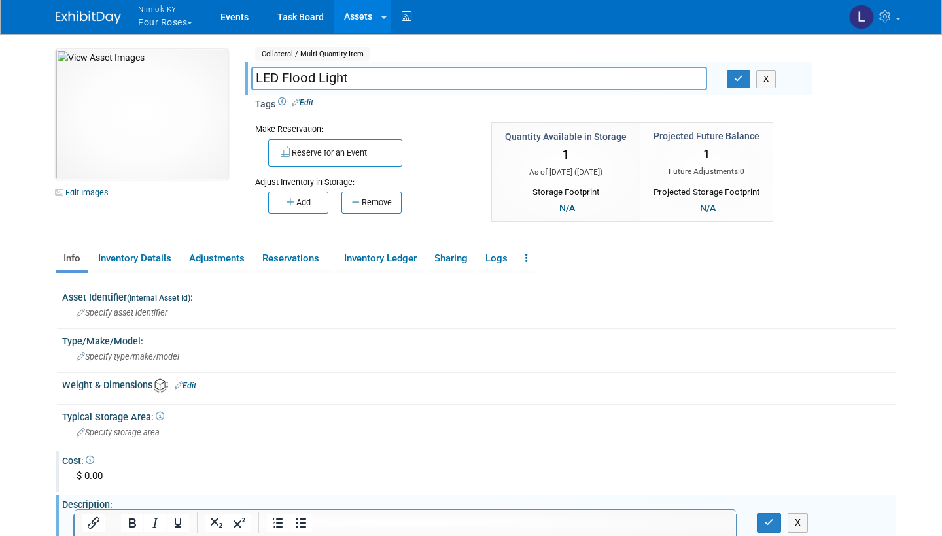
click at [309, 454] on div "Cost:" at bounding box center [479, 459] width 834 height 16
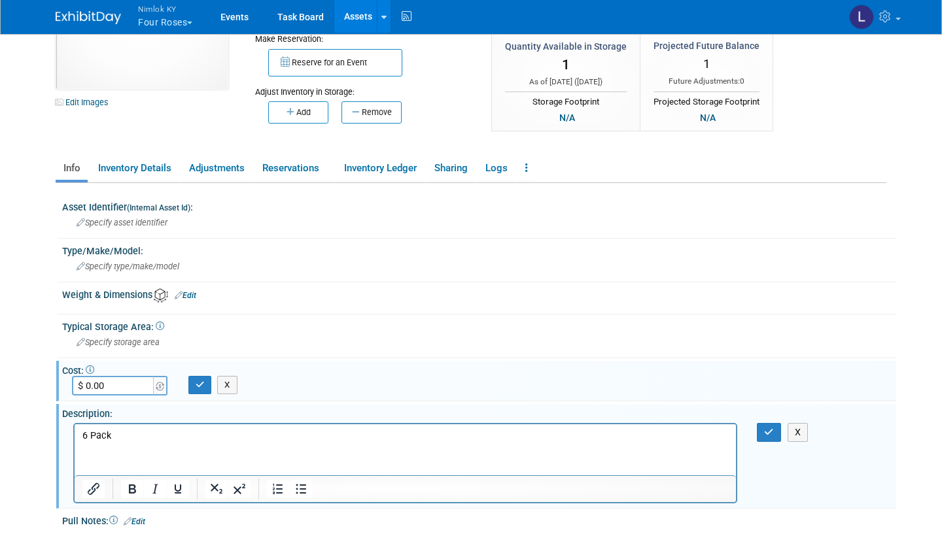
scroll to position [97, 0]
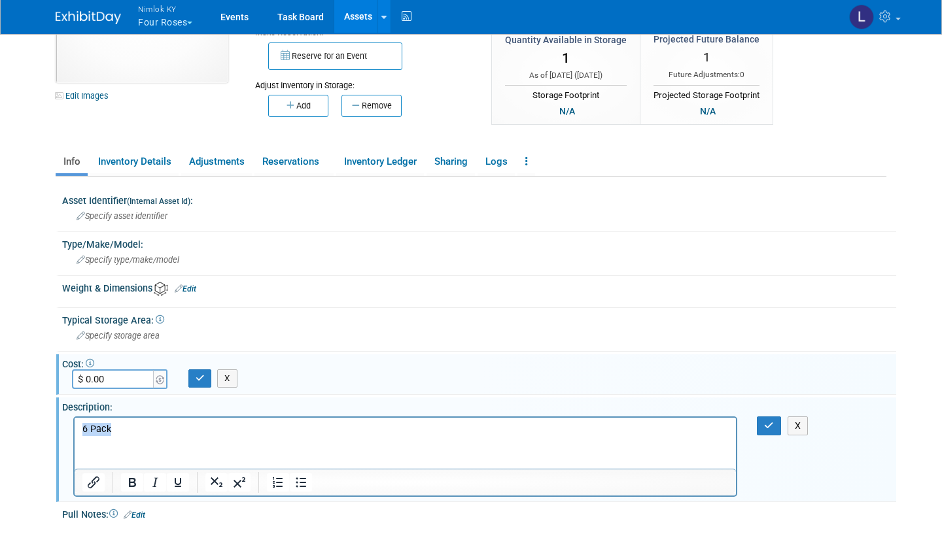
drag, startPoint x: 122, startPoint y: 430, endPoint x: 52, endPoint y: 428, distance: 70.0
click at [75, 428] on html "6 Pack" at bounding box center [405, 426] width 661 height 18
click at [769, 421] on icon "button" at bounding box center [769, 425] width 10 height 9
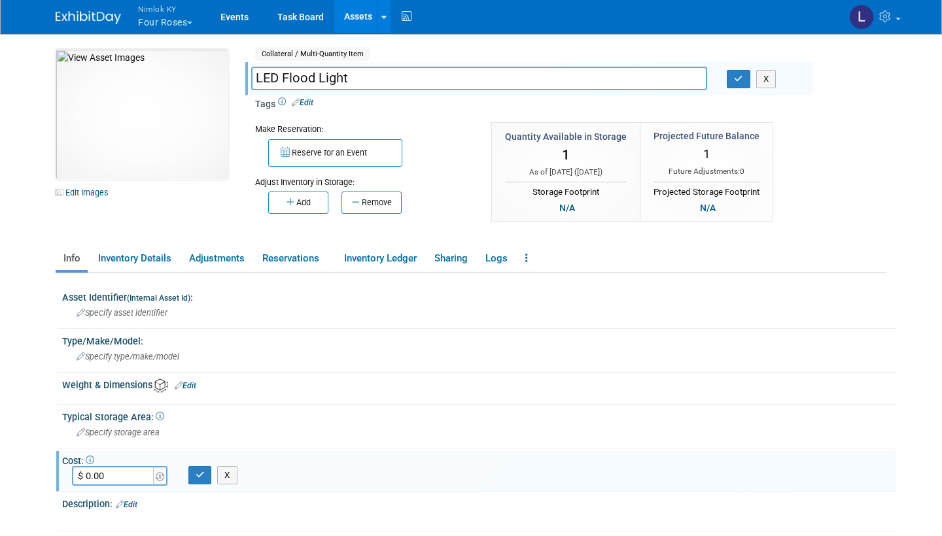
scroll to position [0, 0]
click at [314, 198] on button "Add" at bounding box center [298, 203] width 60 height 22
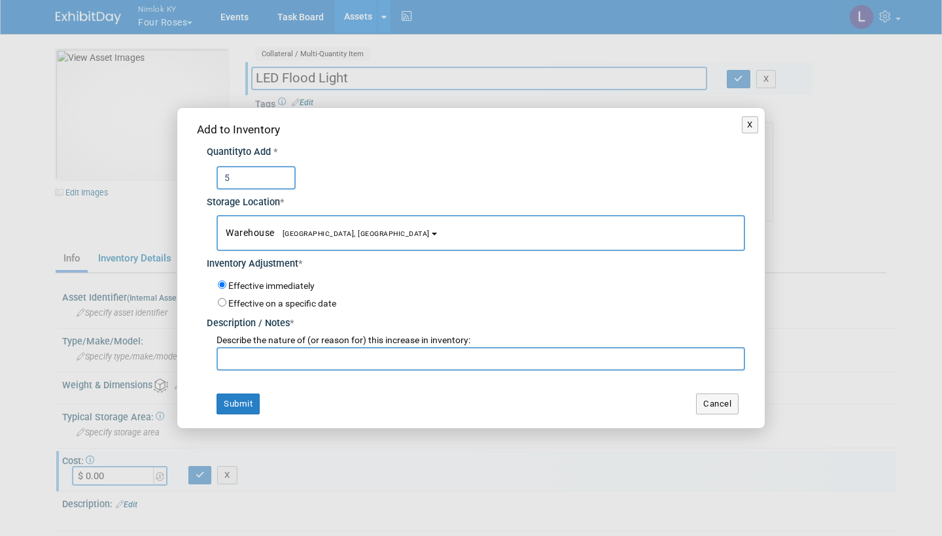
type input "5"
click at [244, 360] on input "text" at bounding box center [481, 359] width 529 height 24
paste input "Adding to inventory"
type input "Adding to inventory"
click at [239, 396] on button "Submit" at bounding box center [238, 404] width 43 height 21
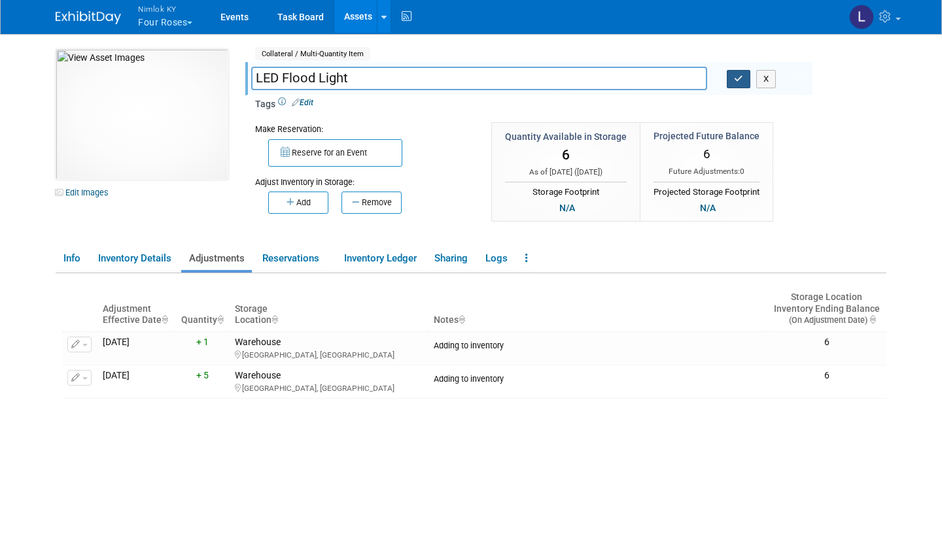
click at [737, 77] on icon "button" at bounding box center [738, 79] width 9 height 9
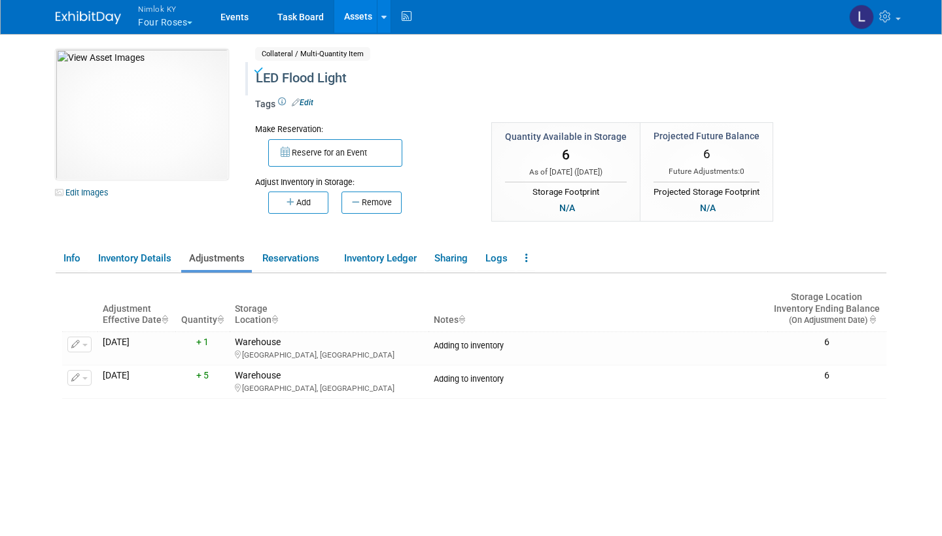
click at [360, 12] on link "Assets" at bounding box center [358, 16] width 48 height 33
